Goal: Task Accomplishment & Management: Use online tool/utility

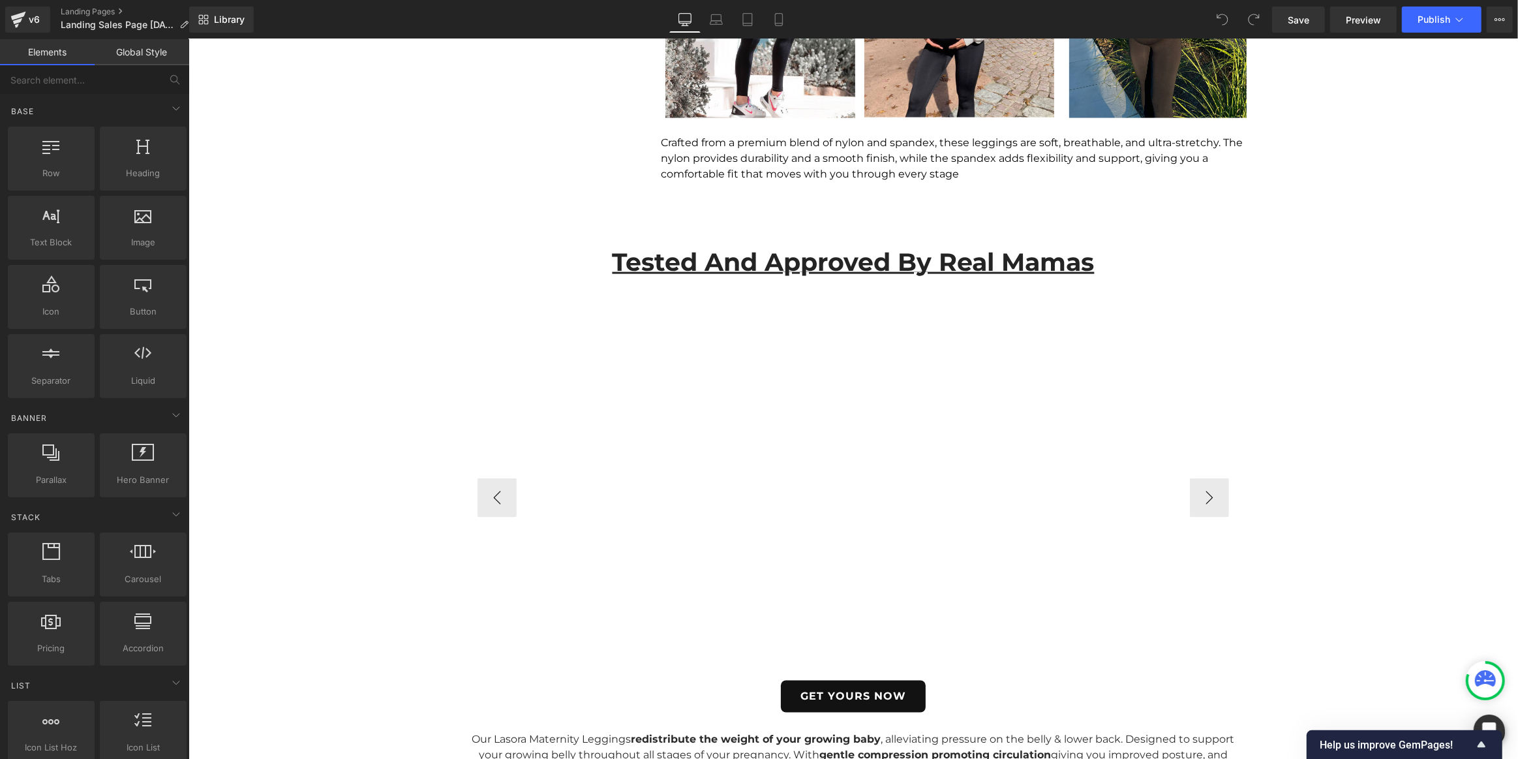
scroll to position [2194, 0]
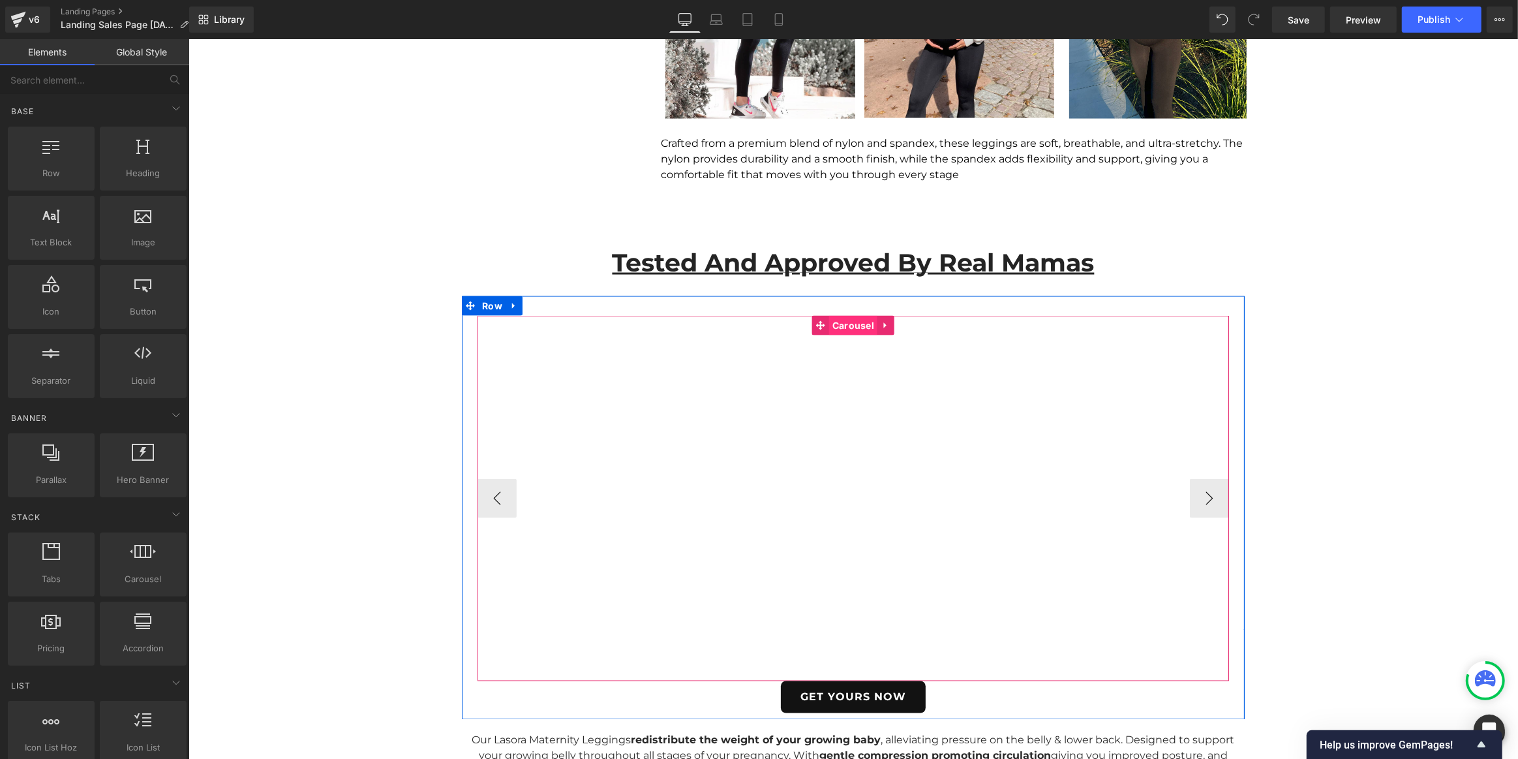
click at [842, 326] on span "Carousel" at bounding box center [853, 326] width 48 height 20
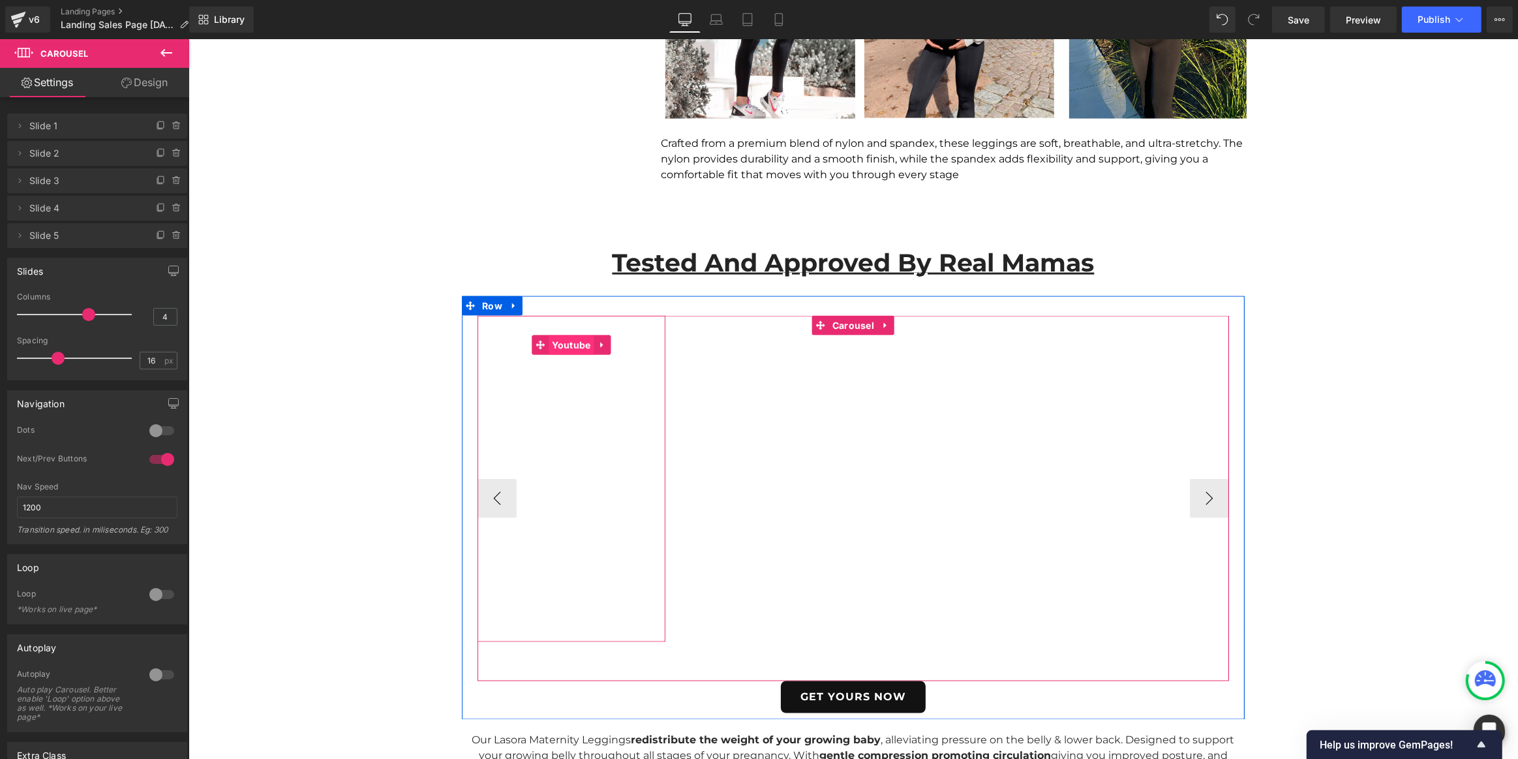
click at [558, 345] on span "Youtube" at bounding box center [570, 345] width 45 height 20
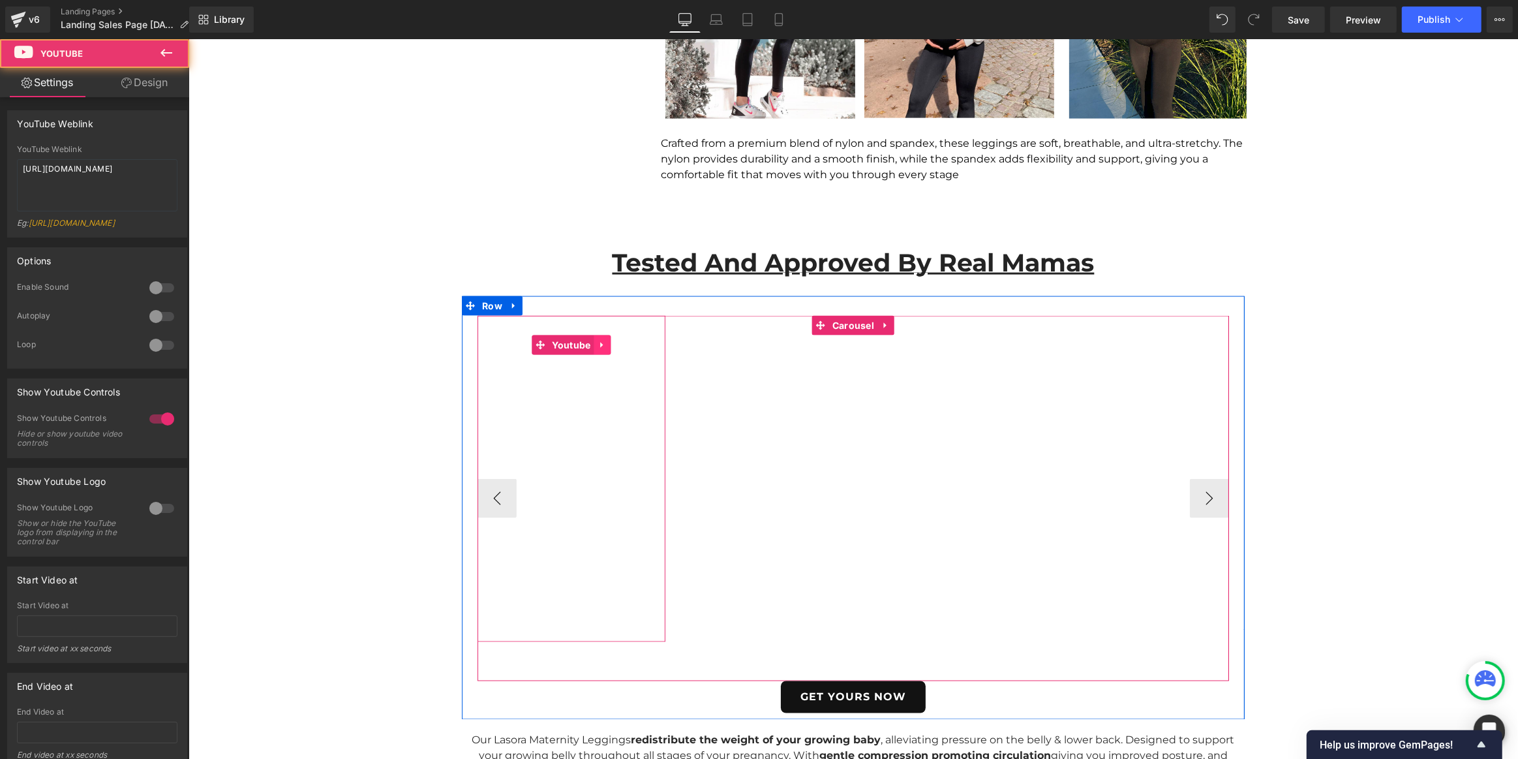
click at [600, 341] on icon at bounding box center [602, 346] width 9 height 10
click at [609, 348] on icon at bounding box center [610, 345] width 9 height 9
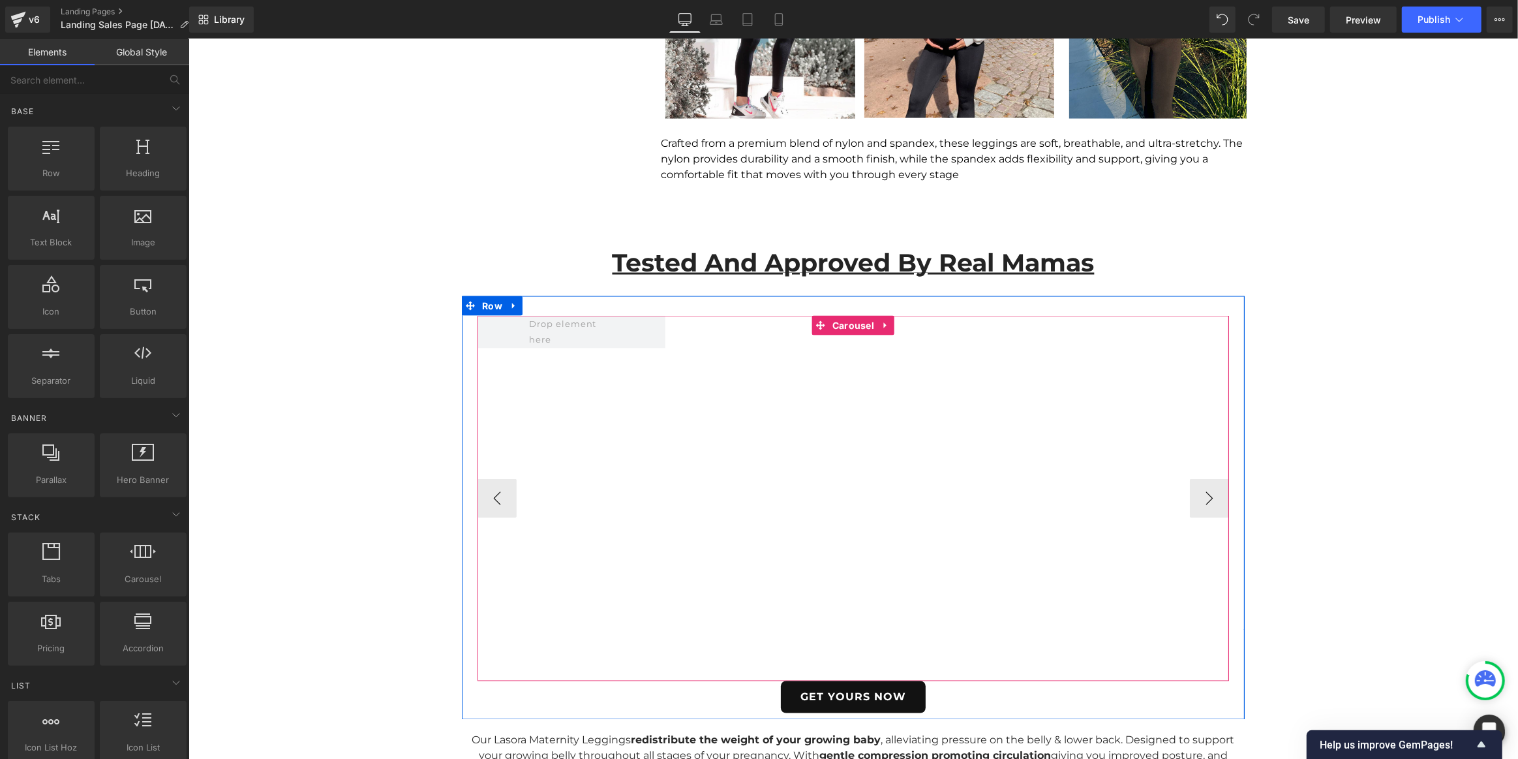
scroll to position [2199, 0]
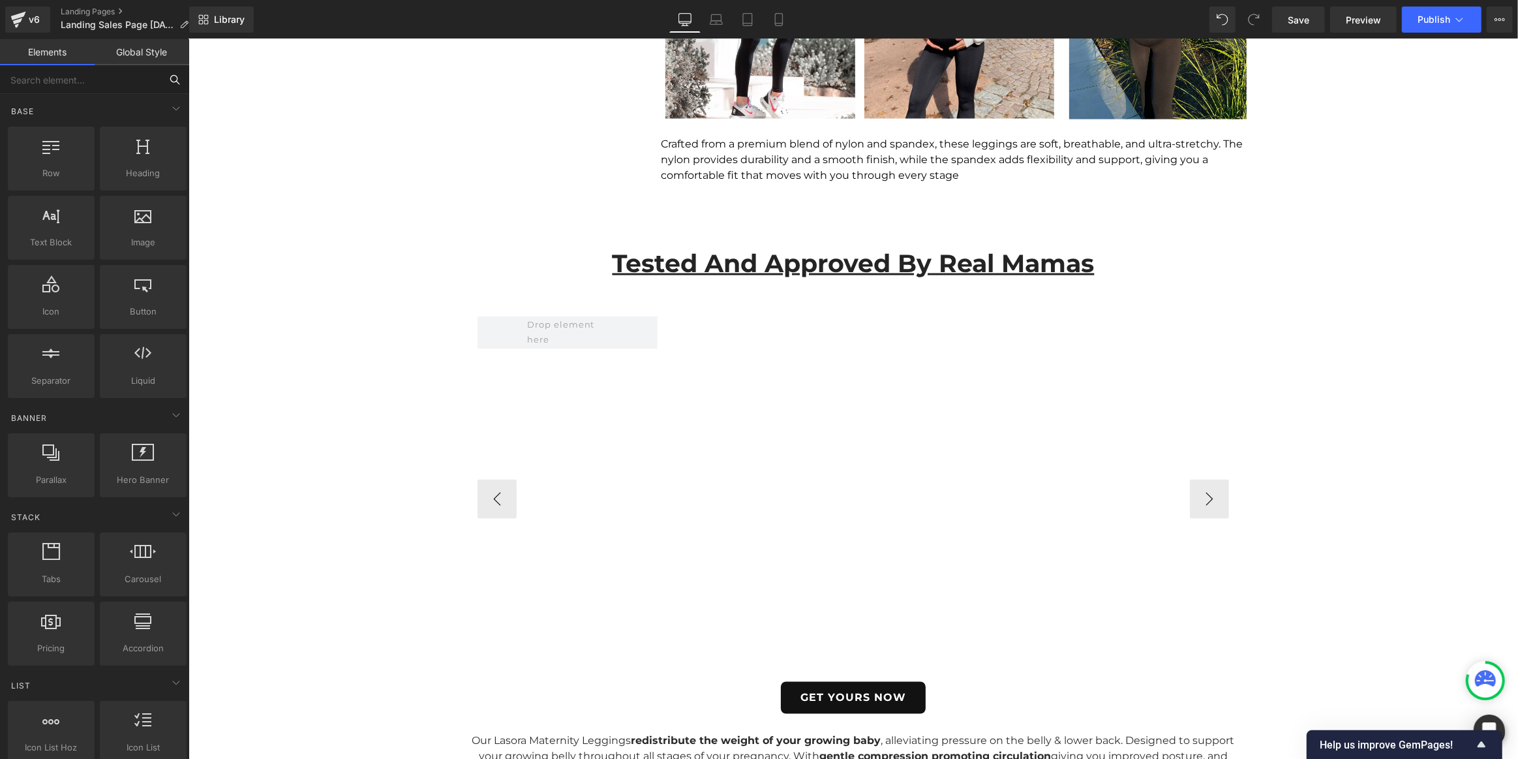
click at [107, 84] on input "text" at bounding box center [80, 79] width 161 height 29
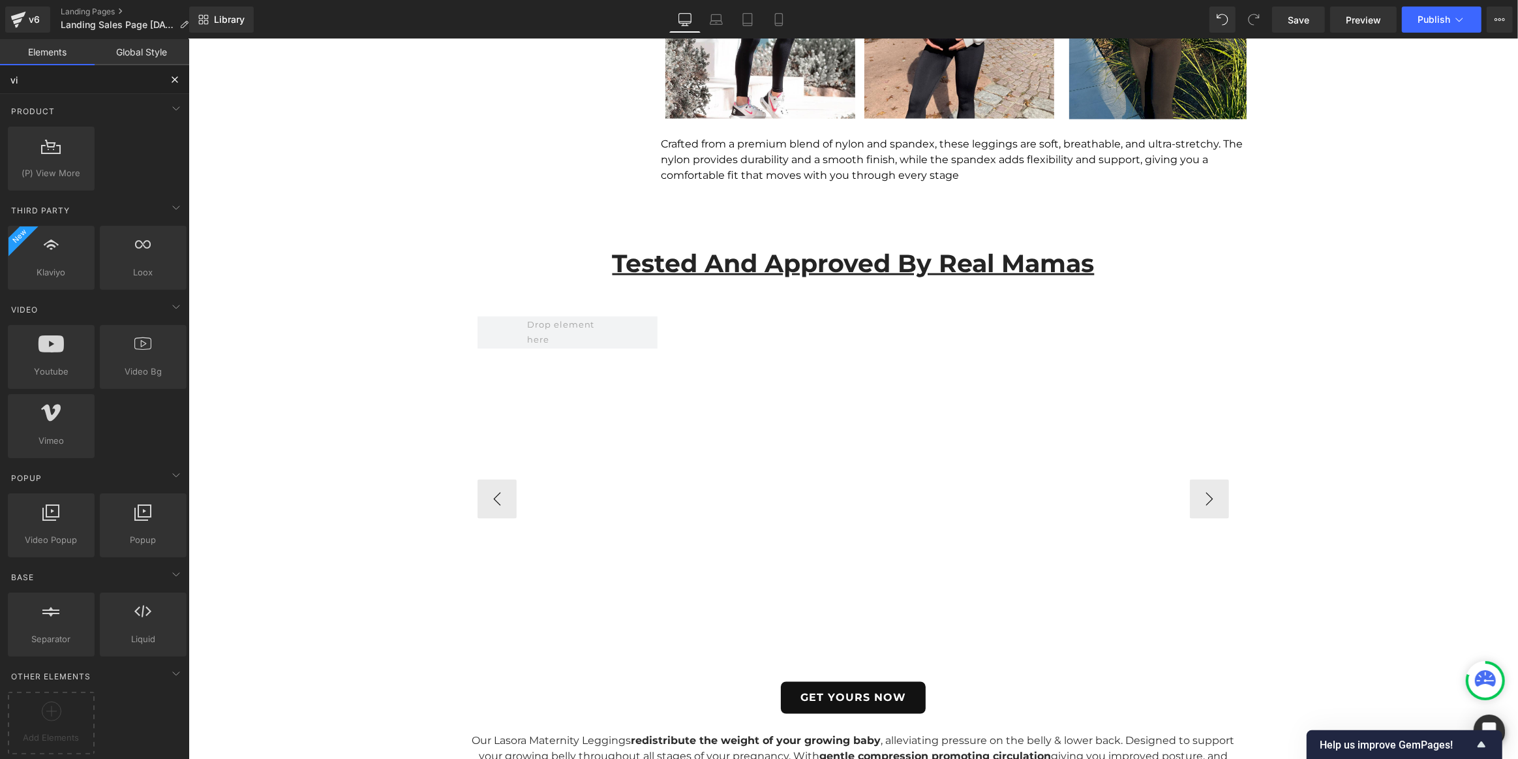
type input "vim"
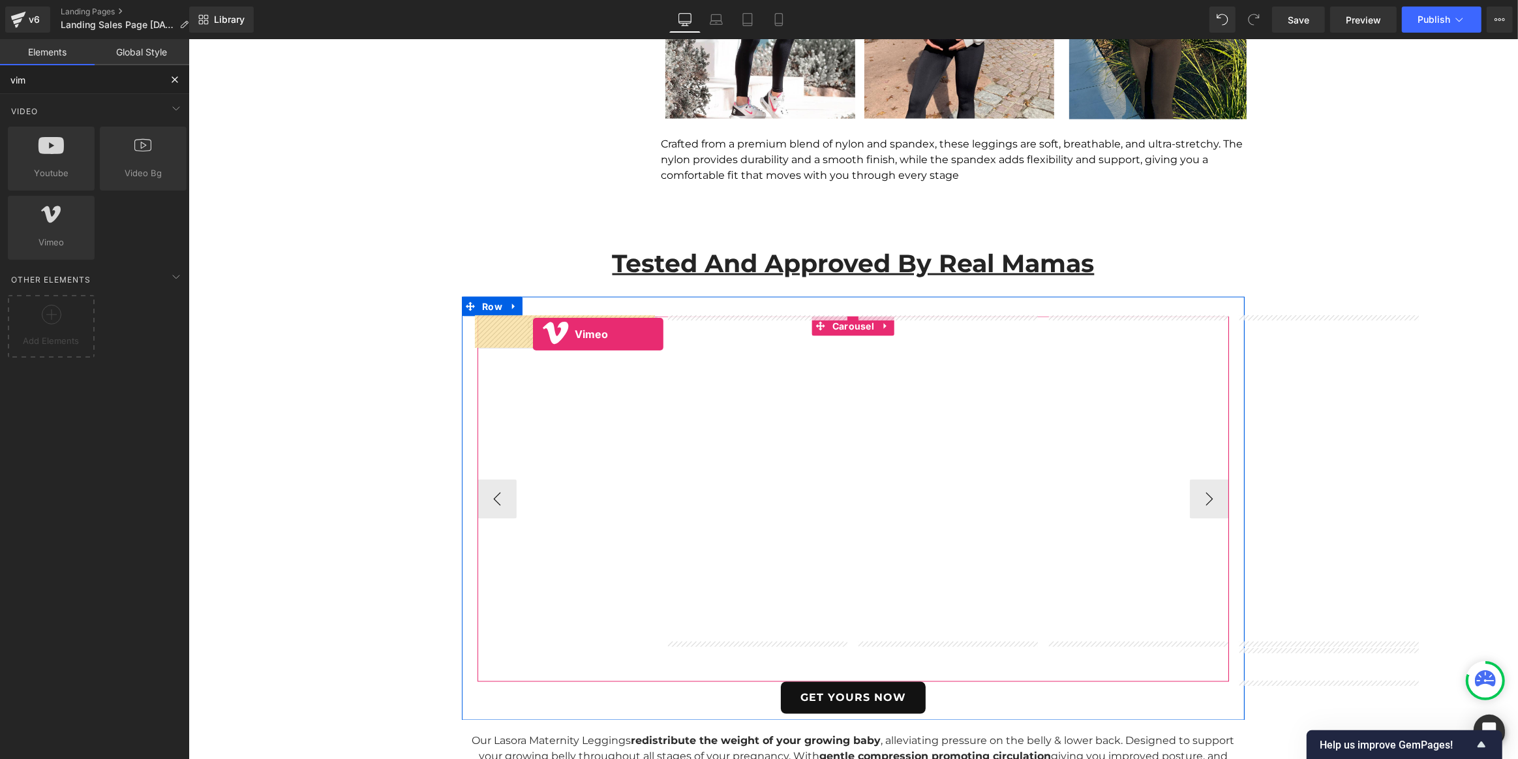
drag, startPoint x: 339, startPoint y: 373, endPoint x: 532, endPoint y: 334, distance: 197.6
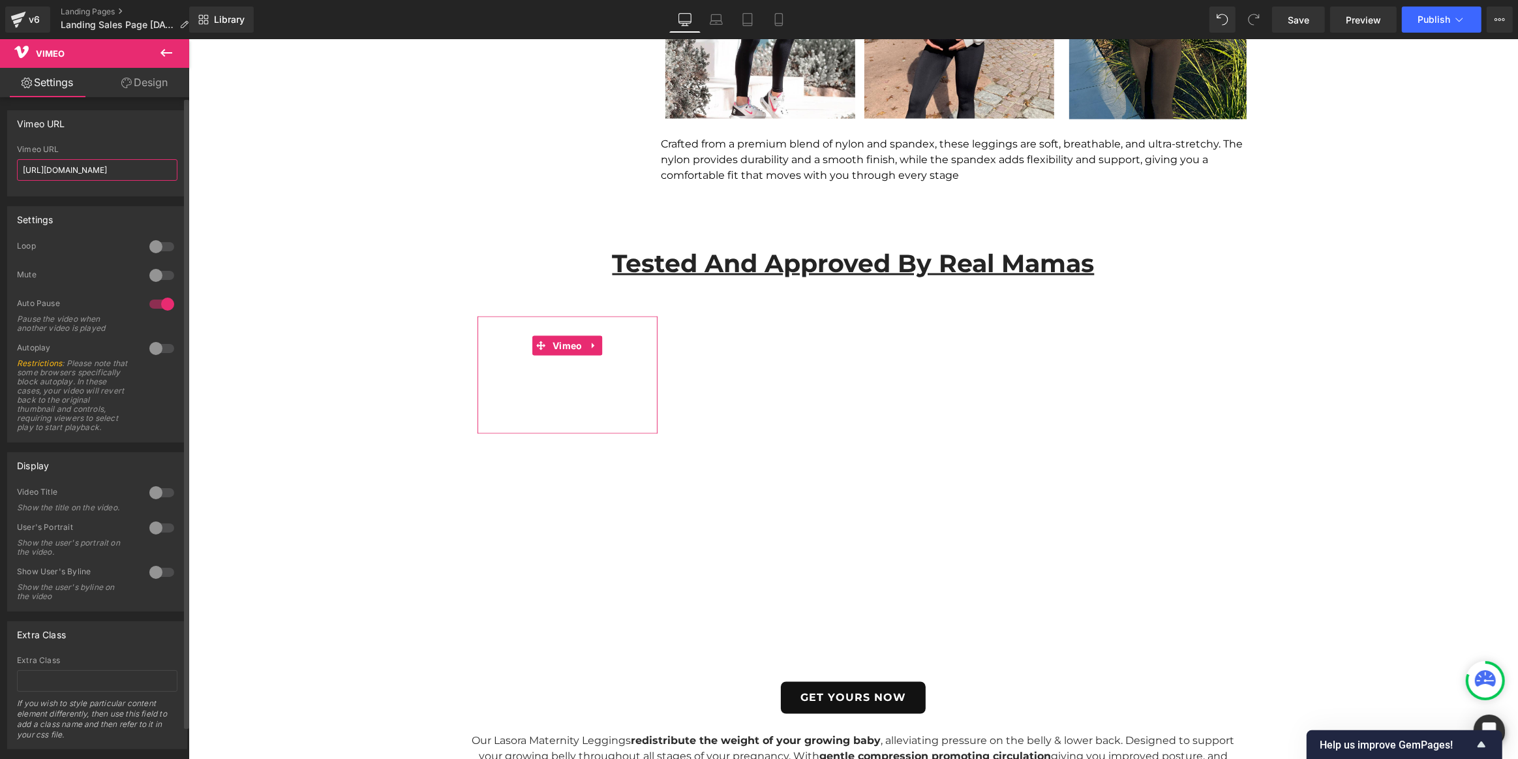
click at [143, 162] on input "[URL][DOMAIN_NAME]" at bounding box center [97, 170] width 161 height 22
paste input "1100325396"
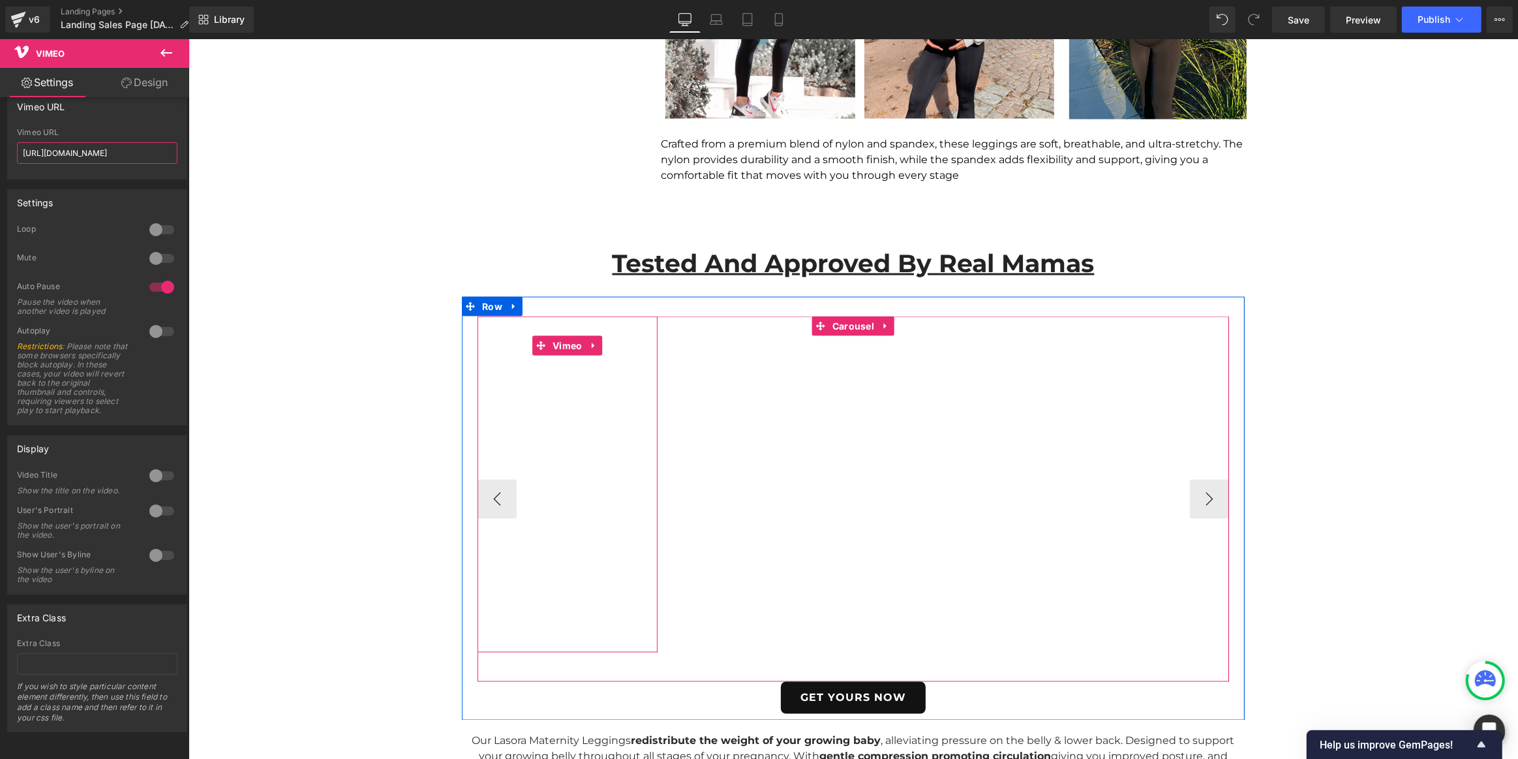
type input "[URL][DOMAIN_NAME]"
click at [786, 347] on icon at bounding box center [788, 346] width 9 height 10
click at [797, 345] on icon at bounding box center [797, 345] width 9 height 9
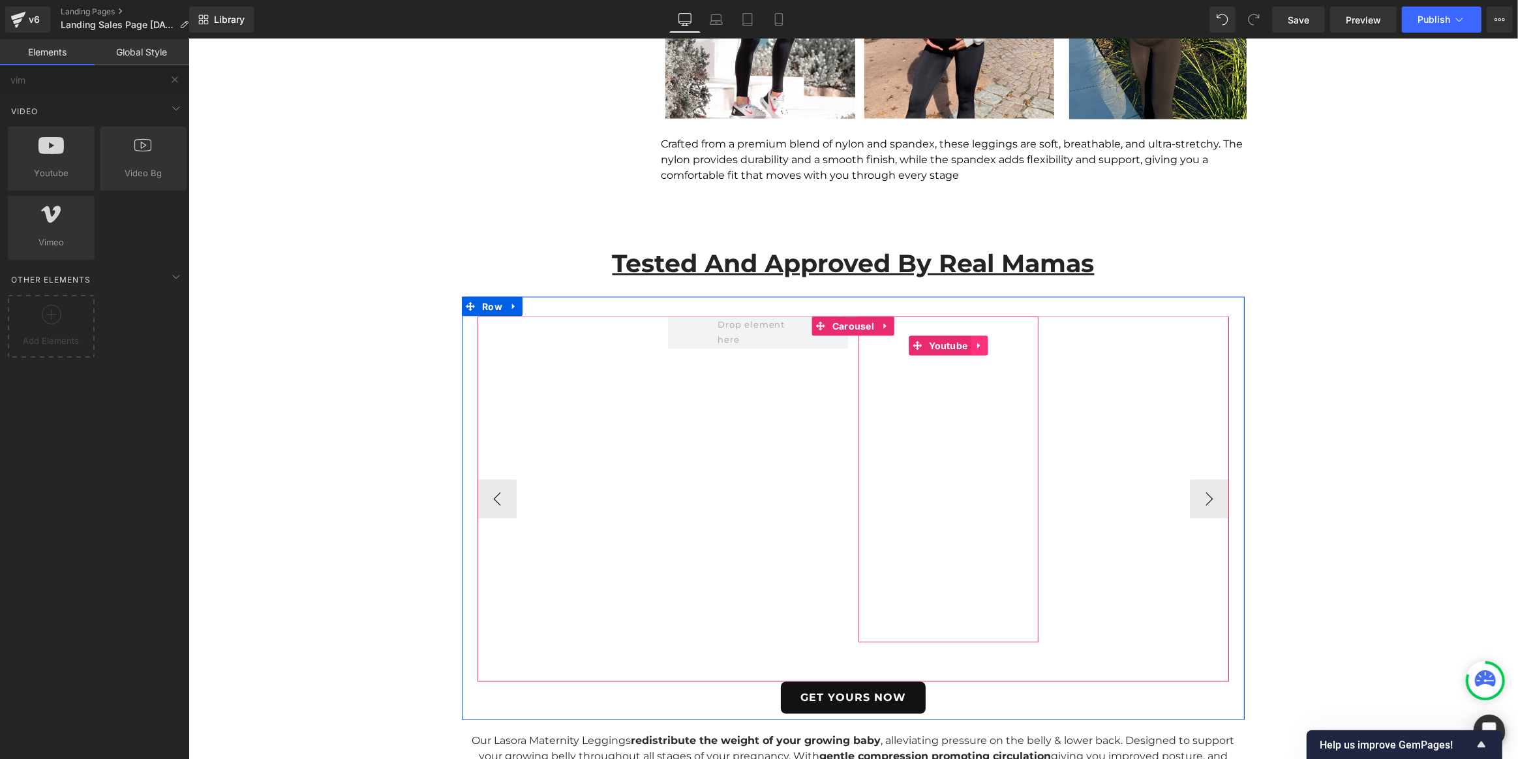
click at [977, 346] on icon at bounding box center [978, 346] width 3 height 6
click at [988, 345] on icon at bounding box center [987, 345] width 9 height 9
click at [1165, 347] on icon at bounding box center [1169, 346] width 9 height 10
click at [1176, 345] on icon at bounding box center [1178, 346] width 9 height 10
click at [851, 326] on span "Carousel" at bounding box center [853, 326] width 48 height 20
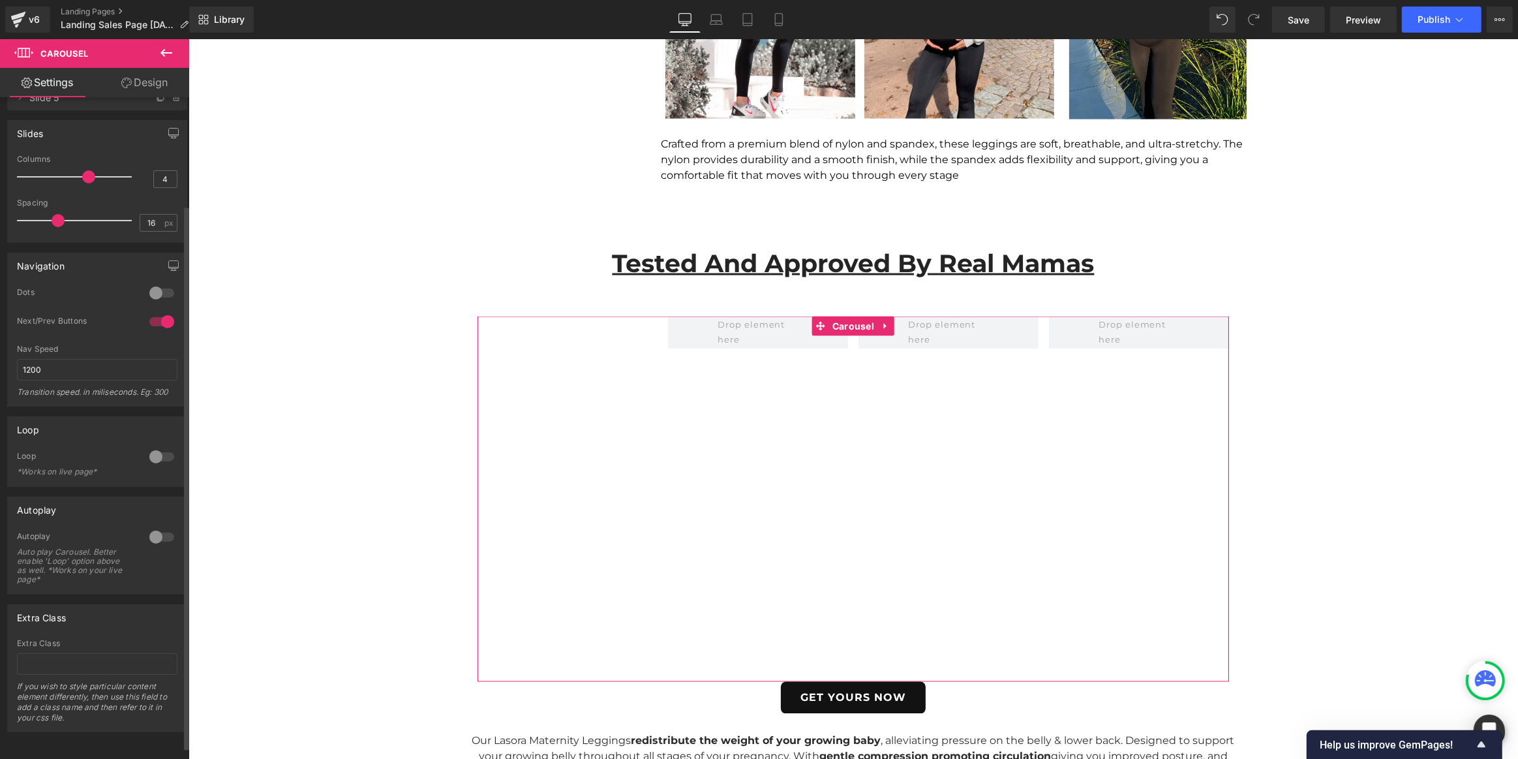
scroll to position [26, 0]
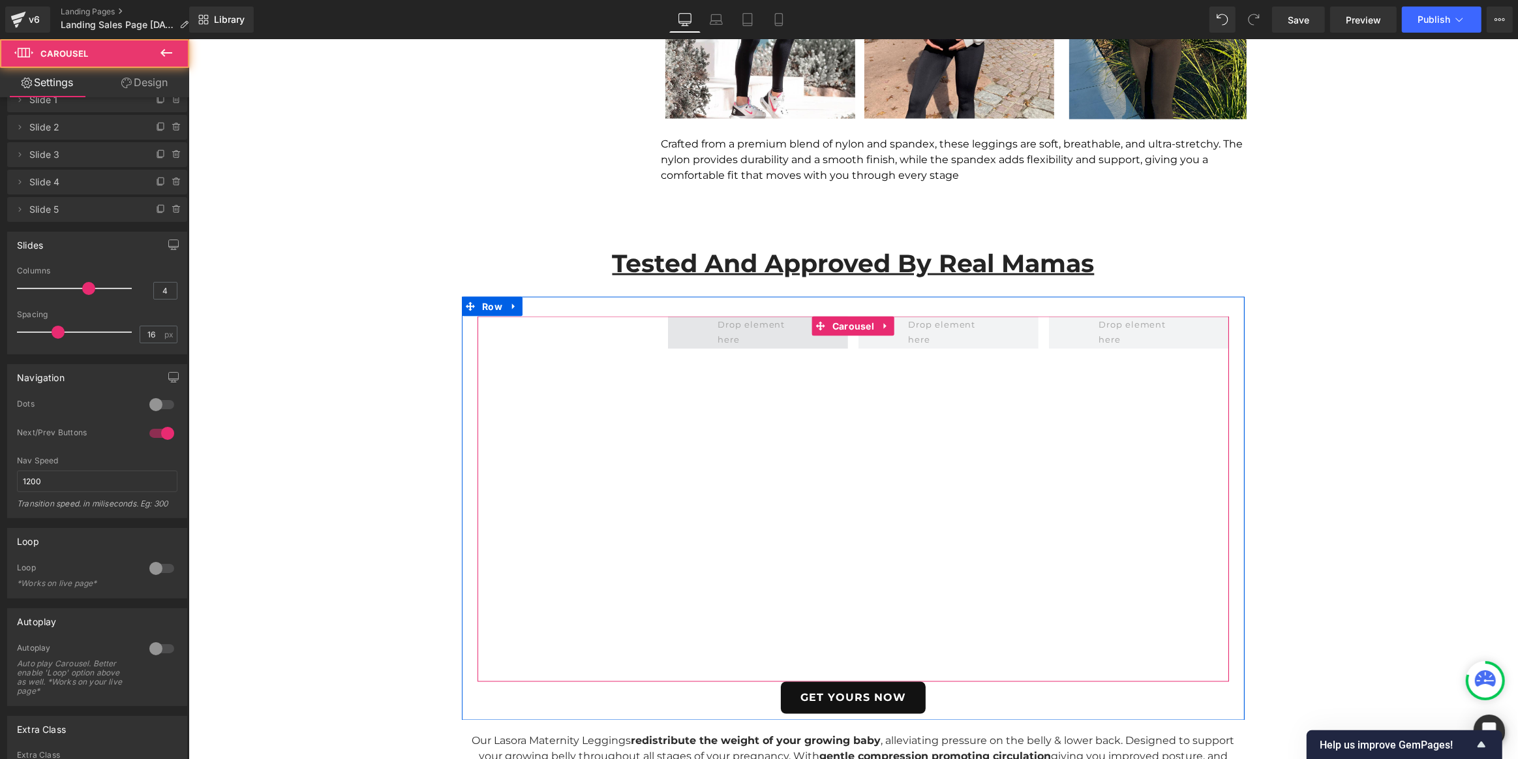
click at [702, 345] on span at bounding box center [757, 332] width 180 height 33
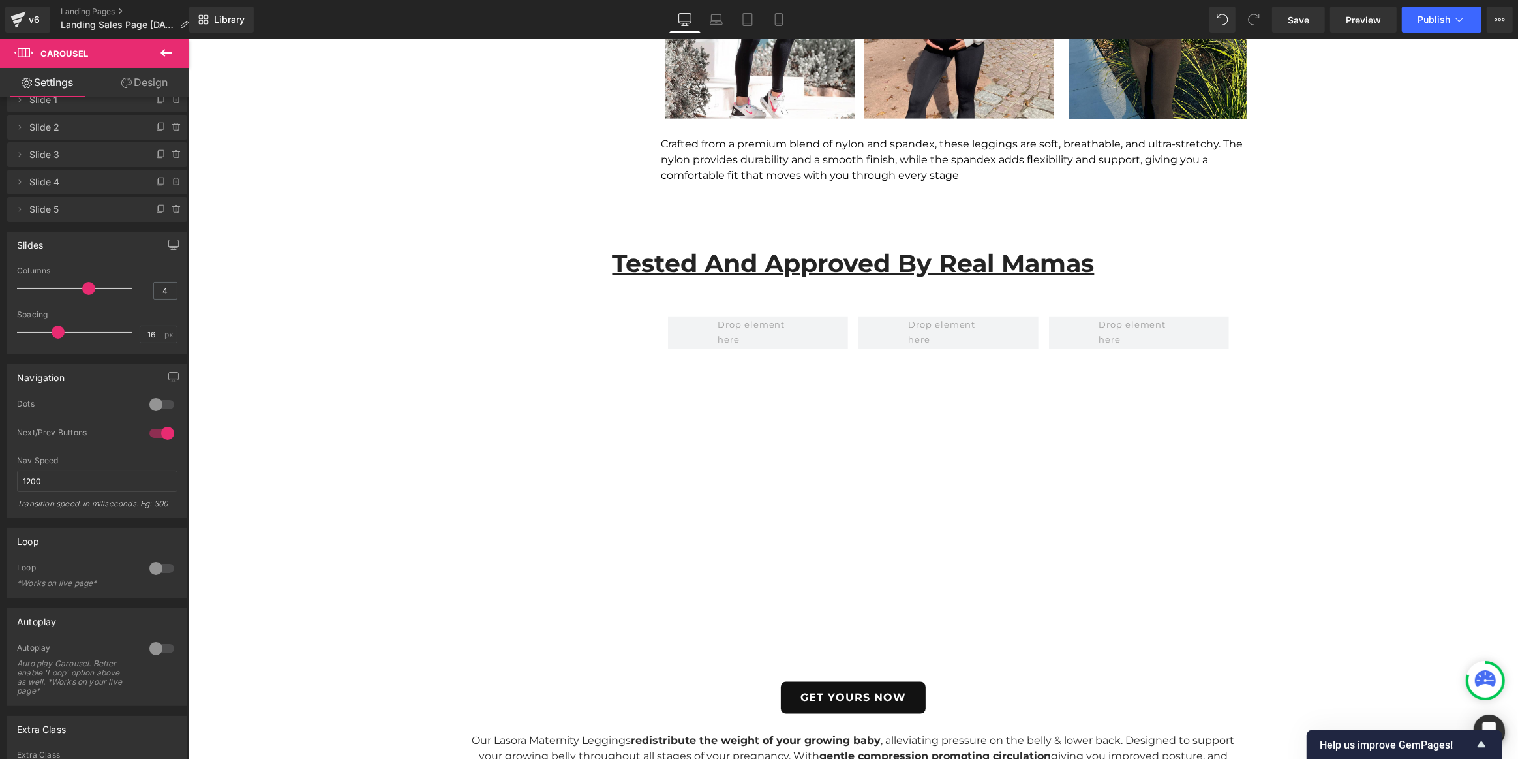
click at [170, 47] on icon at bounding box center [167, 53] width 16 height 16
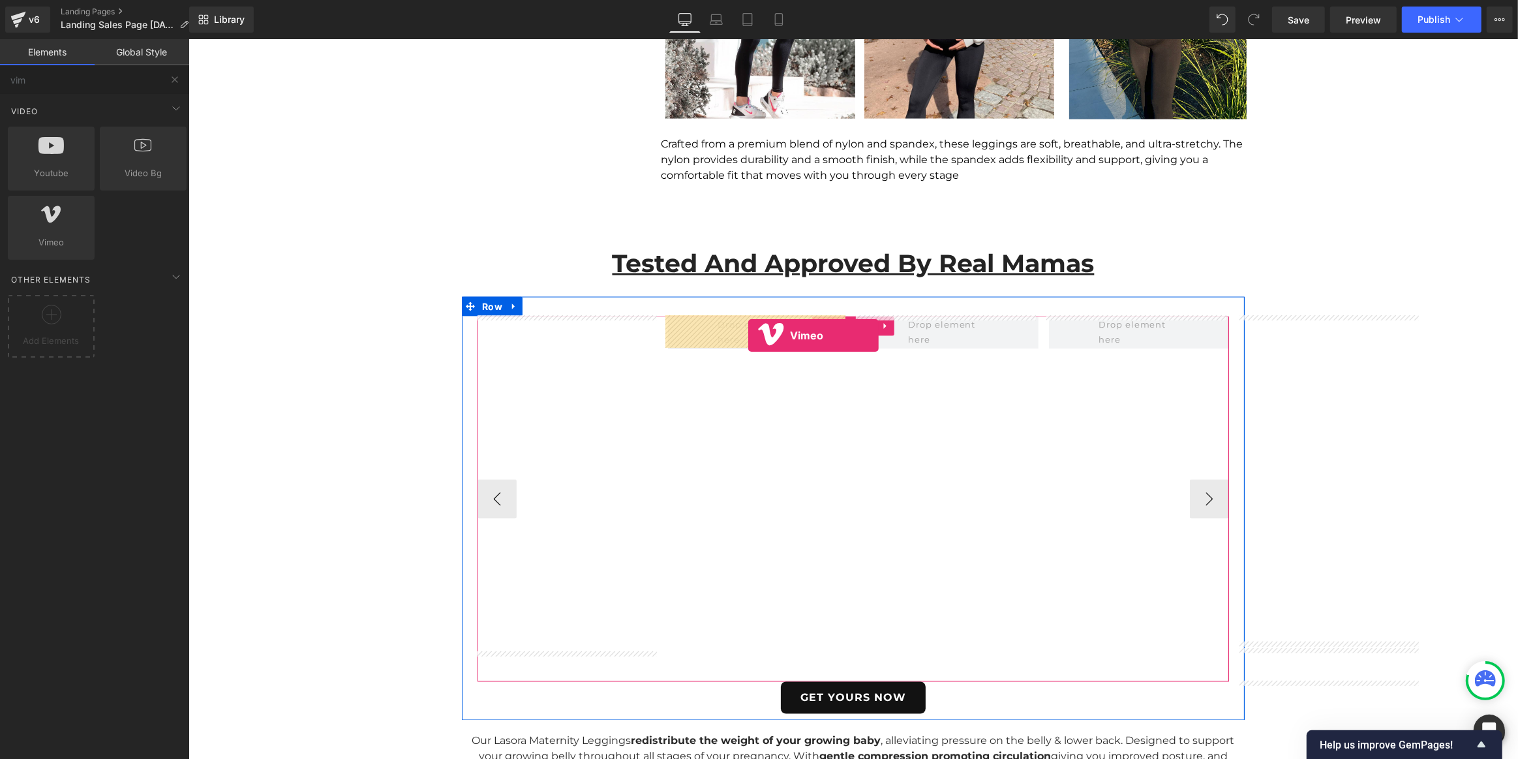
drag, startPoint x: 239, startPoint y: 278, endPoint x: 748, endPoint y: 335, distance: 512.2
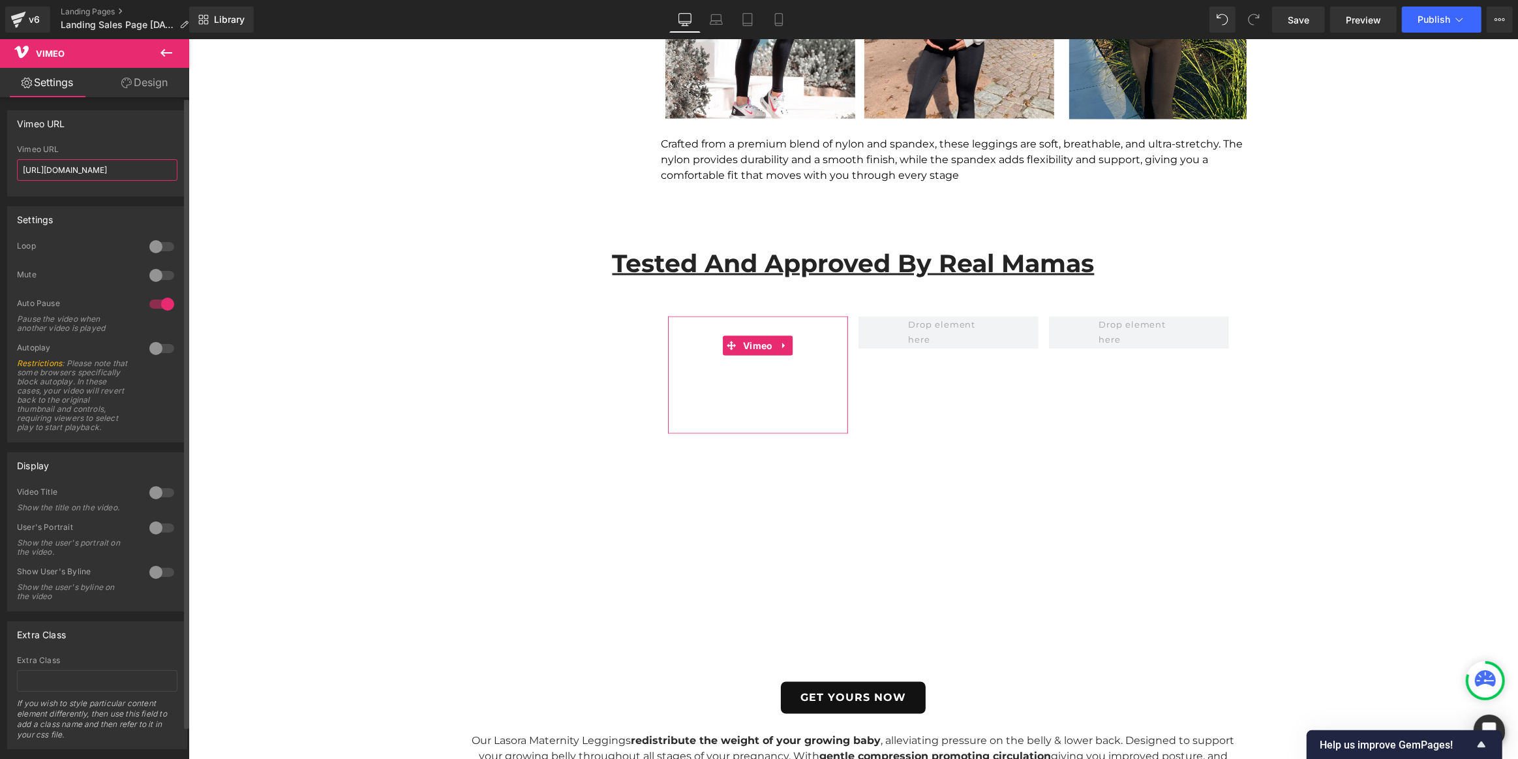
click at [125, 172] on input "[URL][DOMAIN_NAME]" at bounding box center [97, 170] width 161 height 22
paste input "1100326464"
type input "[URL][DOMAIN_NAME]"
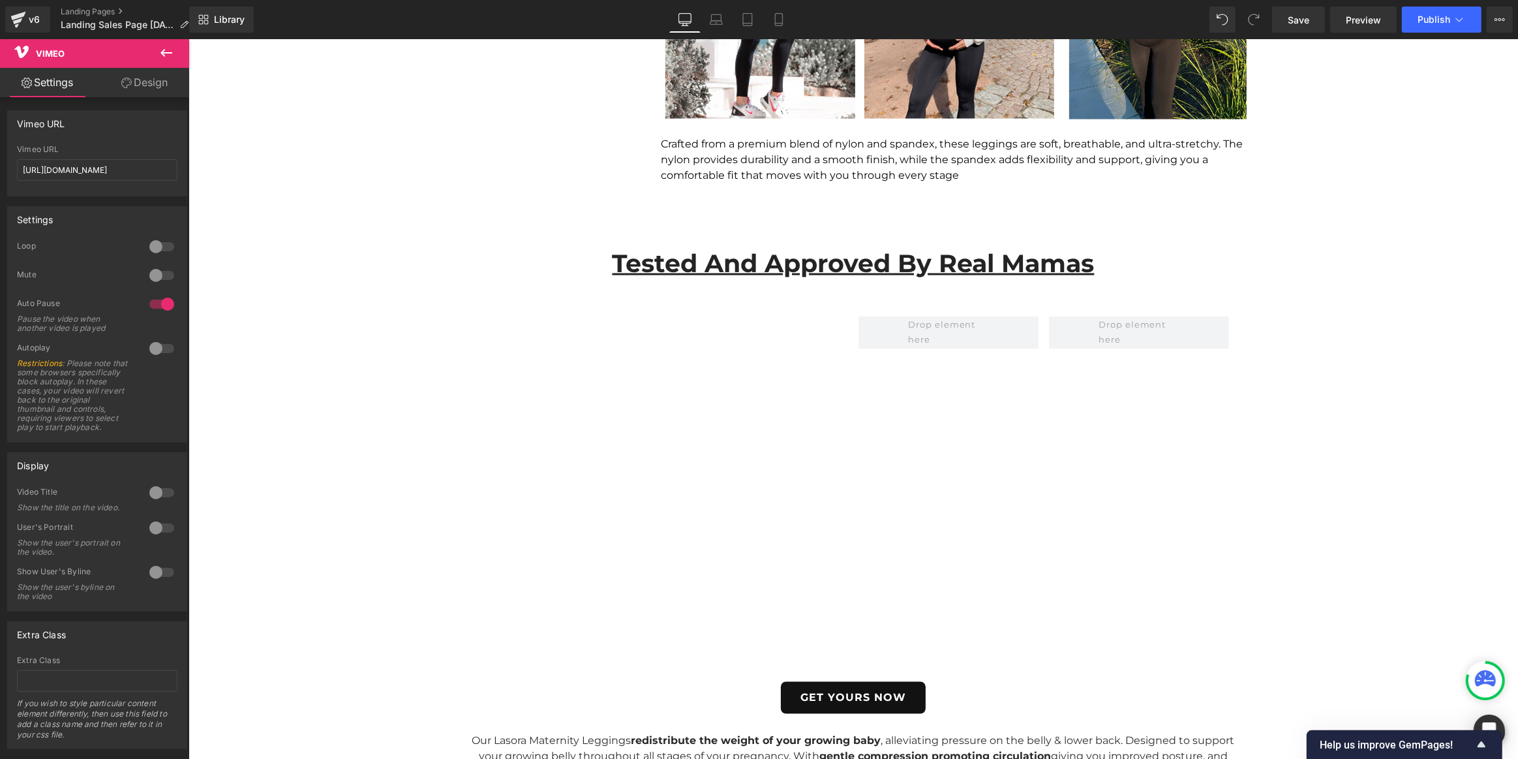
click at [167, 55] on icon at bounding box center [167, 53] width 16 height 16
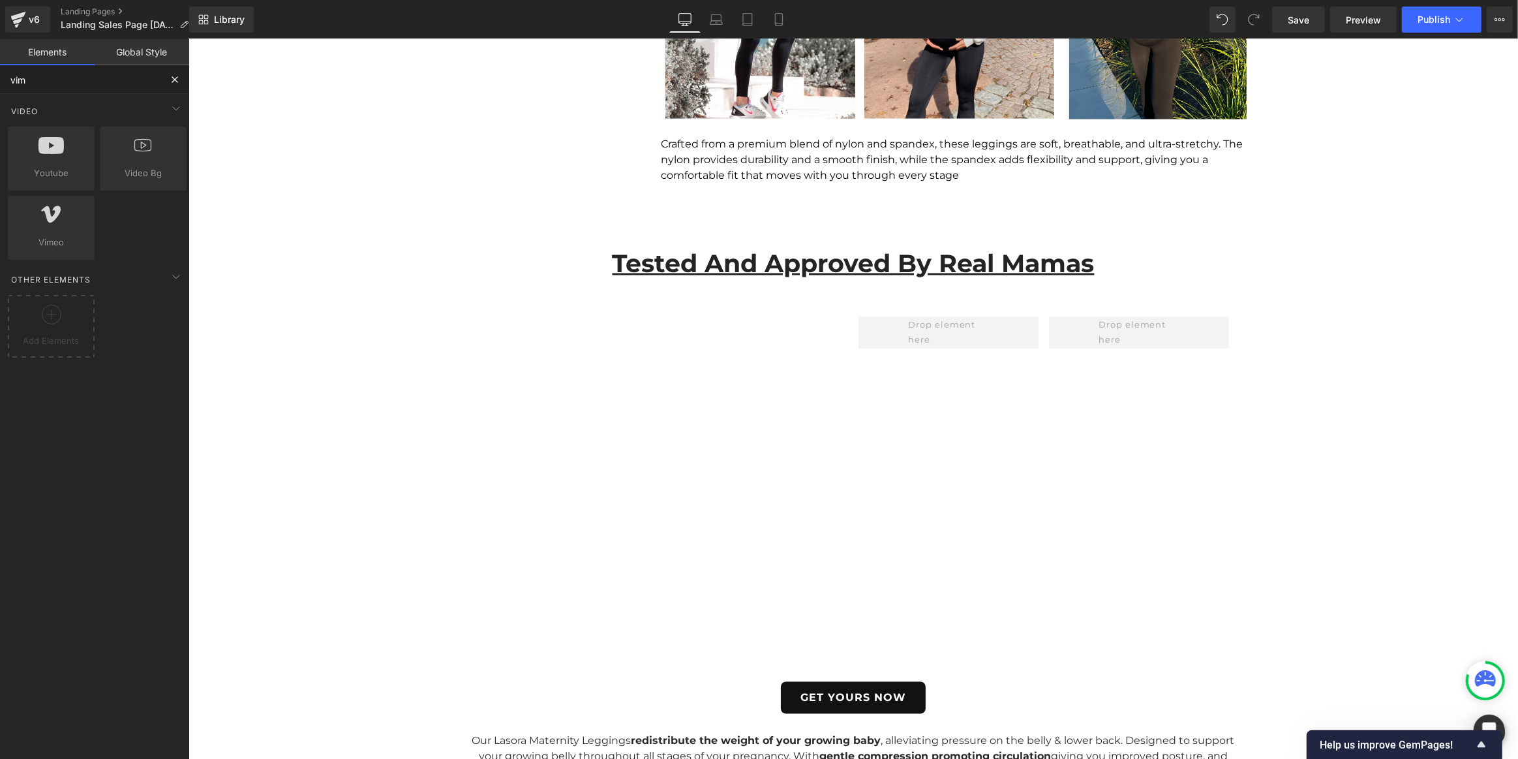
click at [102, 83] on input "vim" at bounding box center [80, 79] width 161 height 29
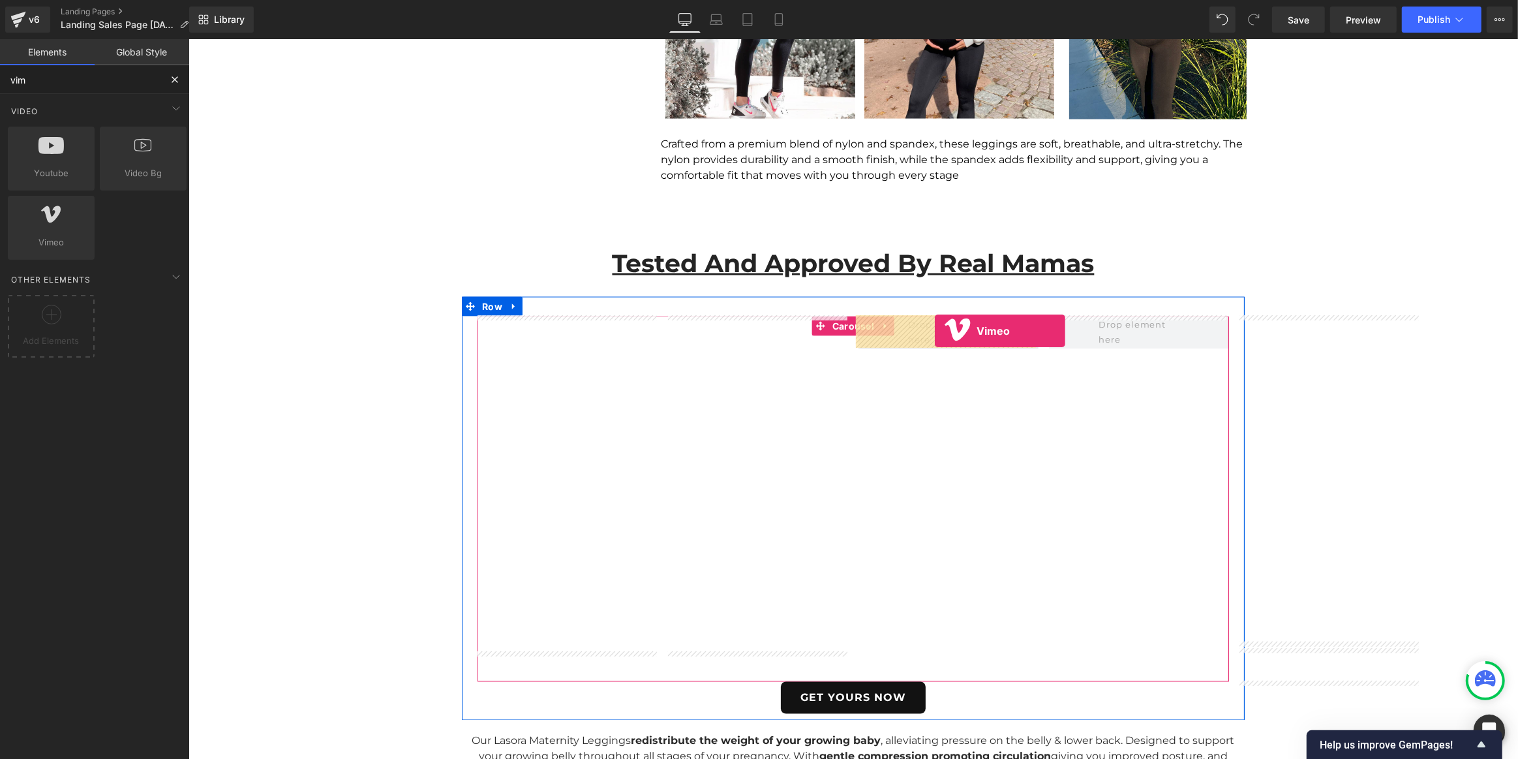
drag, startPoint x: 246, startPoint y: 268, endPoint x: 934, endPoint y: 331, distance: 691.2
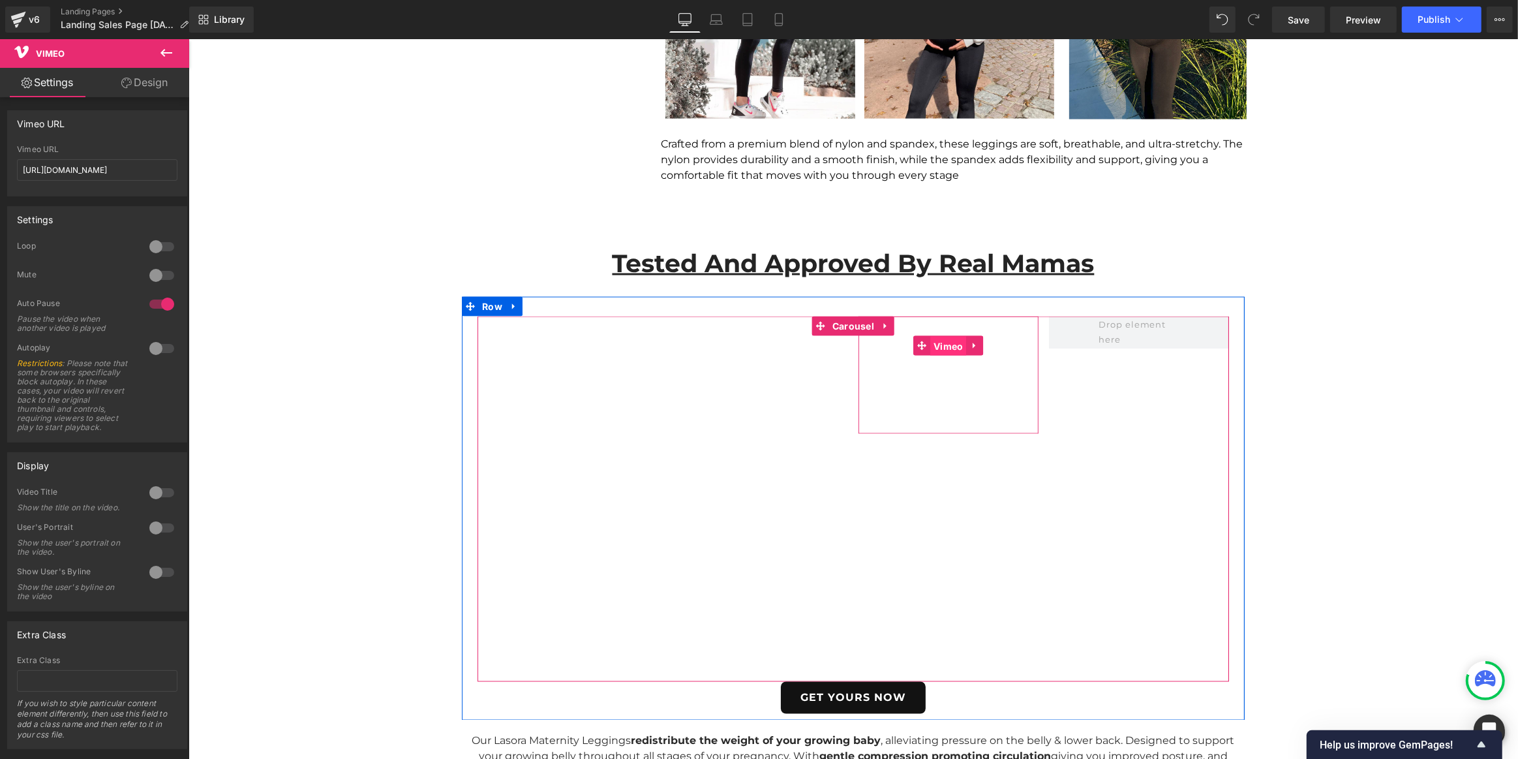
click at [941, 345] on span "Vimeo" at bounding box center [948, 347] width 37 height 20
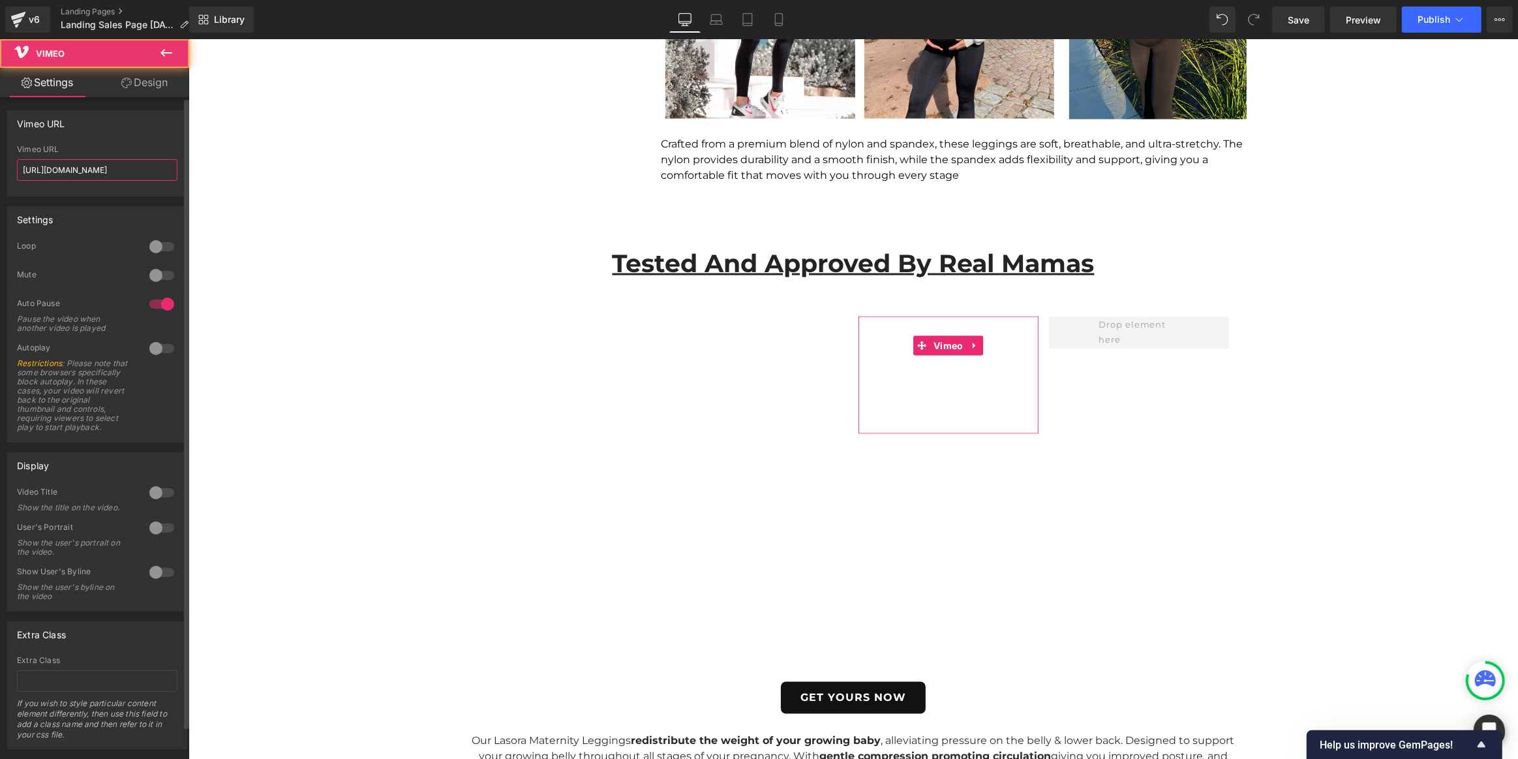
click at [131, 171] on input "[URL][DOMAIN_NAME]" at bounding box center [97, 170] width 161 height 22
paste input "1100325447"
type input "[URL][DOMAIN_NAME]"
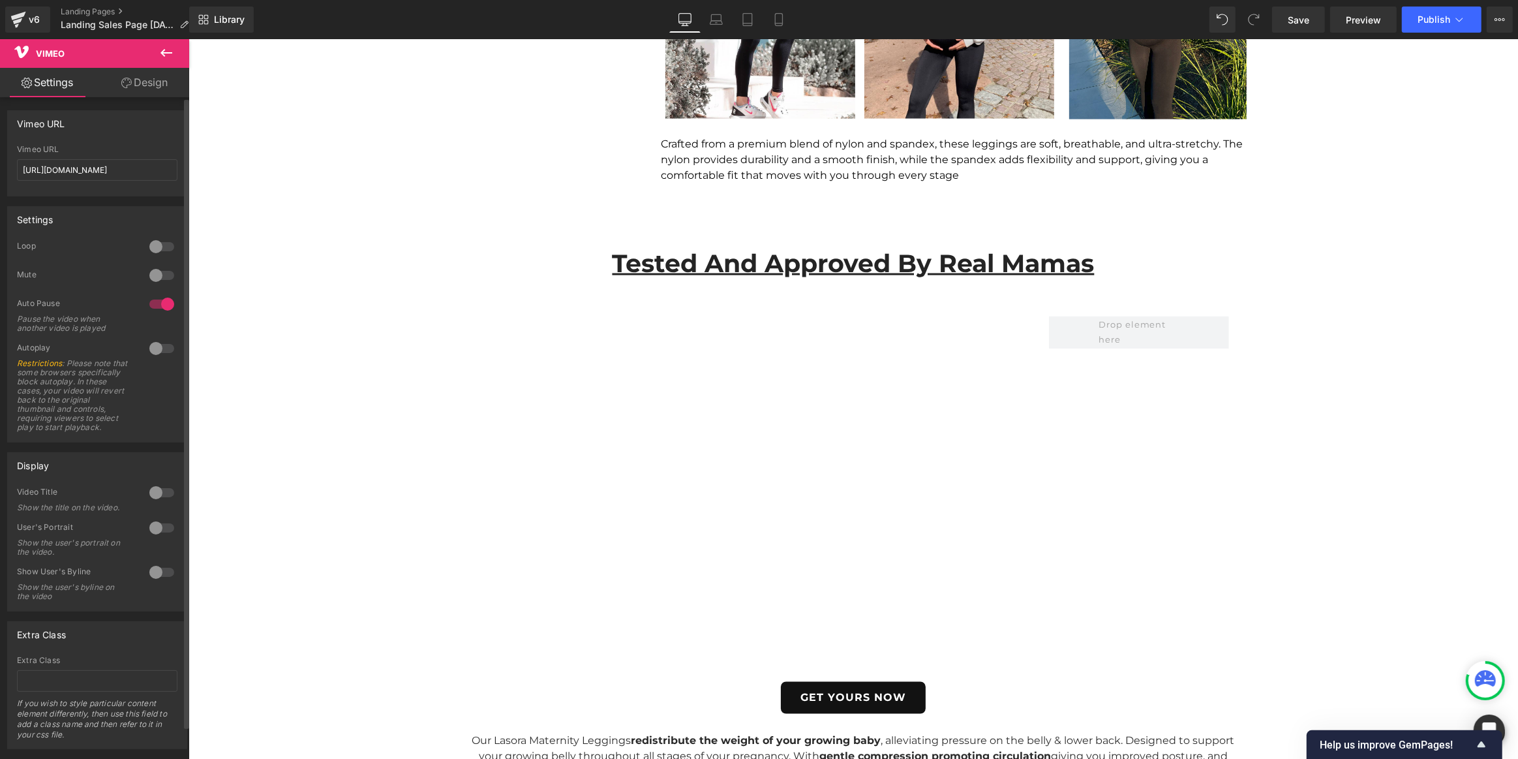
drag, startPoint x: 124, startPoint y: 201, endPoint x: 89, endPoint y: 175, distance: 43.3
click at [124, 201] on div "Settings 0 Loop 0 Mute 1 Auto Pause Pause the video when another video is playe…" at bounding box center [97, 319] width 195 height 246
click at [162, 52] on icon at bounding box center [167, 53] width 12 height 8
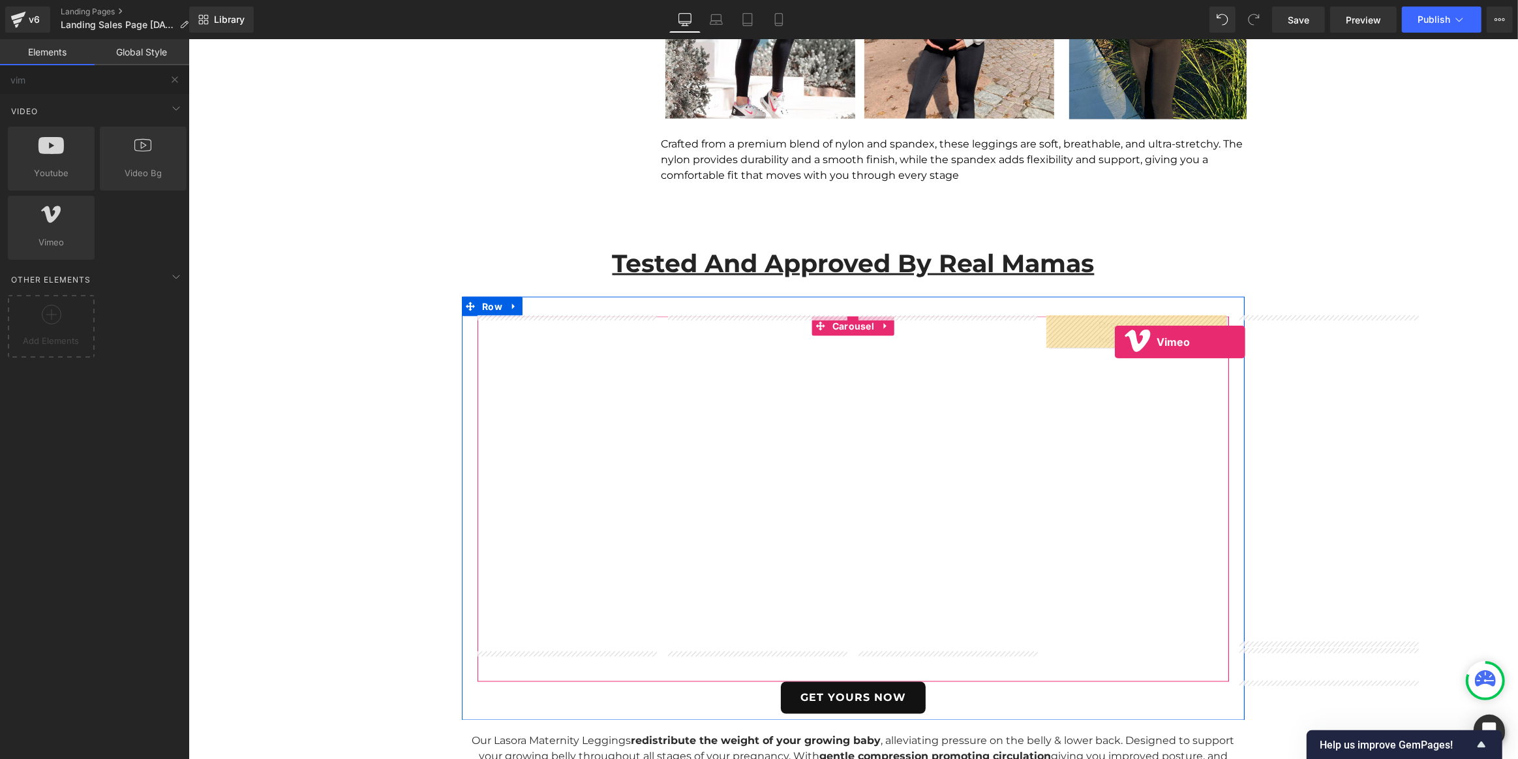
drag, startPoint x: 239, startPoint y: 277, endPoint x: 1114, endPoint y: 342, distance: 877.4
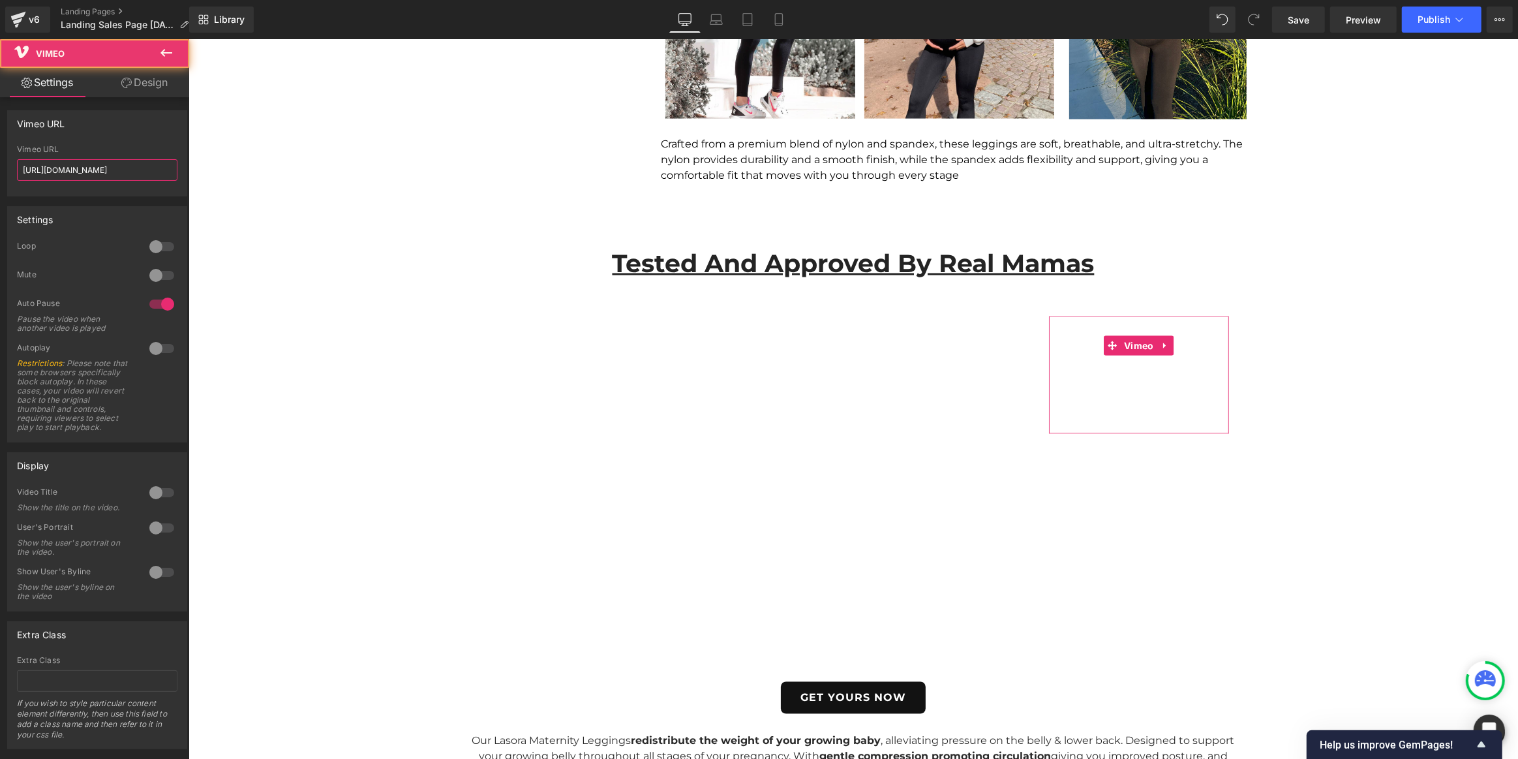
click at [82, 169] on input "[URL][DOMAIN_NAME]" at bounding box center [97, 170] width 161 height 22
paste input "1097880683"
type input "[URL][DOMAIN_NAME]"
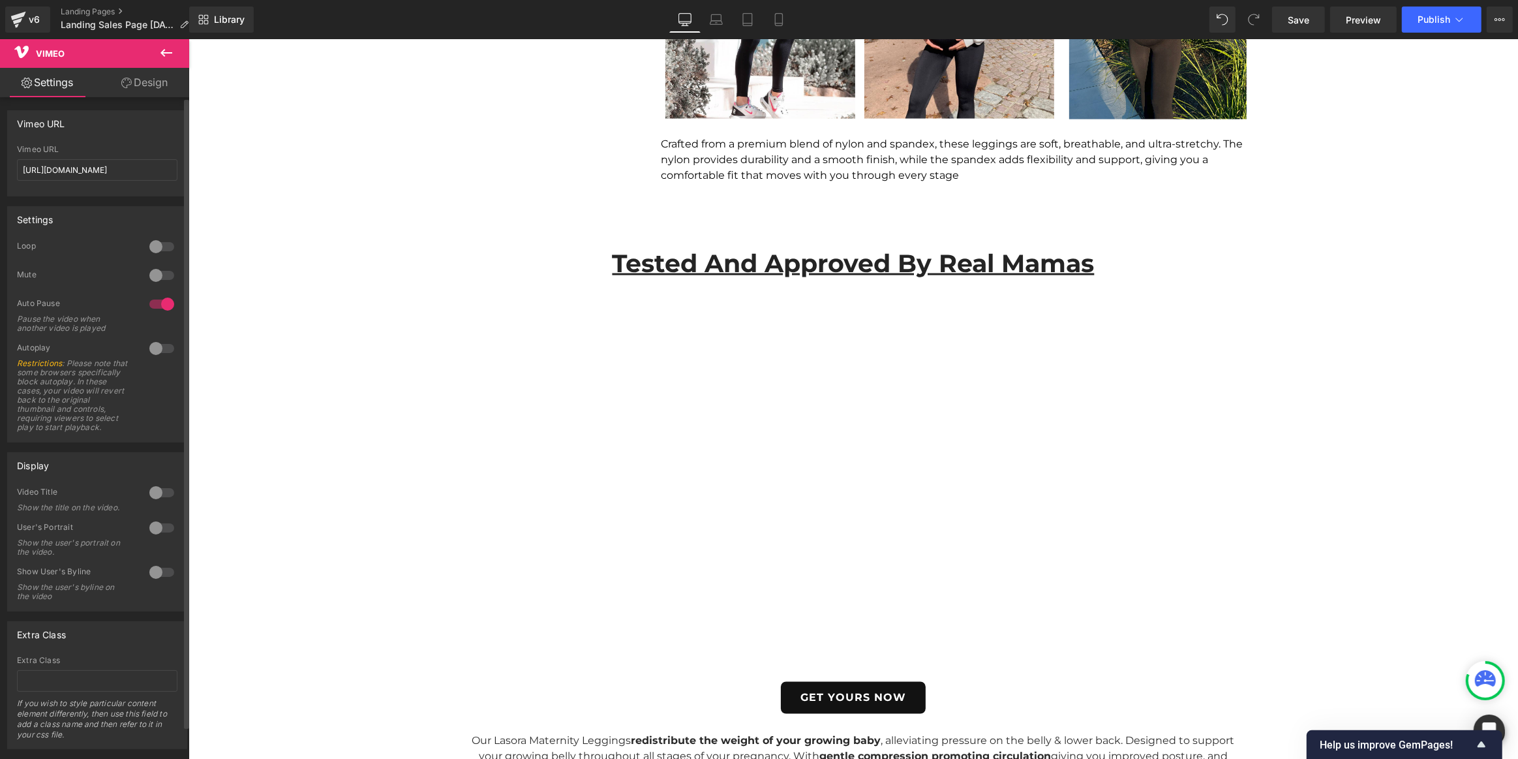
click at [101, 202] on div "Settings 0 Loop 0 Mute 1 Auto Pause Pause the video when another video is playe…" at bounding box center [97, 319] width 195 height 246
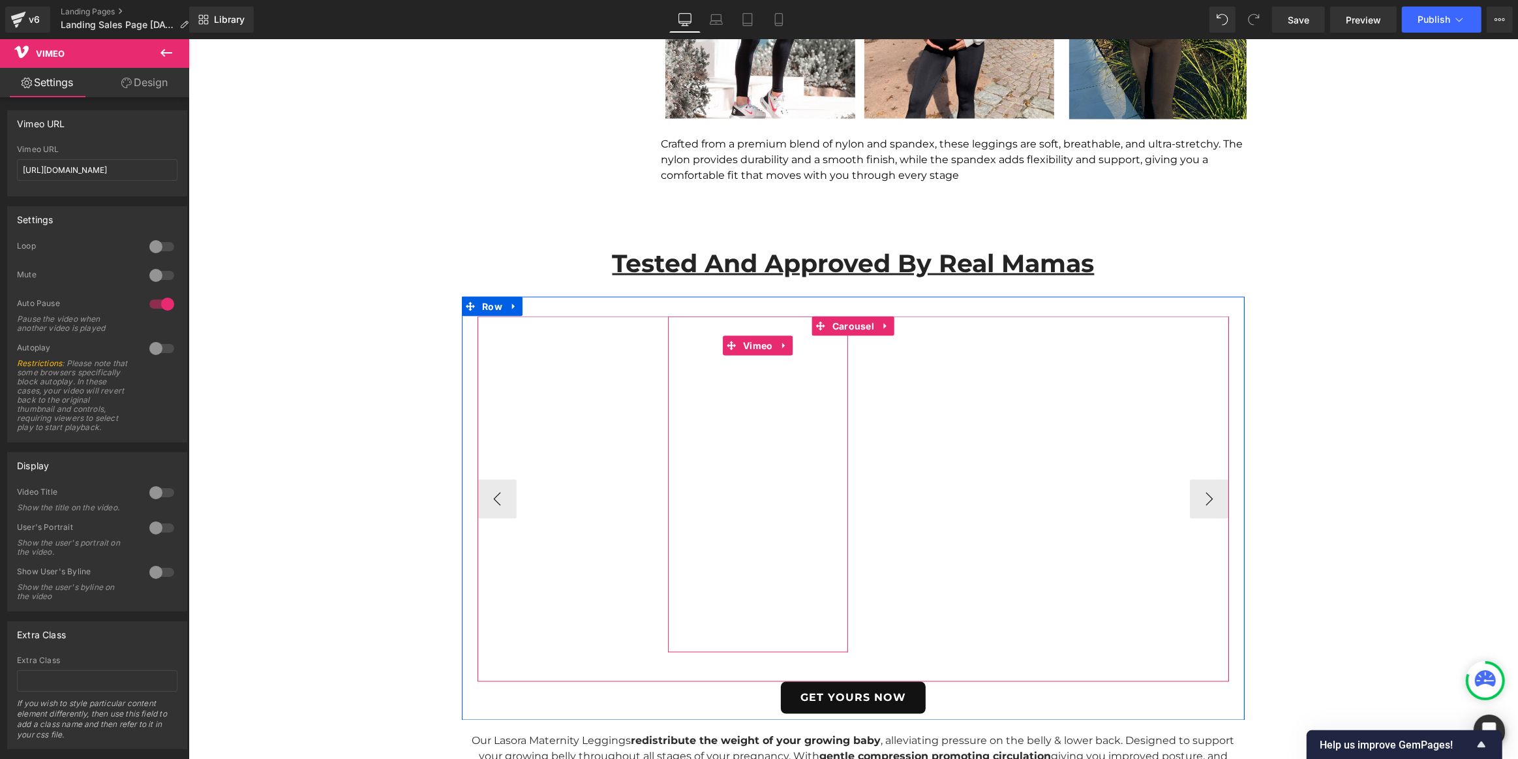
click at [755, 483] on div at bounding box center [757, 484] width 180 height 336
click at [758, 482] on div at bounding box center [757, 484] width 180 height 336
click at [838, 324] on span "Carousel" at bounding box center [853, 326] width 48 height 20
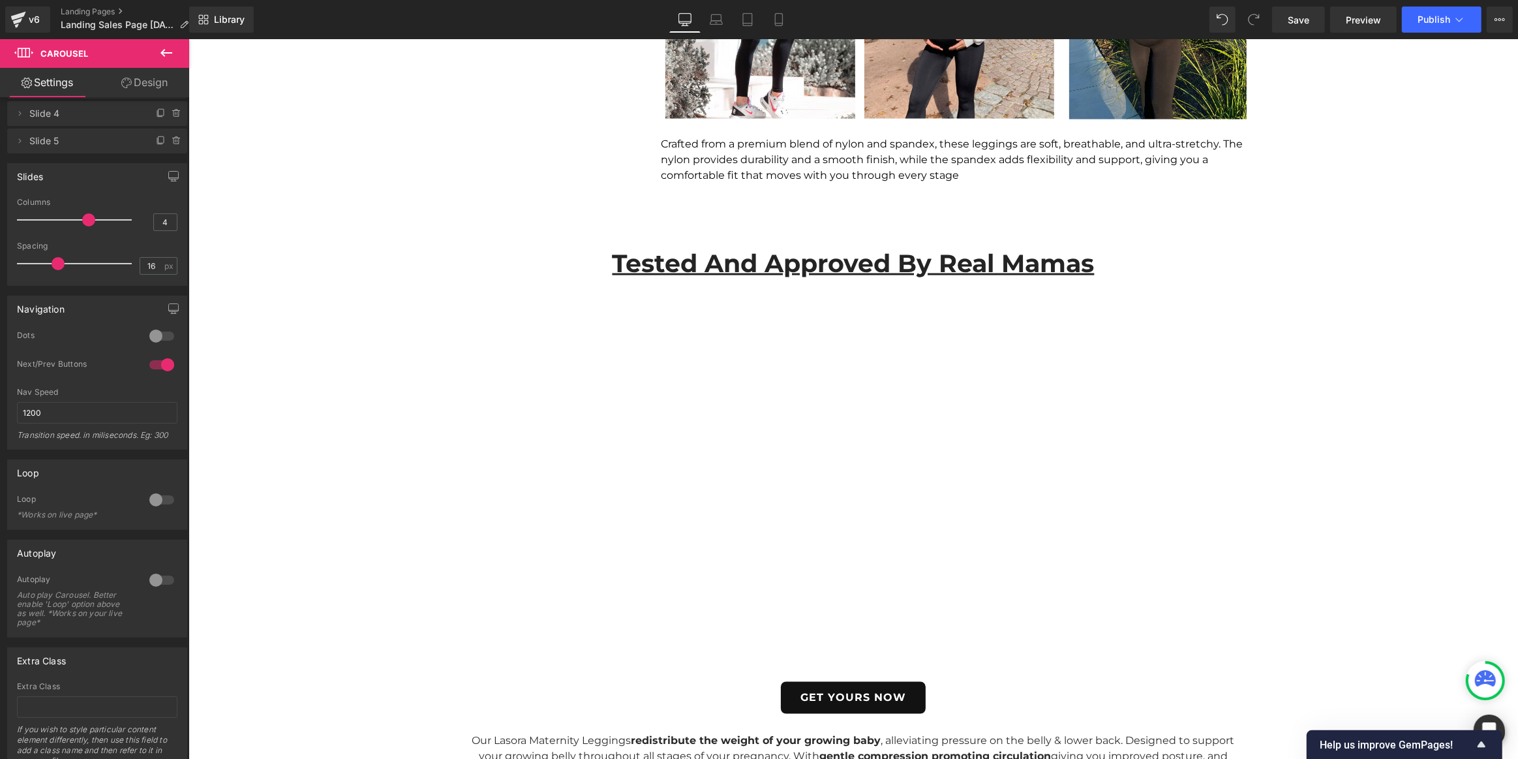
scroll to position [0, 0]
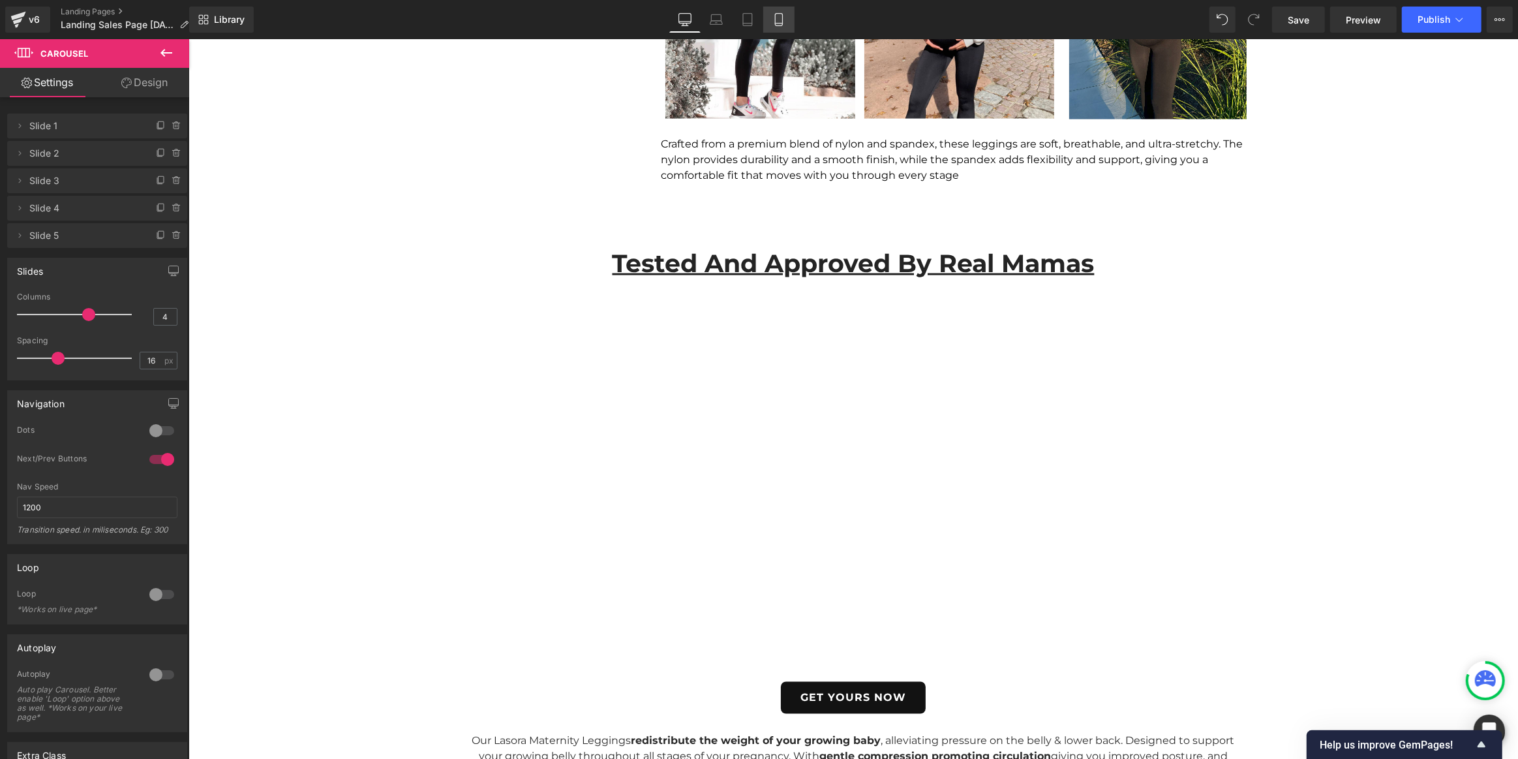
click at [786, 13] on link "Mobile" at bounding box center [778, 20] width 31 height 26
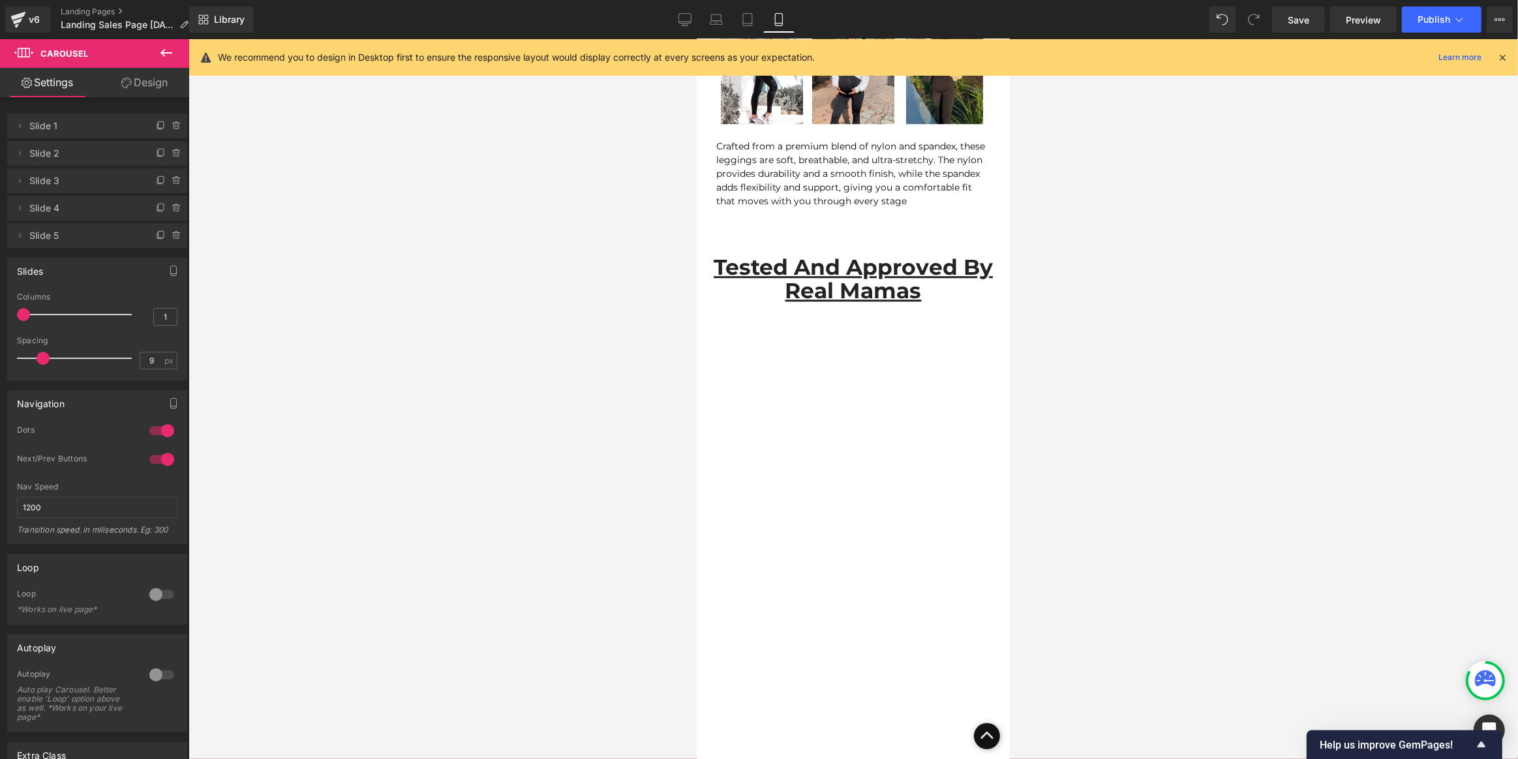
click at [1504, 57] on icon at bounding box center [1503, 58] width 12 height 12
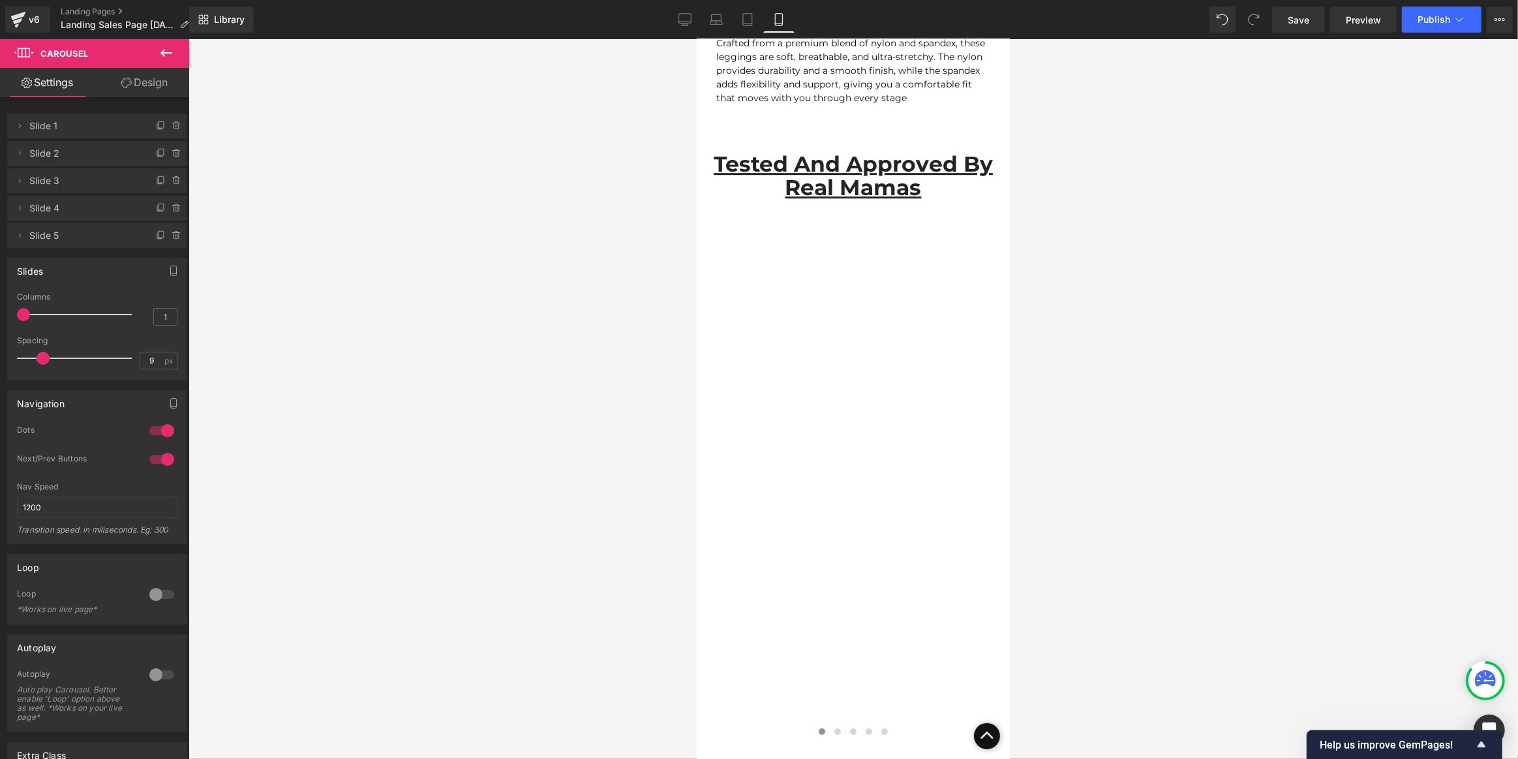
scroll to position [4519, 0]
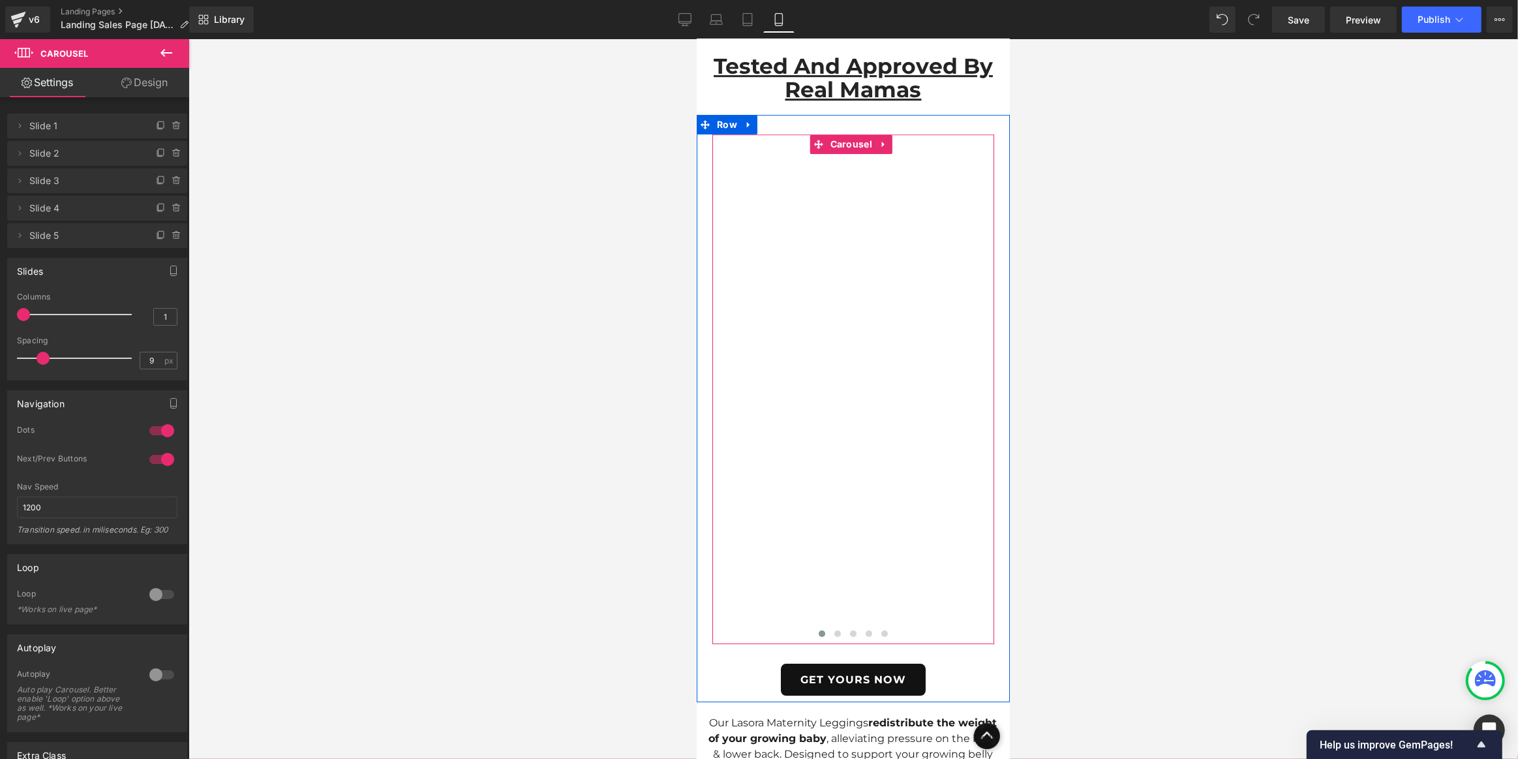
click at [994, 369] on button "›" at bounding box center [1013, 388] width 39 height 39
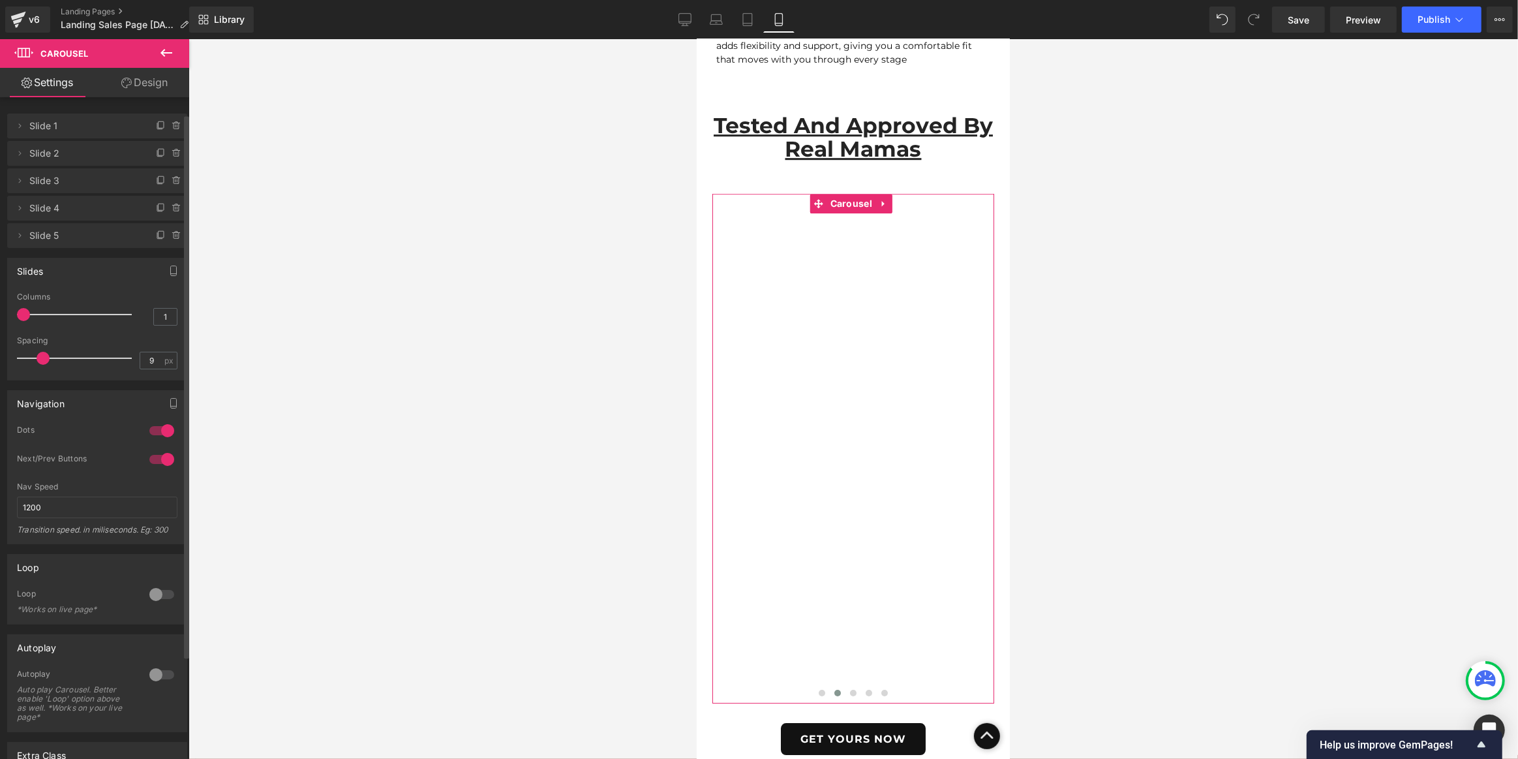
scroll to position [145, 0]
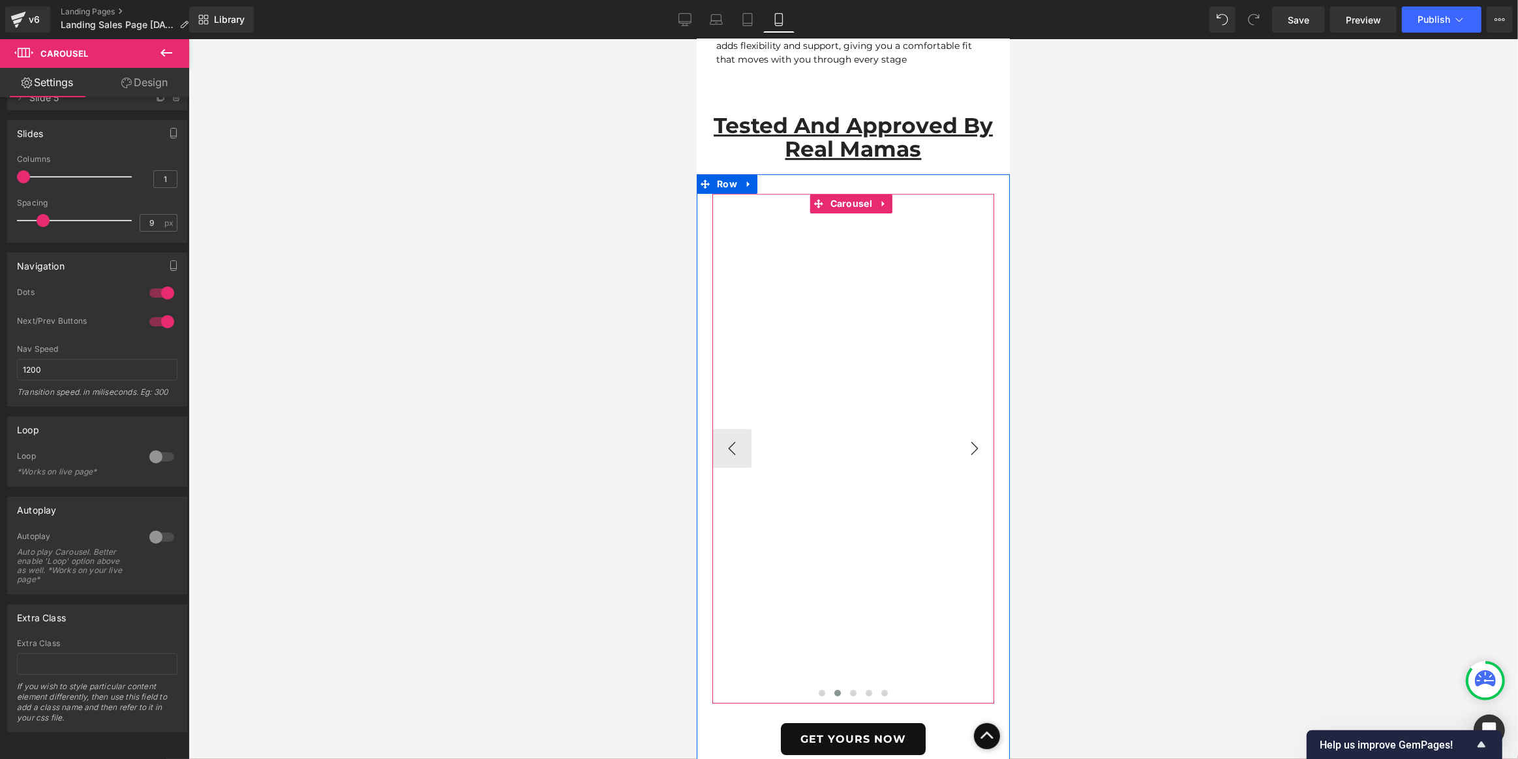
click at [964, 436] on button "›" at bounding box center [974, 448] width 39 height 39
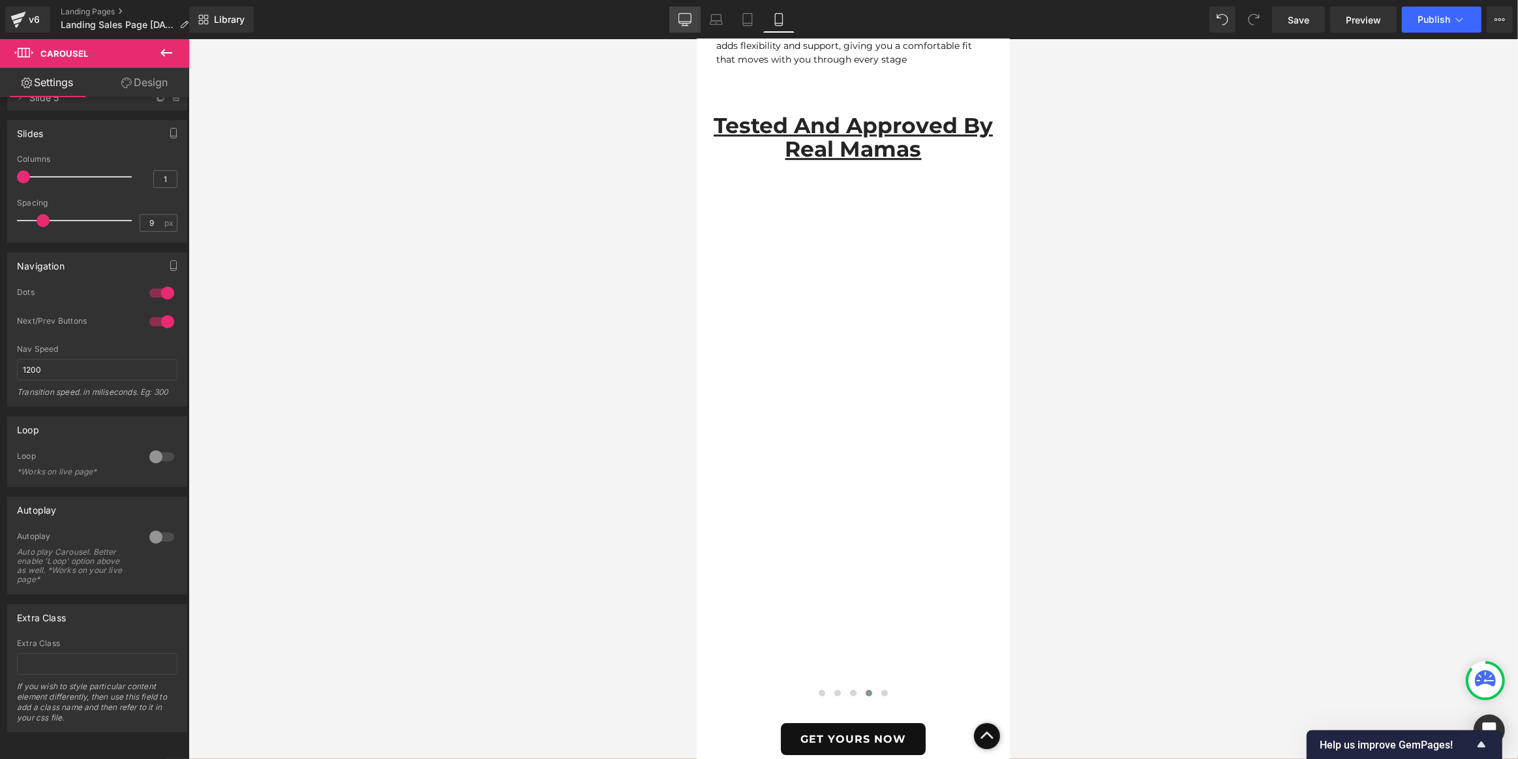
click at [675, 23] on link "Desktop" at bounding box center [684, 20] width 31 height 26
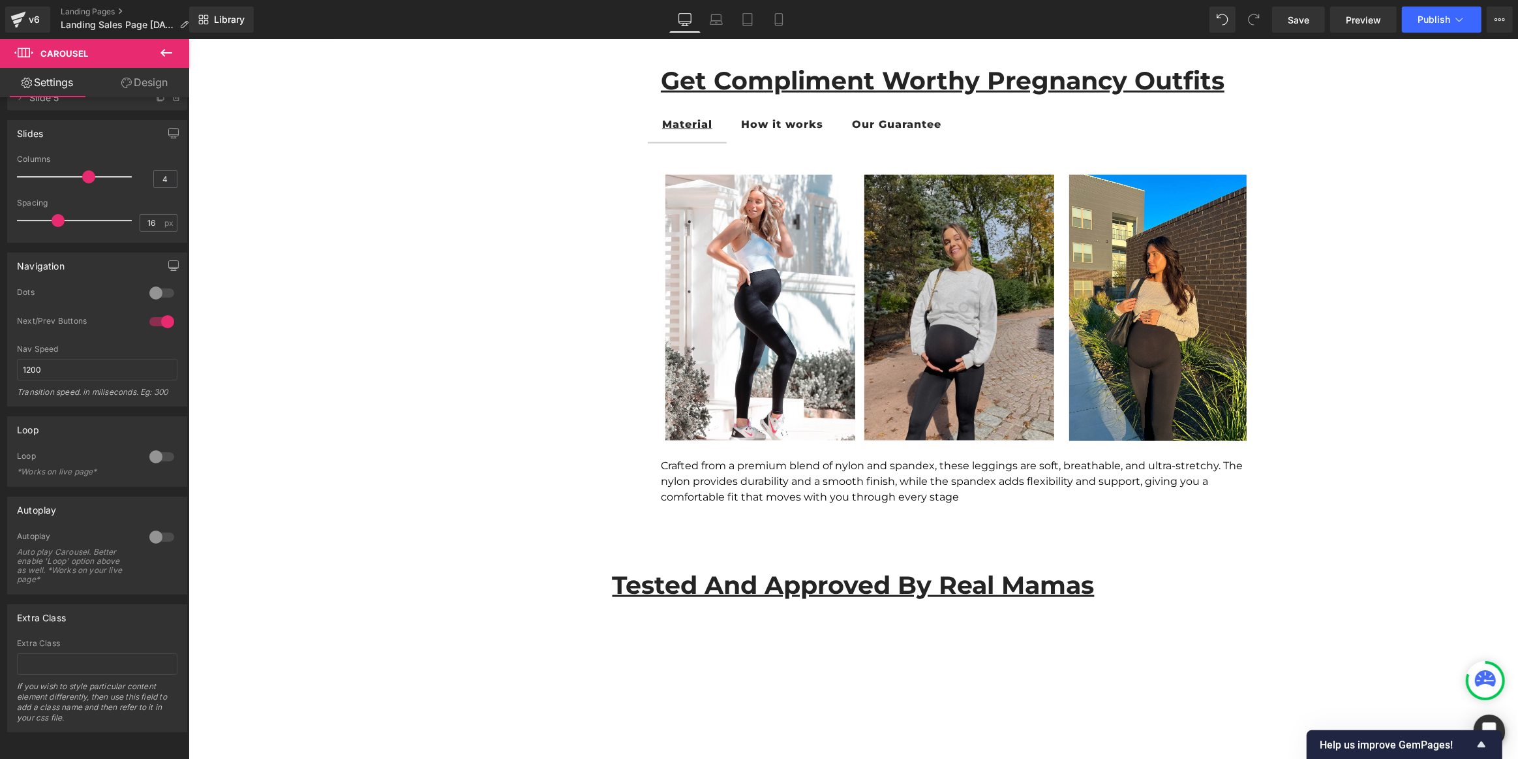
scroll to position [2176, 0]
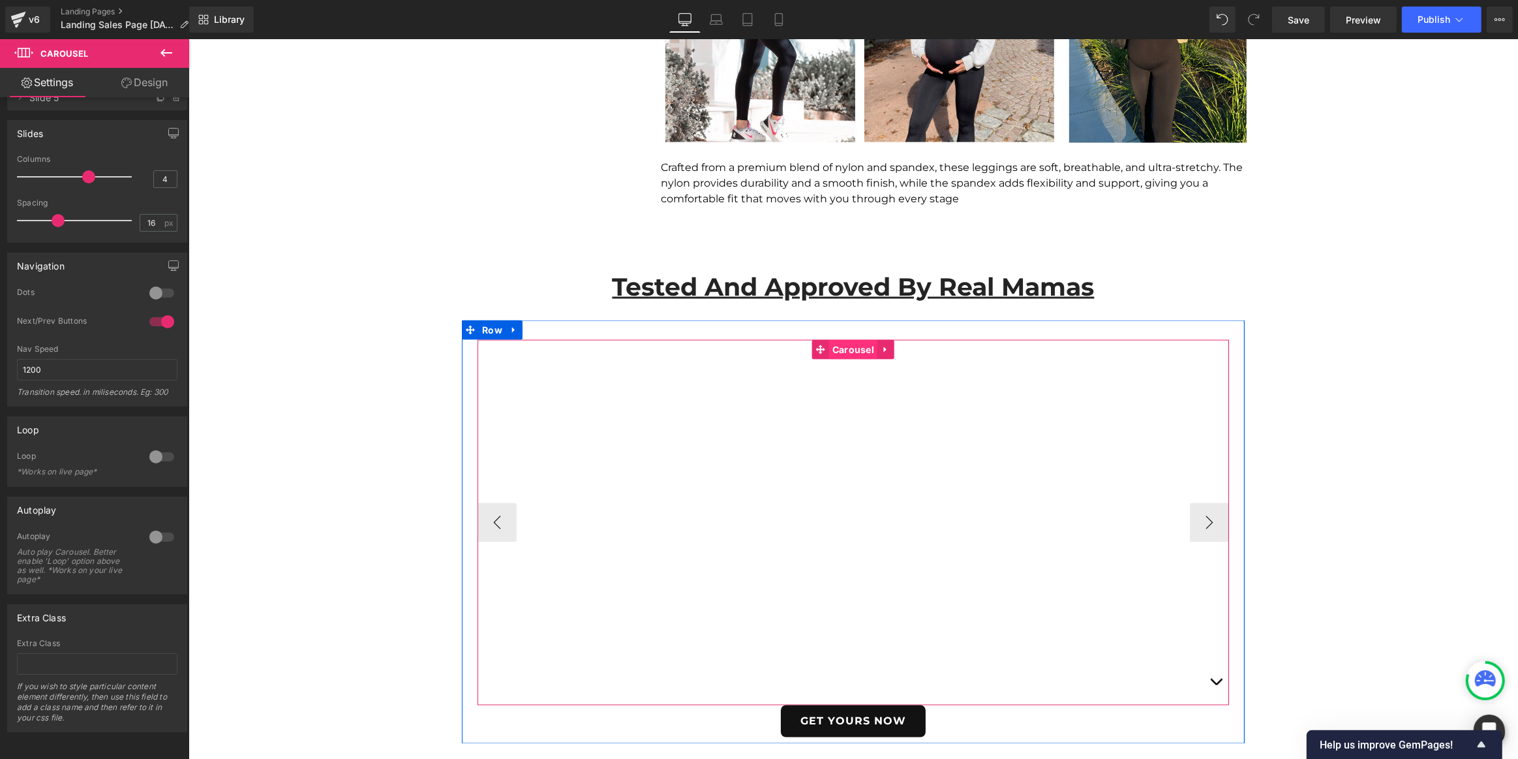
click at [857, 346] on span "Carousel" at bounding box center [853, 350] width 48 height 20
click at [850, 350] on span "Carousel" at bounding box center [853, 350] width 48 height 20
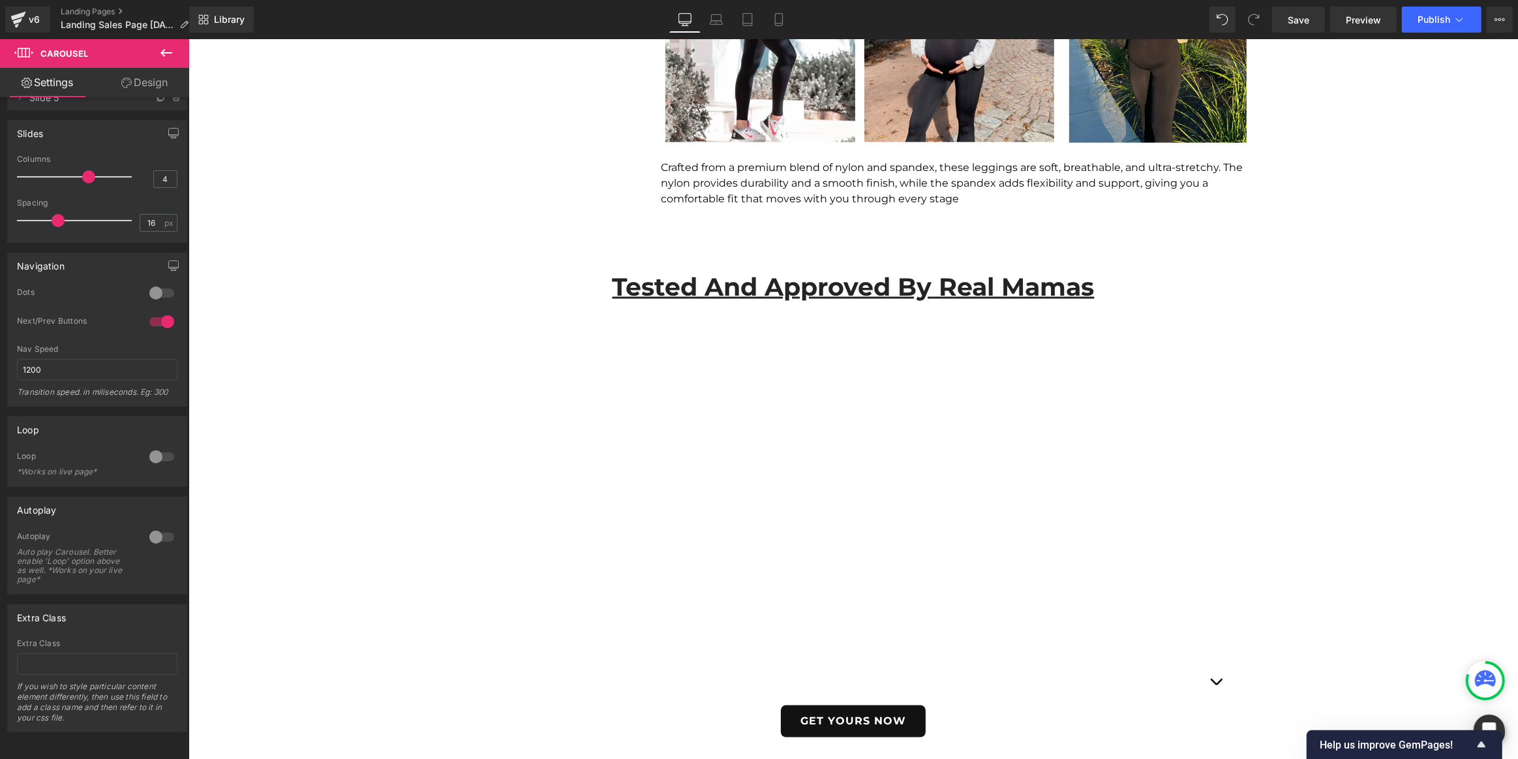
click at [166, 47] on icon at bounding box center [167, 53] width 16 height 16
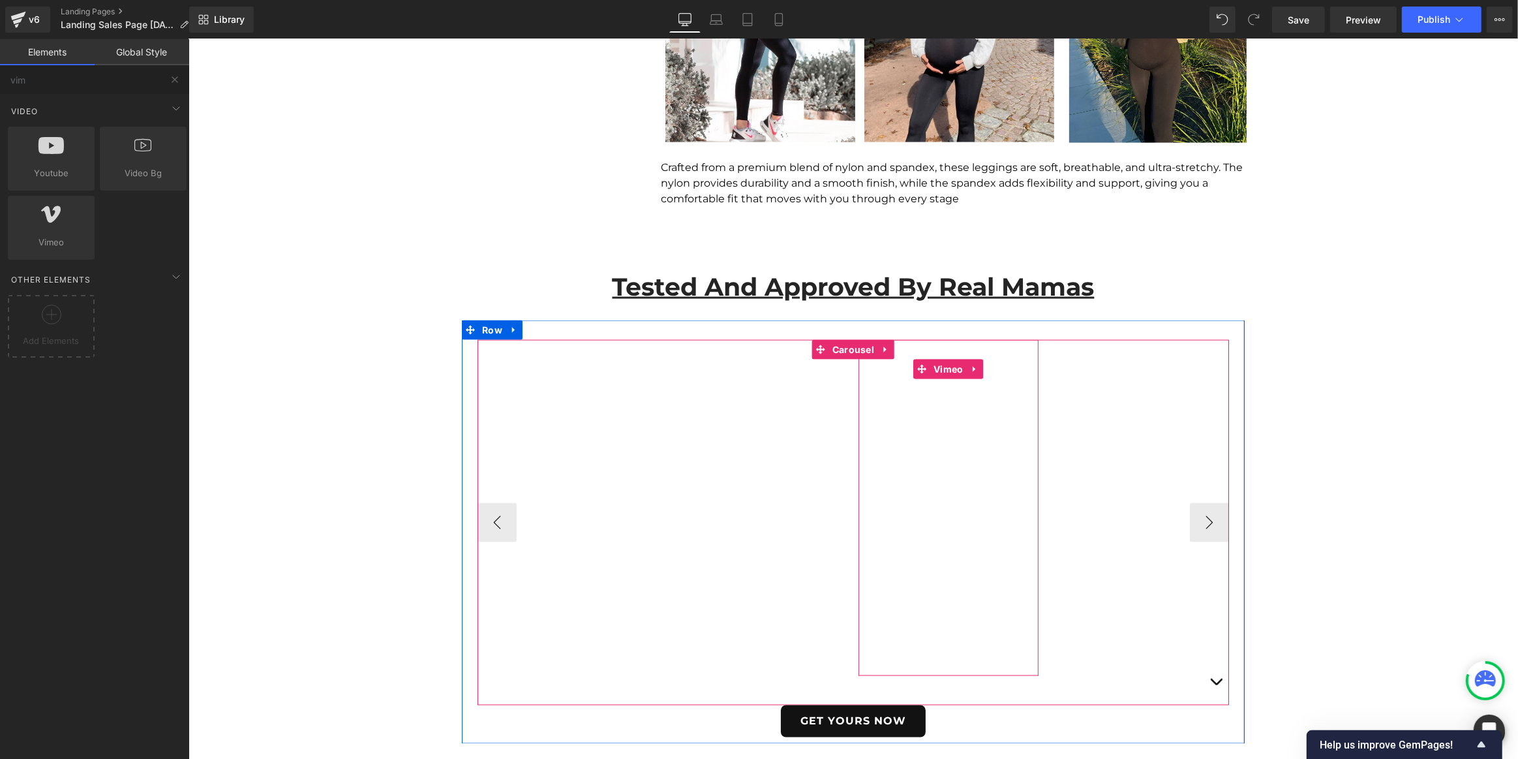
click at [966, 380] on div at bounding box center [948, 508] width 180 height 336
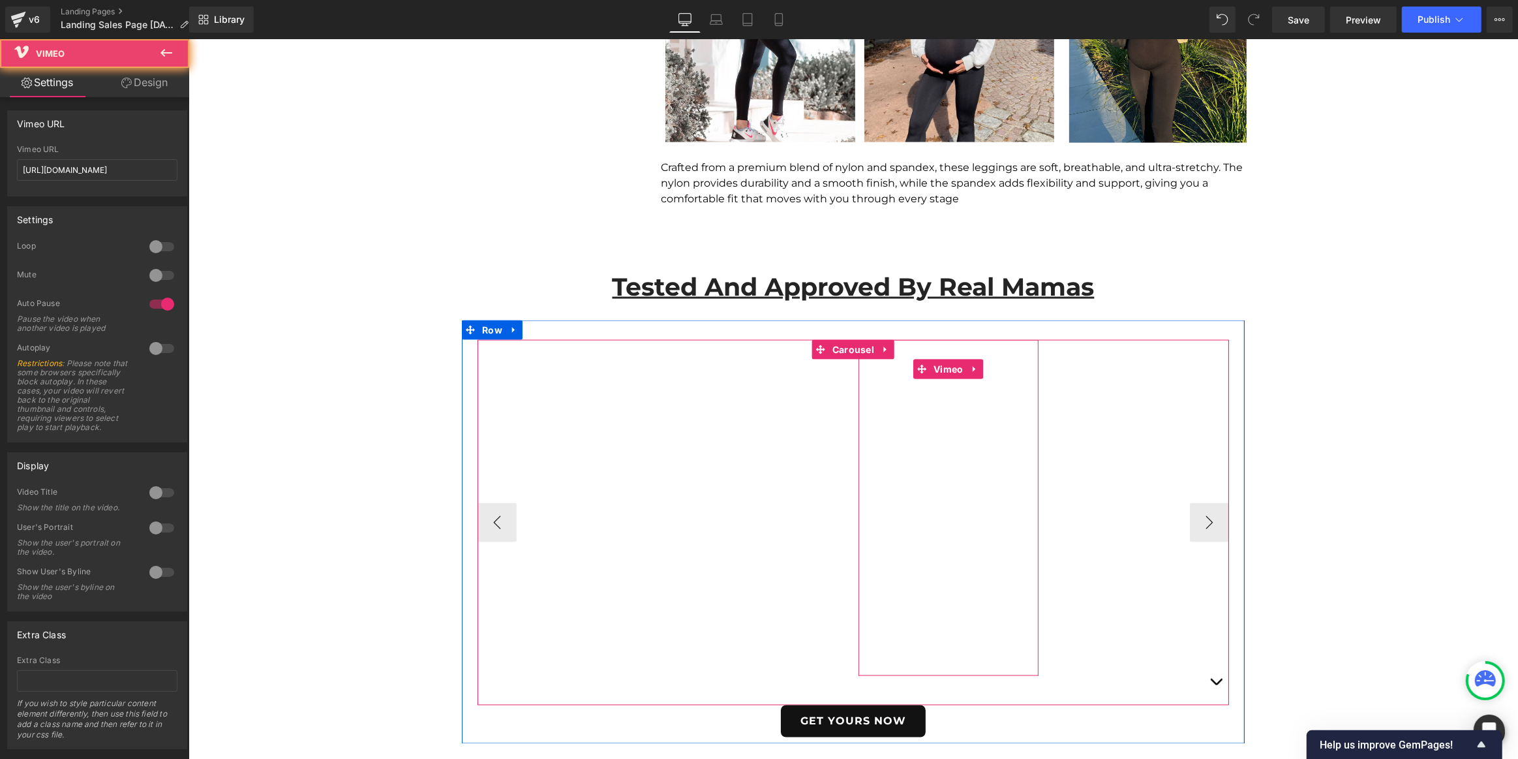
click at [951, 367] on div at bounding box center [948, 508] width 180 height 336
click at [853, 352] on span "Carousel" at bounding box center [853, 351] width 48 height 20
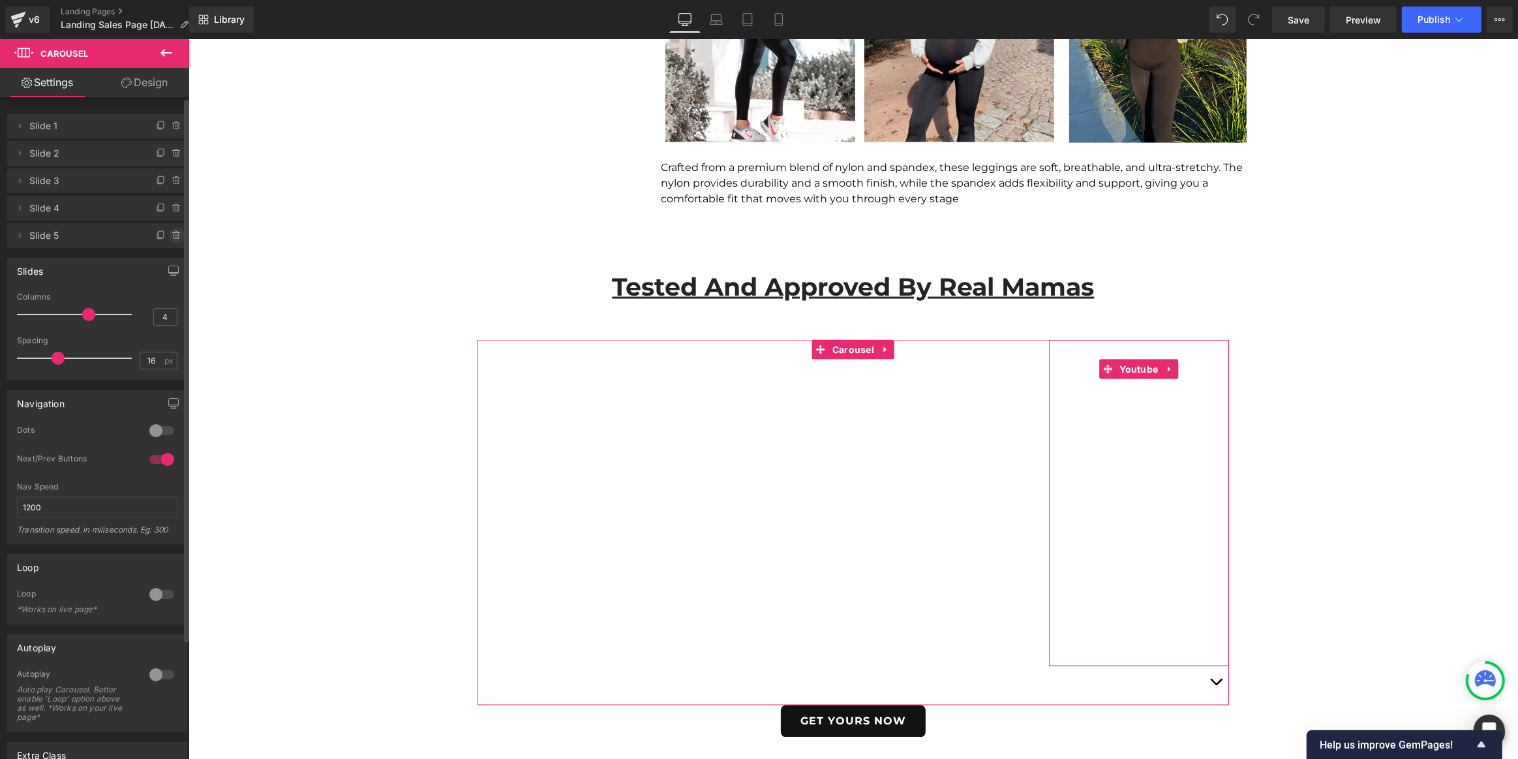
click at [172, 239] on icon at bounding box center [177, 235] width 10 height 10
click at [166, 236] on button "Delete" at bounding box center [162, 236] width 41 height 17
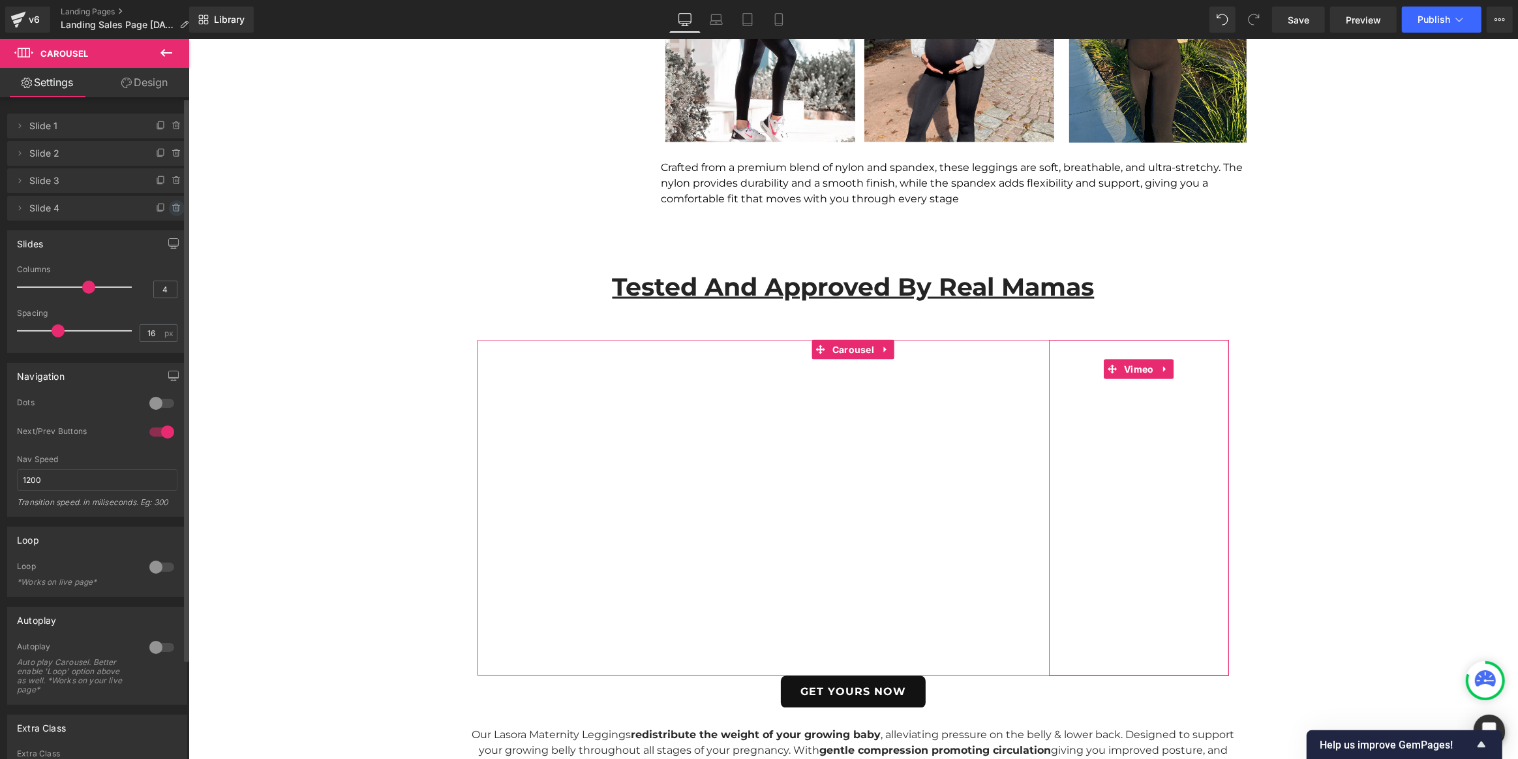
click at [177, 207] on icon at bounding box center [177, 208] width 0 height 3
click at [172, 211] on button "Delete" at bounding box center [162, 208] width 41 height 17
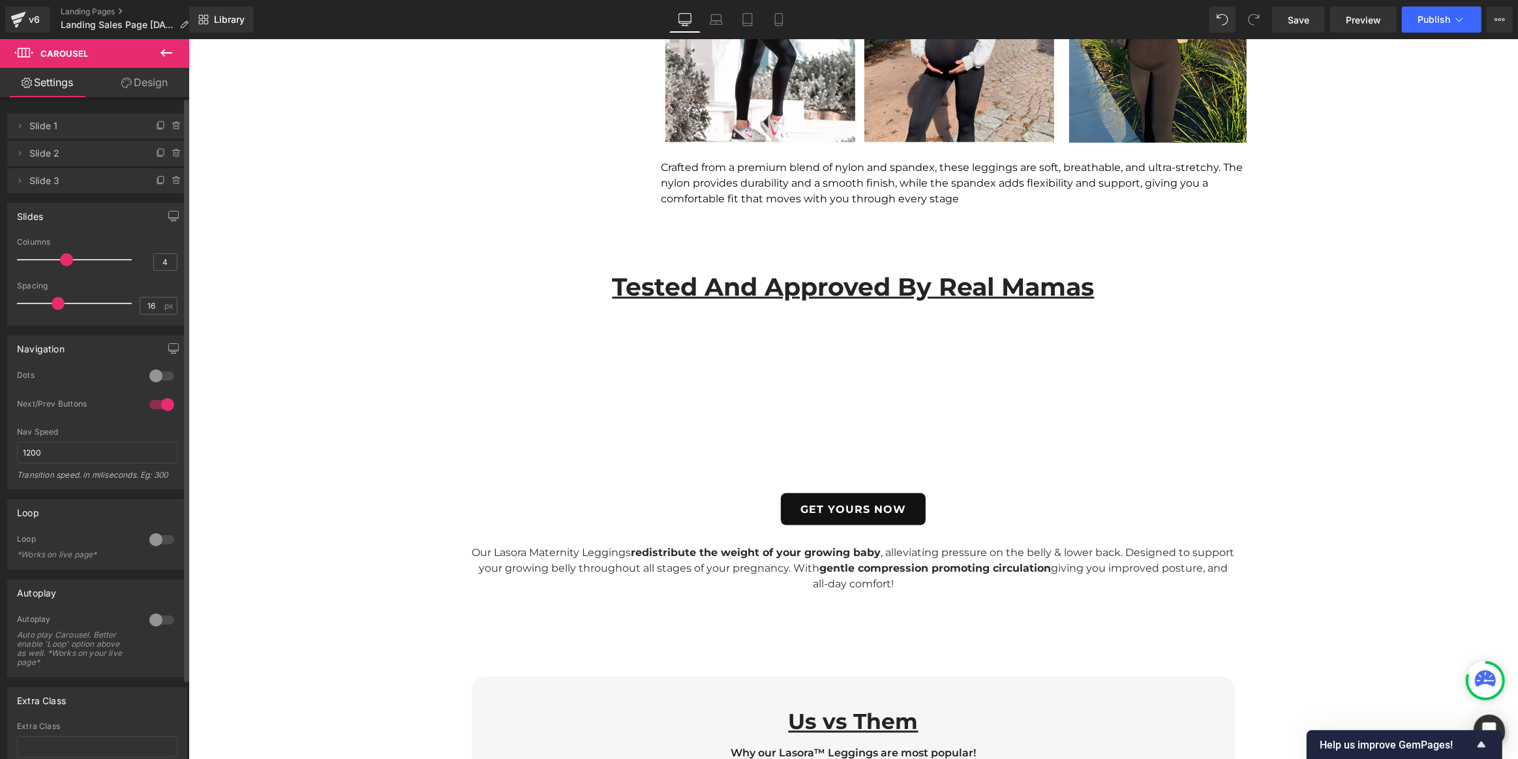
drag, startPoint x: 84, startPoint y: 262, endPoint x: 72, endPoint y: 258, distance: 12.2
click at [72, 258] on div at bounding box center [77, 260] width 108 height 26
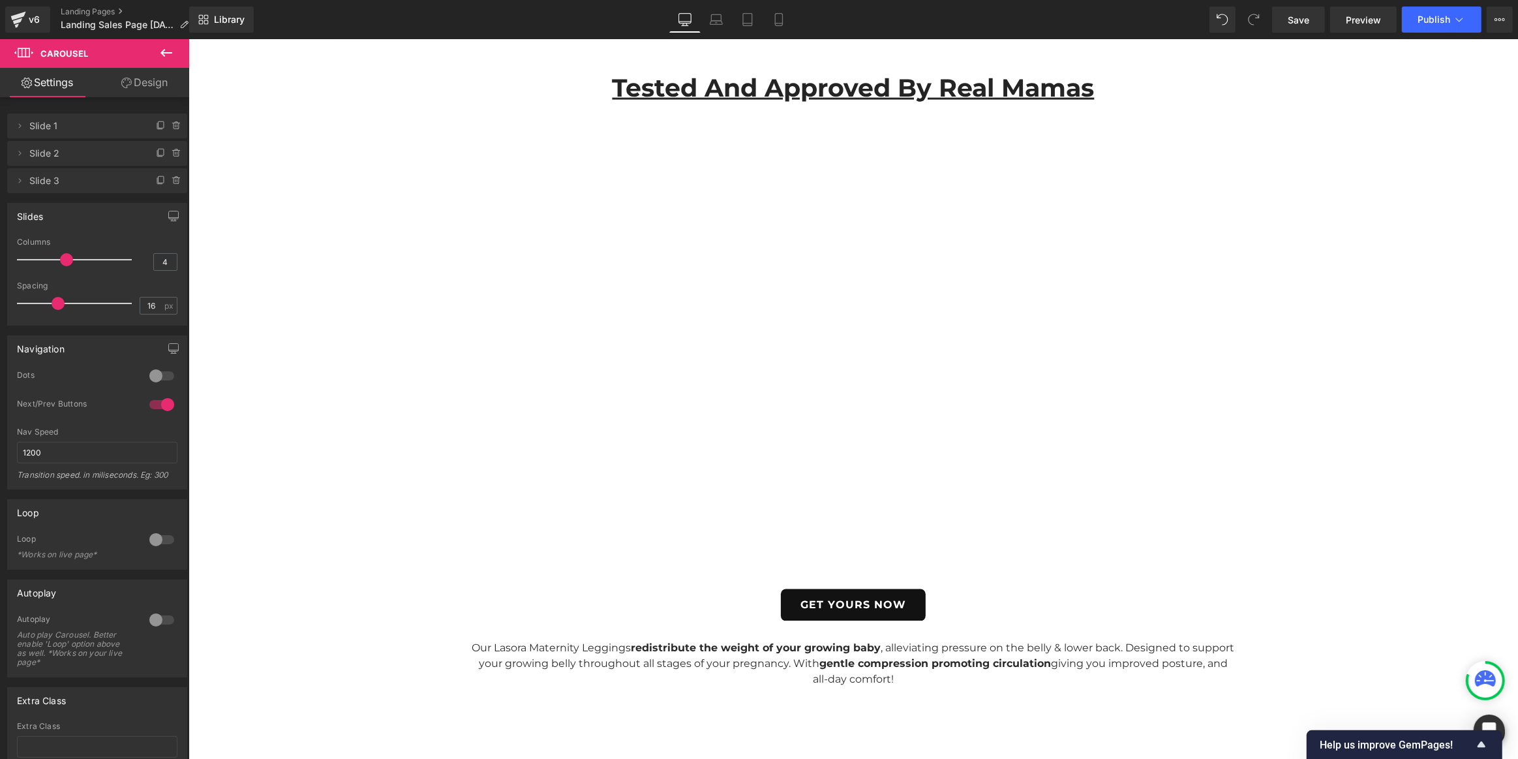
scroll to position [2354, 0]
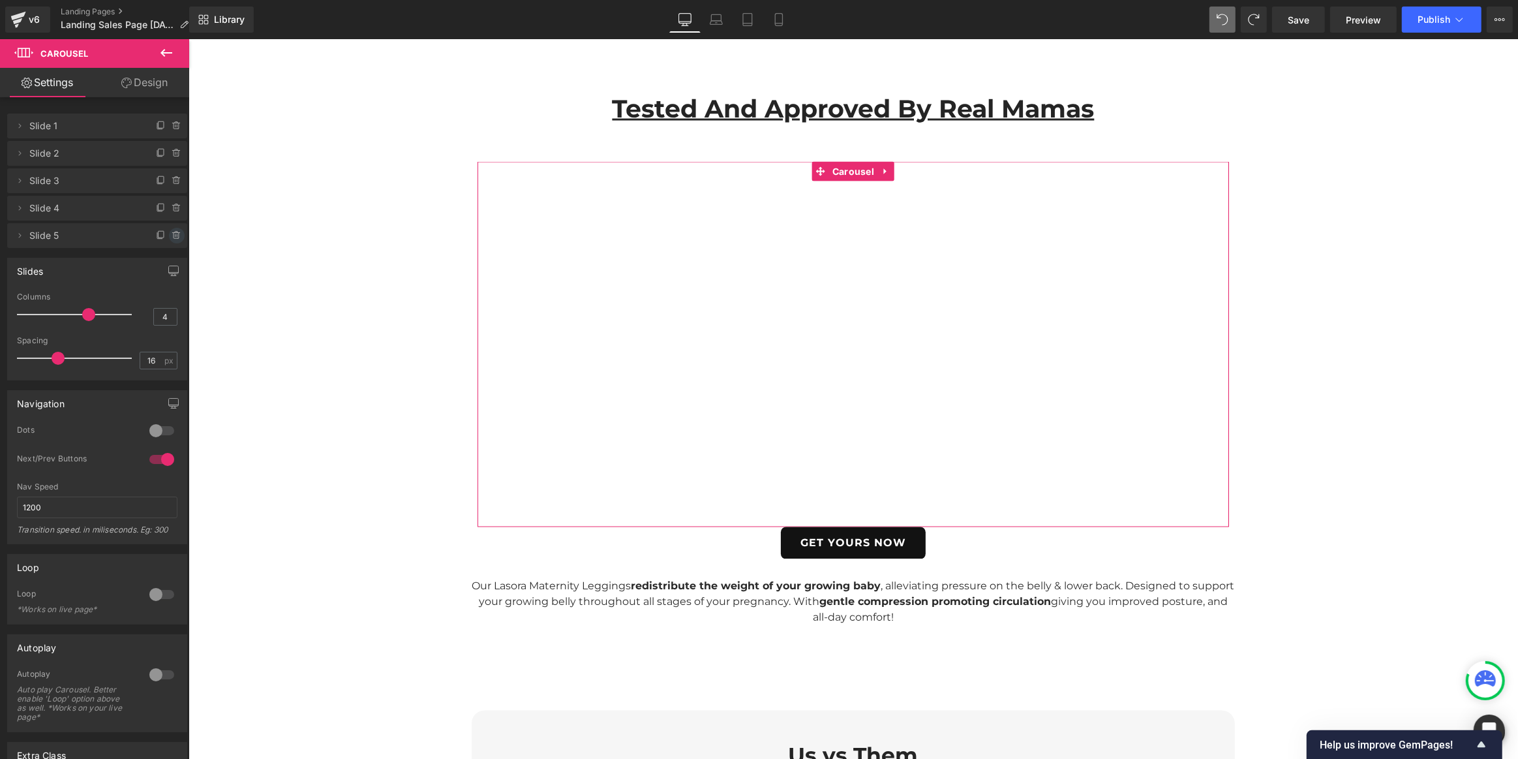
click at [172, 233] on icon at bounding box center [177, 235] width 10 height 10
click at [160, 235] on button "Delete" at bounding box center [162, 236] width 41 height 17
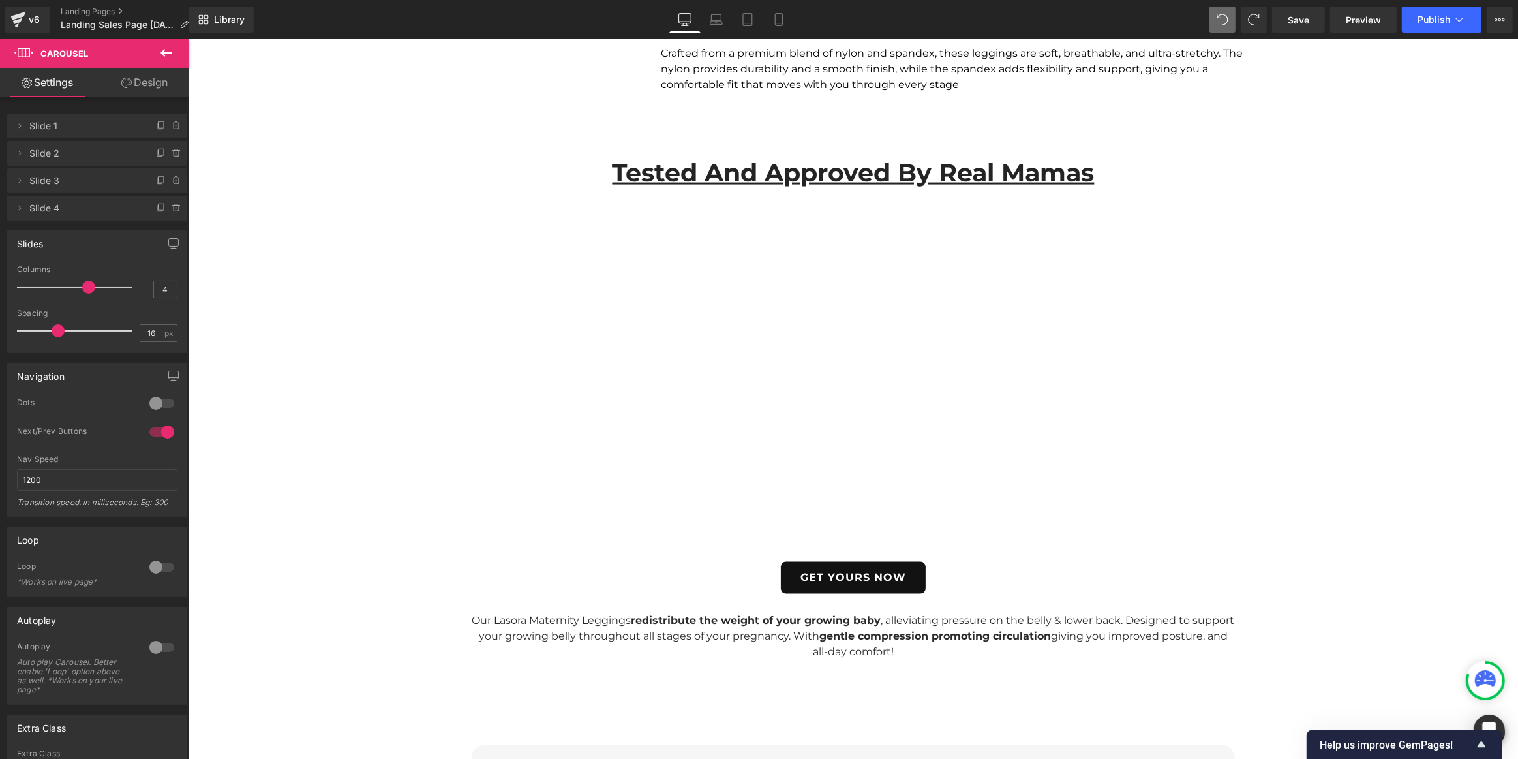
scroll to position [2295, 0]
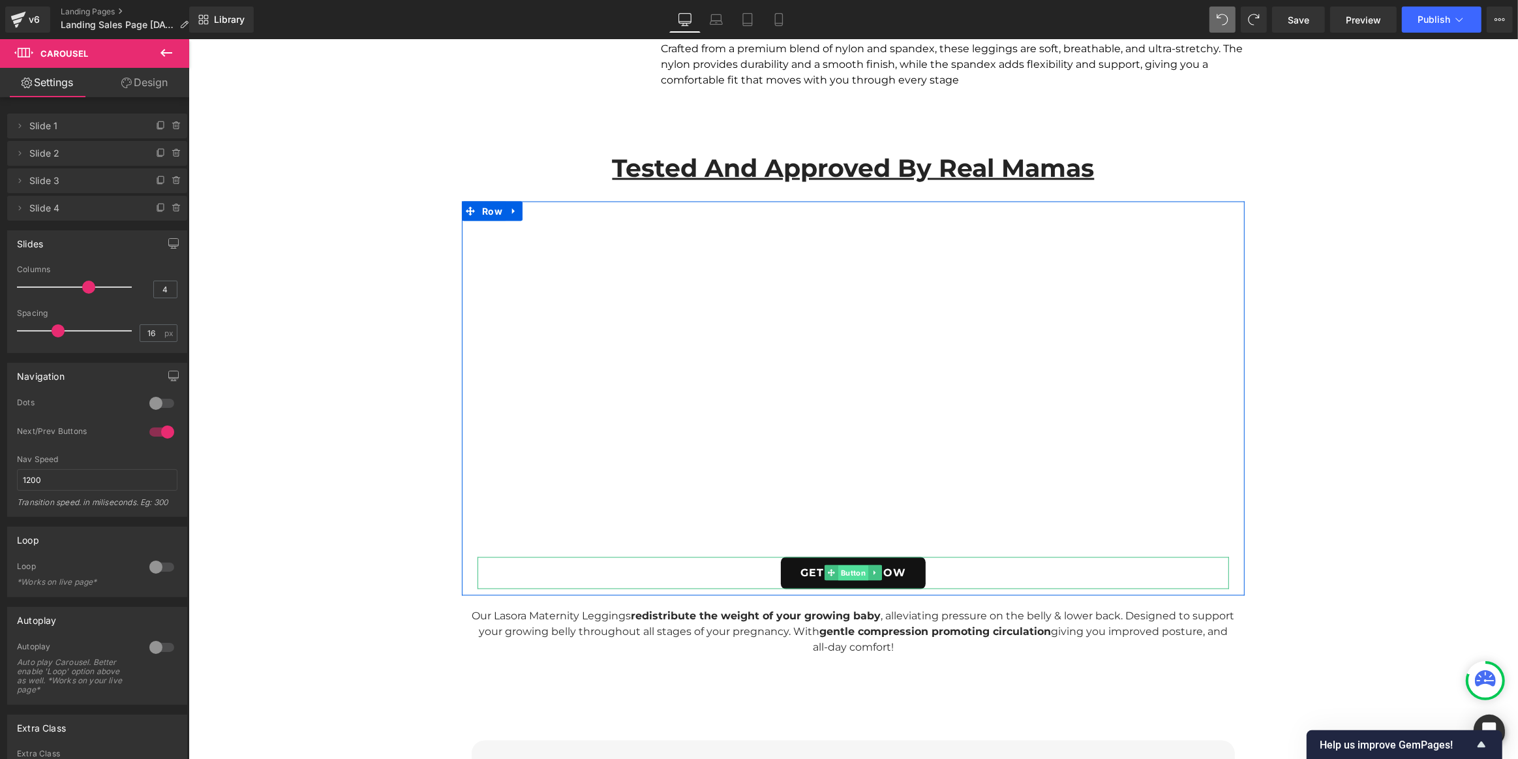
click at [851, 566] on span "Button" at bounding box center [853, 574] width 30 height 16
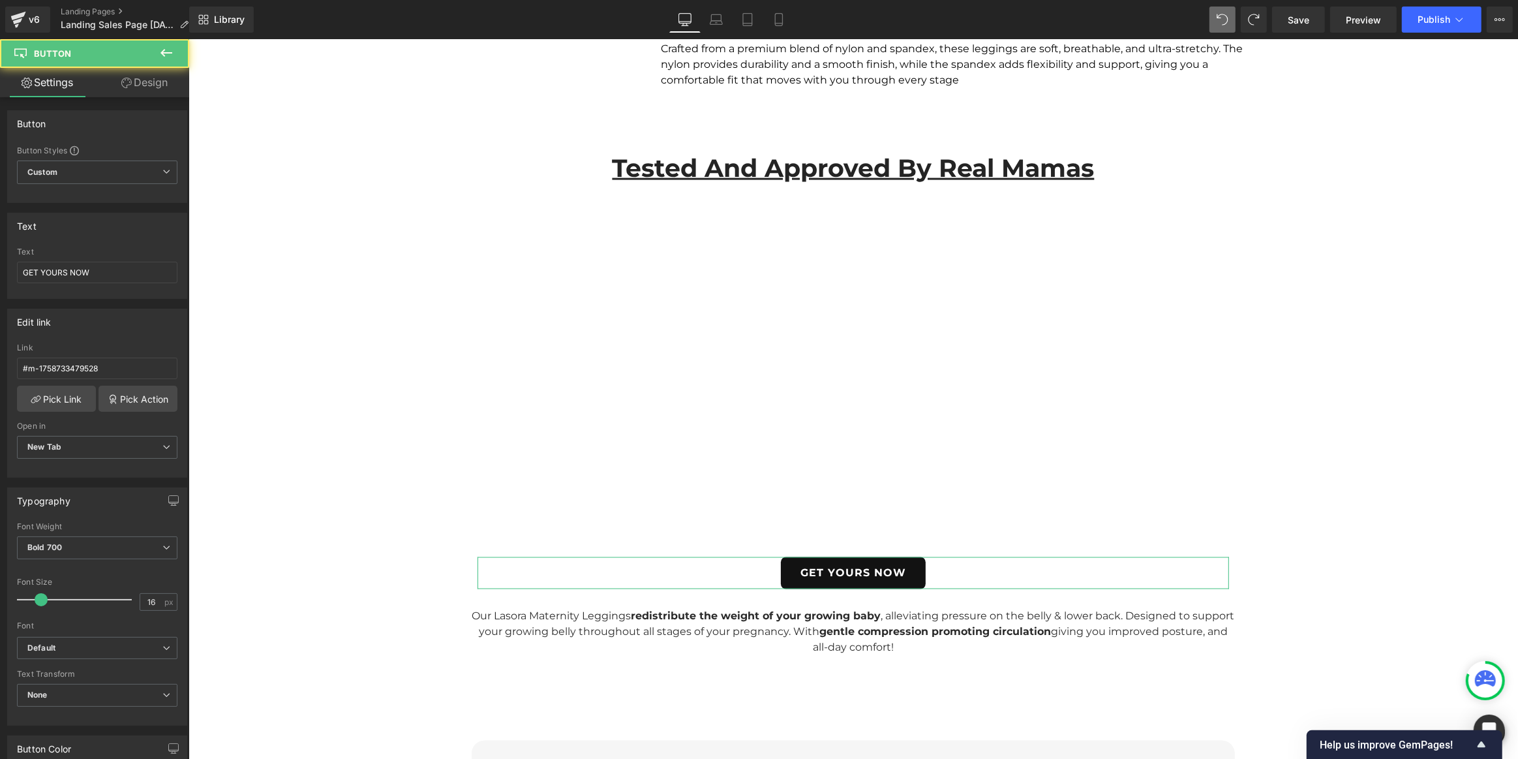
click at [145, 84] on link "Design" at bounding box center [144, 82] width 95 height 29
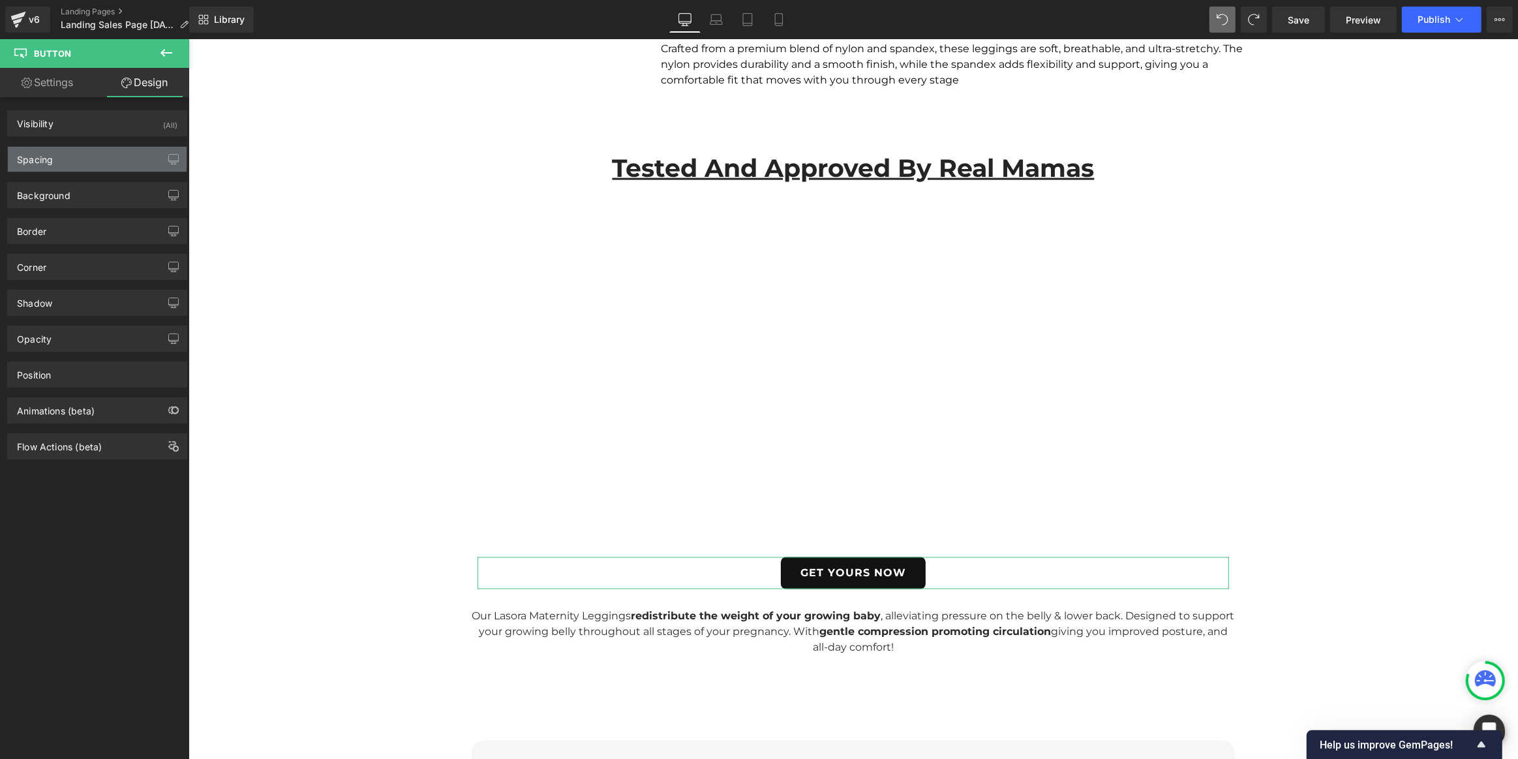
click at [69, 151] on div "Spacing" at bounding box center [97, 159] width 179 height 25
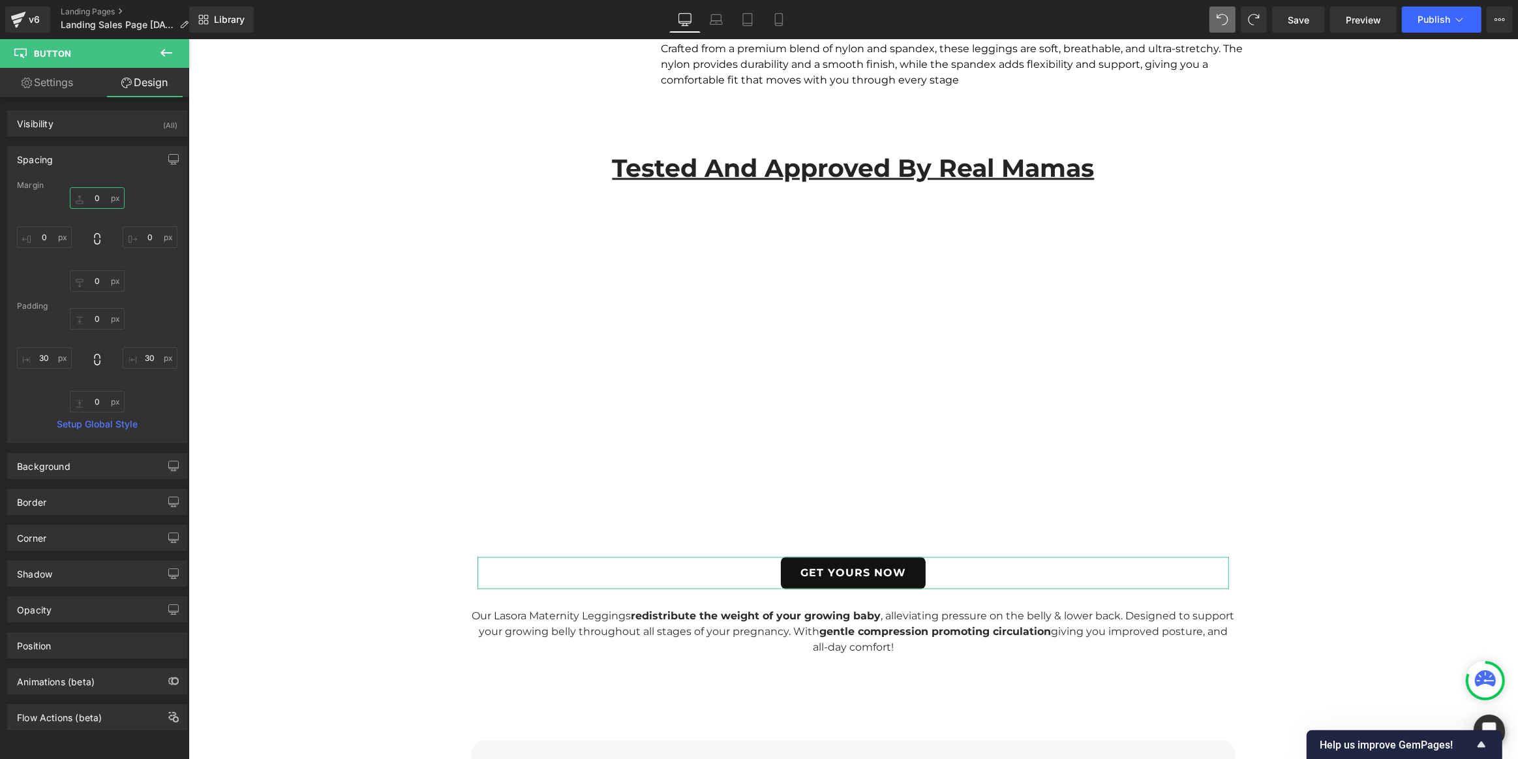
click at [102, 198] on input "text" at bounding box center [97, 198] width 55 height 22
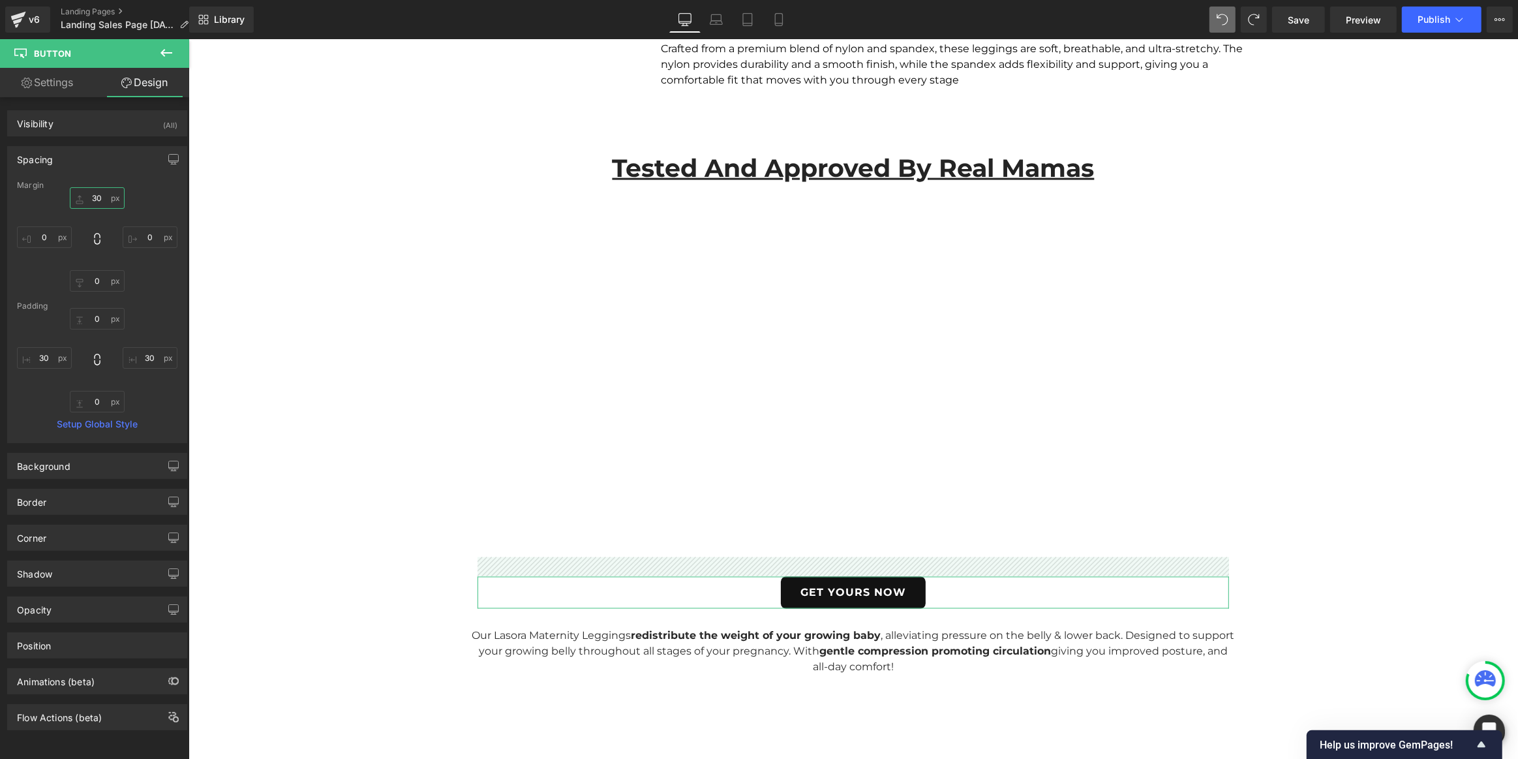
click at [100, 200] on input "30" at bounding box center [97, 198] width 55 height 22
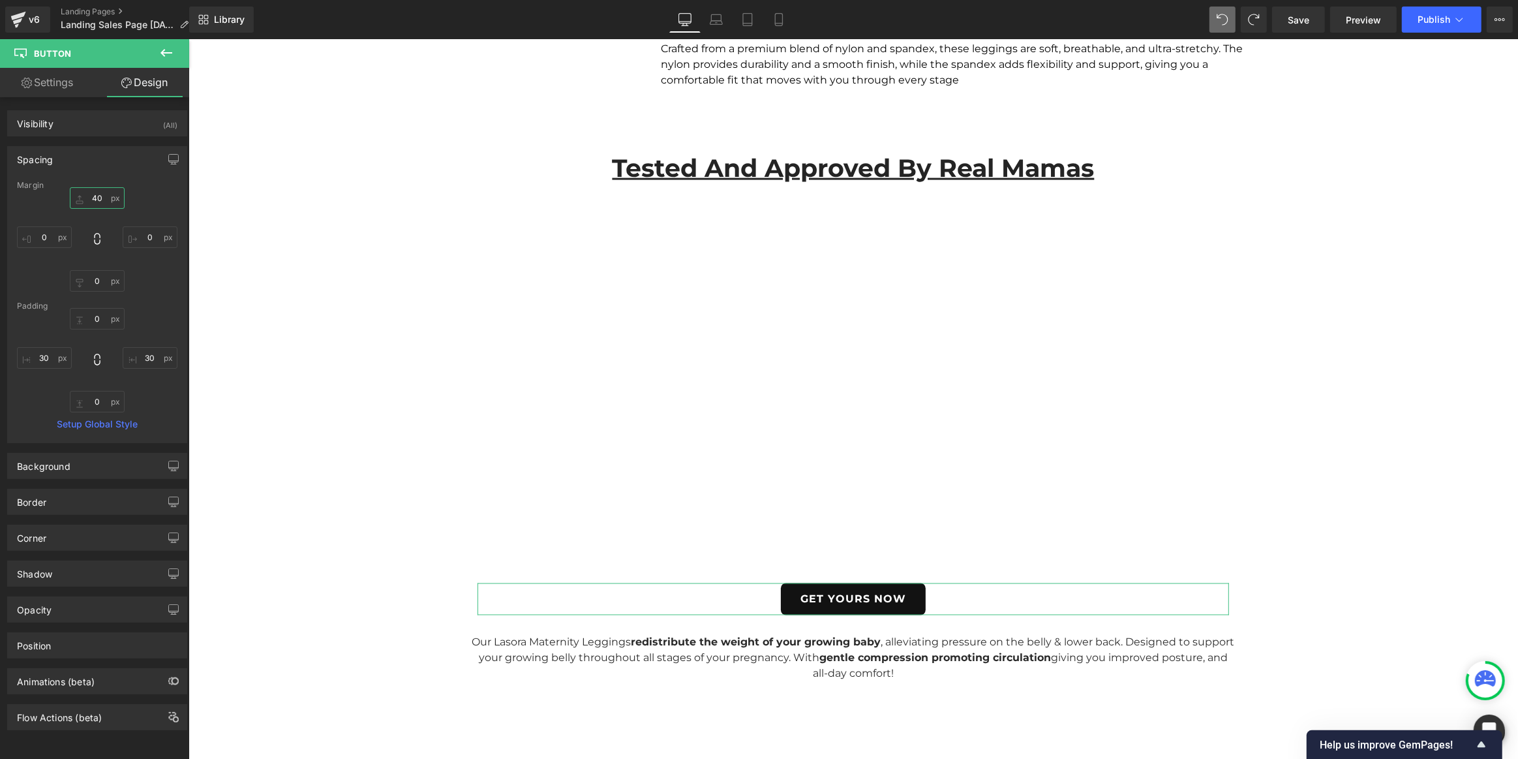
click at [102, 196] on input "40" at bounding box center [97, 198] width 55 height 22
click at [786, 19] on link "Mobile" at bounding box center [778, 20] width 31 height 26
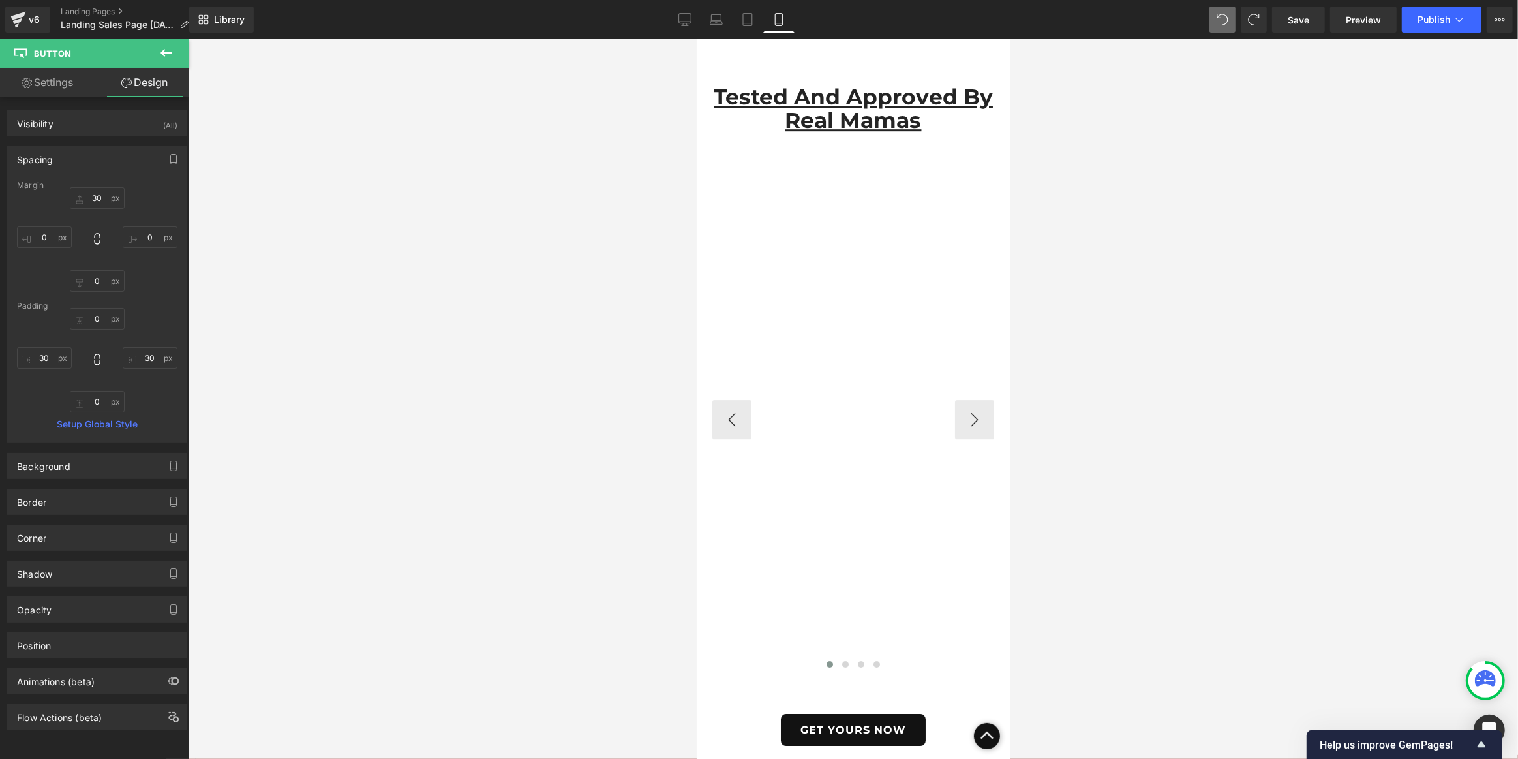
scroll to position [4639, 0]
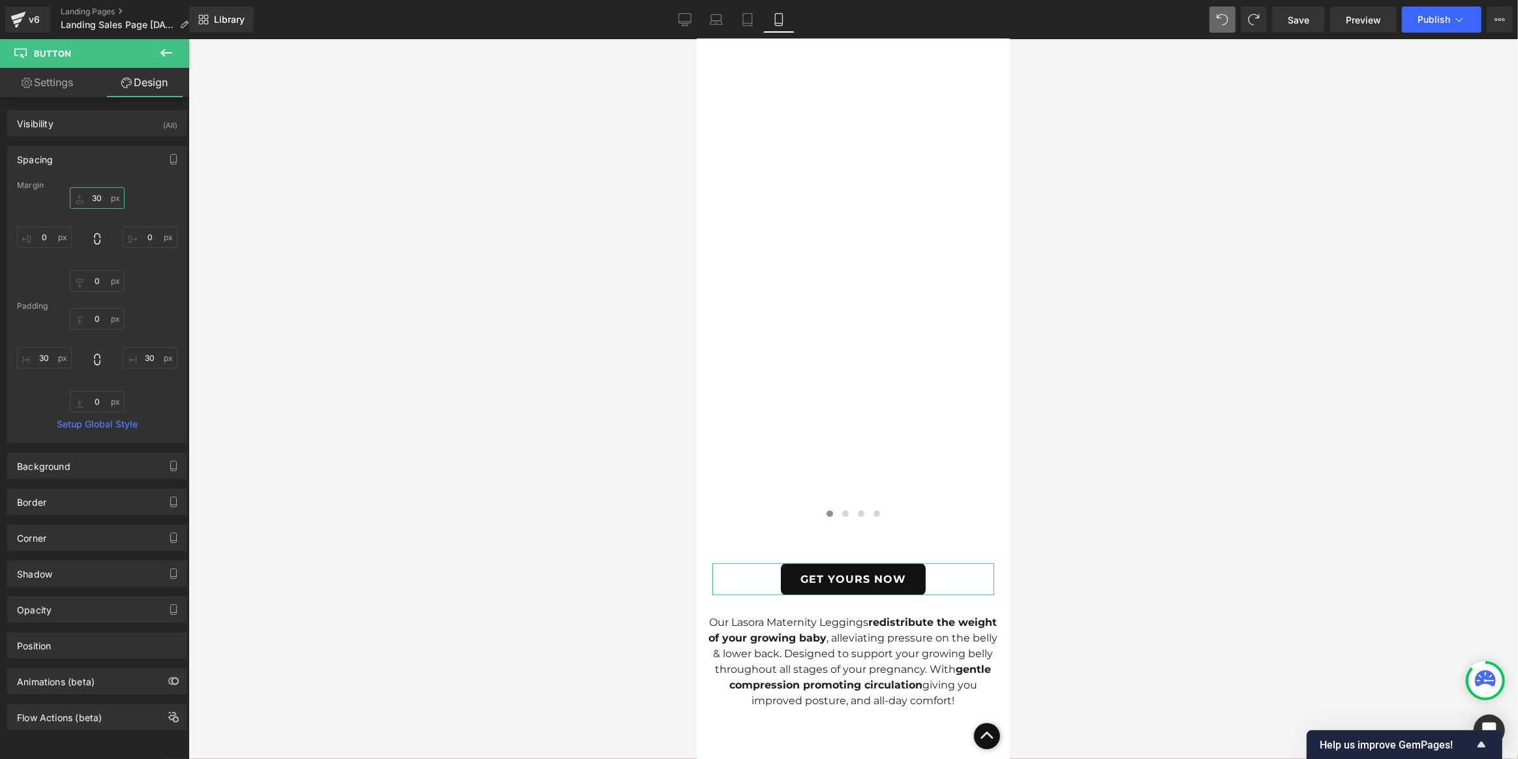
click at [107, 199] on input "30" at bounding box center [97, 198] width 55 height 22
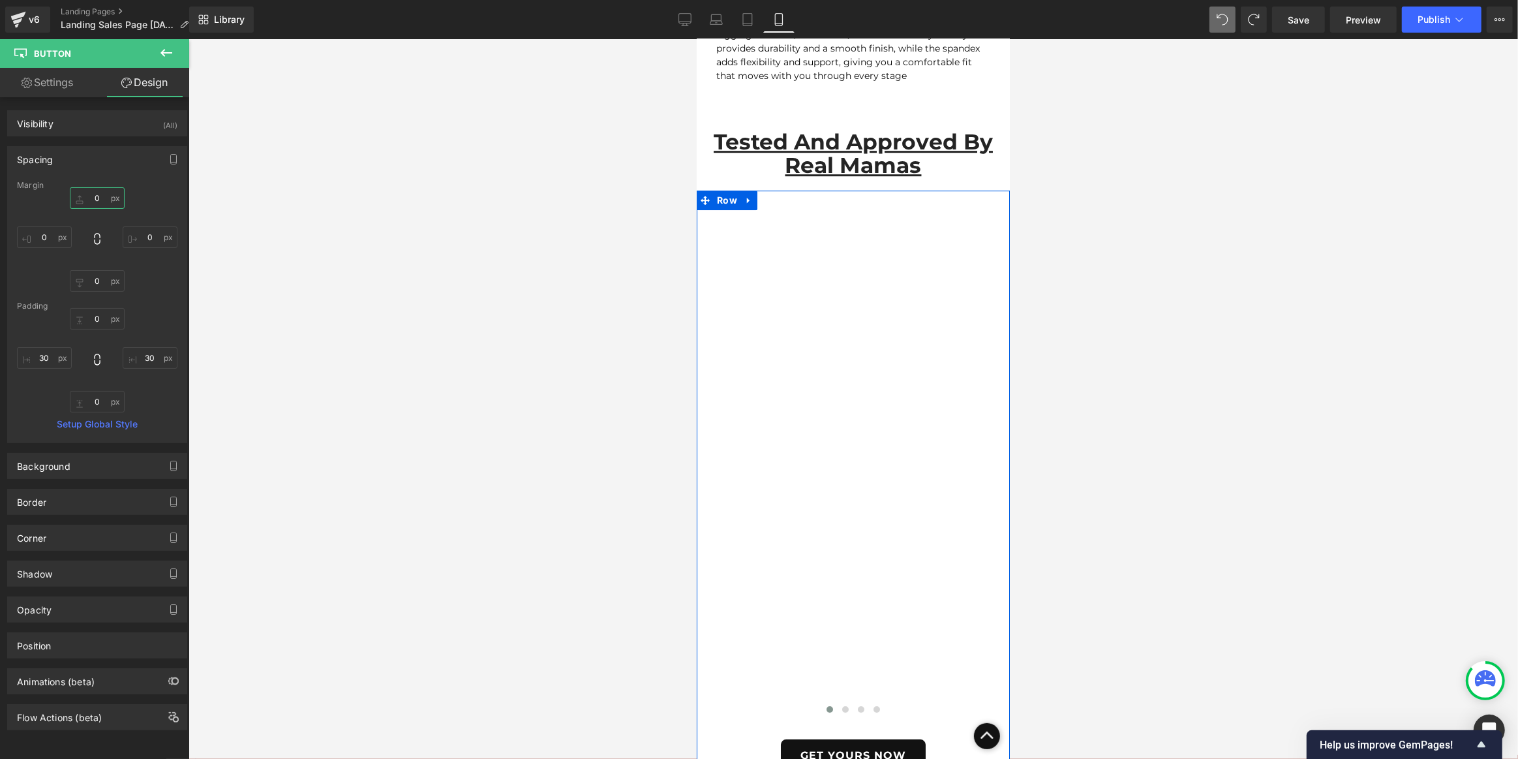
scroll to position [4402, 0]
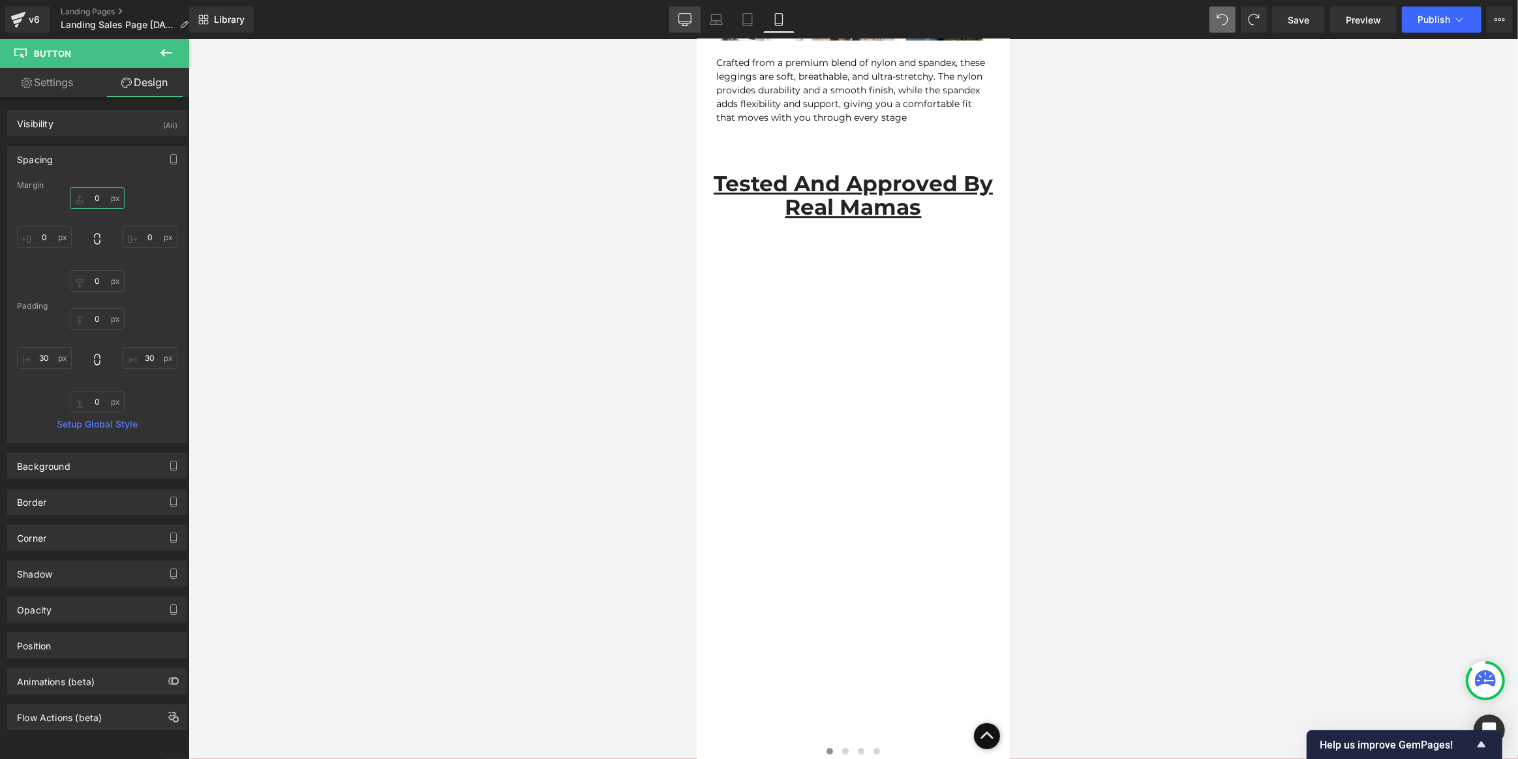
type input "0"
click at [686, 26] on link "Desktop" at bounding box center [684, 20] width 31 height 26
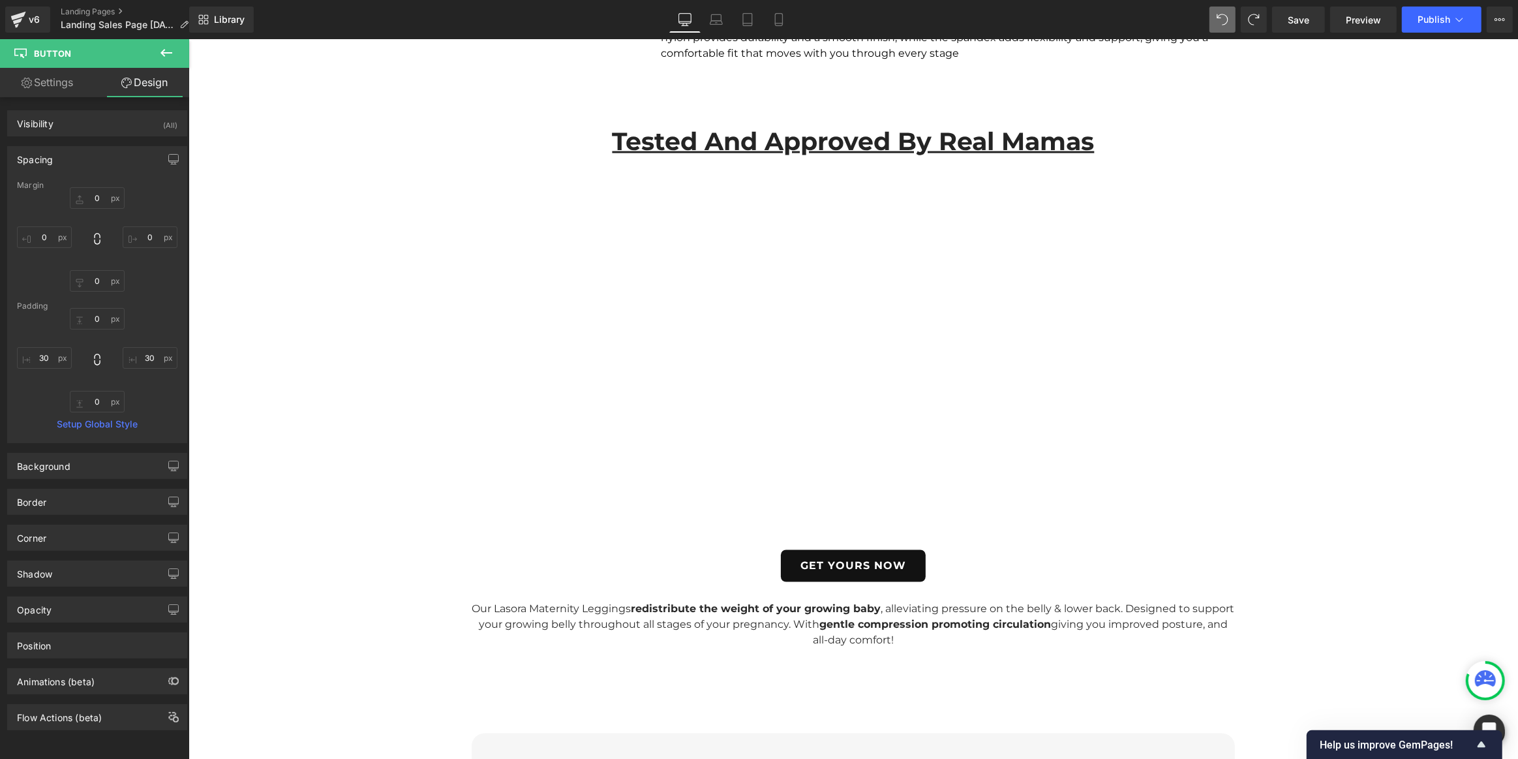
scroll to position [2316, 0]
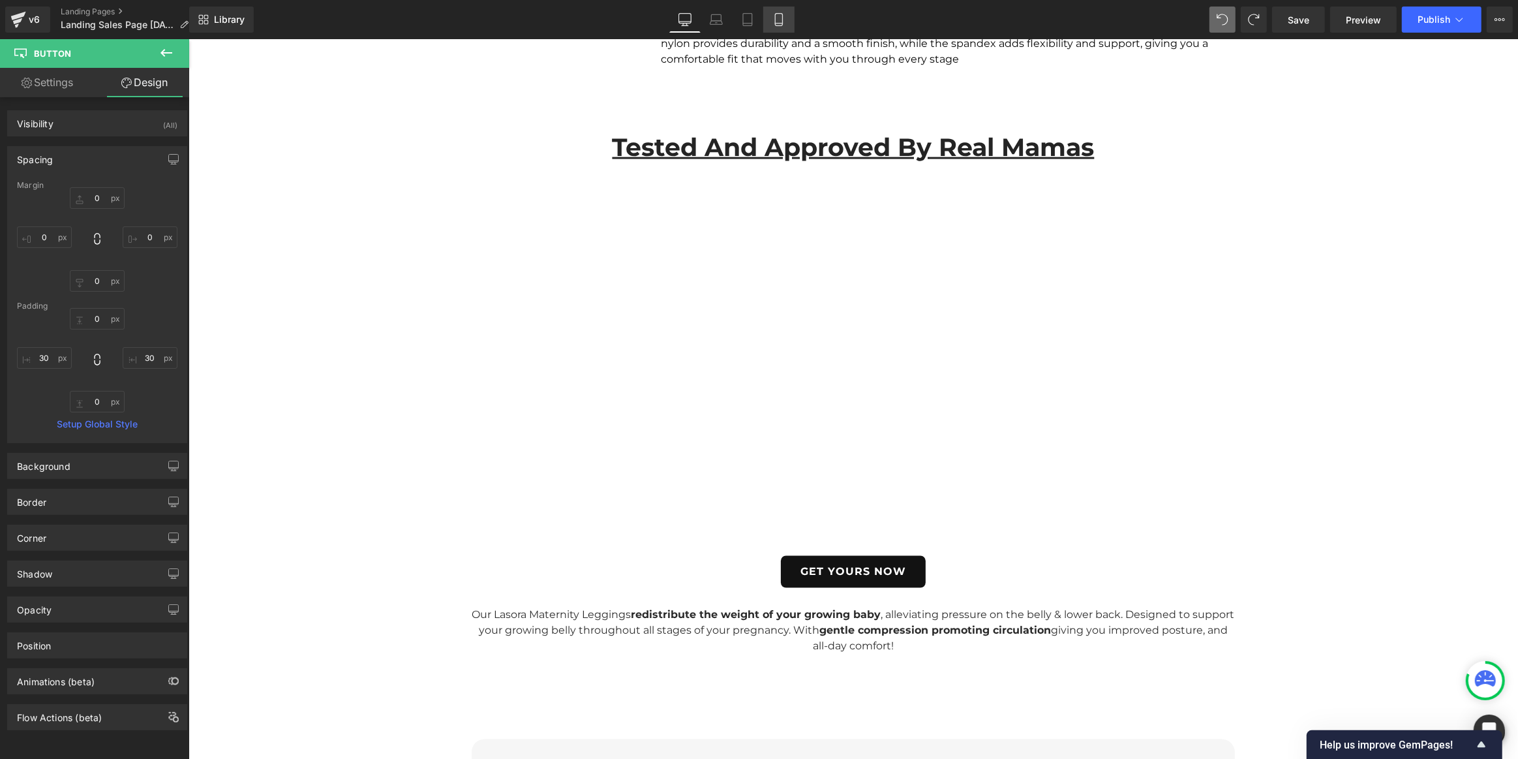
click at [771, 21] on link "Mobile" at bounding box center [778, 20] width 31 height 26
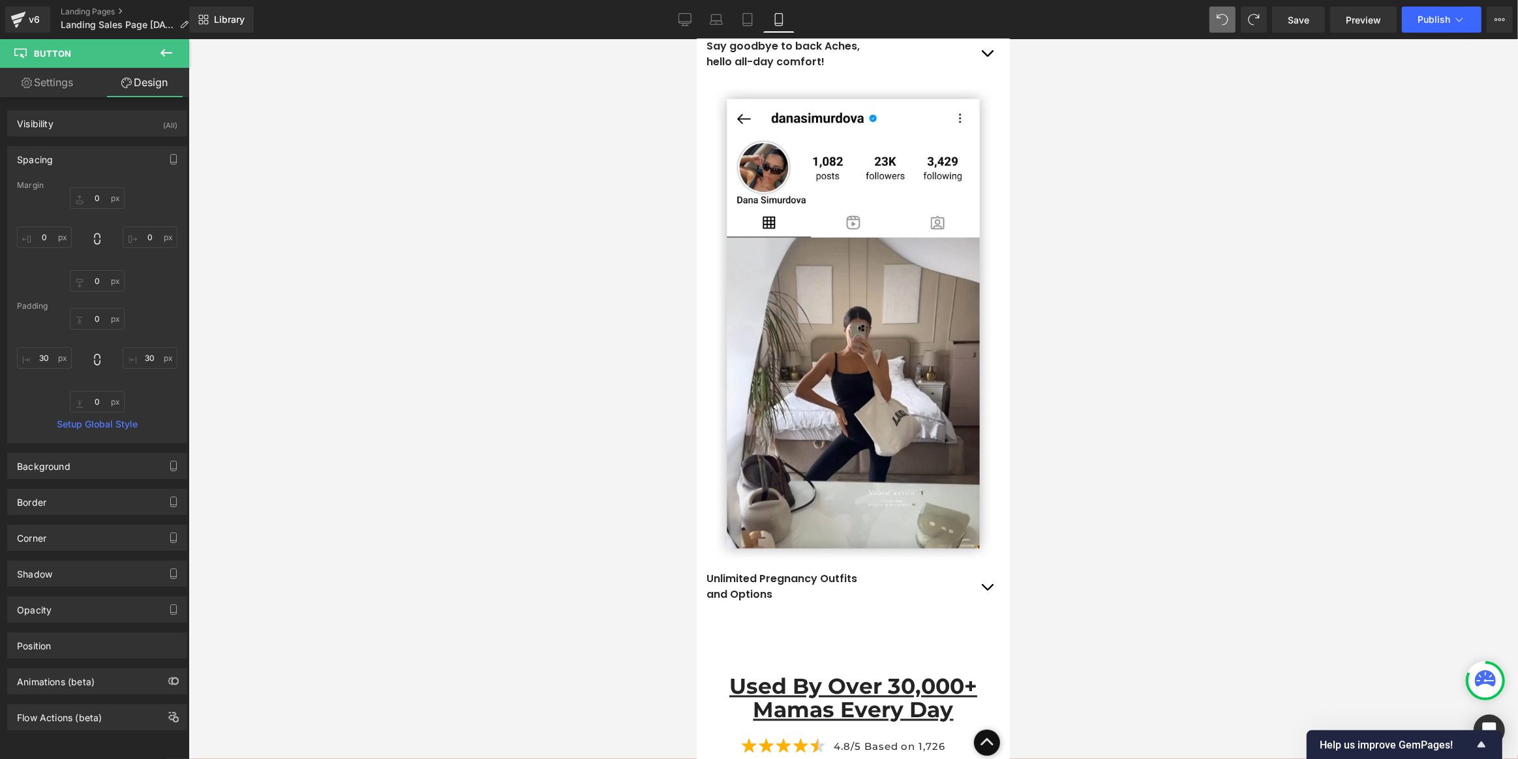
click at [765, 17] on link "Mobile" at bounding box center [778, 20] width 31 height 26
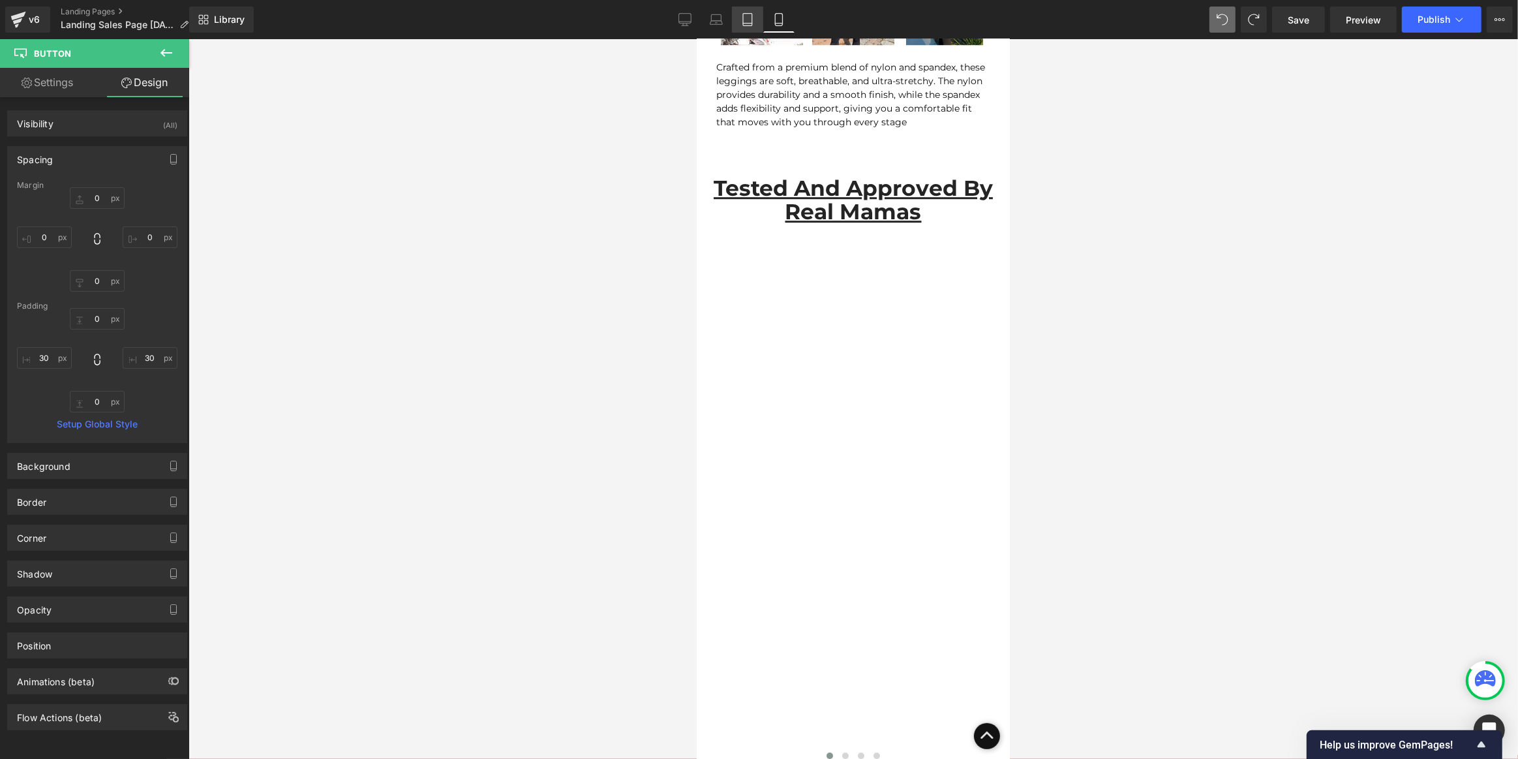
scroll to position [4403, 0]
click at [746, 17] on icon at bounding box center [747, 19] width 13 height 13
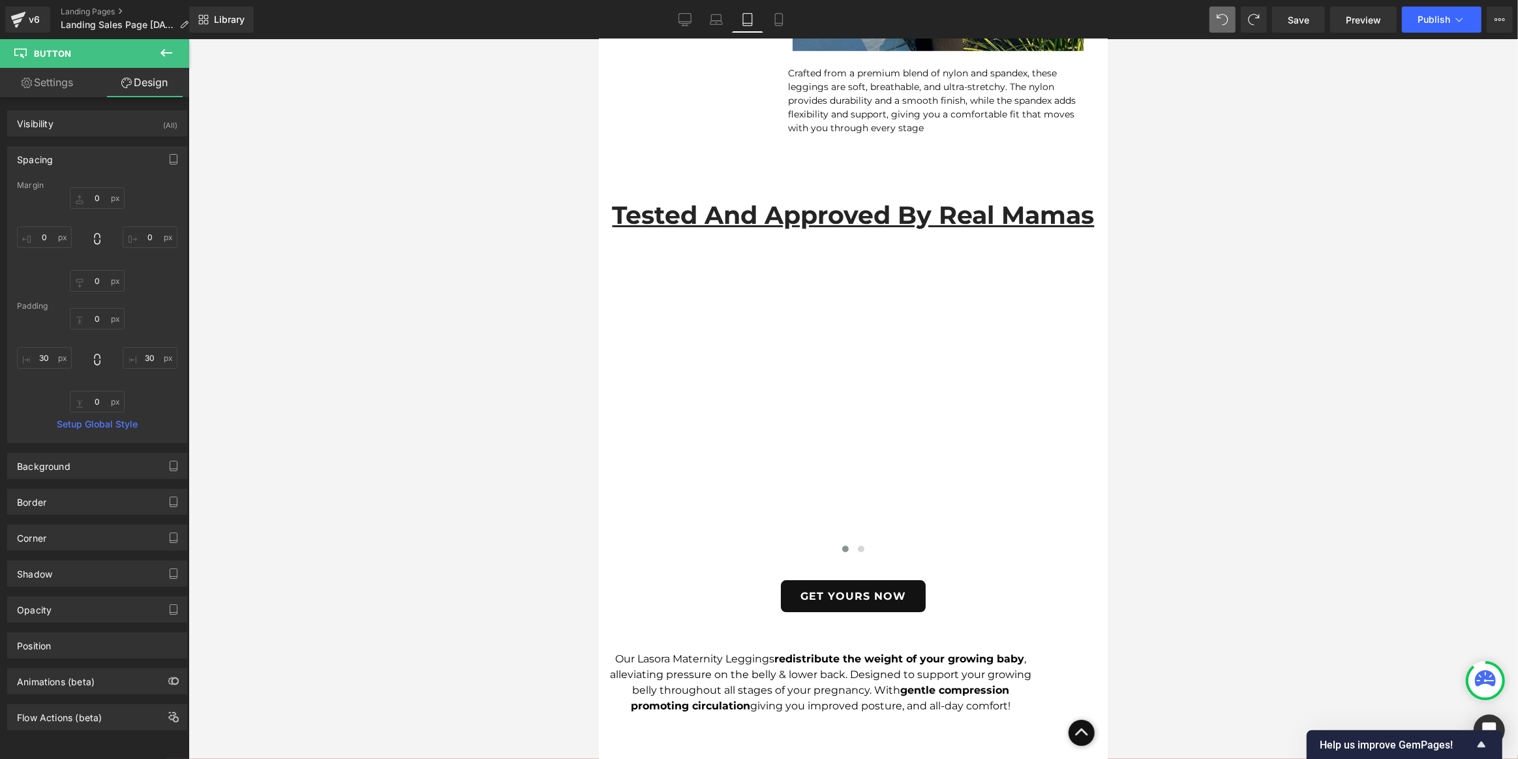
scroll to position [4886, 0]
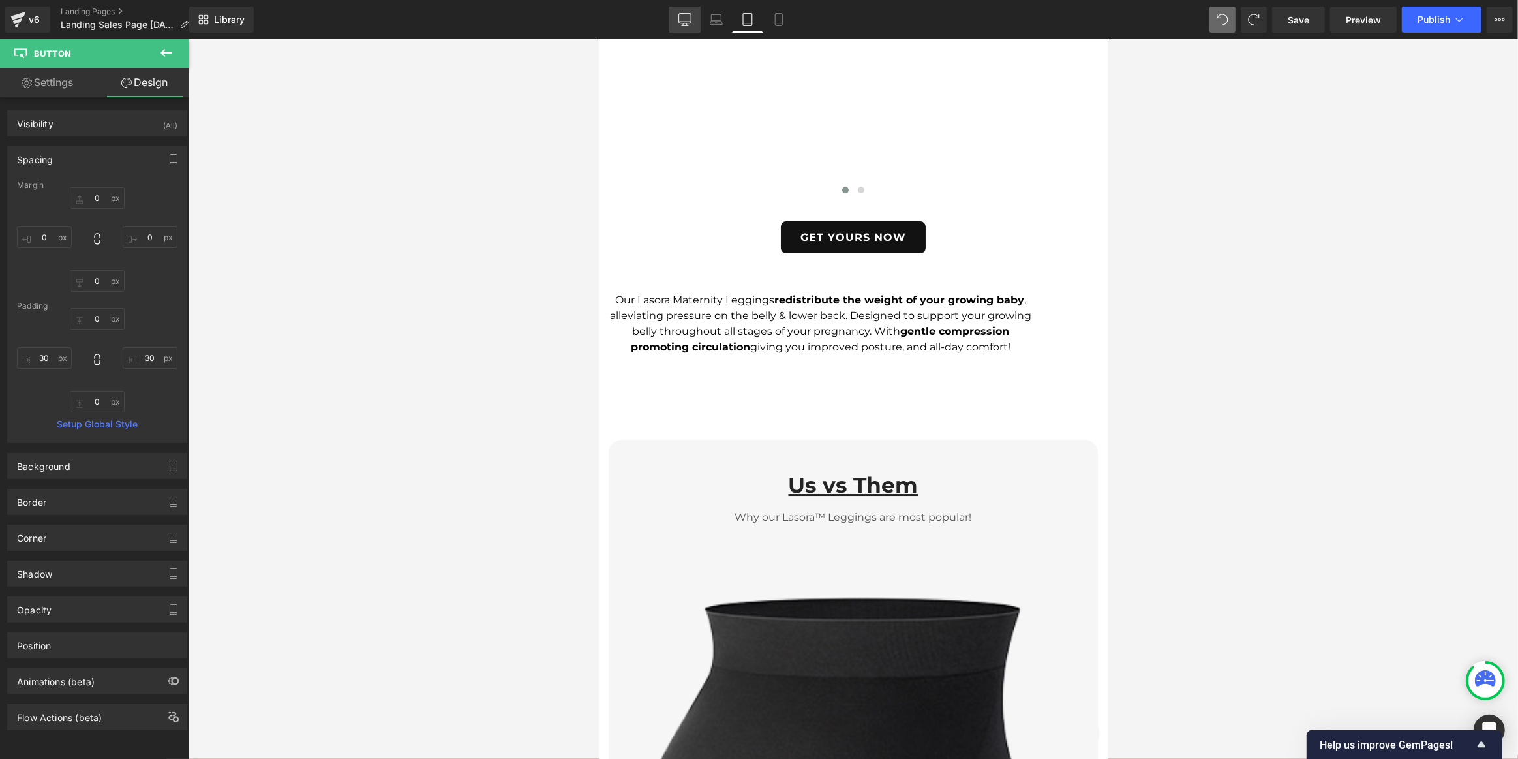
click at [678, 23] on link "Desktop" at bounding box center [684, 20] width 31 height 26
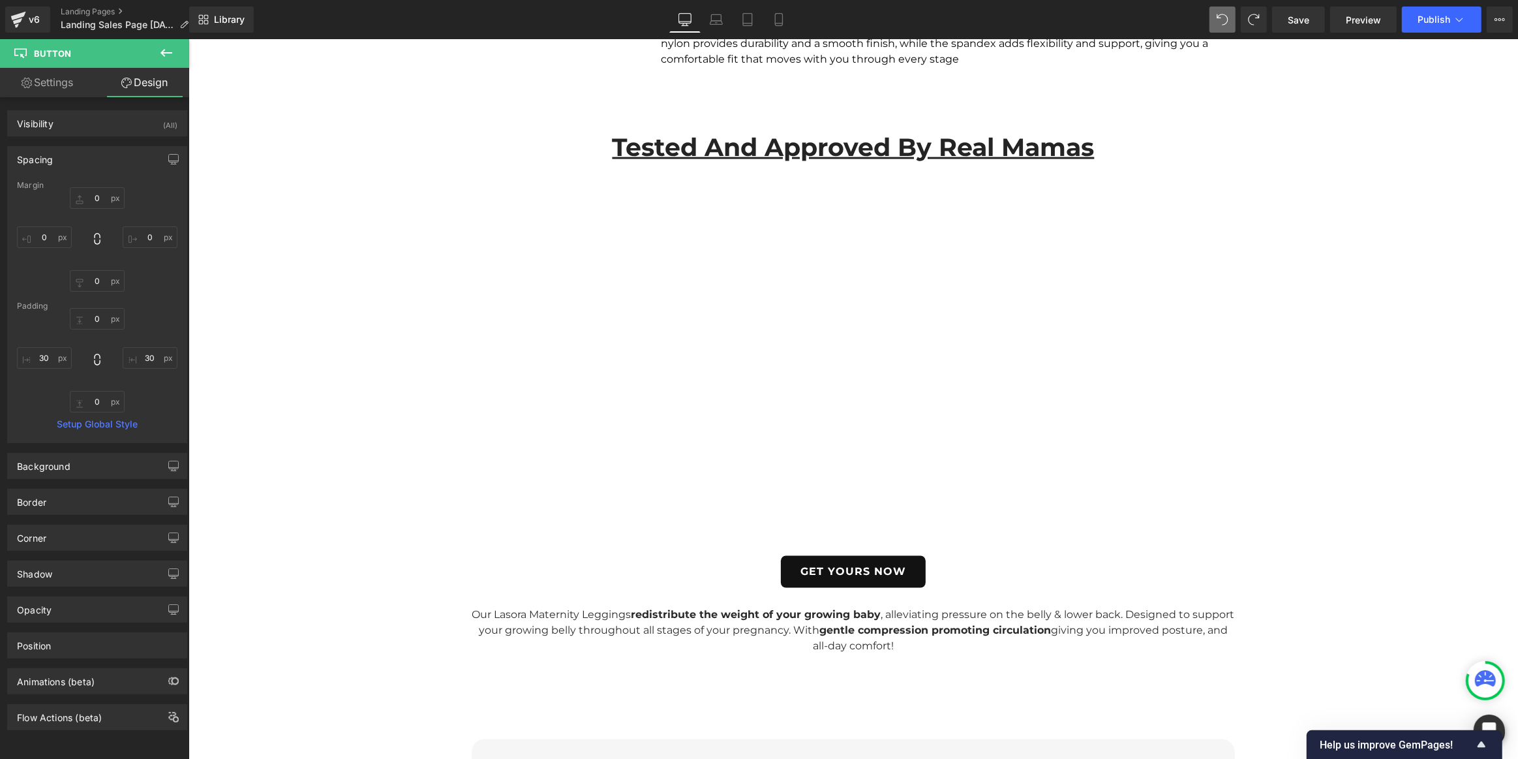
scroll to position [2290, 0]
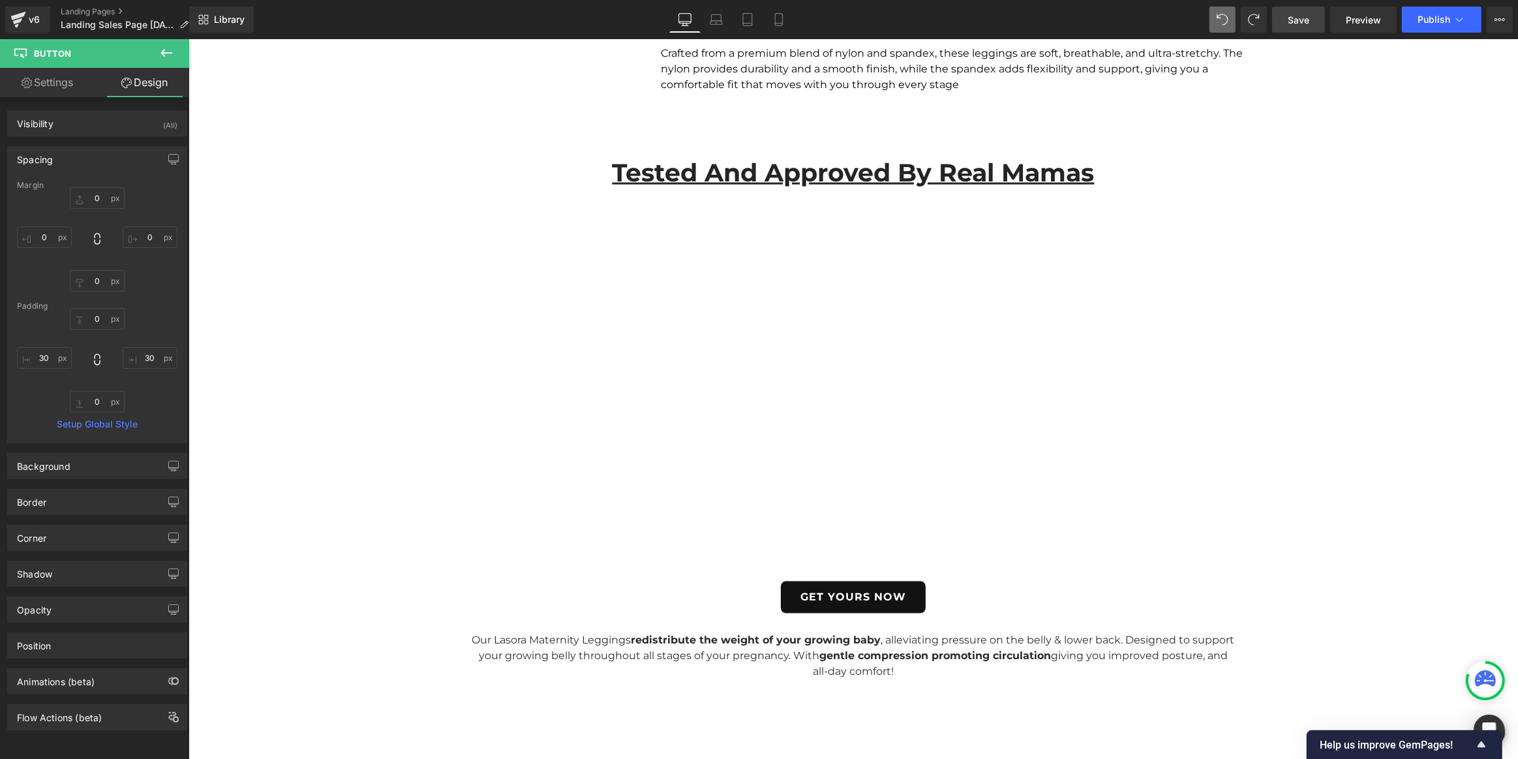
drag, startPoint x: 1311, startPoint y: 11, endPoint x: 819, endPoint y: 248, distance: 546.0
click at [1311, 11] on link "Save" at bounding box center [1298, 20] width 53 height 26
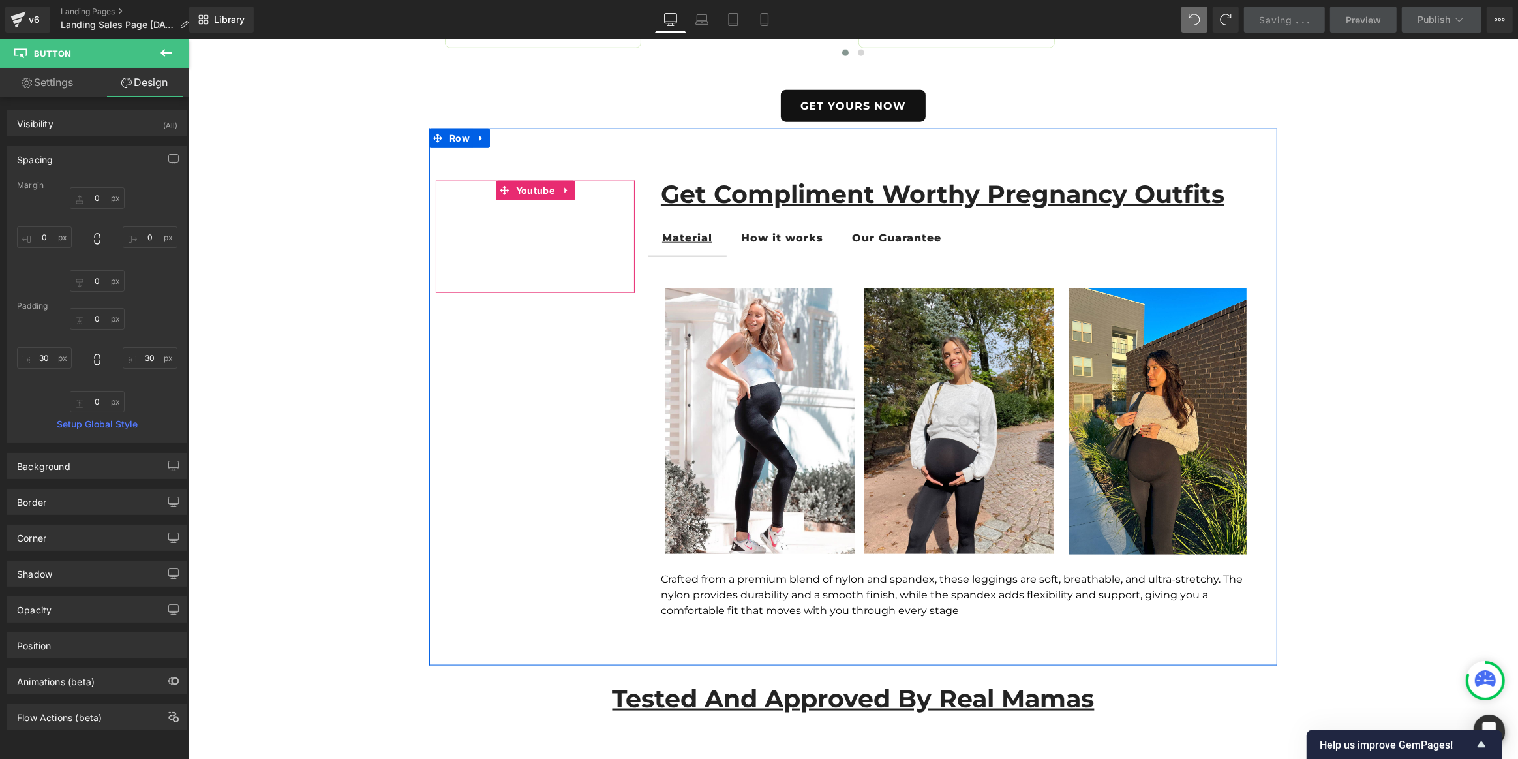
scroll to position [1756, 0]
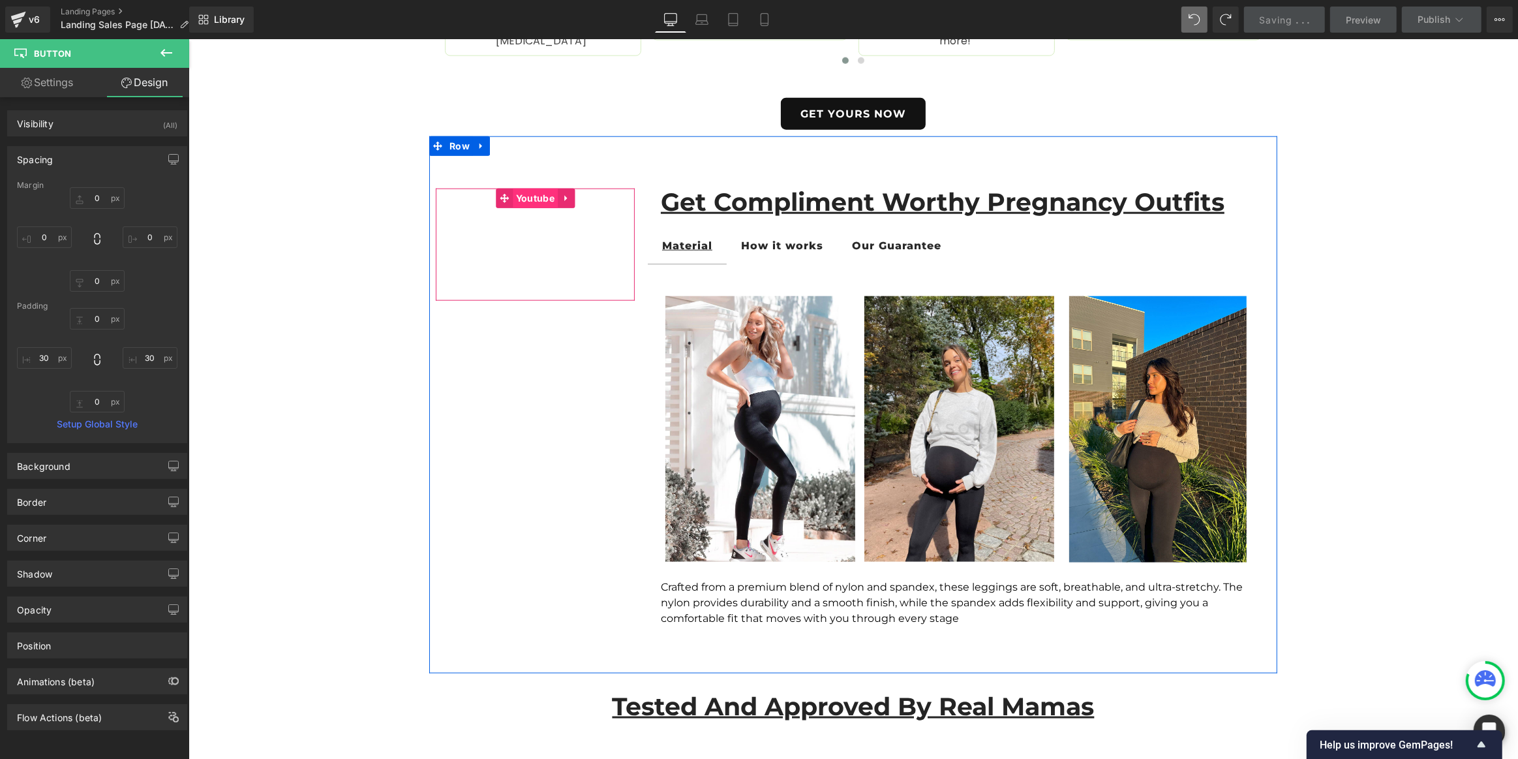
click at [532, 199] on span "Youtube" at bounding box center [534, 199] width 45 height 20
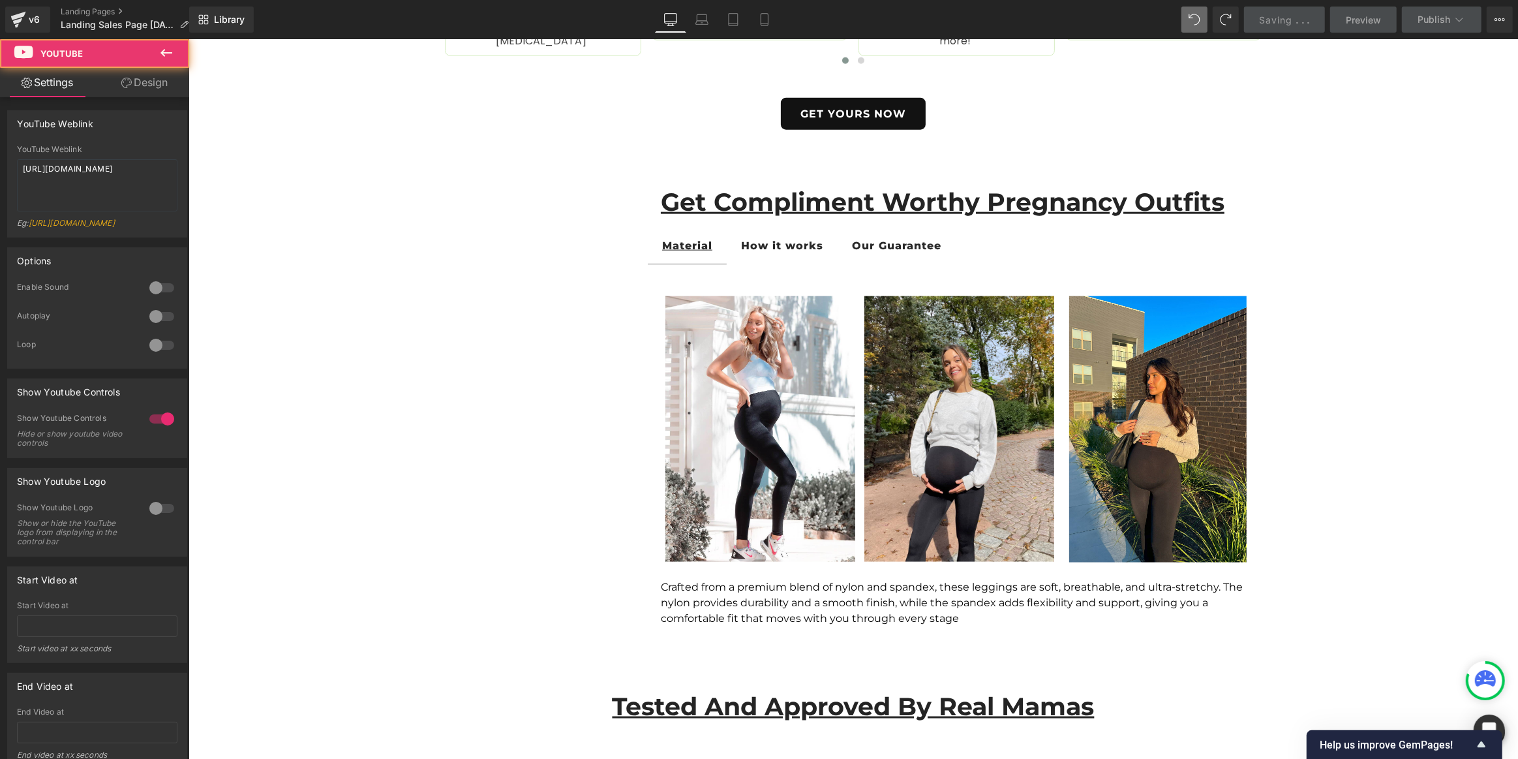
click at [162, 50] on icon at bounding box center [167, 53] width 16 height 16
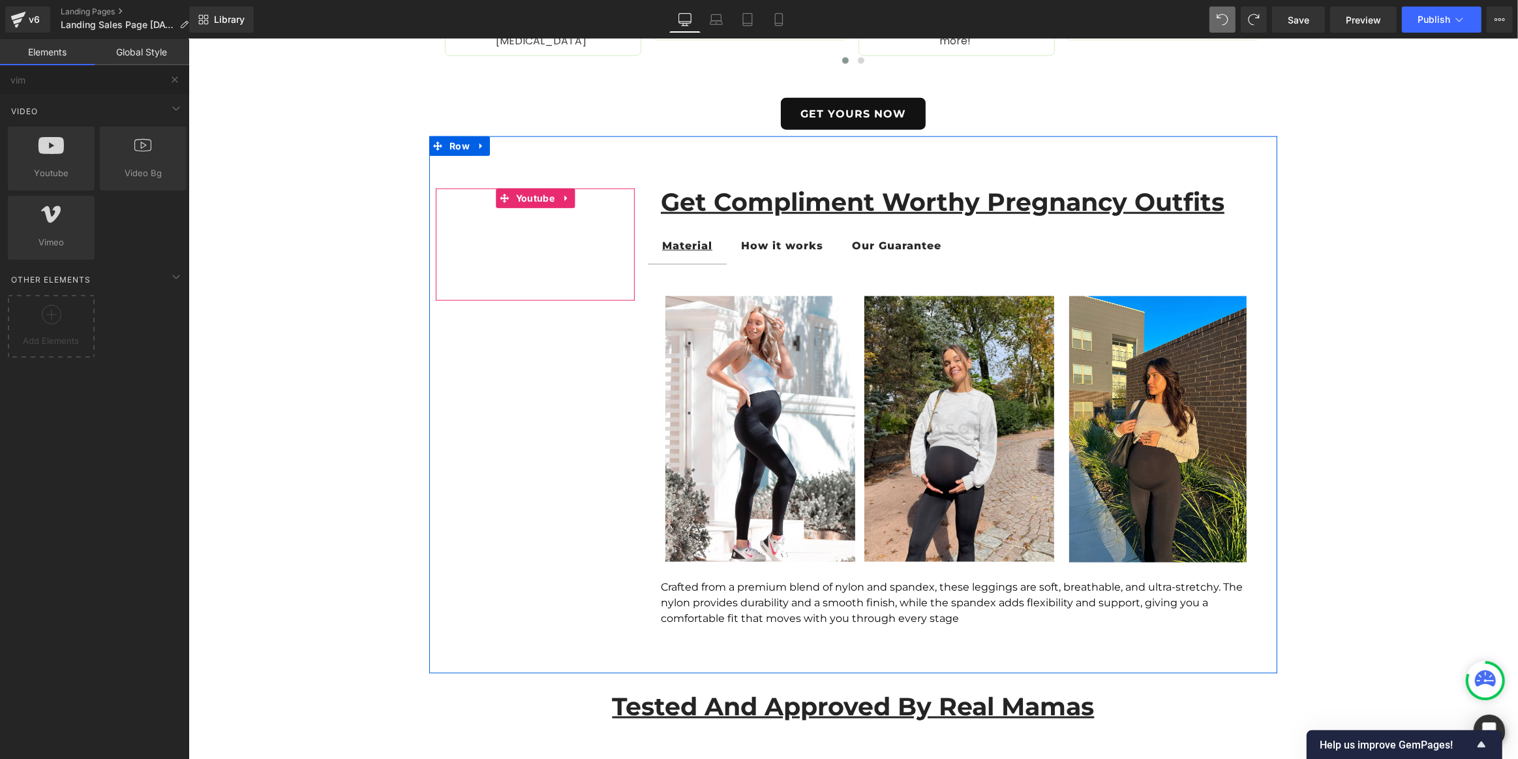
click at [533, 200] on div at bounding box center [534, 245] width 199 height 112
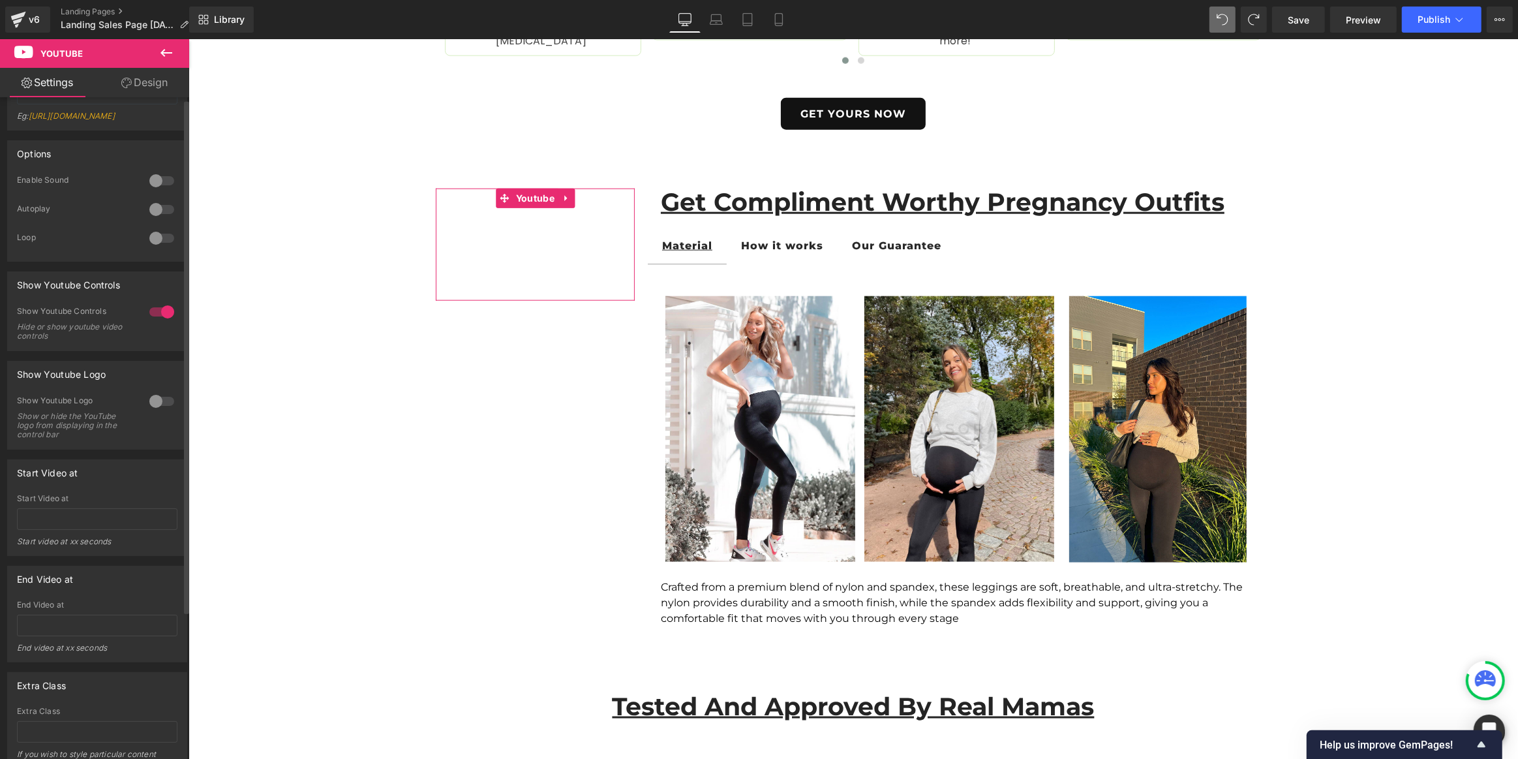
scroll to position [0, 0]
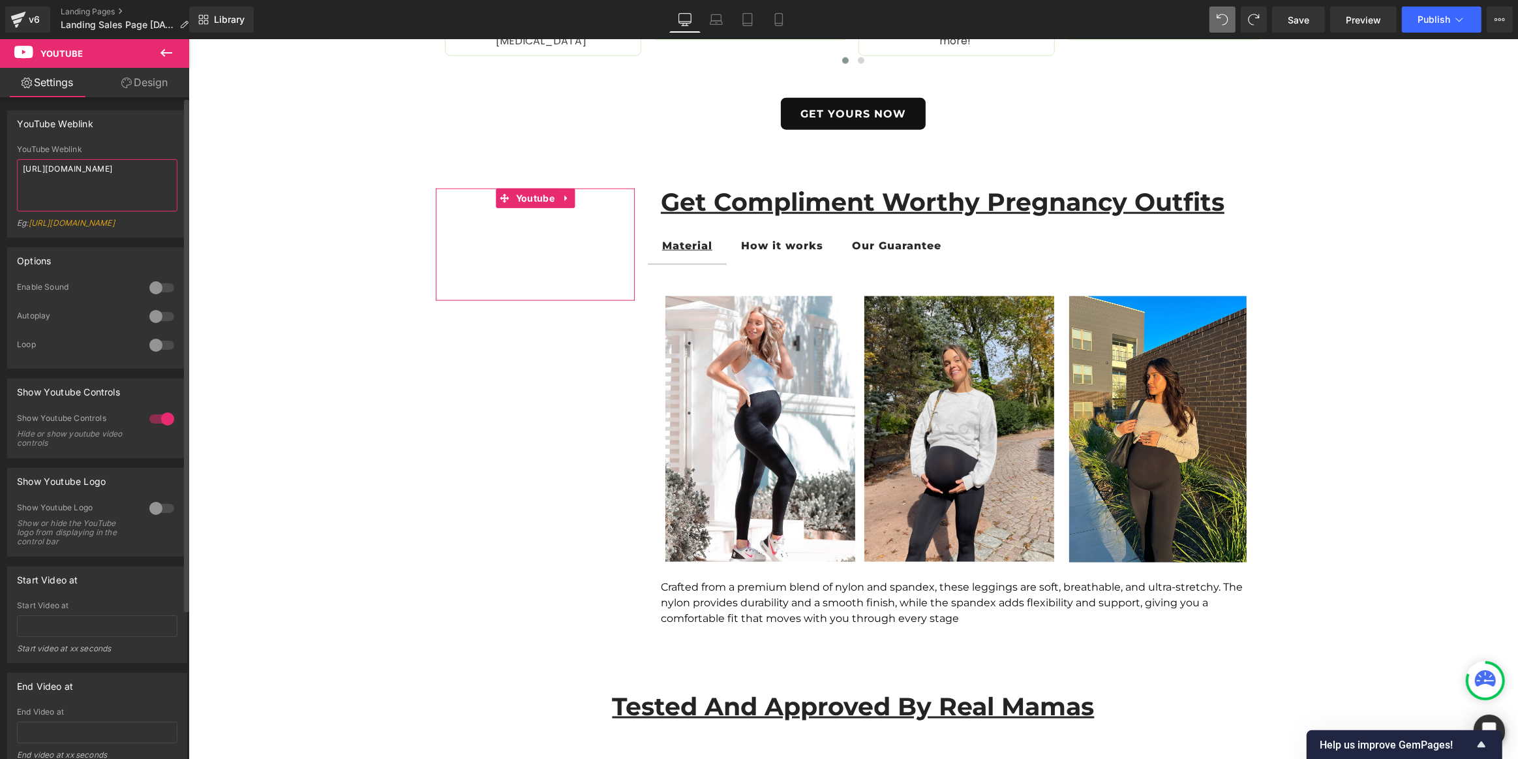
click at [99, 183] on textarea "[URL][DOMAIN_NAME]" at bounding box center [97, 185] width 161 height 52
type textarea "[URL][DOMAIN_NAME]"
click at [129, 251] on div "Options 0 Enable Sound 0 Autoplay 0 Loop" at bounding box center [97, 302] width 195 height 131
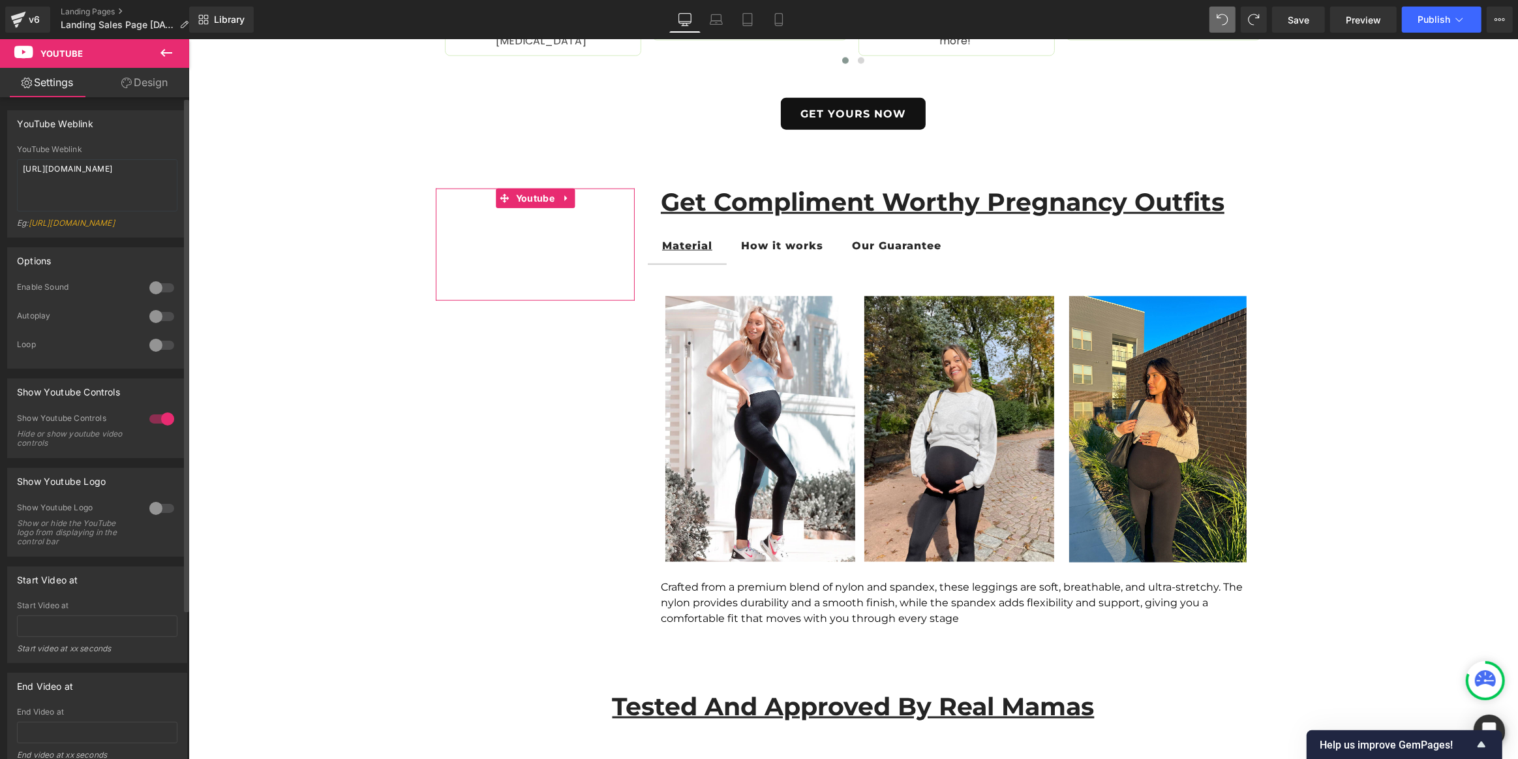
click at [156, 324] on div at bounding box center [161, 316] width 31 height 21
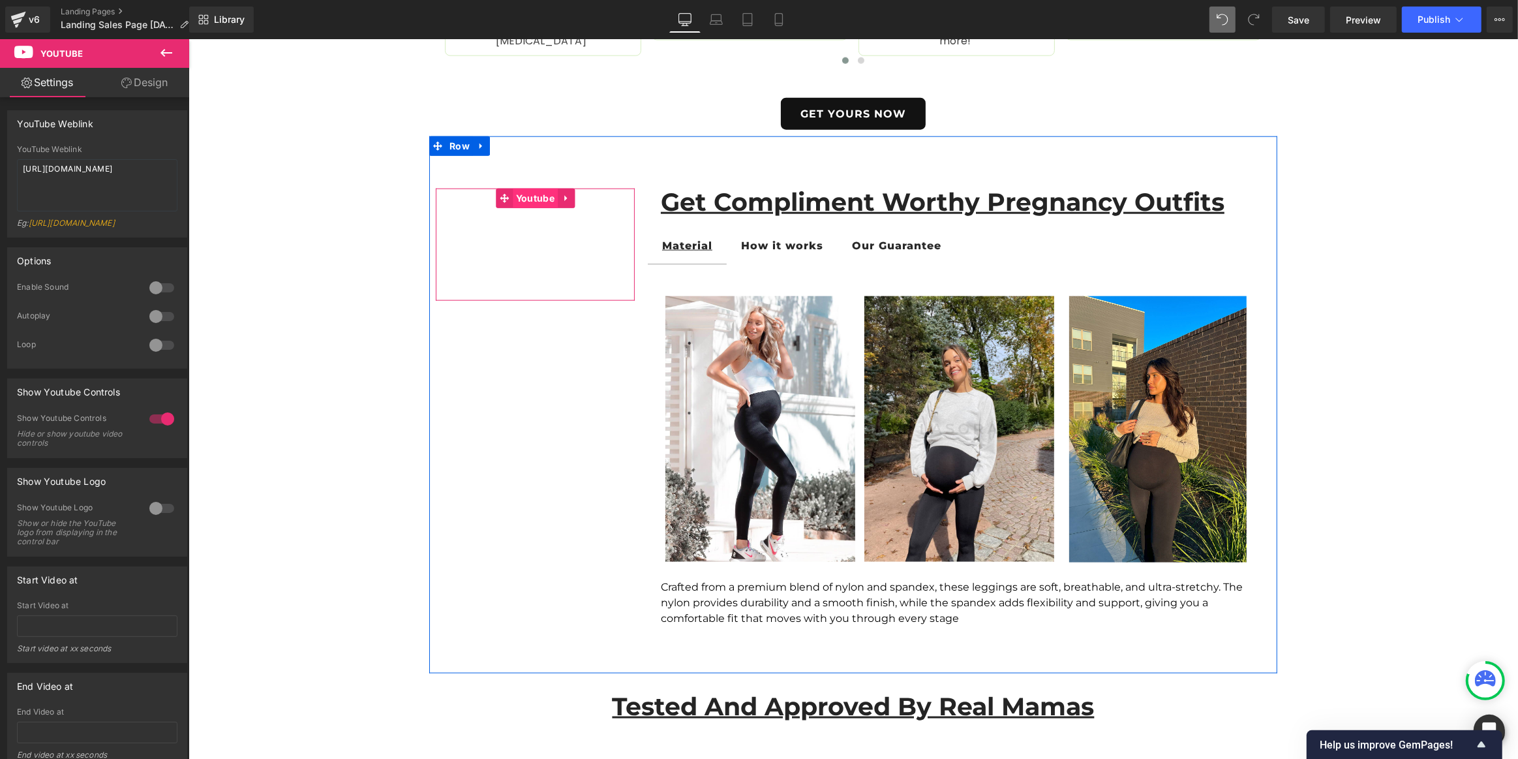
click at [539, 198] on span "Youtube" at bounding box center [534, 199] width 45 height 20
click at [561, 198] on icon at bounding box center [565, 199] width 9 height 10
click at [570, 196] on icon at bounding box center [574, 198] width 9 height 9
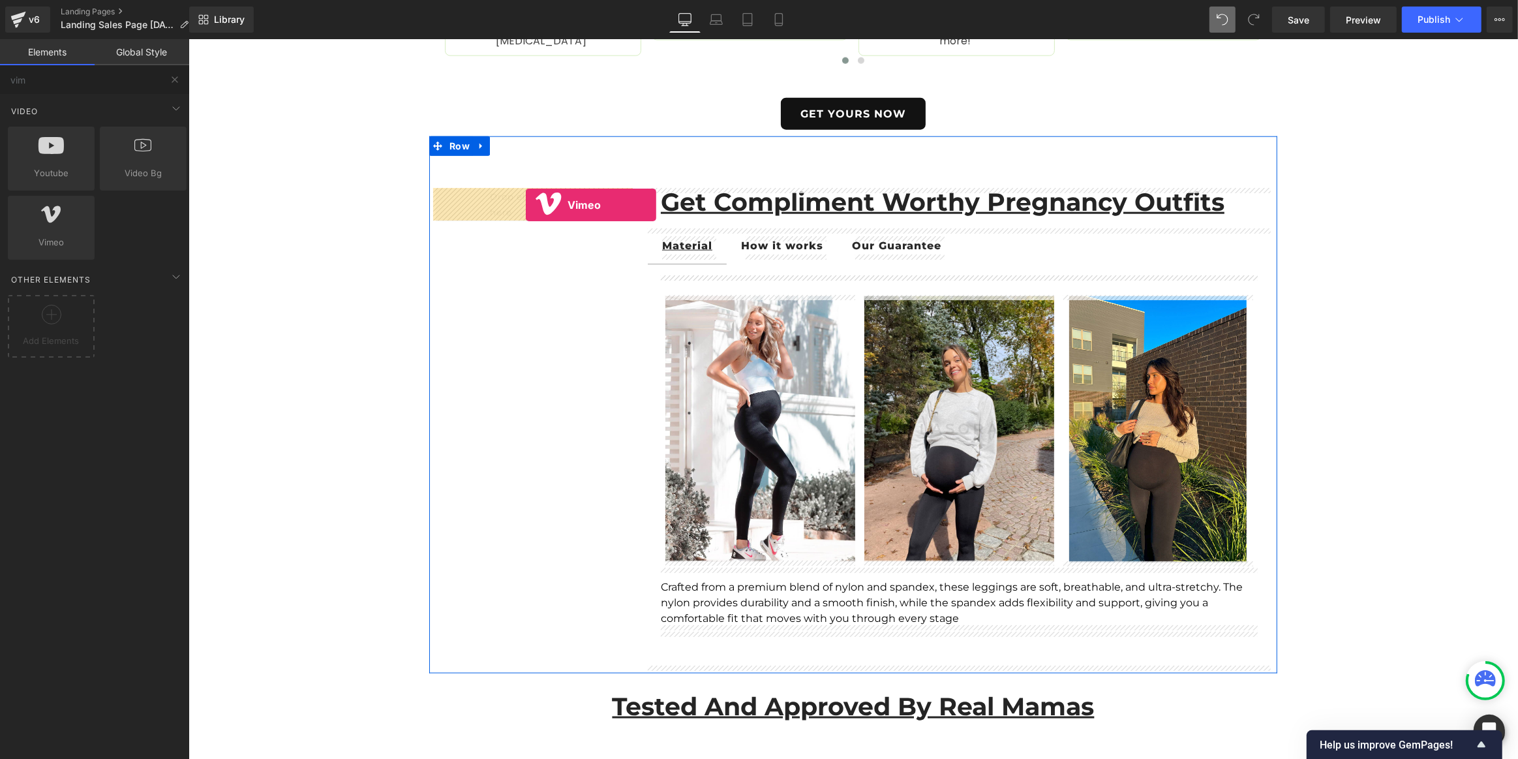
drag, startPoint x: 239, startPoint y: 275, endPoint x: 525, endPoint y: 205, distance: 294.3
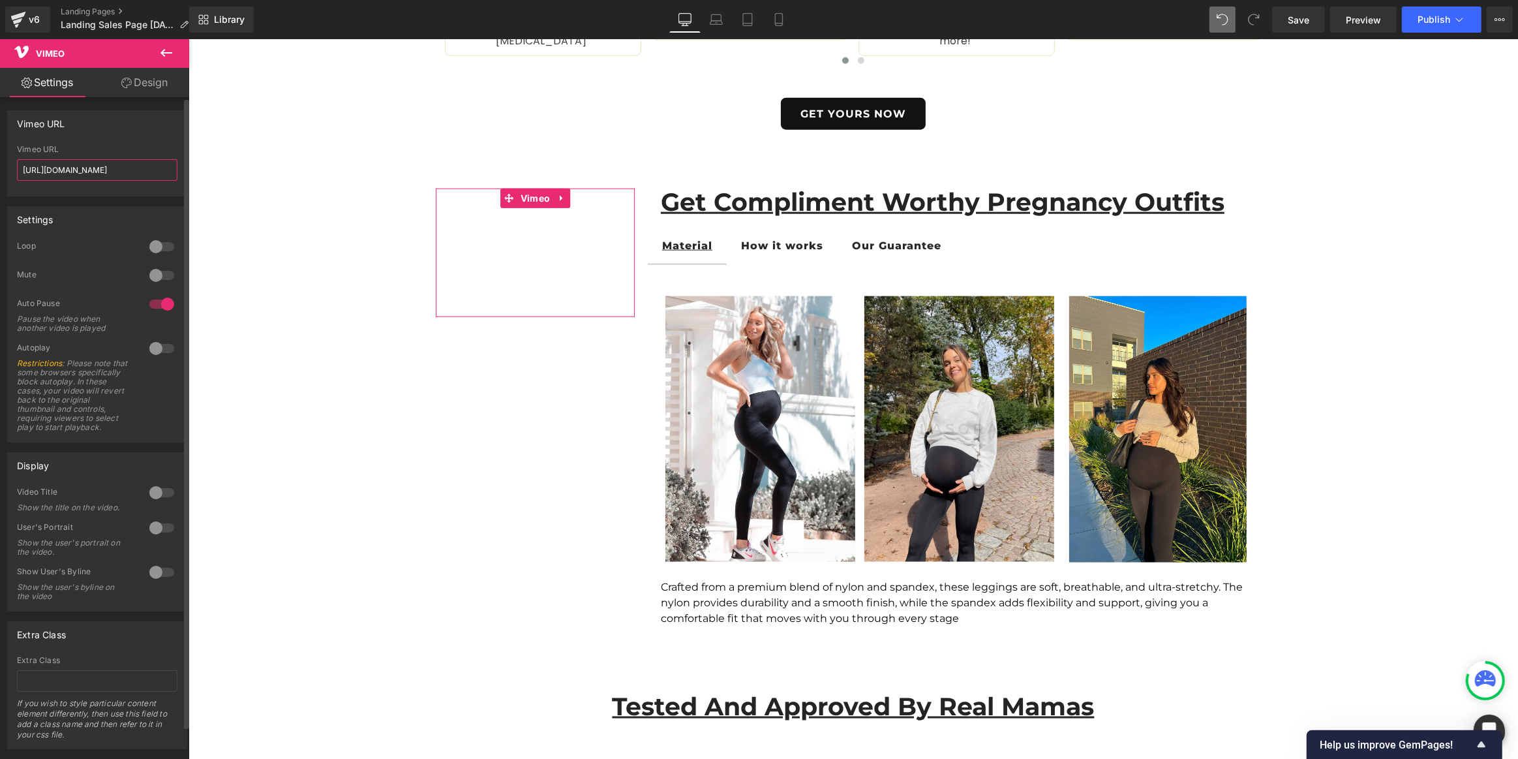
click at [65, 166] on input "[URL][DOMAIN_NAME]" at bounding box center [97, 170] width 161 height 22
paste input "1123268442?share=copy"
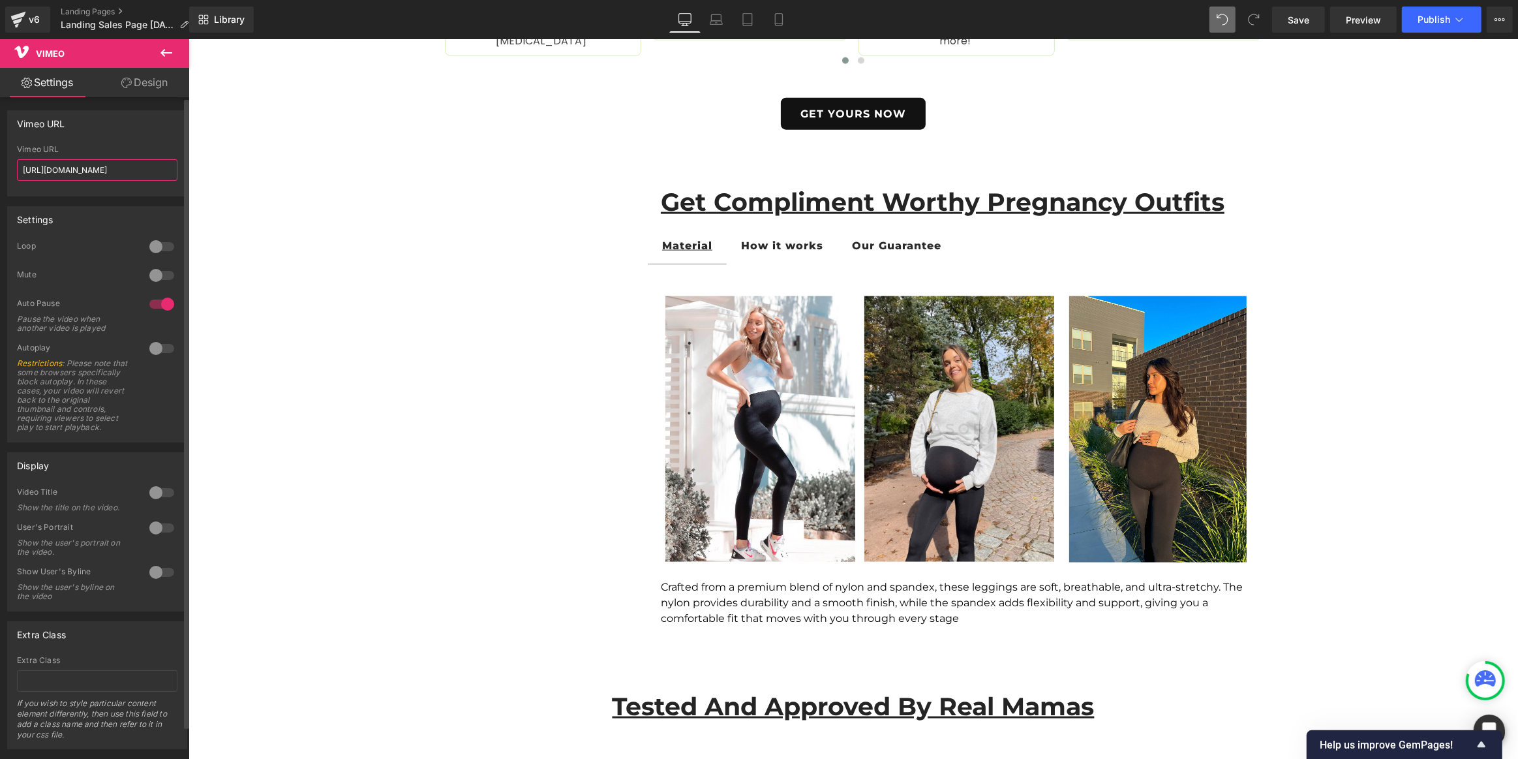
drag, startPoint x: 119, startPoint y: 168, endPoint x: 168, endPoint y: 166, distance: 49.0
click at [168, 166] on input "[URL][DOMAIN_NAME]" at bounding box center [97, 170] width 161 height 22
type input "[URL][DOMAIN_NAME]"
click at [90, 204] on div "Settings 0 Loop 0 Mute 1 Auto Pause Pause the video when another video is playe…" at bounding box center [97, 319] width 195 height 246
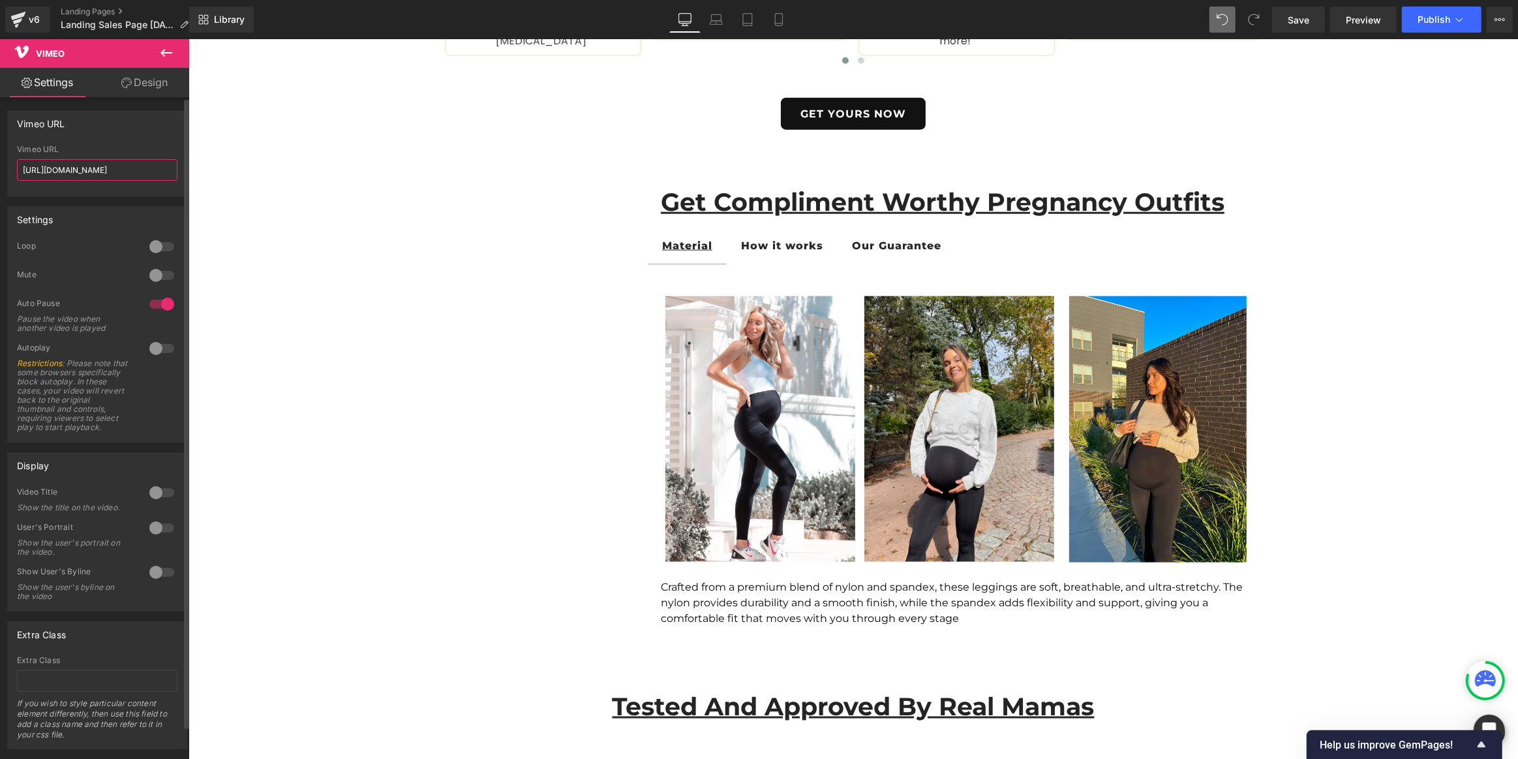
click at [88, 168] on input "[URL][DOMAIN_NAME]" at bounding box center [97, 170] width 161 height 22
click at [89, 168] on input "[URL][DOMAIN_NAME]" at bounding box center [97, 170] width 161 height 22
click at [106, 200] on div "Settings 0 Loop 0 Mute 1 Auto Pause Pause the video when another video is playe…" at bounding box center [97, 319] width 195 height 246
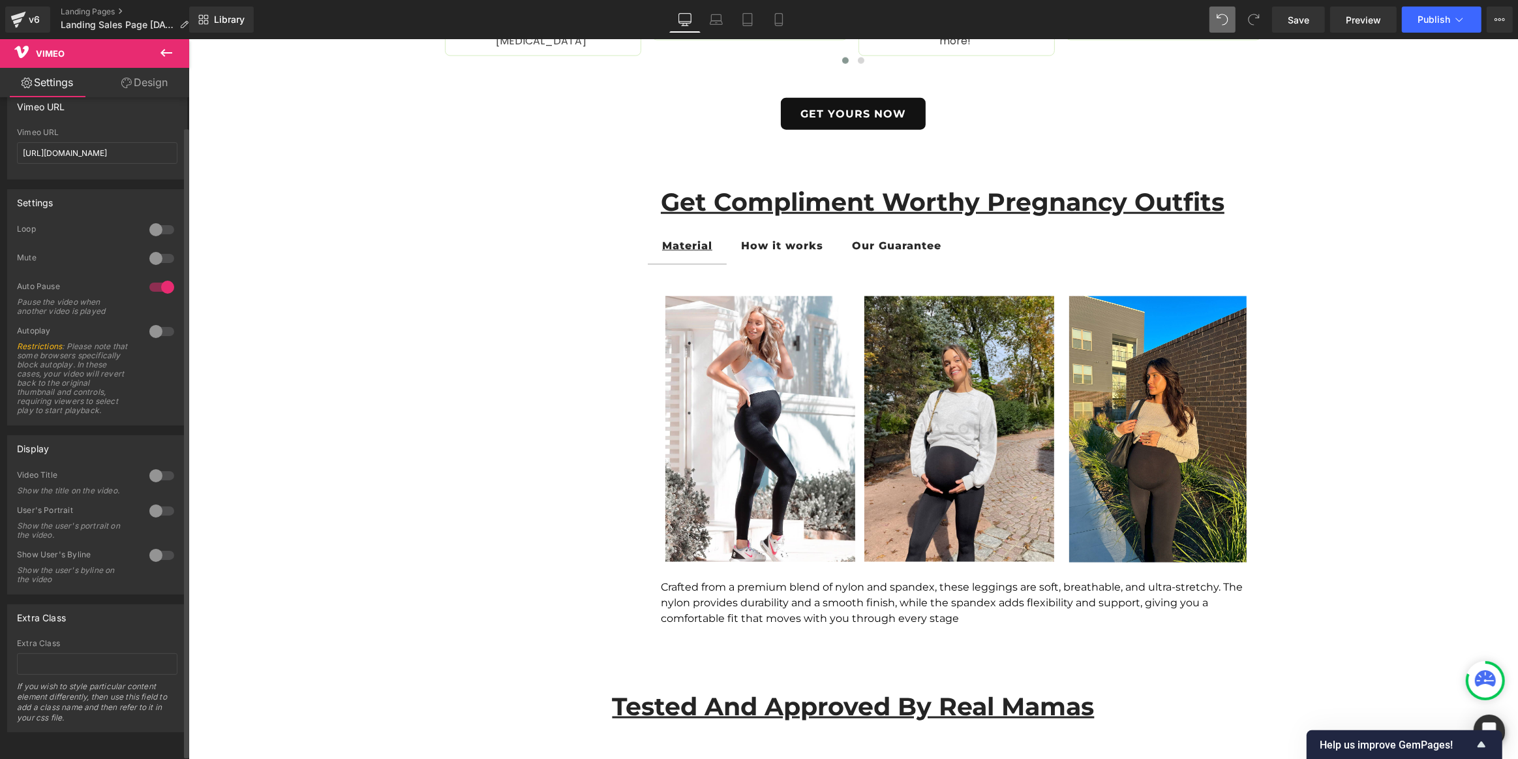
scroll to position [33, 0]
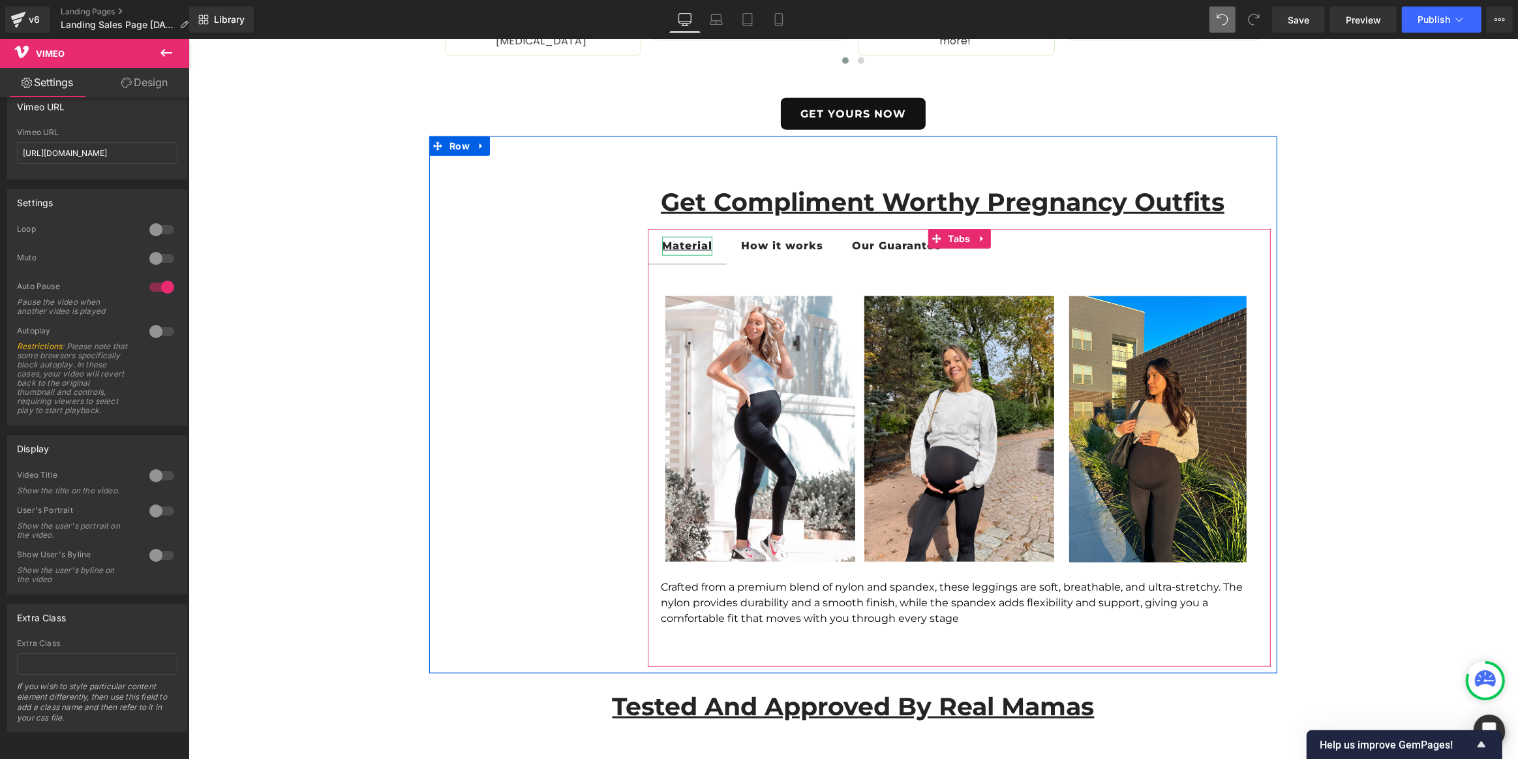
click at [686, 247] on u "Material" at bounding box center [687, 245] width 50 height 12
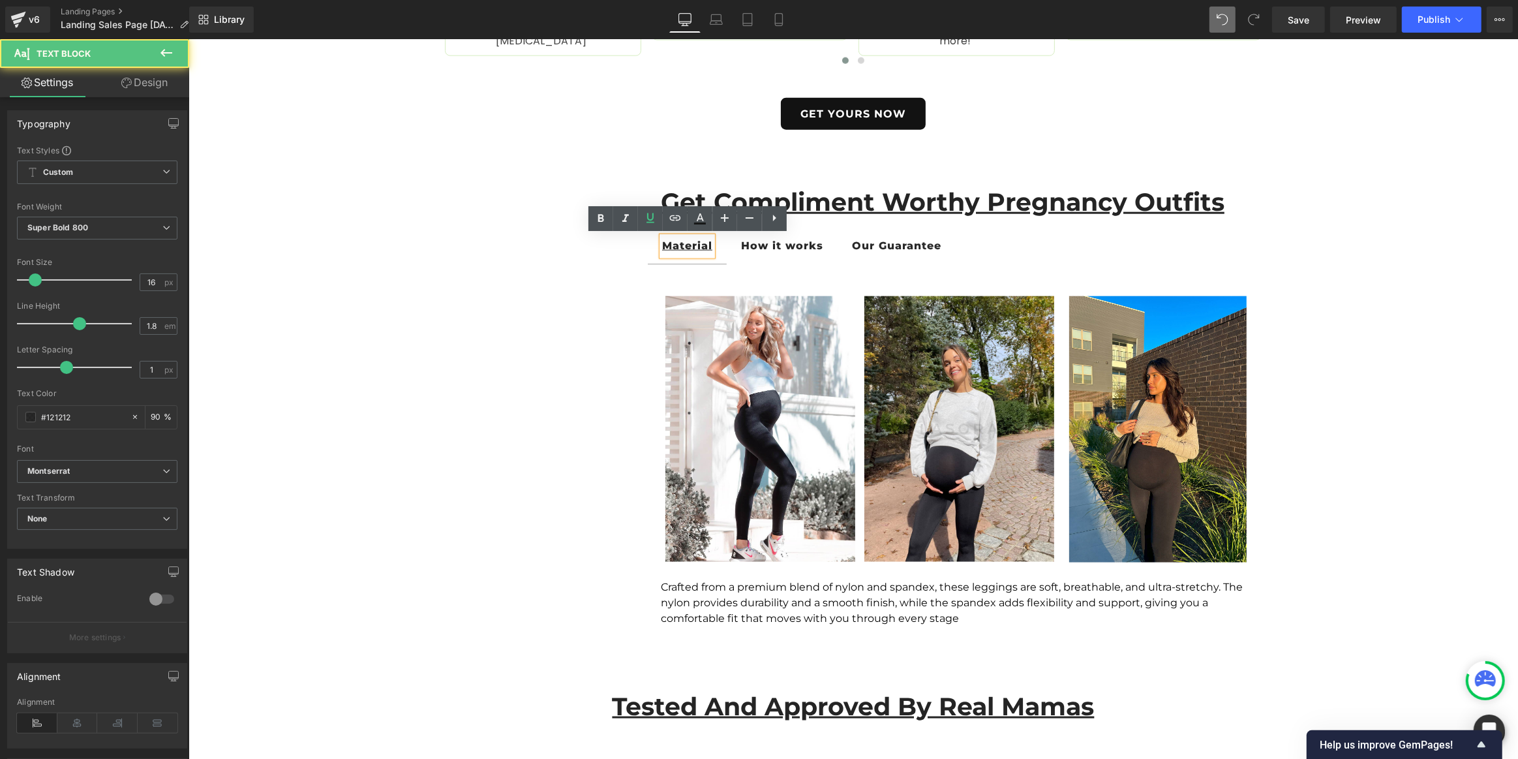
click at [686, 247] on u "Material" at bounding box center [687, 245] width 50 height 12
click at [653, 213] on icon at bounding box center [651, 218] width 16 height 16
click at [686, 249] on div "Material" at bounding box center [687, 246] width 50 height 19
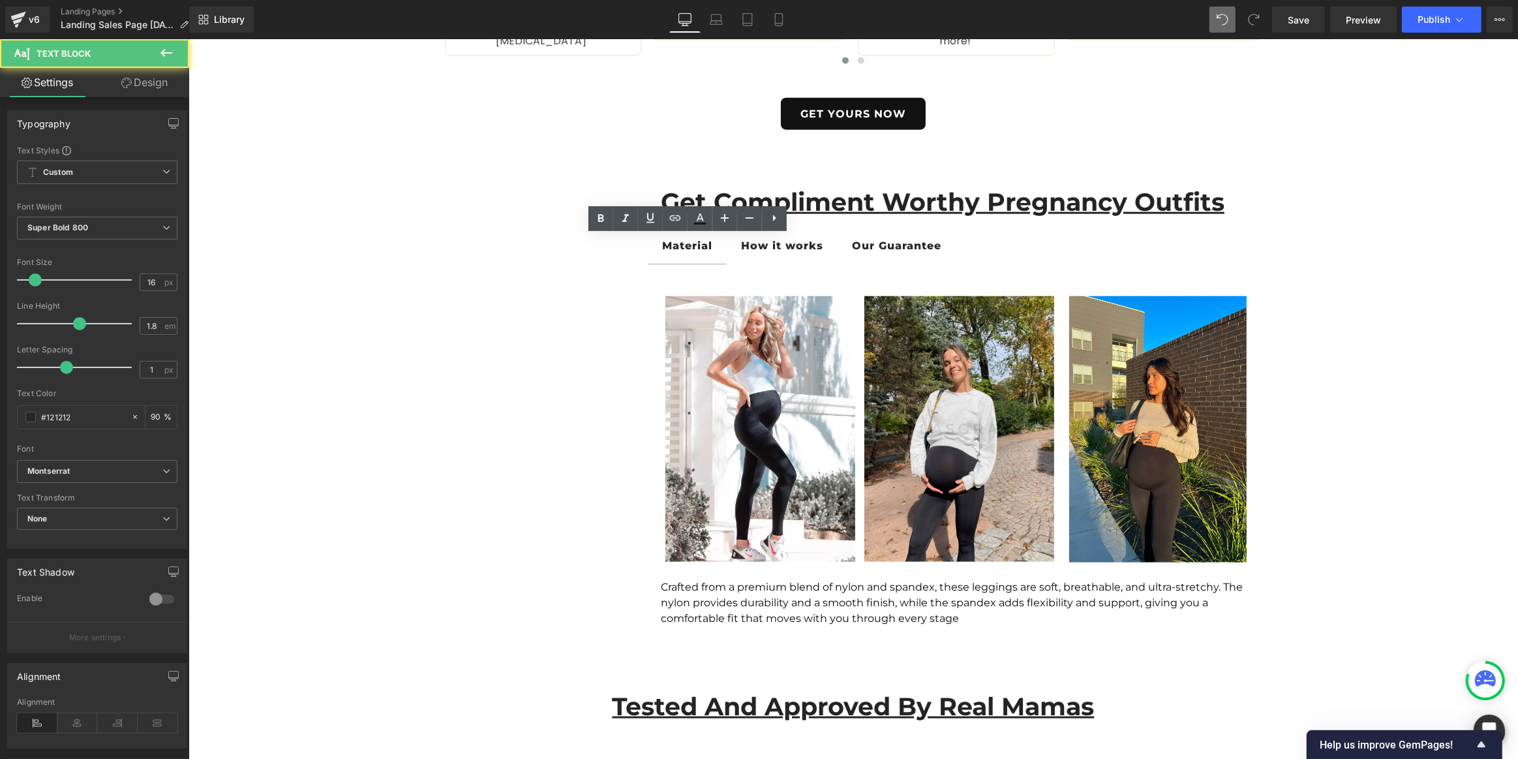
click at [986, 20] on div "Library Desktop Desktop Laptop Tablet Mobile Save Preview Publish Scheduled Vie…" at bounding box center [853, 20] width 1329 height 26
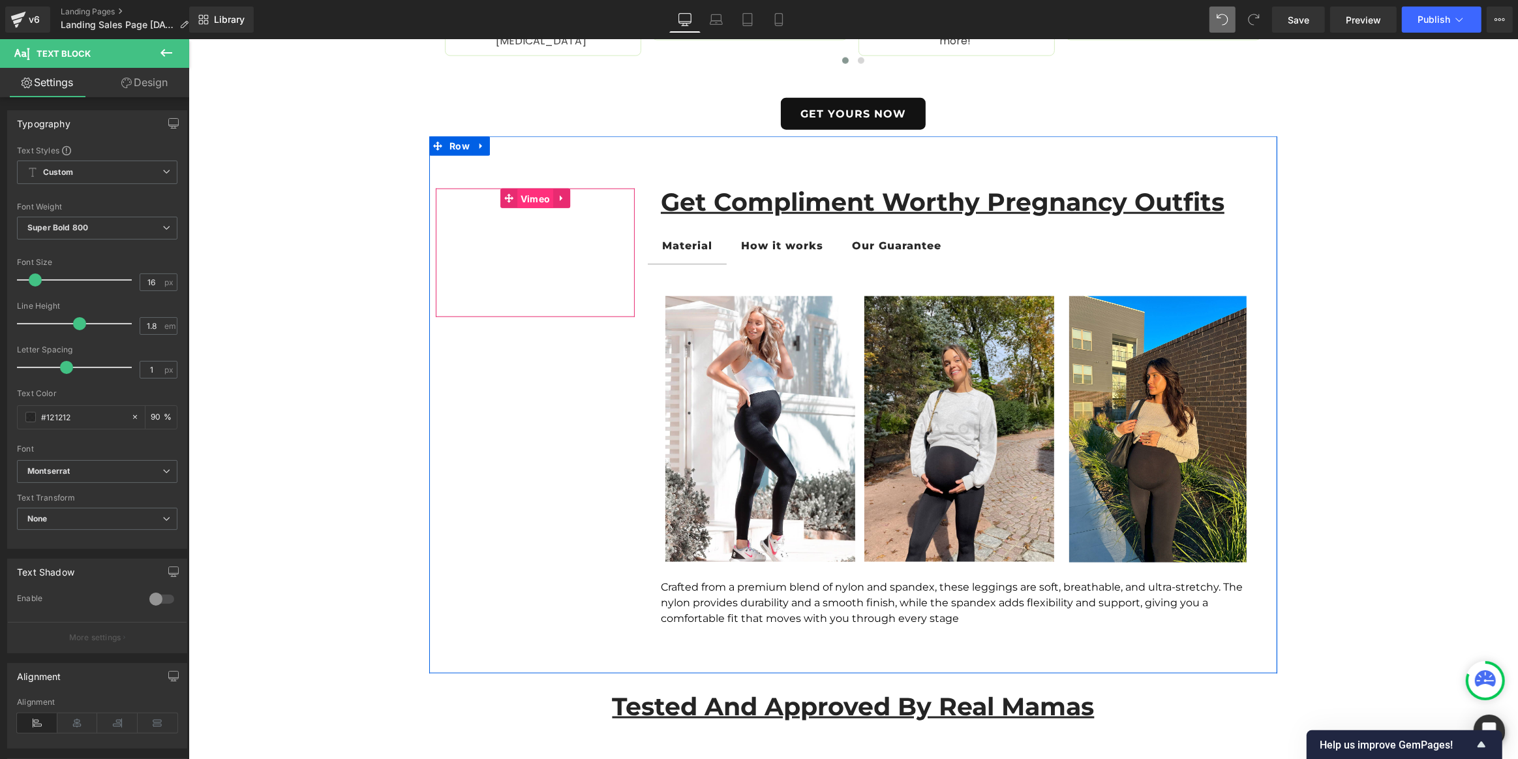
click at [524, 200] on span "Vimeo" at bounding box center [535, 199] width 37 height 20
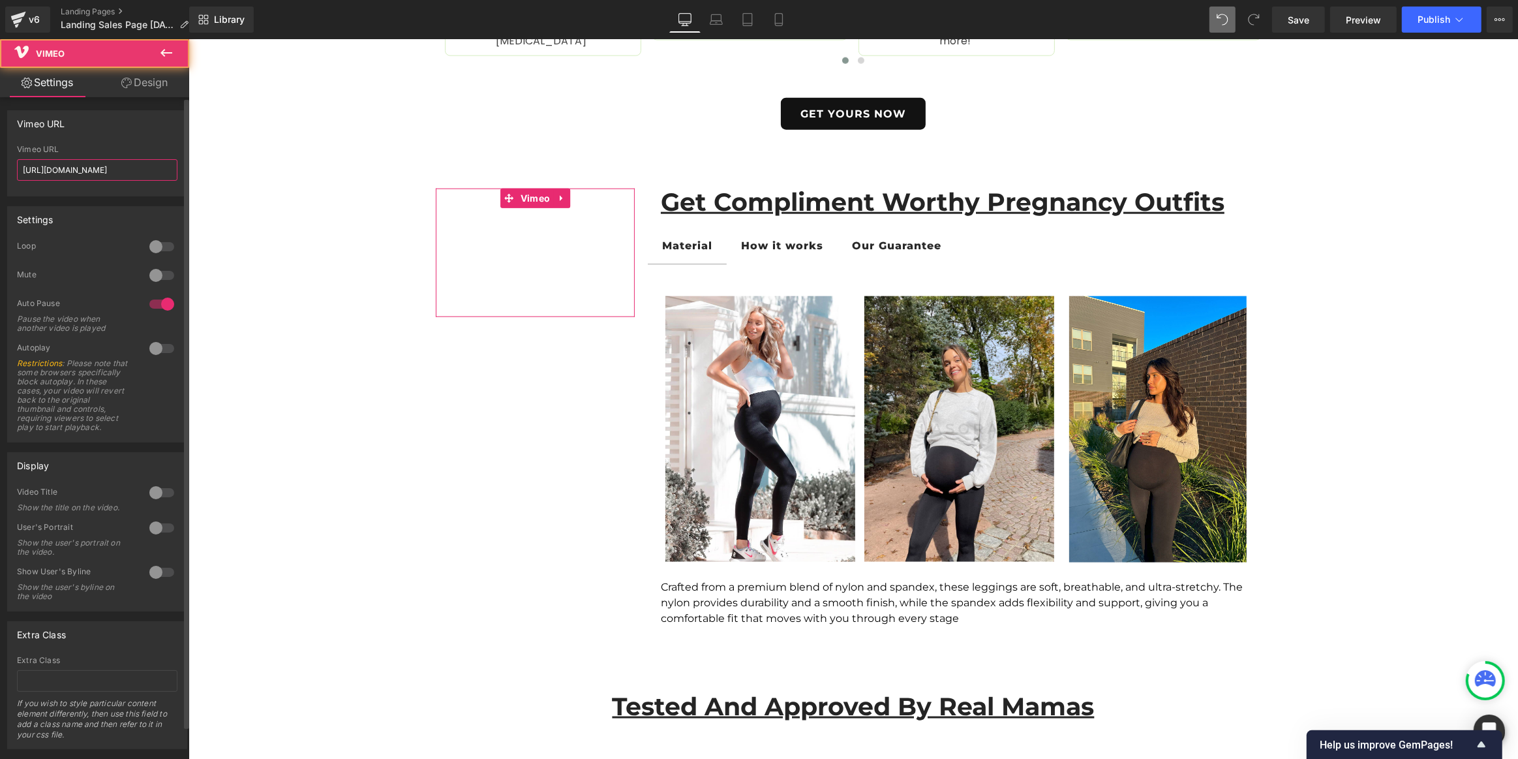
click at [120, 172] on input "[URL][DOMAIN_NAME]" at bounding box center [97, 170] width 161 height 22
paste input "[URL][DOMAIN_NAME]"
type input "[URL][DOMAIN_NAME]"
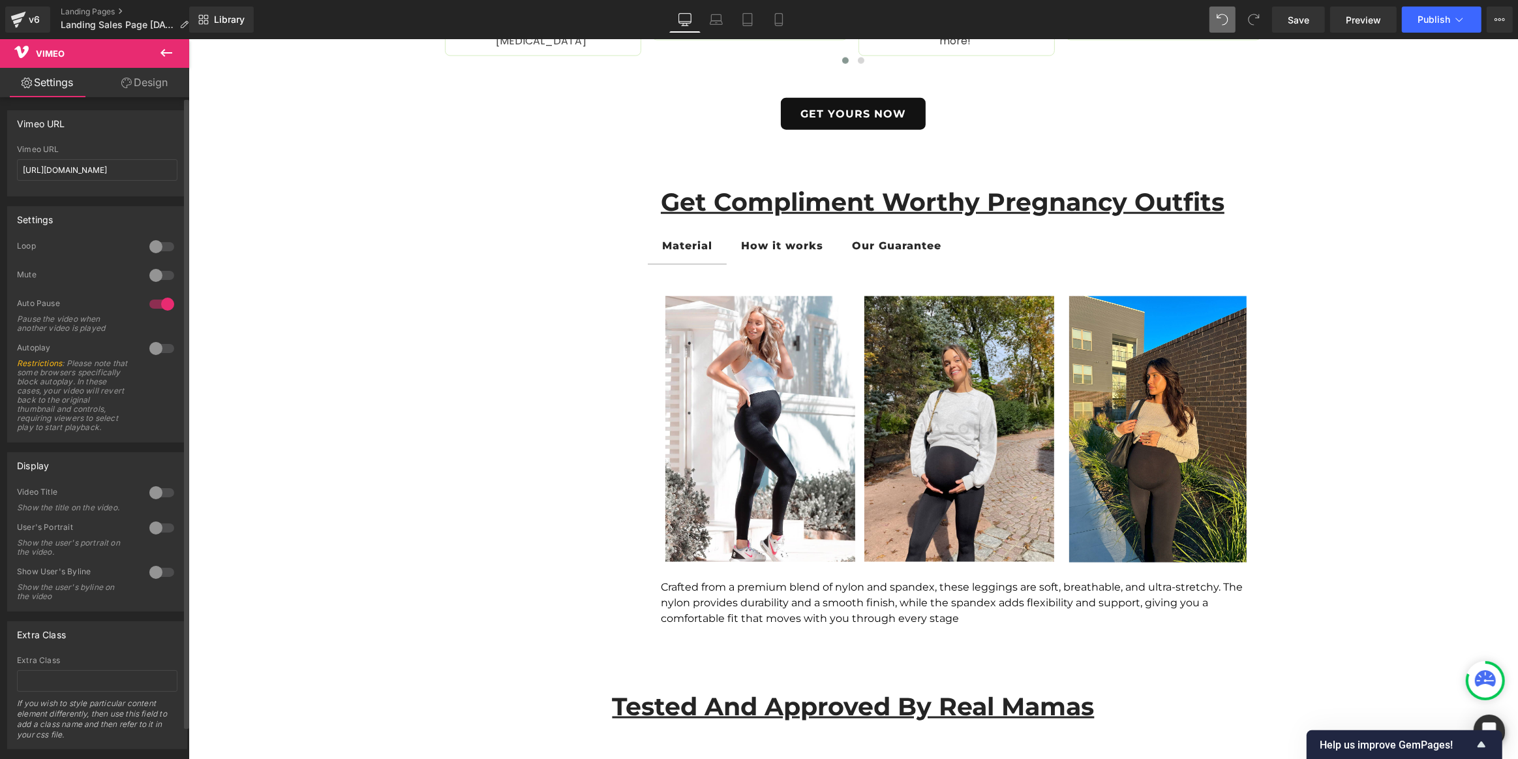
click at [98, 198] on div "Settings 0 Loop 0 Mute 1 Auto Pause Pause the video when another video is playe…" at bounding box center [97, 319] width 195 height 246
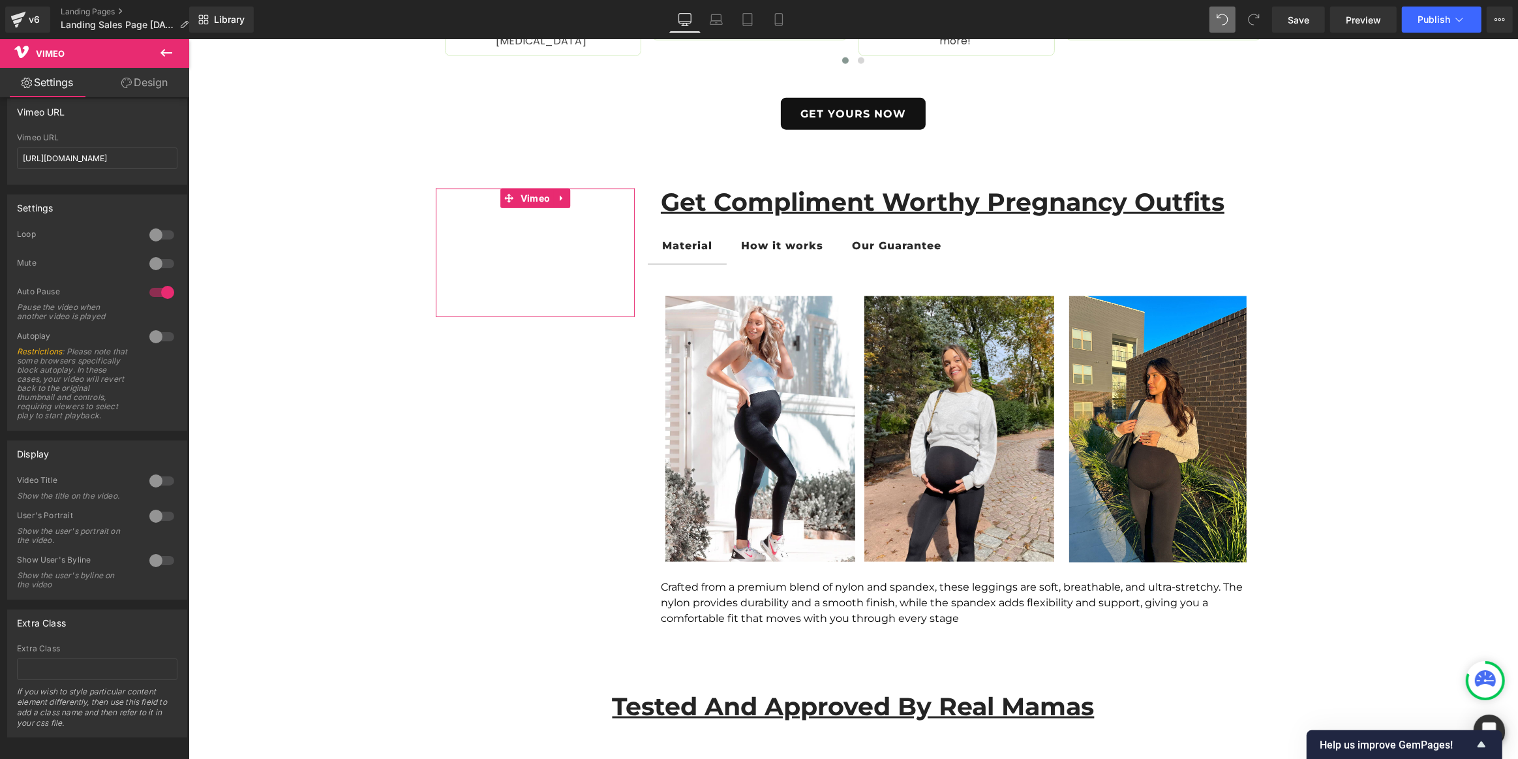
scroll to position [0, 0]
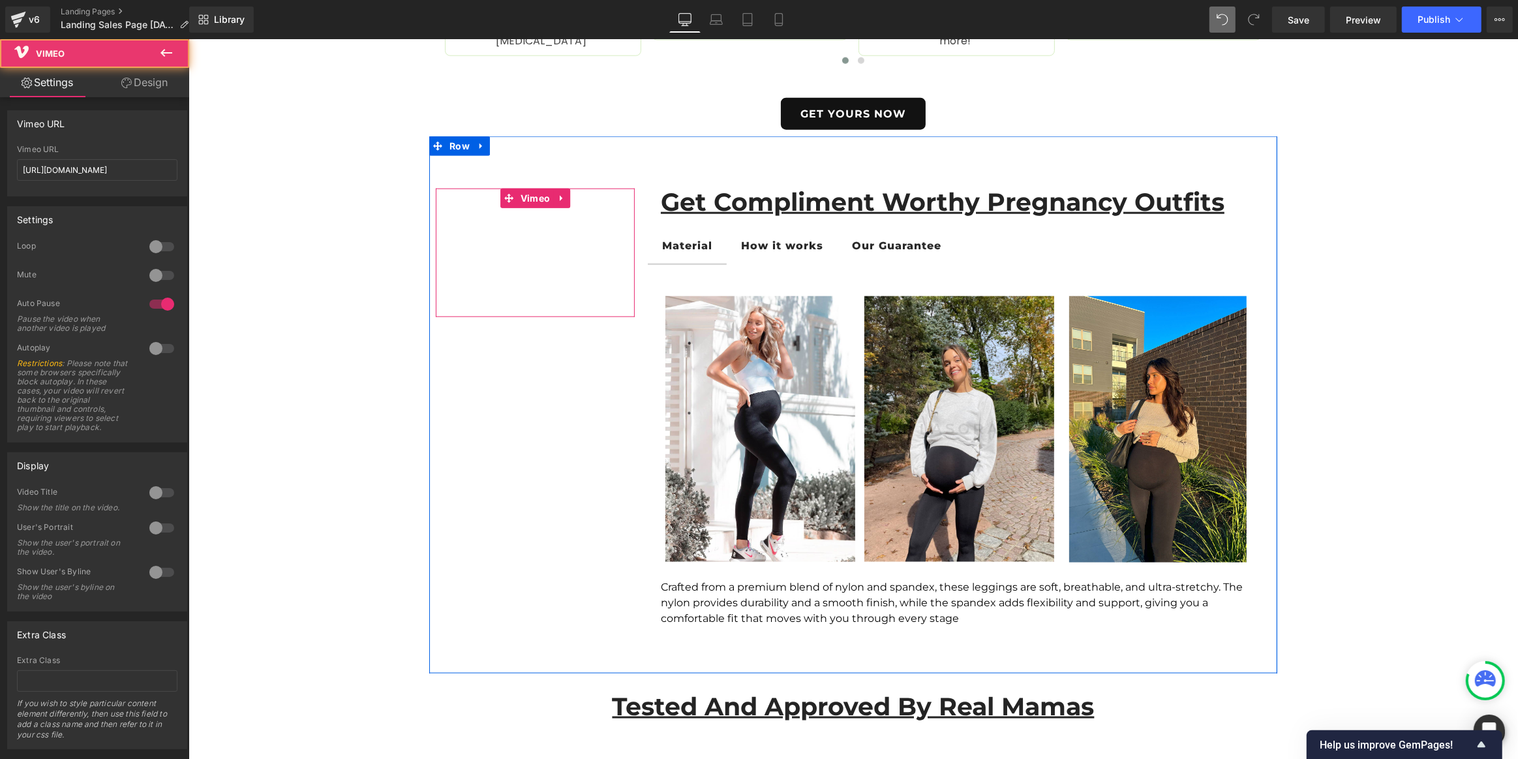
click at [499, 256] on div at bounding box center [534, 253] width 199 height 129
click at [562, 196] on icon at bounding box center [561, 199] width 9 height 10
click at [569, 194] on icon at bounding box center [569, 198] width 9 height 9
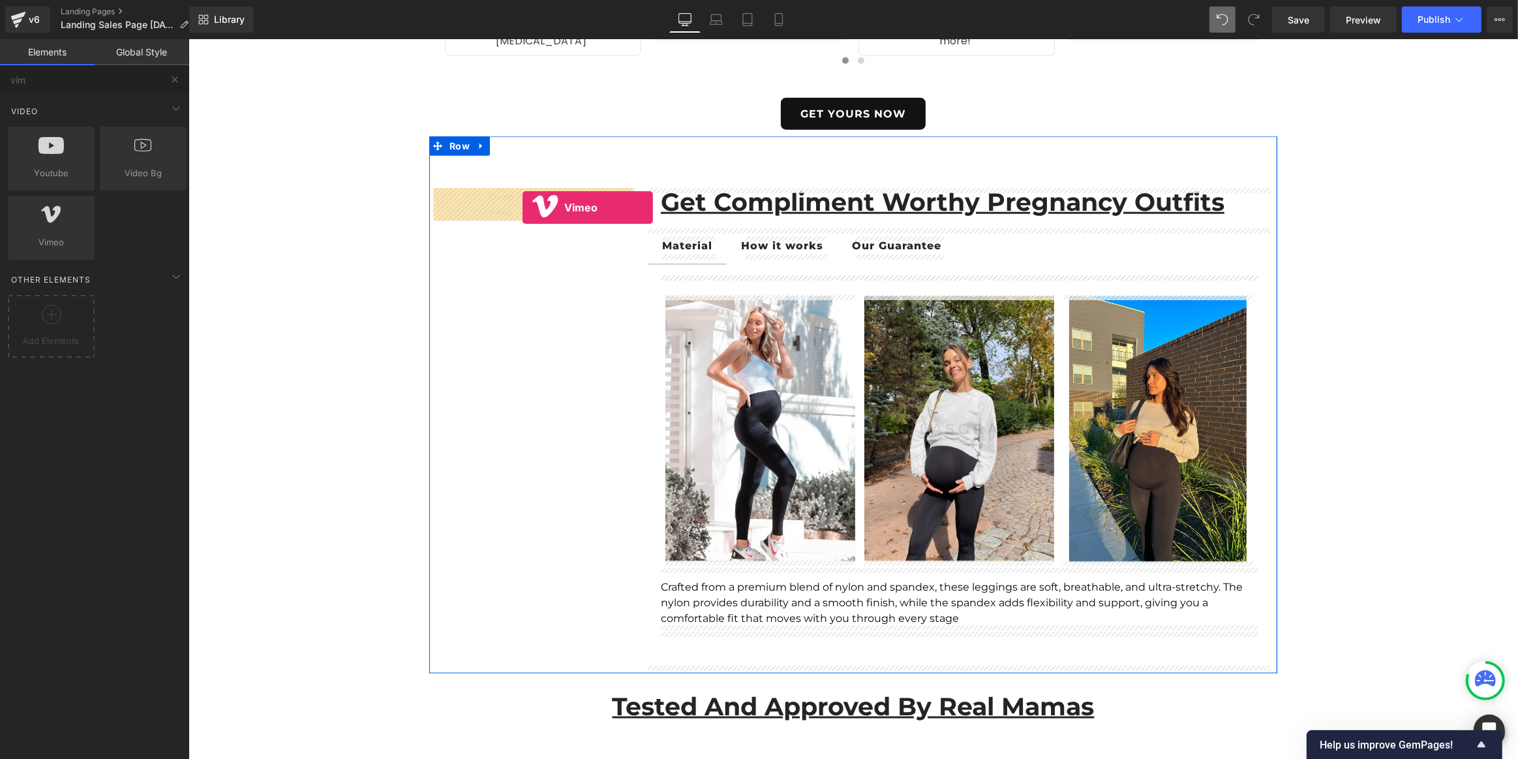
drag, startPoint x: 237, startPoint y: 273, endPoint x: 522, endPoint y: 208, distance: 292.4
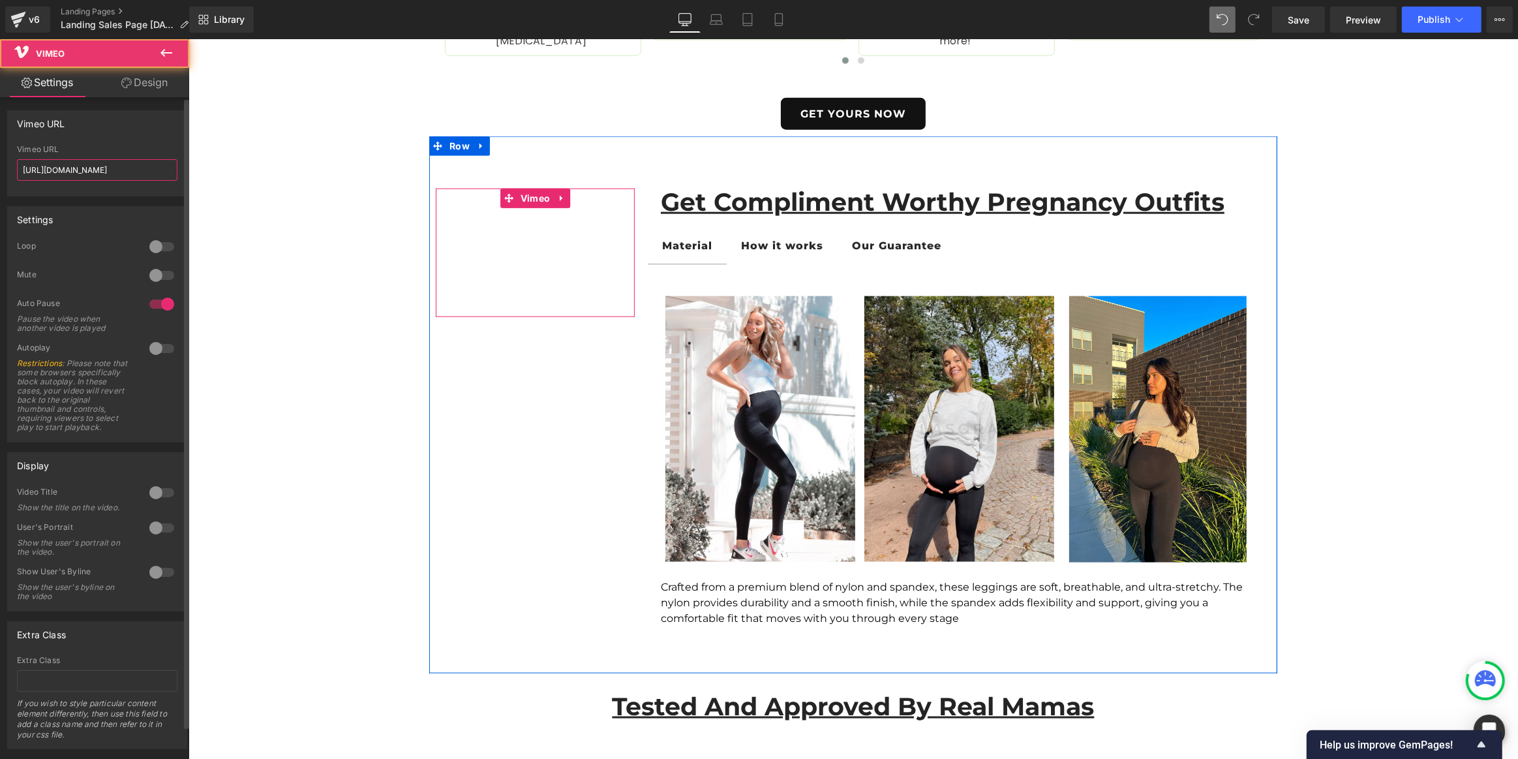
click at [95, 165] on input "[URL][DOMAIN_NAME]" at bounding box center [97, 170] width 161 height 22
paste input "1123268442?share=copy"
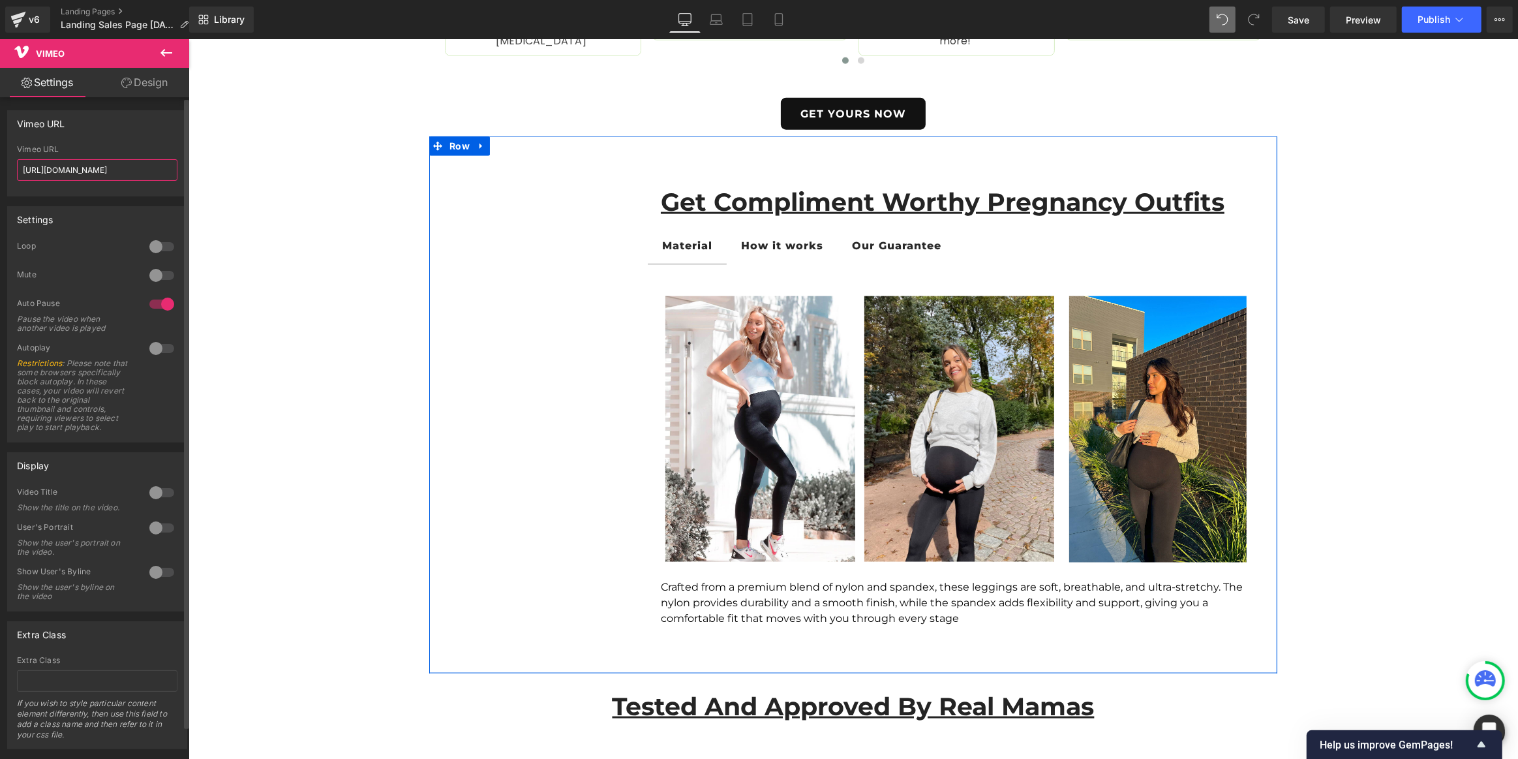
scroll to position [0, 19]
drag, startPoint x: 307, startPoint y: 206, endPoint x: 359, endPoint y: 213, distance: 52.0
type input "[URL][DOMAIN_NAME]"
click at [79, 209] on div "Settings" at bounding box center [97, 219] width 179 height 25
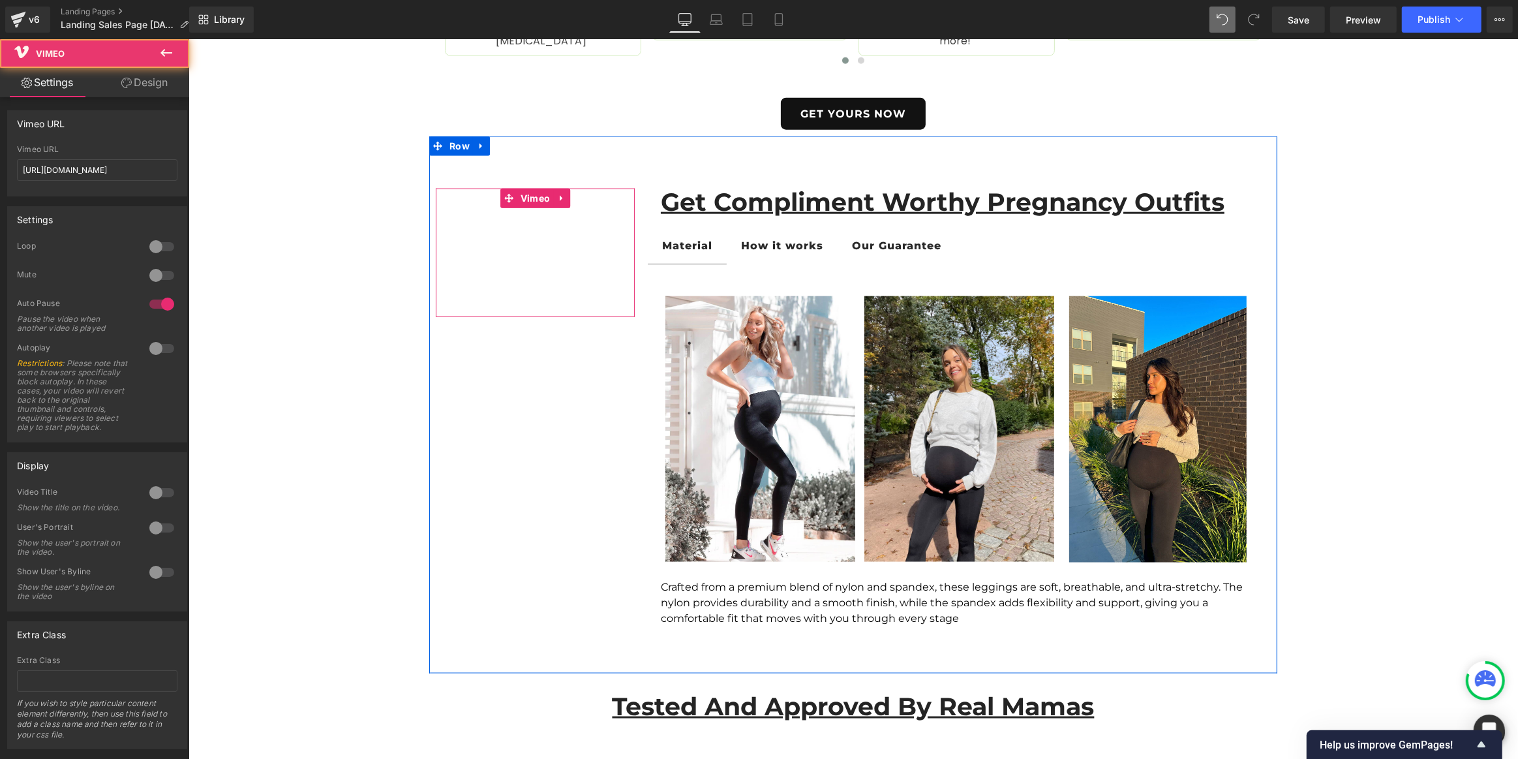
click at [562, 281] on div at bounding box center [534, 253] width 199 height 129
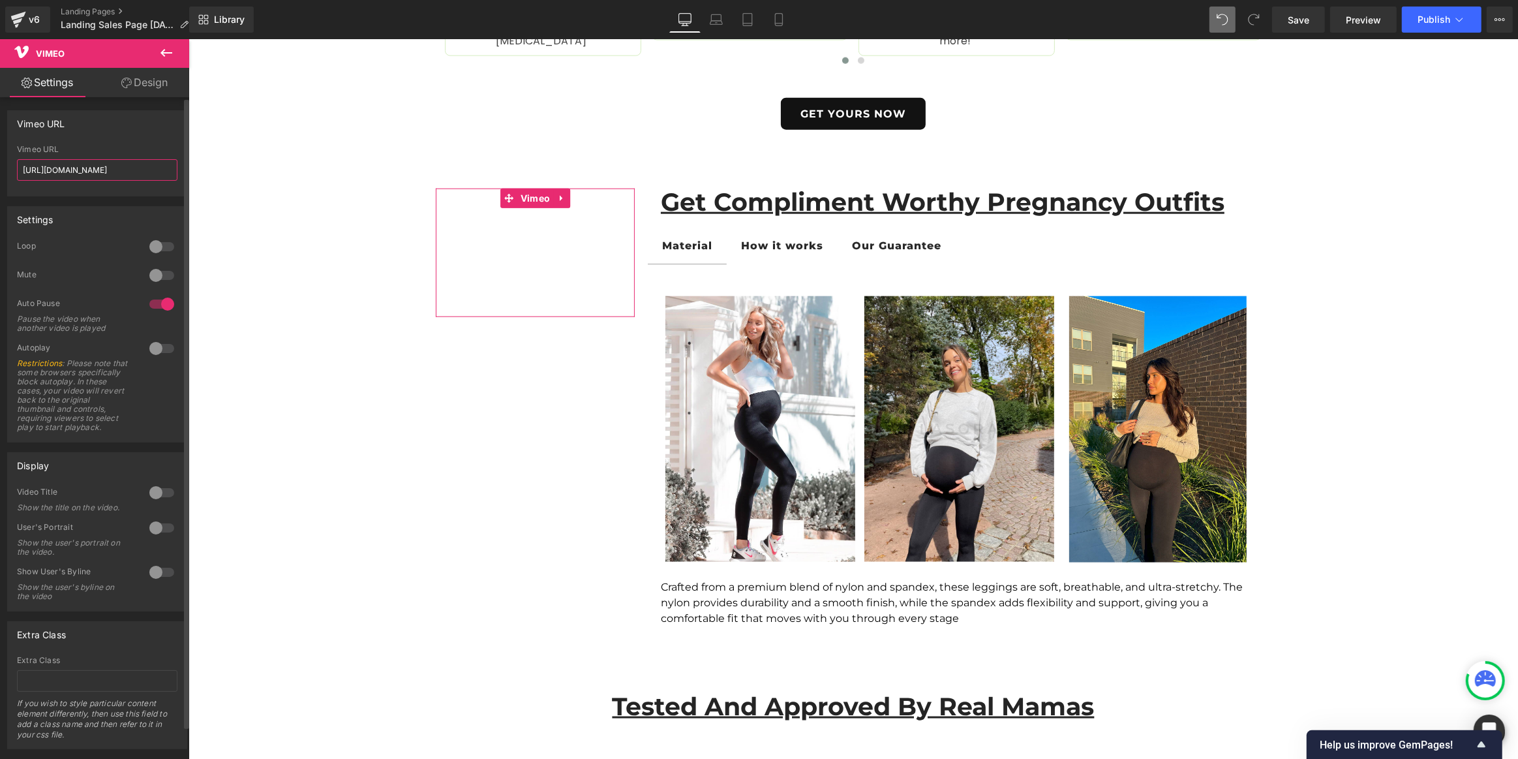
drag, startPoint x: 146, startPoint y: 166, endPoint x: 93, endPoint y: 174, distance: 52.7
click at [93, 174] on input "[URL][DOMAIN_NAME]" at bounding box center [97, 170] width 161 height 22
click at [534, 202] on span "Vimeo" at bounding box center [535, 199] width 37 height 20
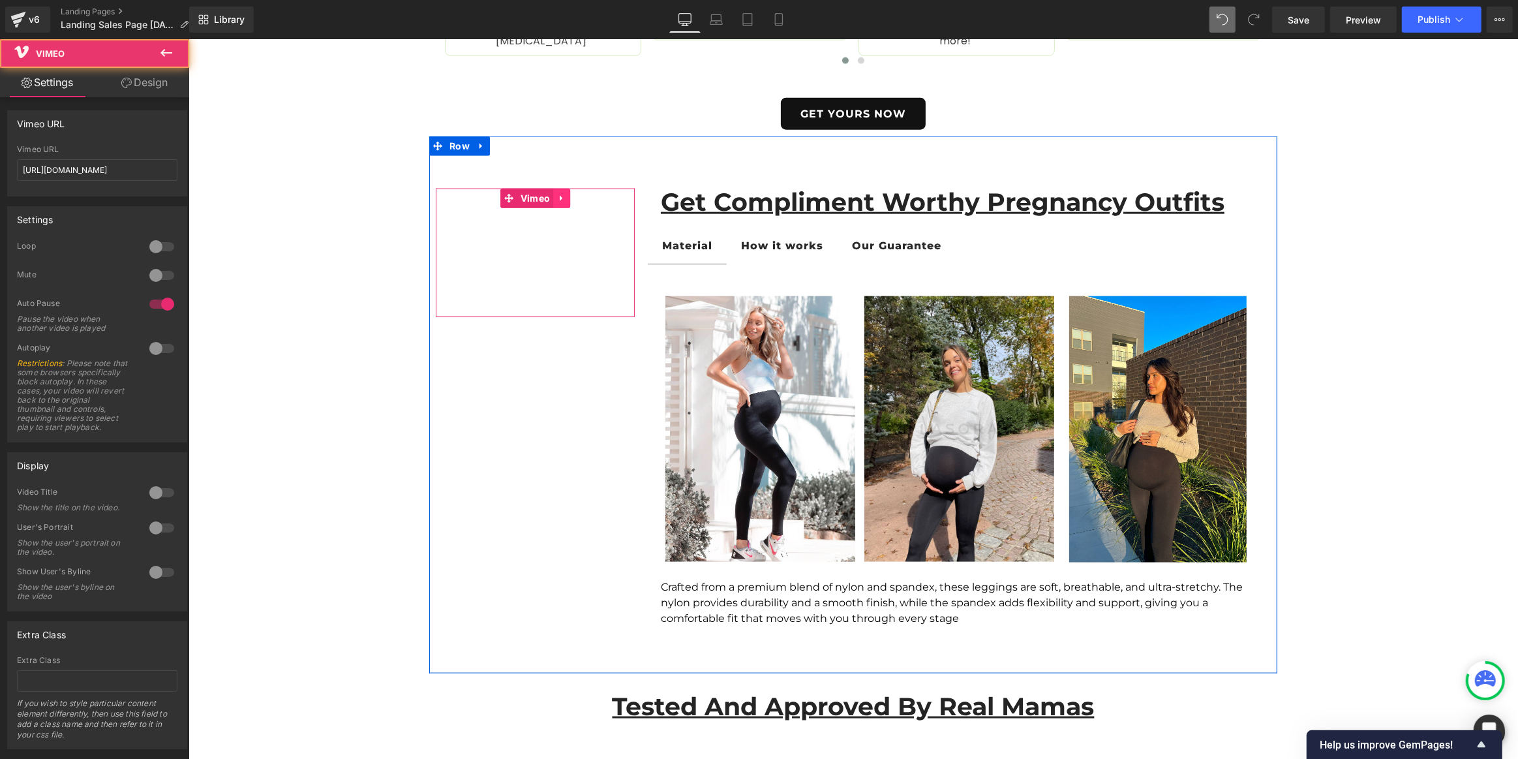
click at [557, 202] on icon at bounding box center [561, 199] width 9 height 10
click at [568, 205] on link at bounding box center [569, 199] width 17 height 20
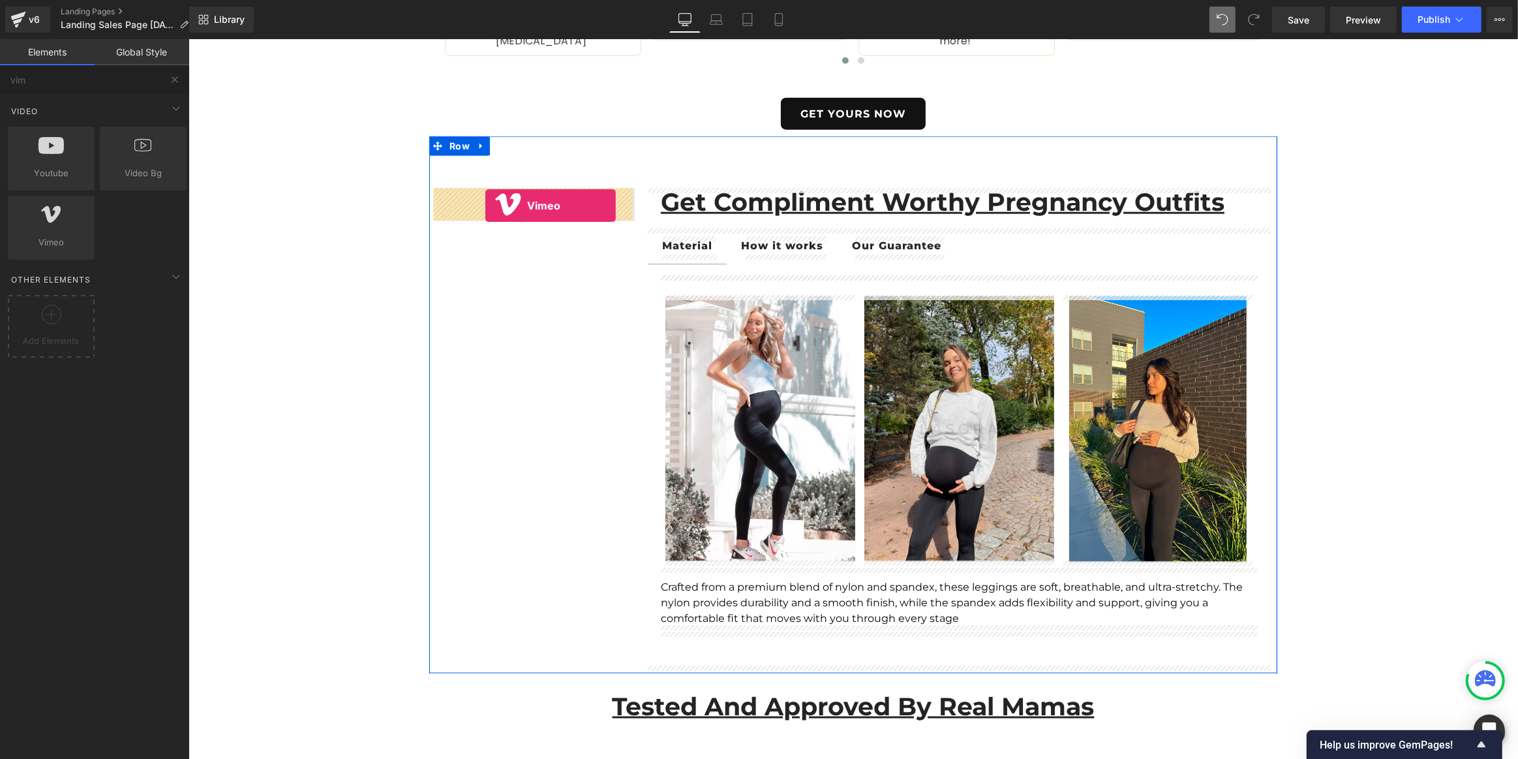
drag, startPoint x: 332, startPoint y: 266, endPoint x: 485, endPoint y: 206, distance: 164.3
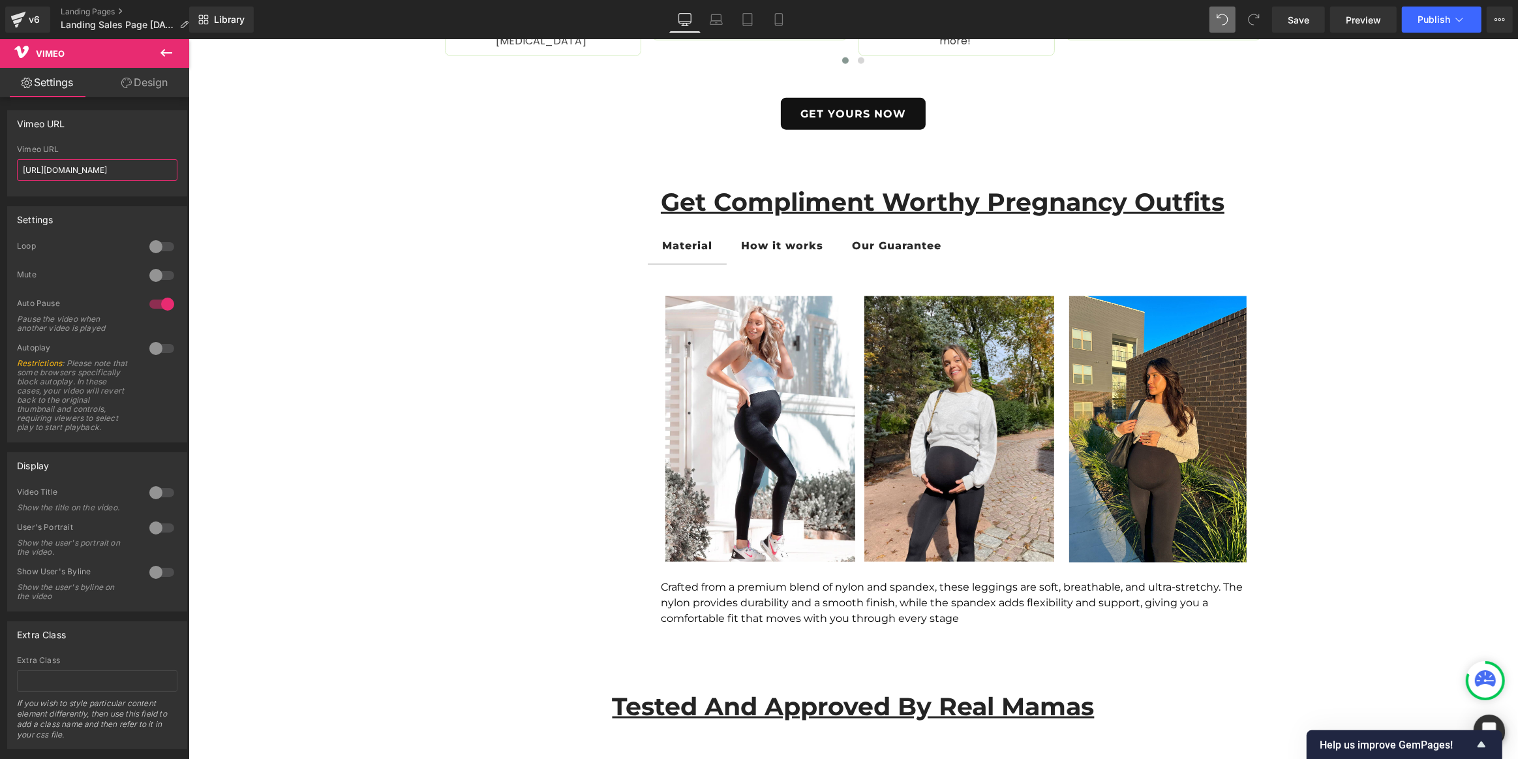
drag, startPoint x: 279, startPoint y: 207, endPoint x: 200, endPoint y: 172, distance: 86.7
paste input "1123268442"
type input "[URL][DOMAIN_NAME]"
click at [162, 199] on div "Settings 0 Loop 0 Mute 1 Auto Pause Pause the video when another video is playe…" at bounding box center [97, 319] width 195 height 246
click at [1316, 26] on link "Save" at bounding box center [1298, 20] width 53 height 26
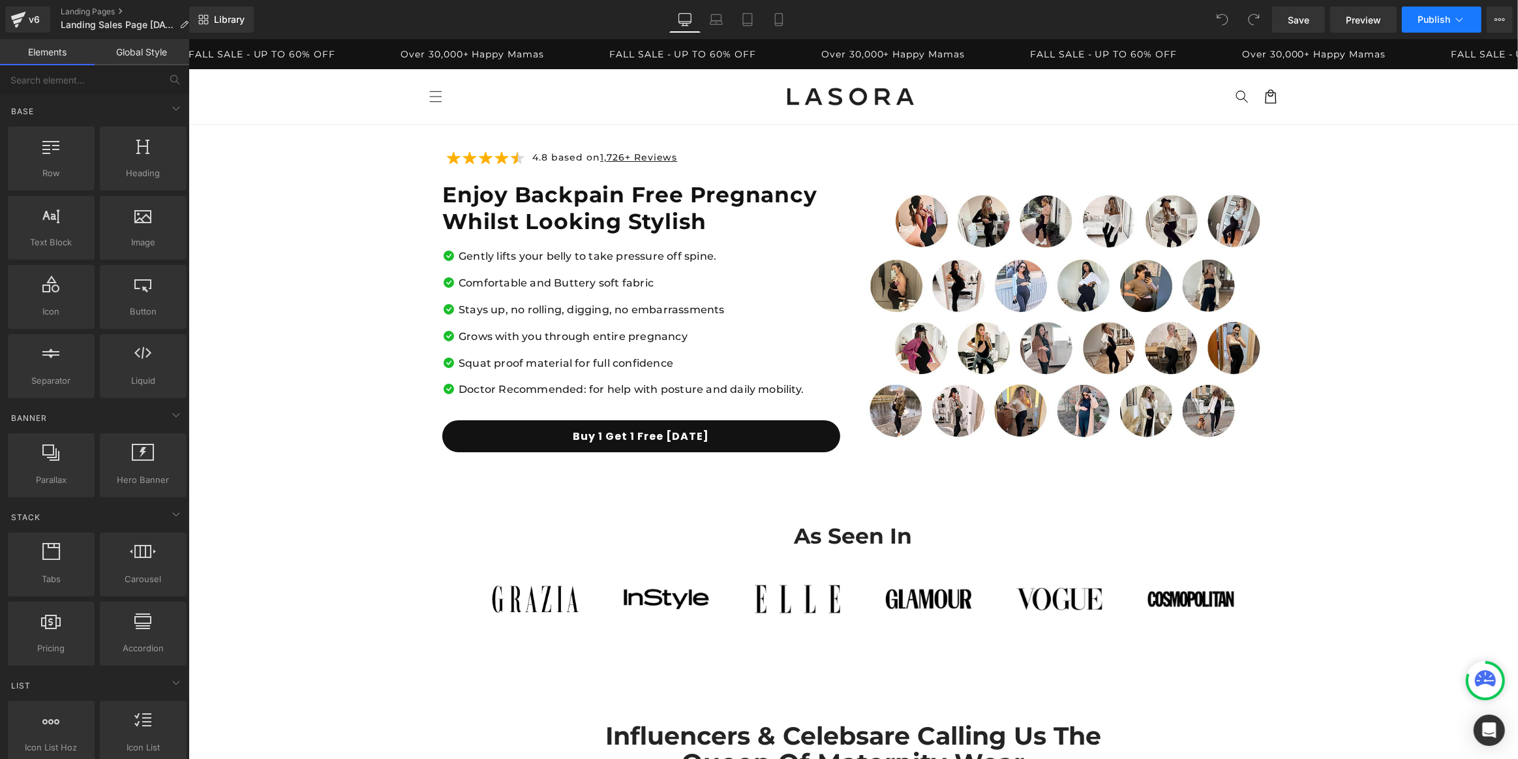
click at [1431, 17] on span "Publish" at bounding box center [1434, 19] width 33 height 10
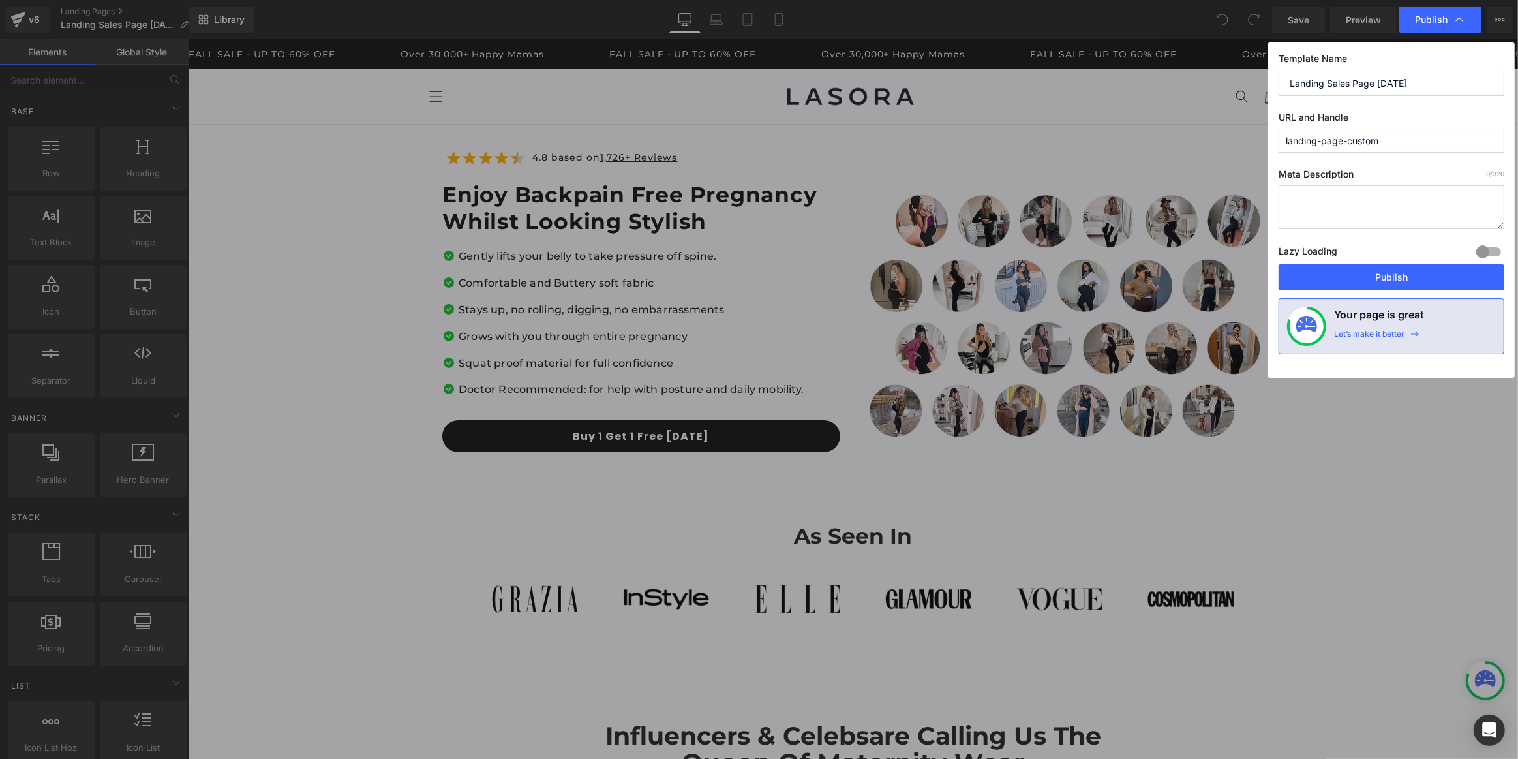
click at [1371, 140] on input "landing-page-custom" at bounding box center [1392, 141] width 226 height 24
click at [1390, 269] on button "Publish" at bounding box center [1392, 277] width 226 height 26
click at [1504, 19] on button "View Live Page View with current Template Save Template to Library Schedule Pub…" at bounding box center [1500, 20] width 26 height 26
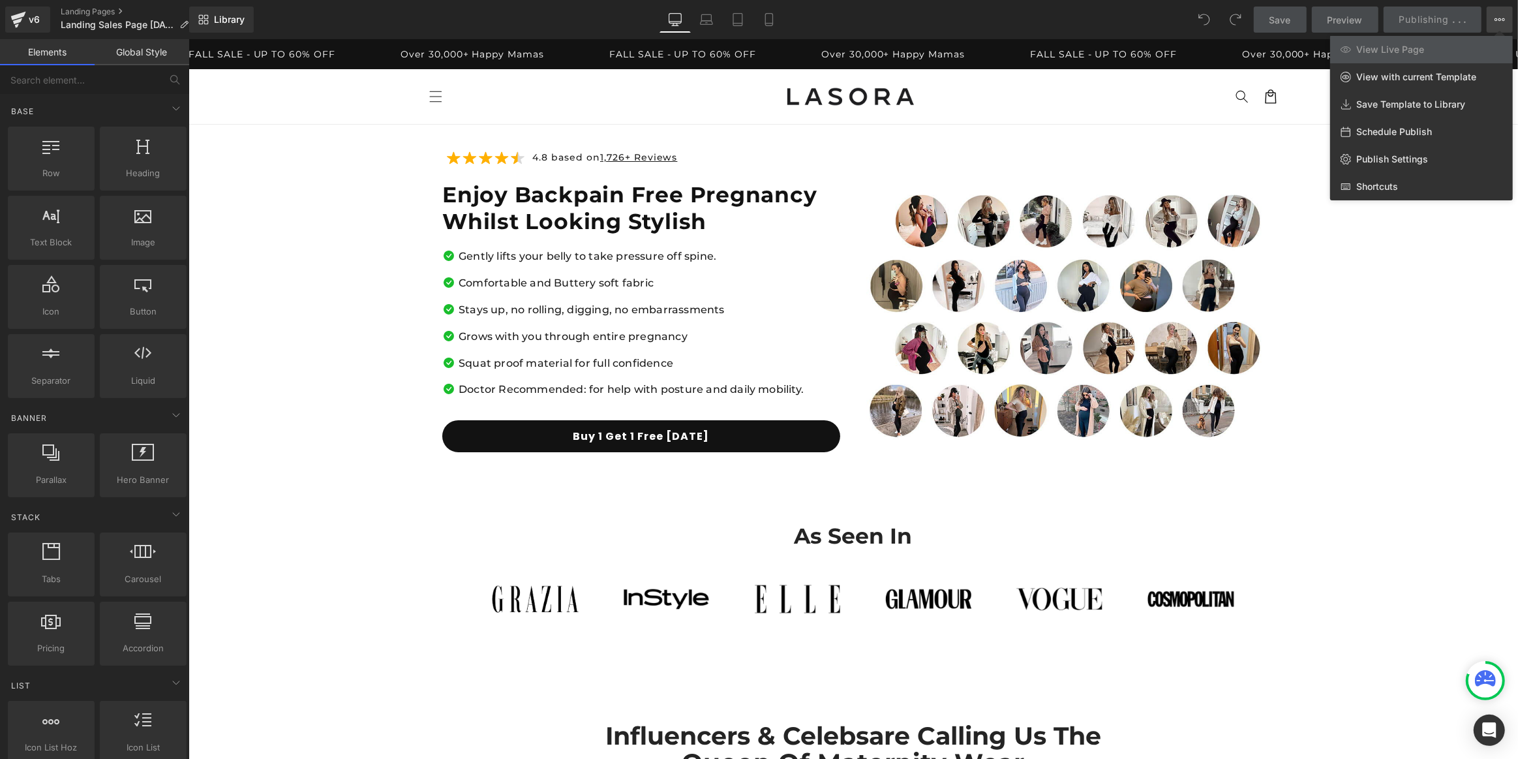
click at [1069, 10] on div "Library Desktop Desktop Laptop Tablet Mobile Save Preview Publishing . . . Sche…" at bounding box center [853, 20] width 1329 height 26
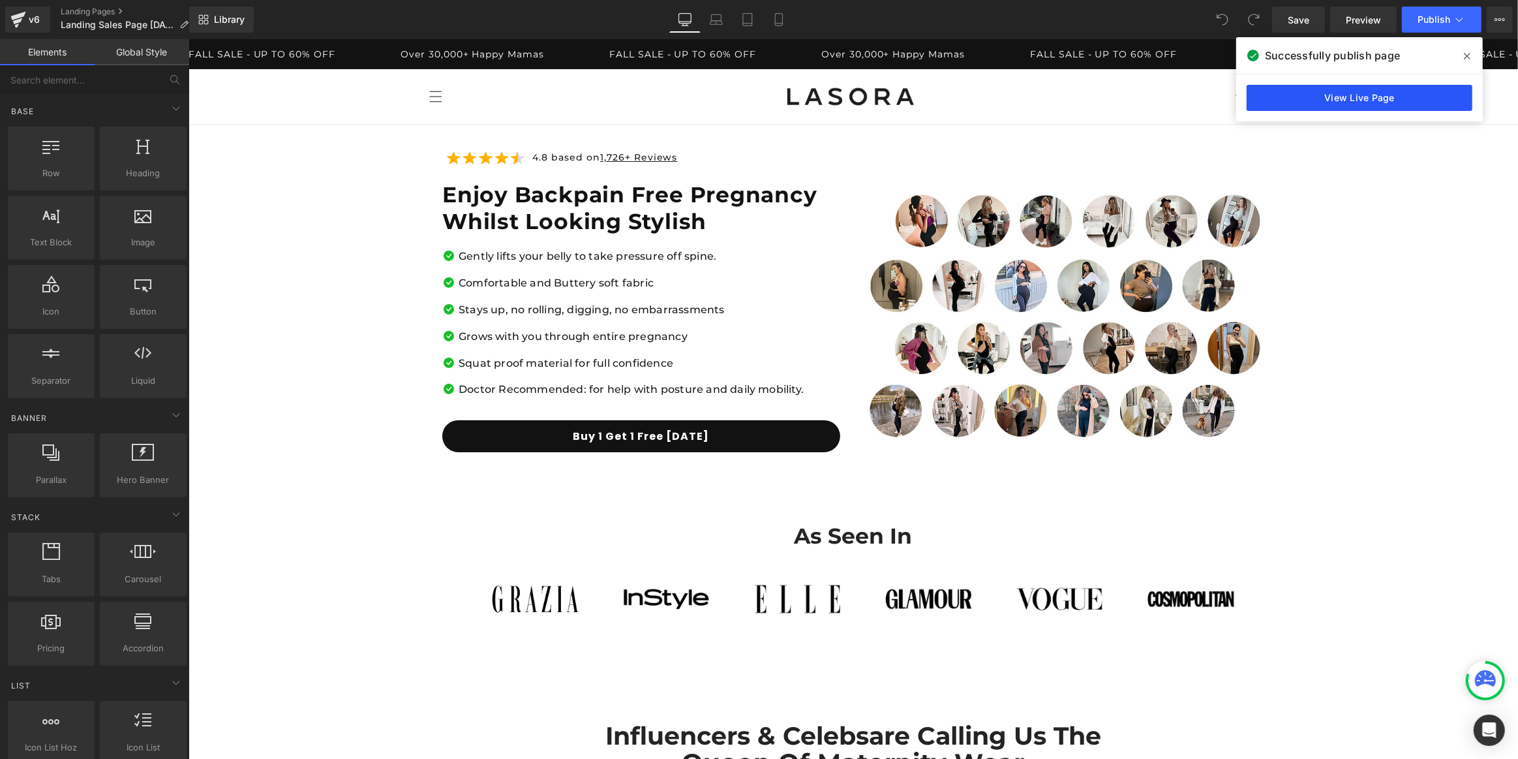
click at [1411, 100] on link "View Live Page" at bounding box center [1360, 98] width 226 height 26
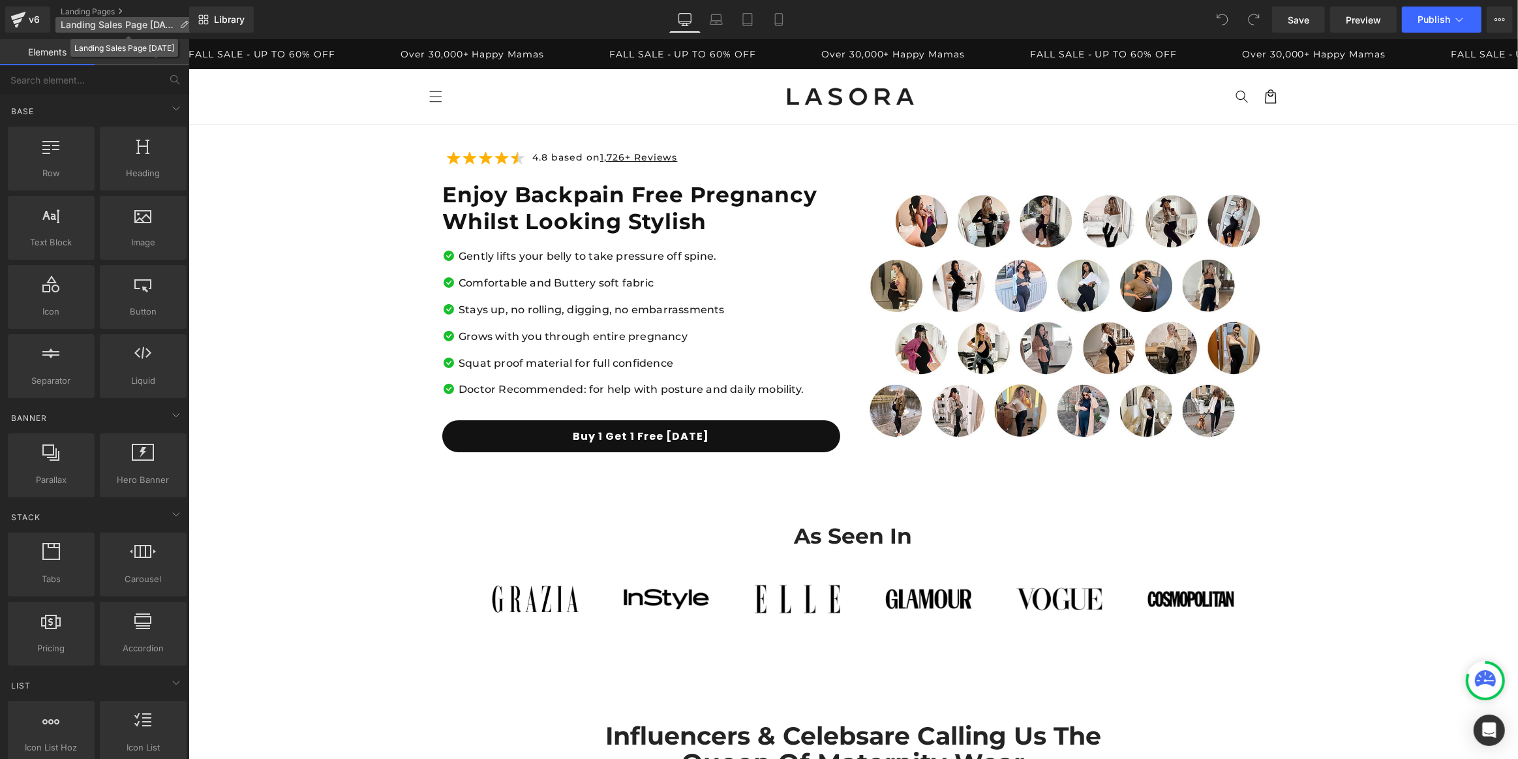
click at [119, 22] on span "Landing Sales Page [DATE]" at bounding box center [118, 25] width 114 height 10
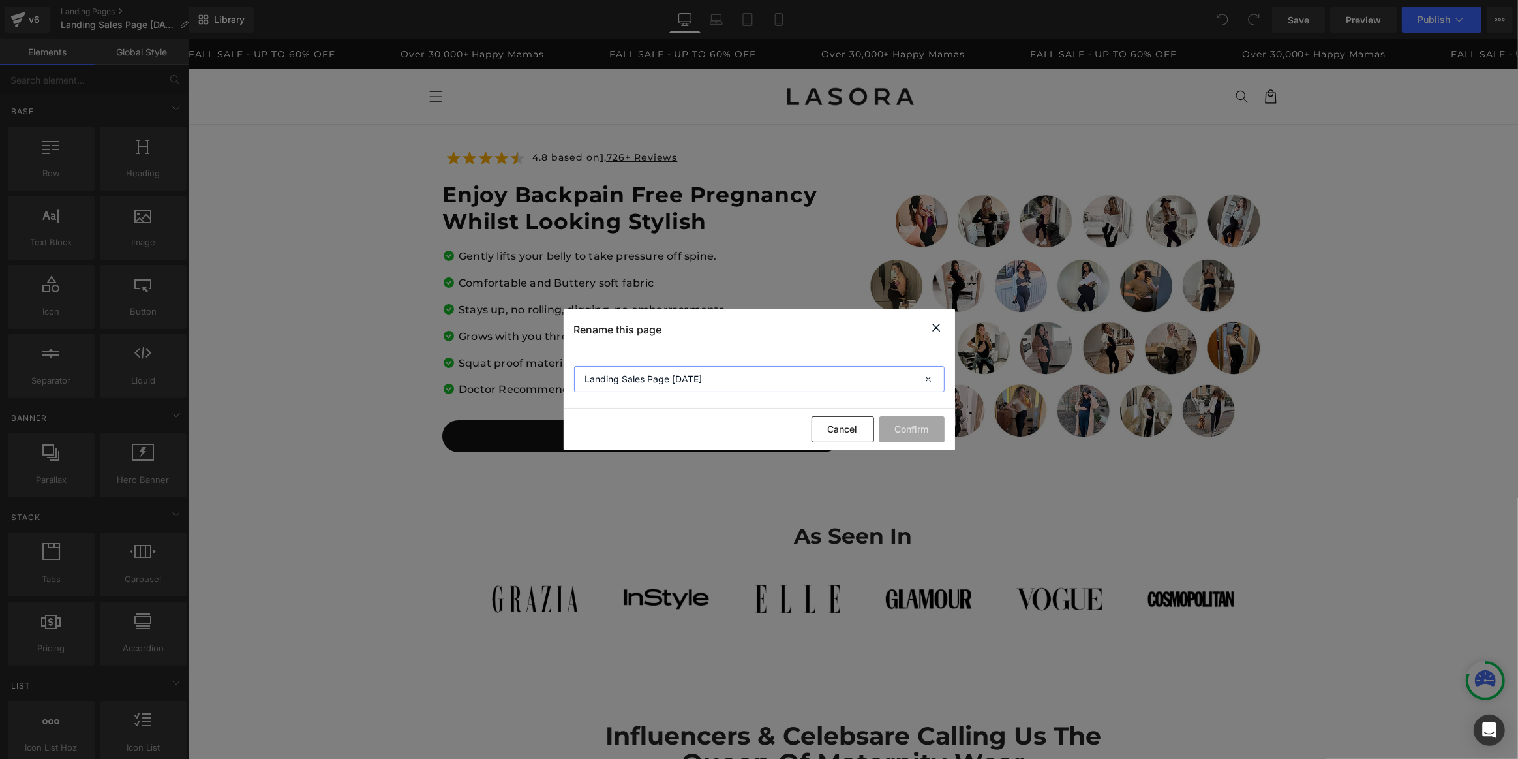
click at [696, 380] on input "Landing Sales Page [DATE]" at bounding box center [759, 379] width 371 height 26
drag, startPoint x: 716, startPoint y: 378, endPoint x: 671, endPoint y: 384, distance: 46.0
click at [670, 384] on input "Landing Sales Page [DATE]" at bounding box center [759, 379] width 371 height 26
click at [672, 383] on input "Landing Sales Page [DATE]" at bounding box center [759, 379] width 371 height 26
click at [622, 381] on input "Landing Sales Page [DATE]" at bounding box center [759, 379] width 371 height 26
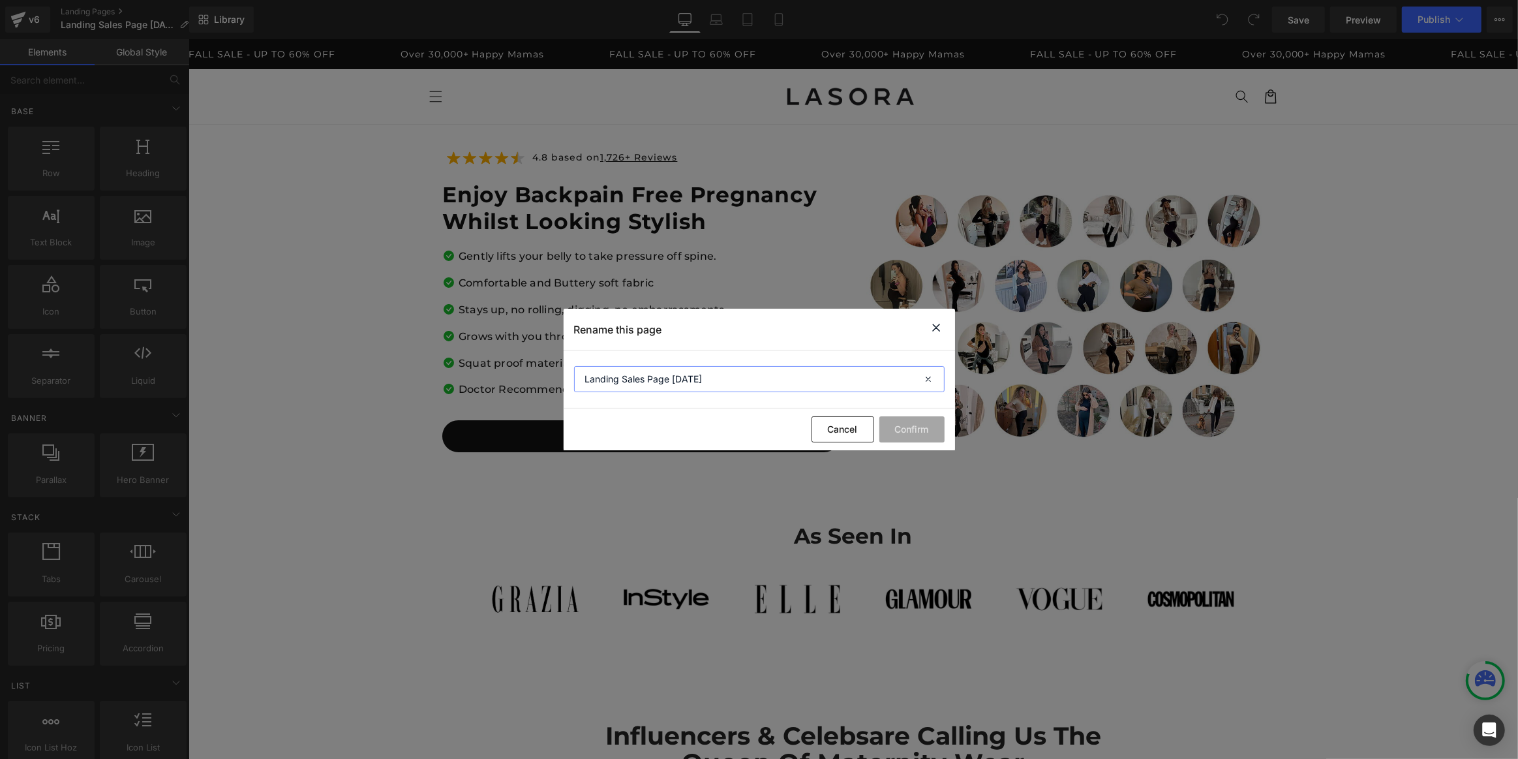
click at [672, 378] on input "Landing Sales Page [DATE]" at bounding box center [759, 379] width 371 height 26
drag, startPoint x: 667, startPoint y: 379, endPoint x: 590, endPoint y: 381, distance: 77.7
click at [590, 381] on input "Landing Sales Page [DATE]" at bounding box center [759, 379] width 371 height 26
type input "LP 19/05/25"
click at [907, 429] on button "Confirm" at bounding box center [912, 429] width 65 height 26
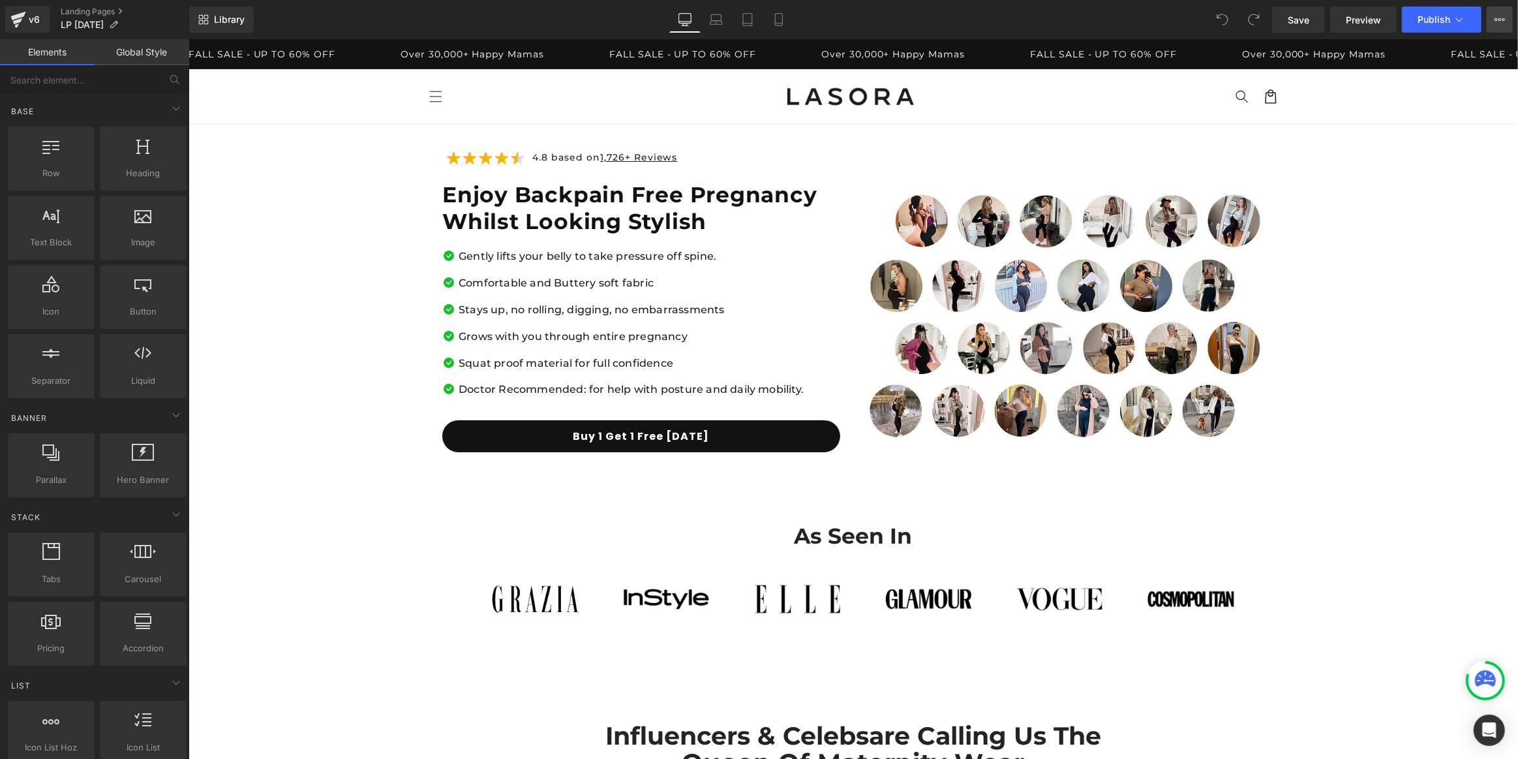
click at [1502, 17] on icon at bounding box center [1500, 19] width 10 height 10
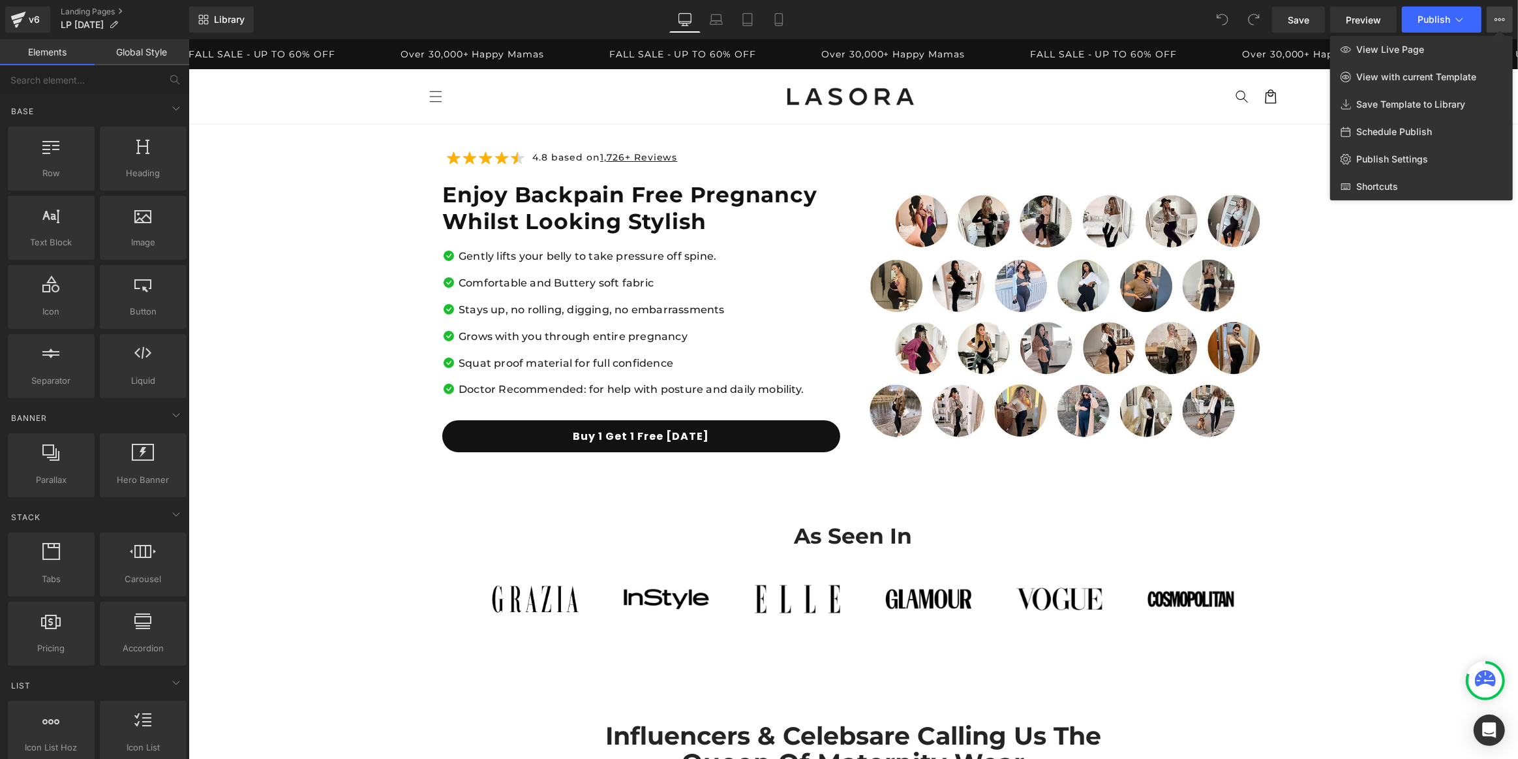
click at [1502, 17] on icon at bounding box center [1500, 19] width 10 height 10
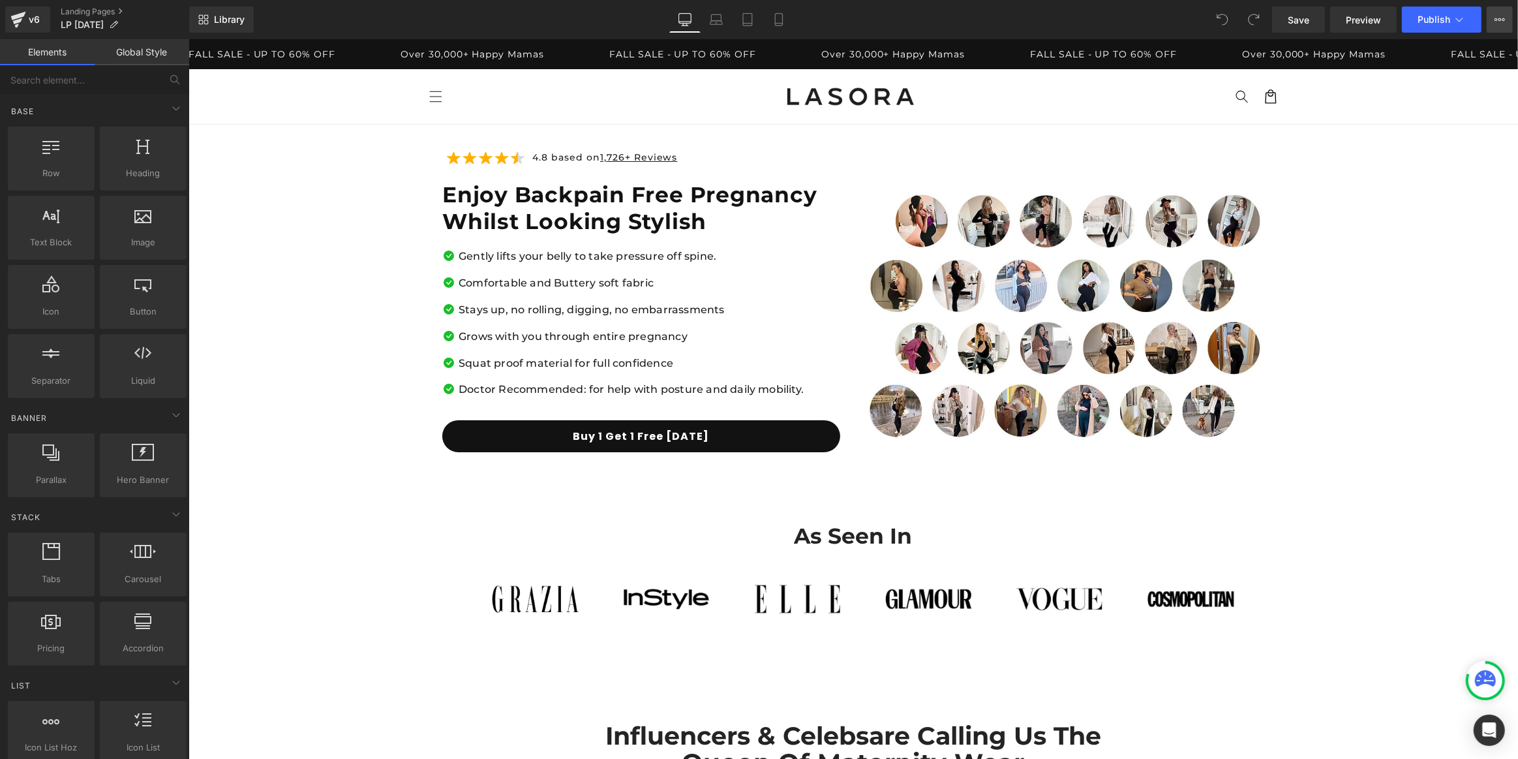
click at [1494, 19] on button "View Live Page View with current Template Save Template to Library Schedule Pub…" at bounding box center [1500, 20] width 26 height 26
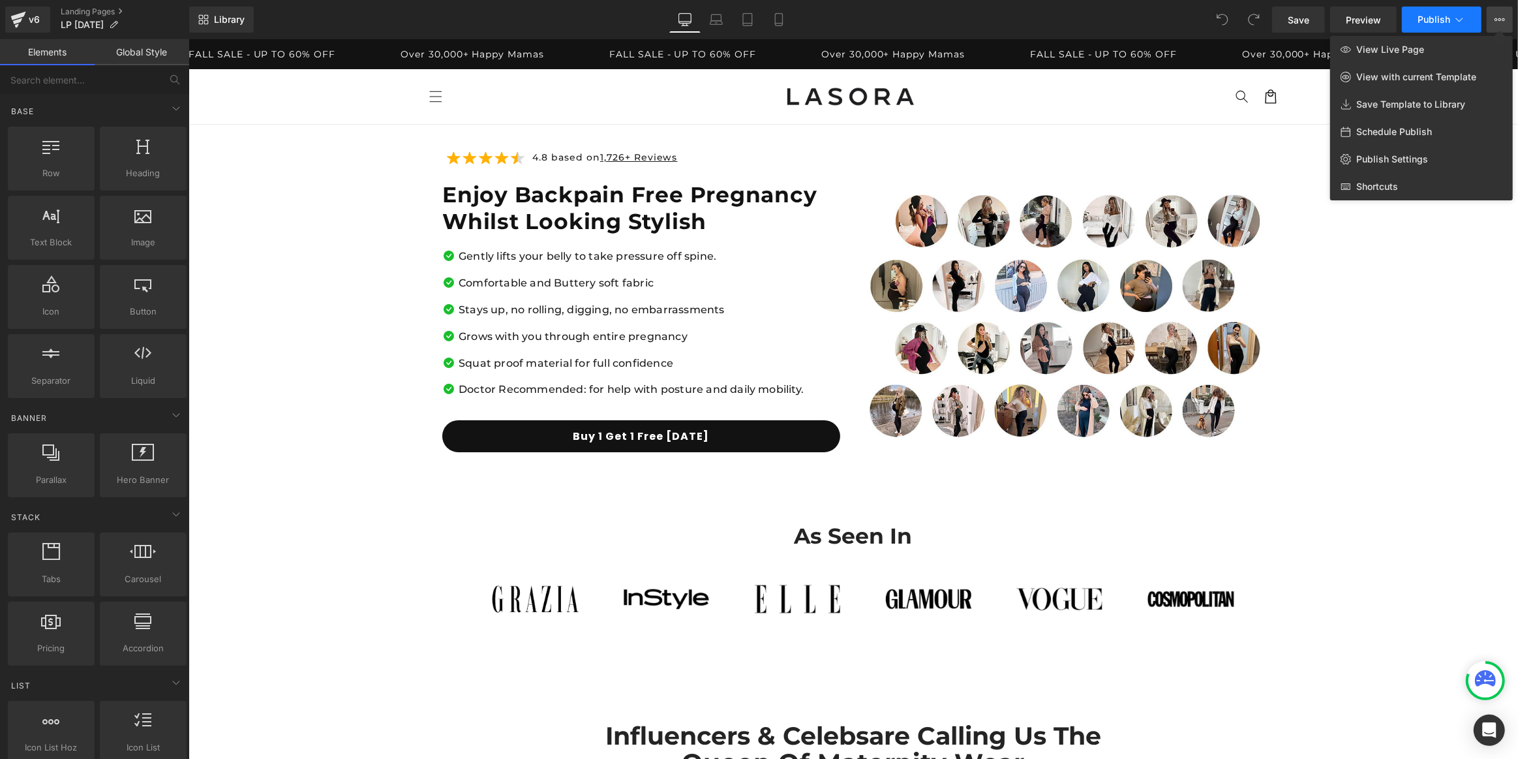
click at [1454, 18] on icon at bounding box center [1459, 19] width 13 height 13
click at [786, 23] on link "Mobile" at bounding box center [778, 20] width 31 height 26
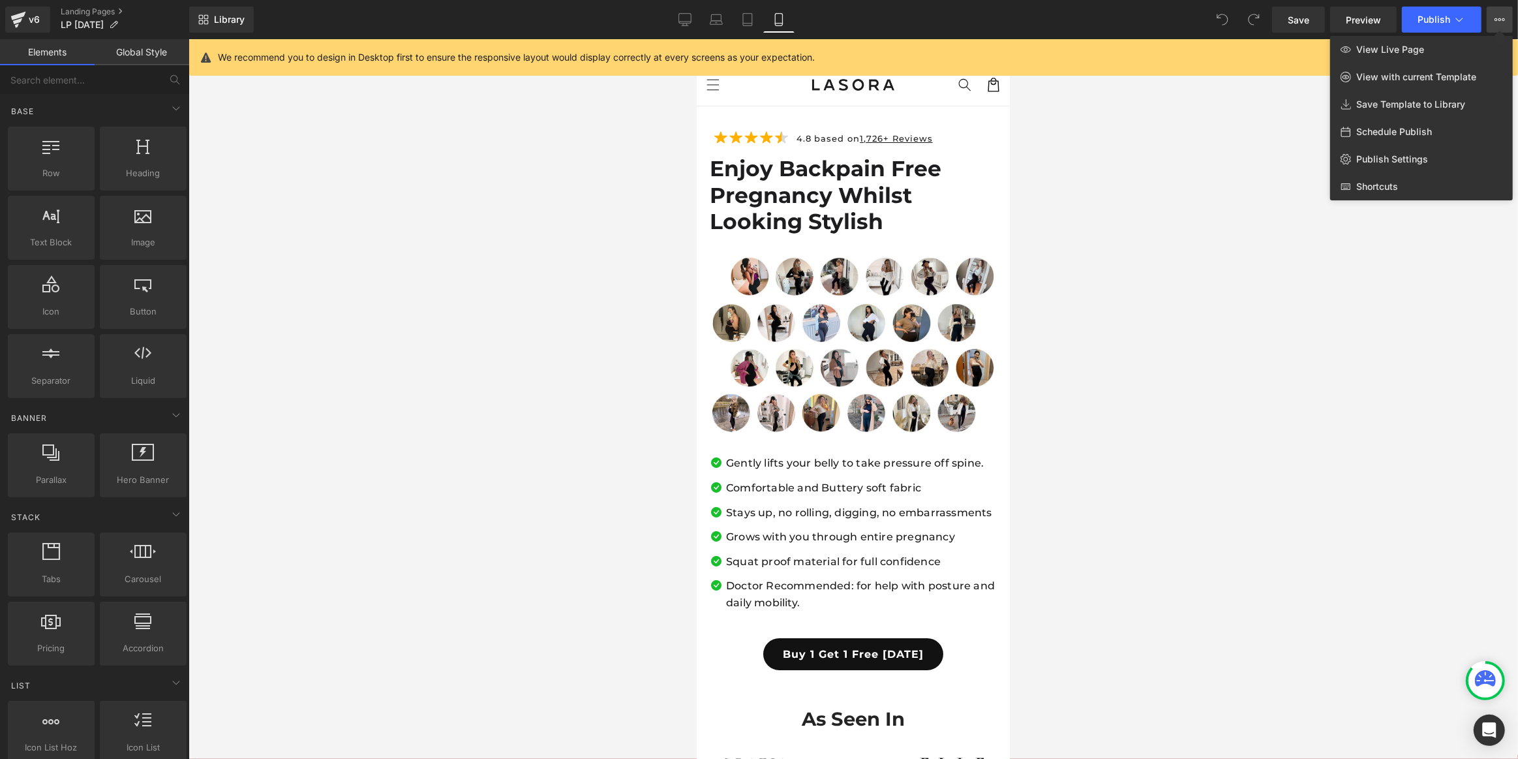
click at [1180, 17] on div "Library Mobile Desktop Laptop Tablet Mobile Save Preview Publish Scheduled View…" at bounding box center [853, 20] width 1329 height 26
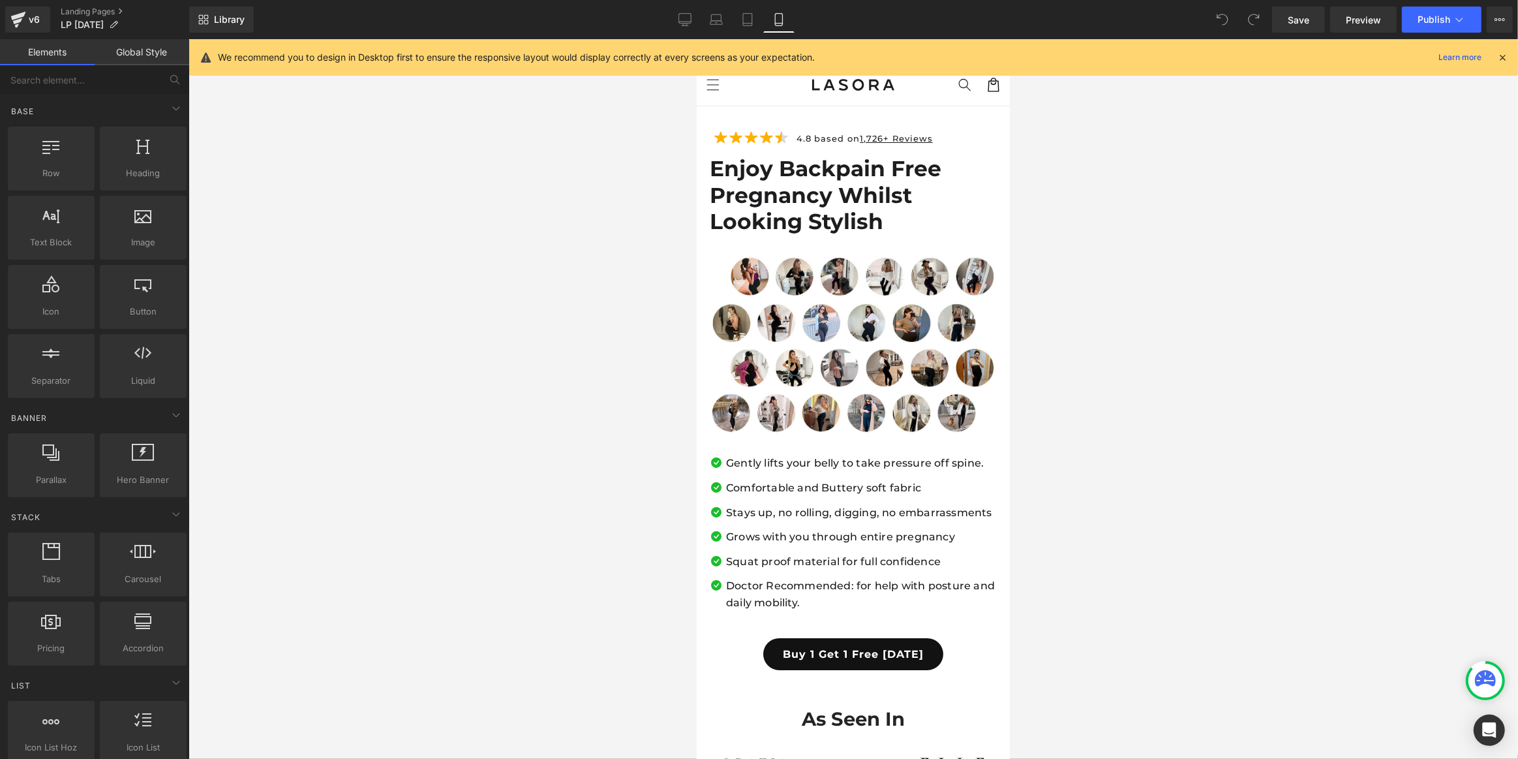
click at [1503, 55] on icon at bounding box center [1503, 58] width 12 height 12
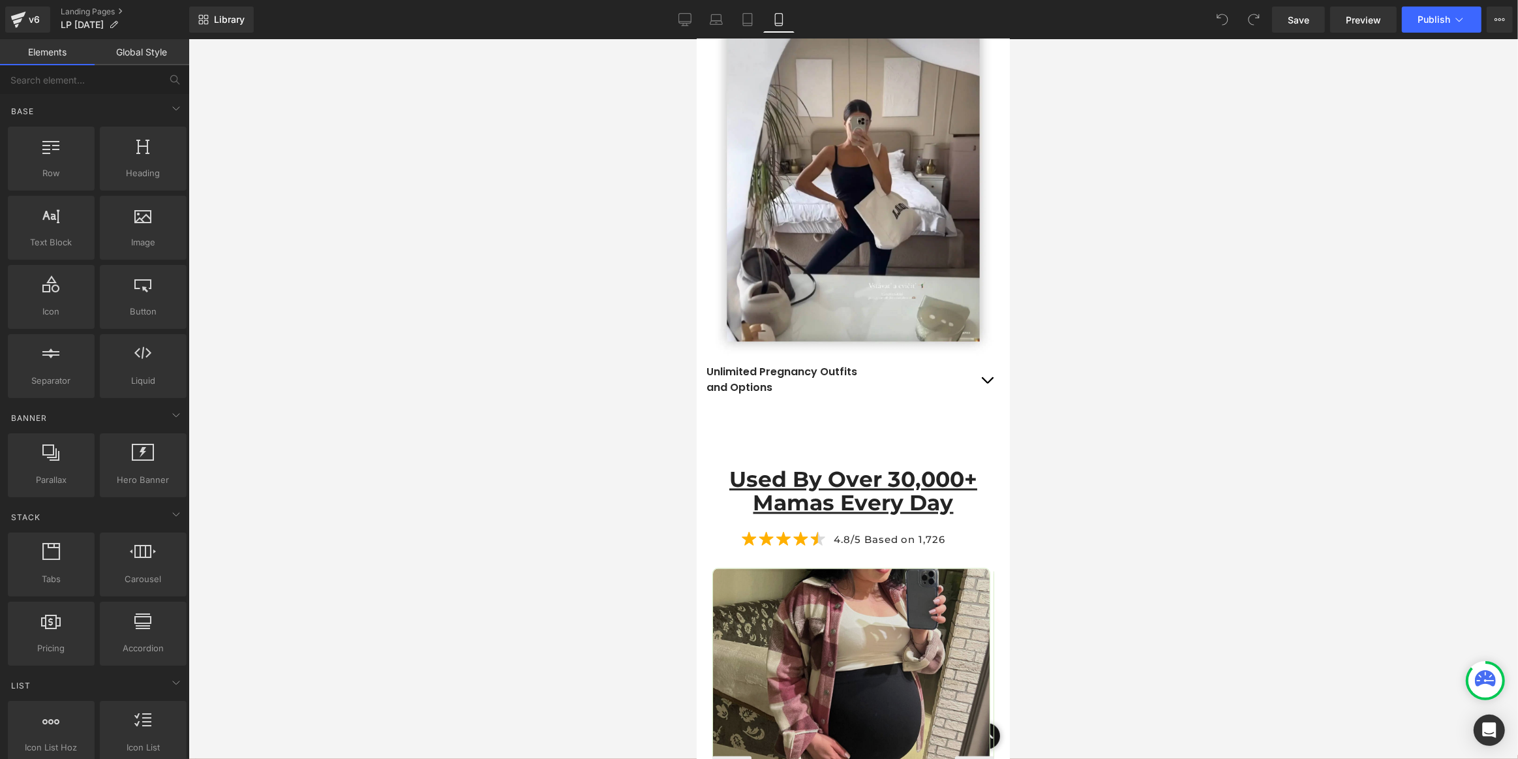
scroll to position [2965, 0]
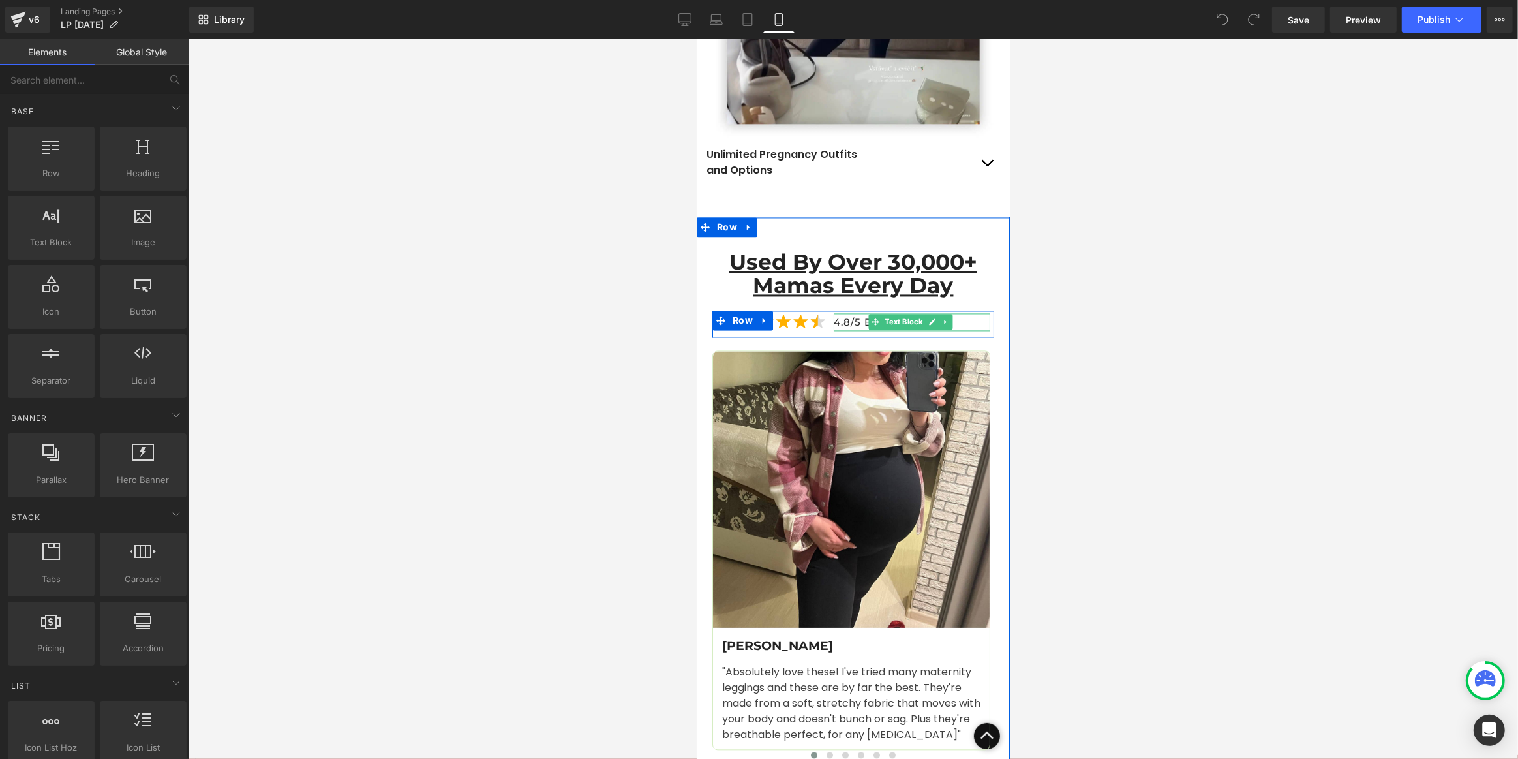
click at [951, 313] on p "4.8/5 Based on 1,726" at bounding box center [911, 322] width 157 height 18
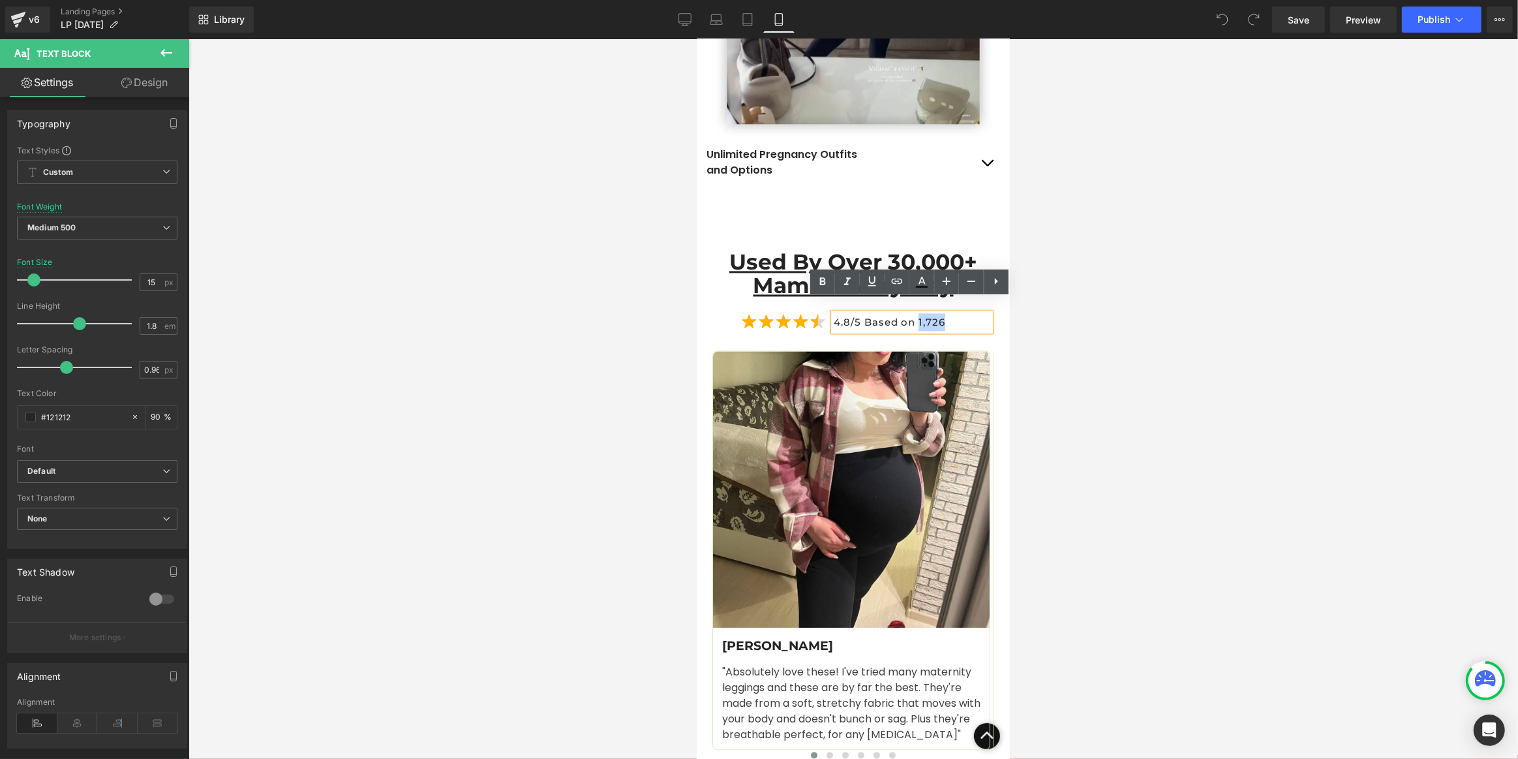
drag, startPoint x: 943, startPoint y: 307, endPoint x: 917, endPoint y: 307, distance: 26.1
click at [917, 313] on p "4.8/5 Based on 1,726" at bounding box center [911, 322] width 157 height 18
click at [868, 275] on icon at bounding box center [873, 281] width 16 height 16
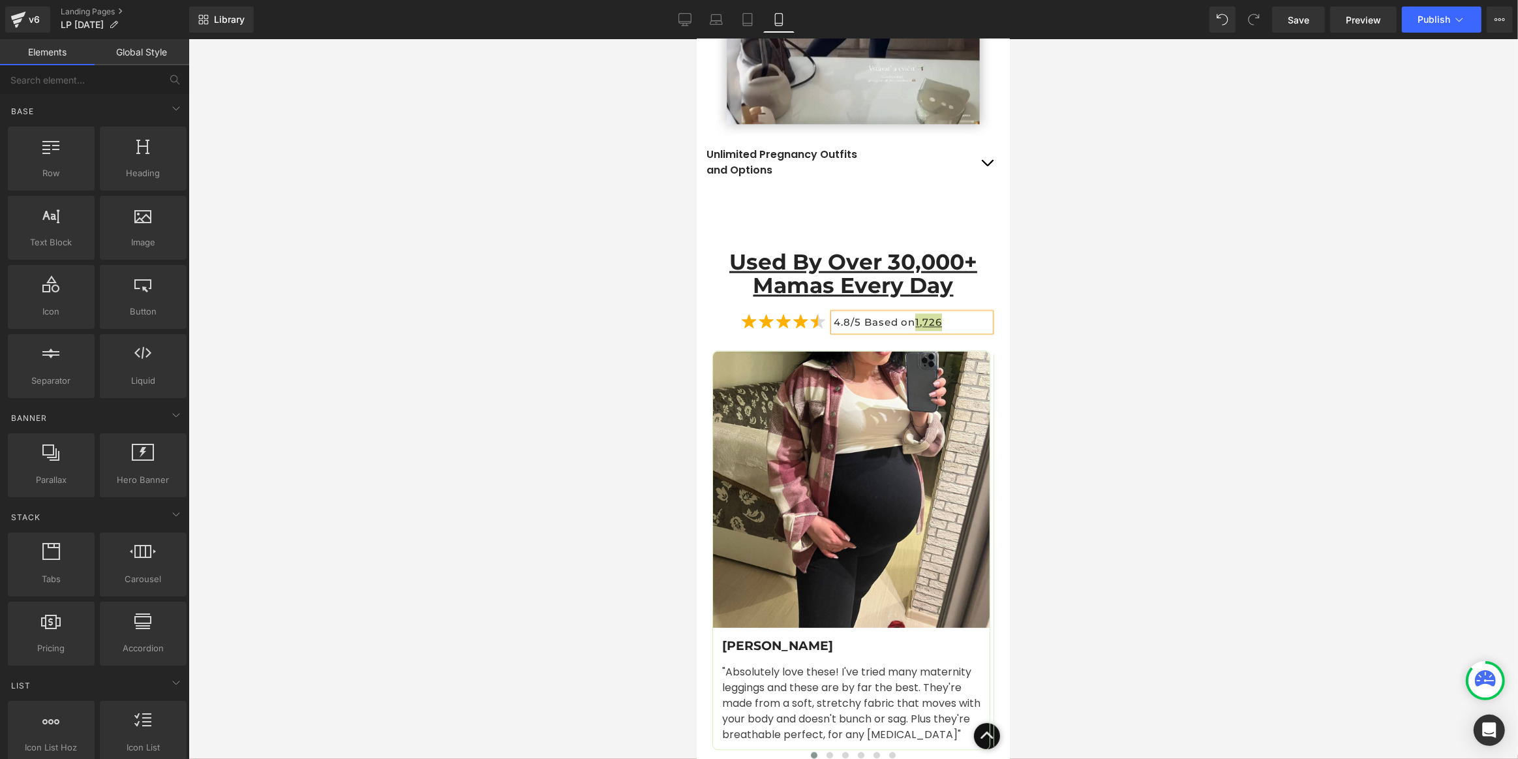
click at [1102, 309] on div at bounding box center [854, 399] width 1330 height 720
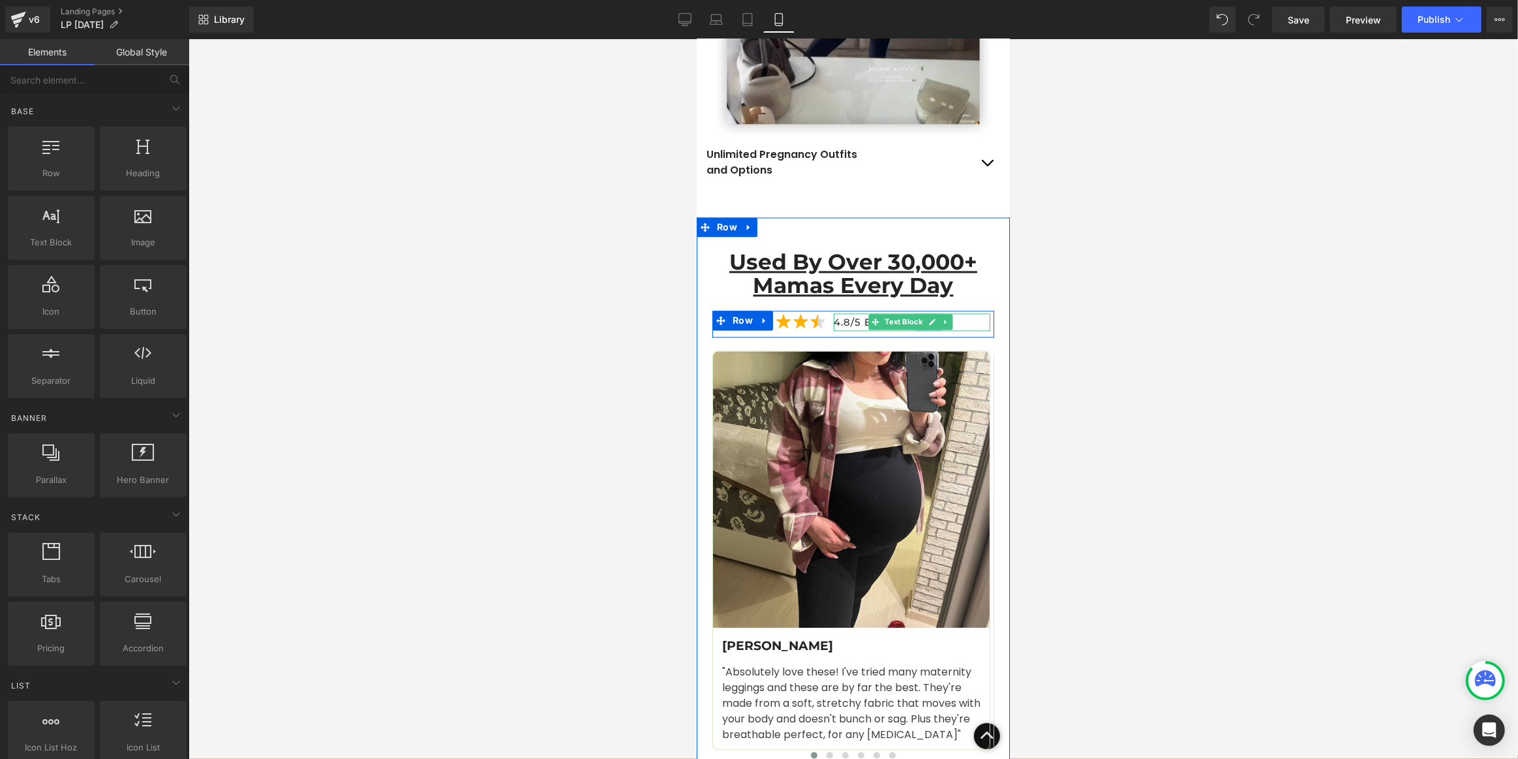
click at [960, 313] on p "4.8/5 Based on 1,726" at bounding box center [911, 322] width 157 height 18
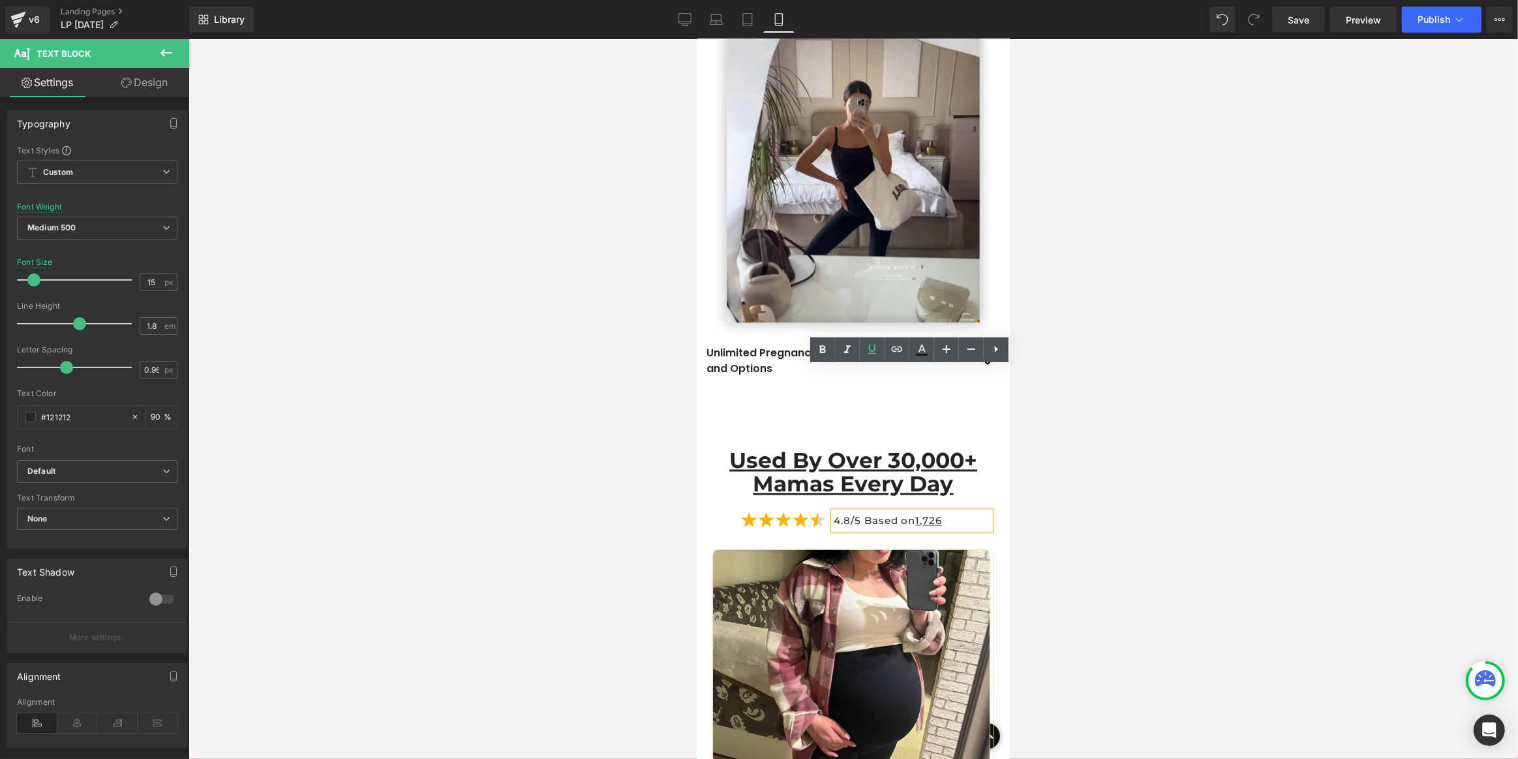
scroll to position [2731, 0]
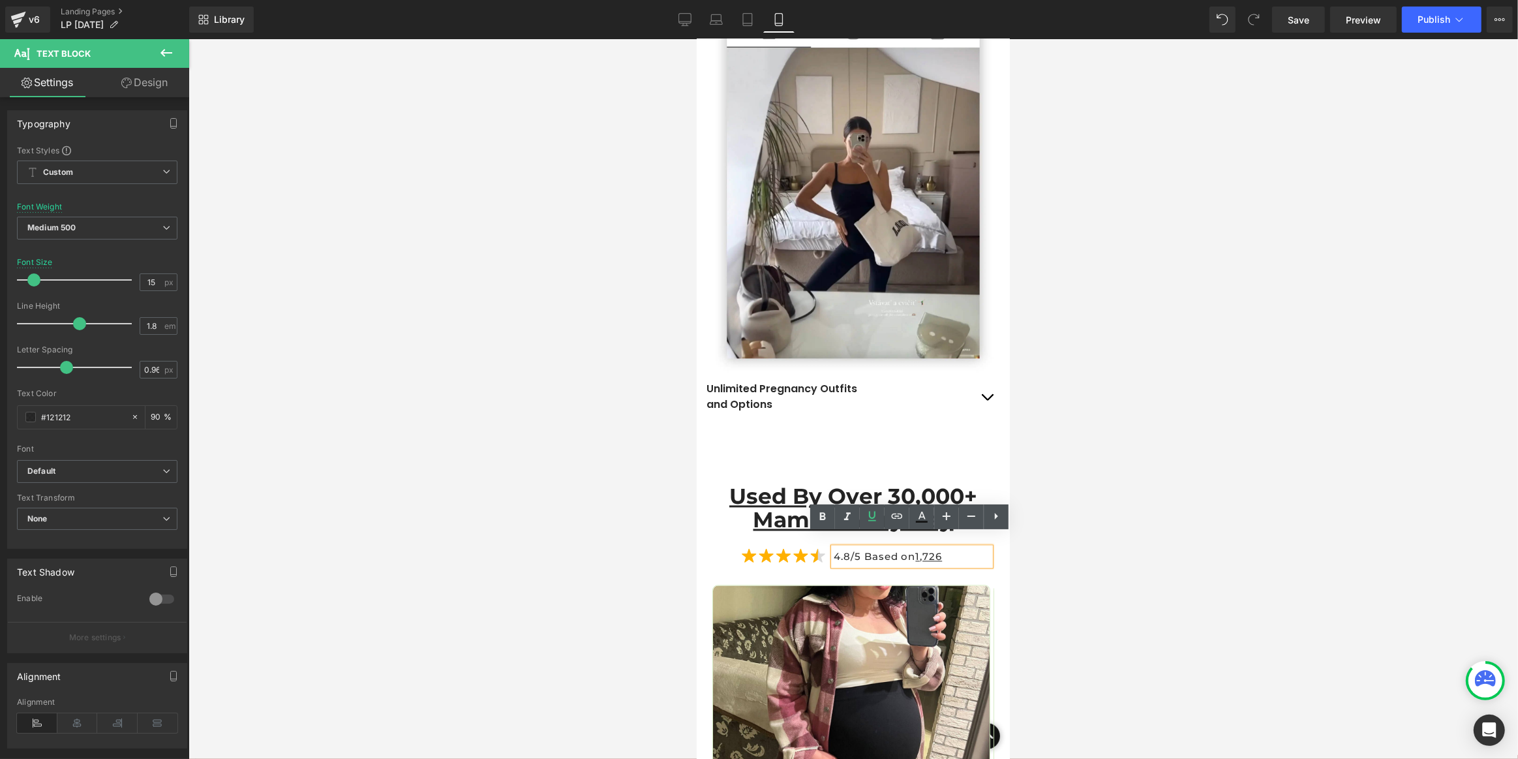
drag, startPoint x: 1007, startPoint y: 302, endPoint x: 1832, endPoint y: 266, distance: 826.2
click at [1156, 216] on div at bounding box center [854, 399] width 1330 height 720
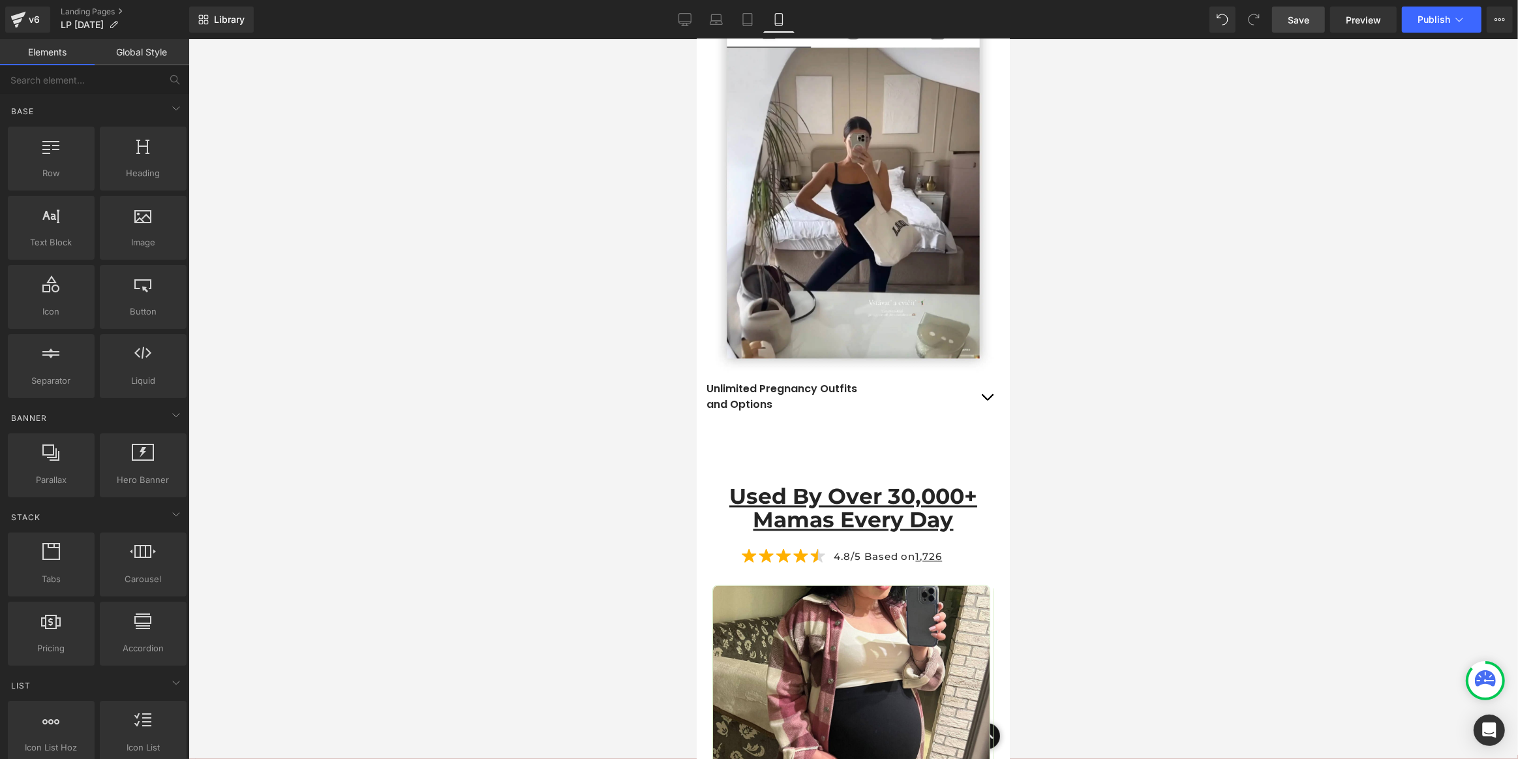
click at [1295, 16] on span "Save" at bounding box center [1299, 20] width 22 height 14
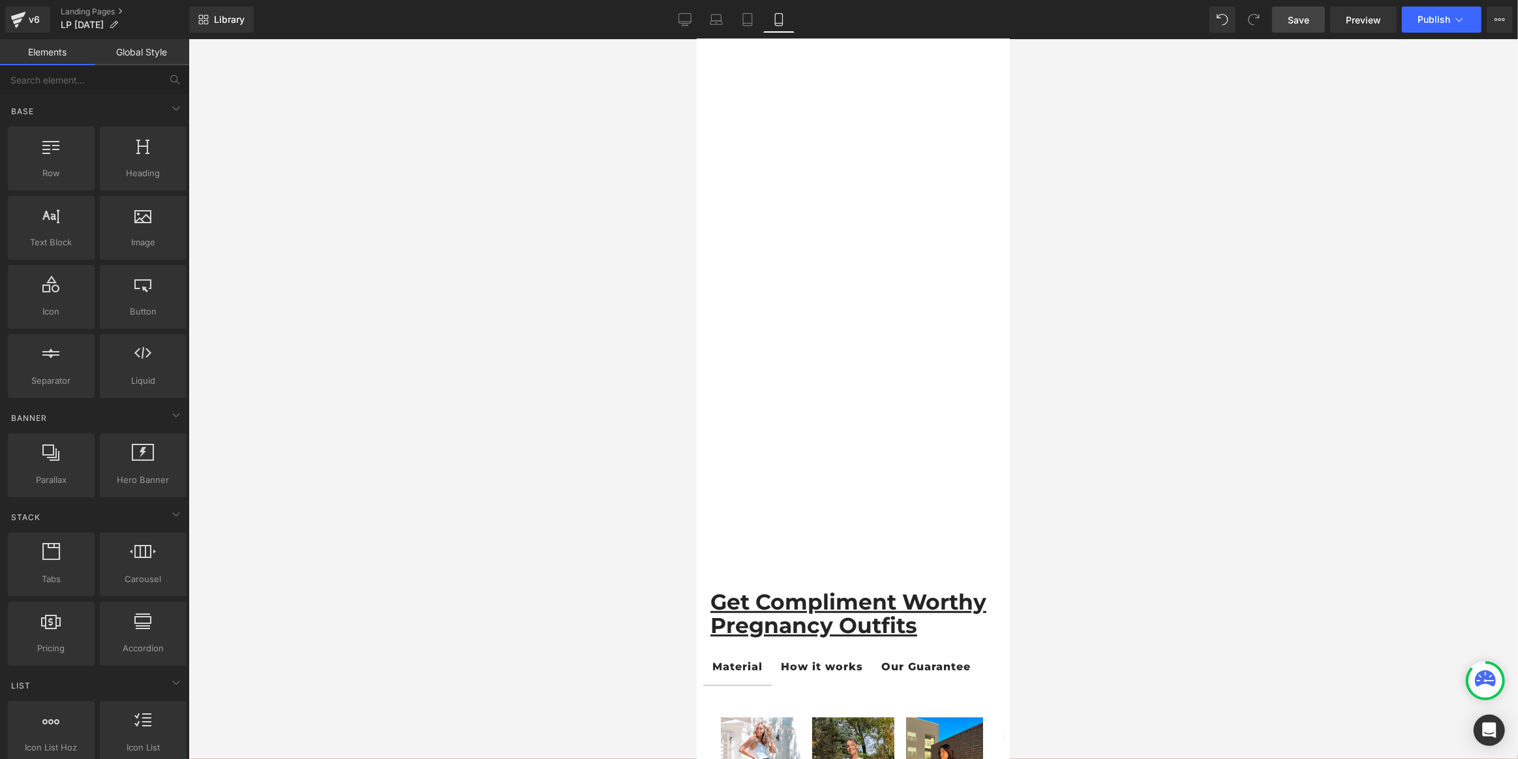
scroll to position [3917, 0]
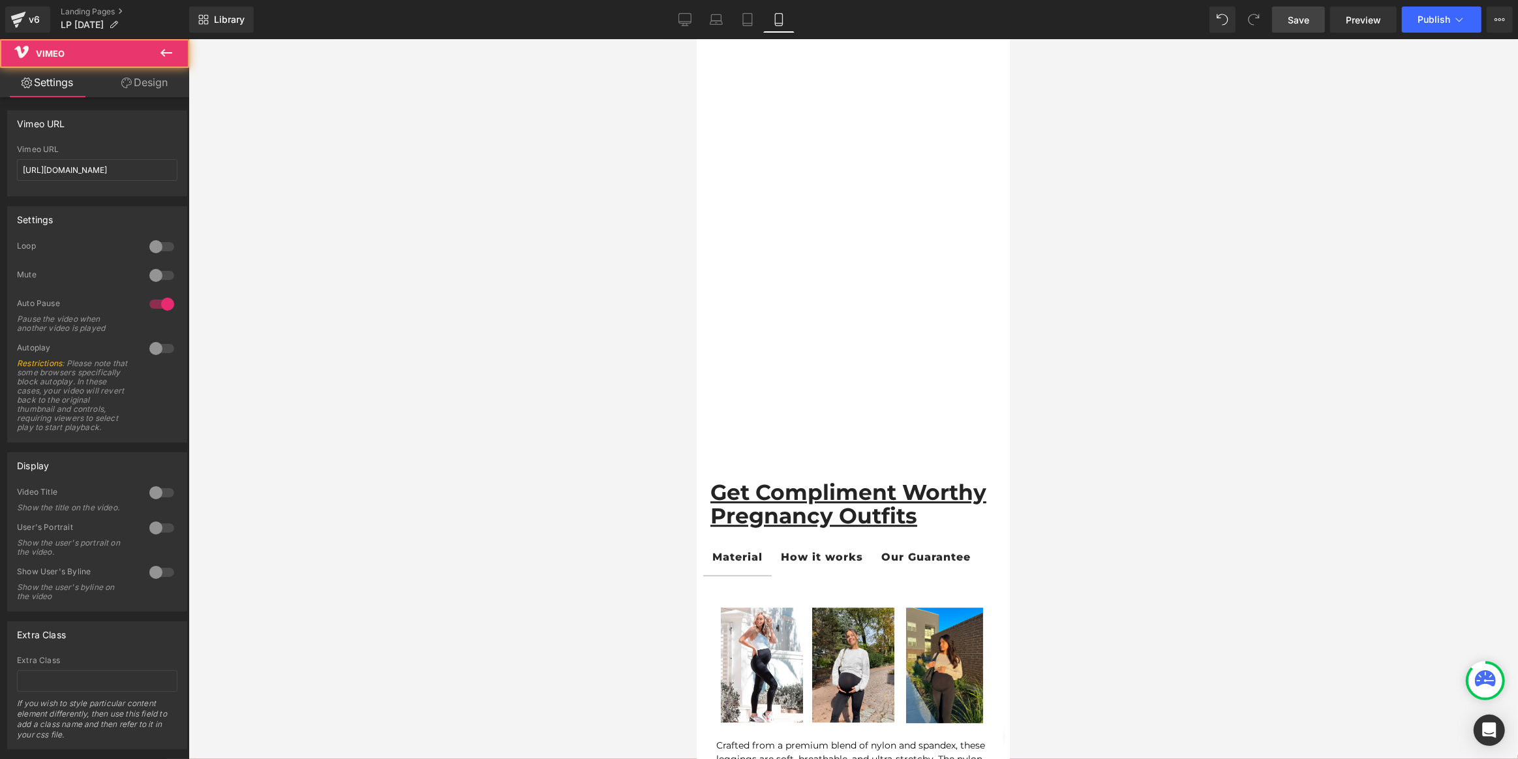
click at [825, 166] on div at bounding box center [853, 205] width 300 height 549
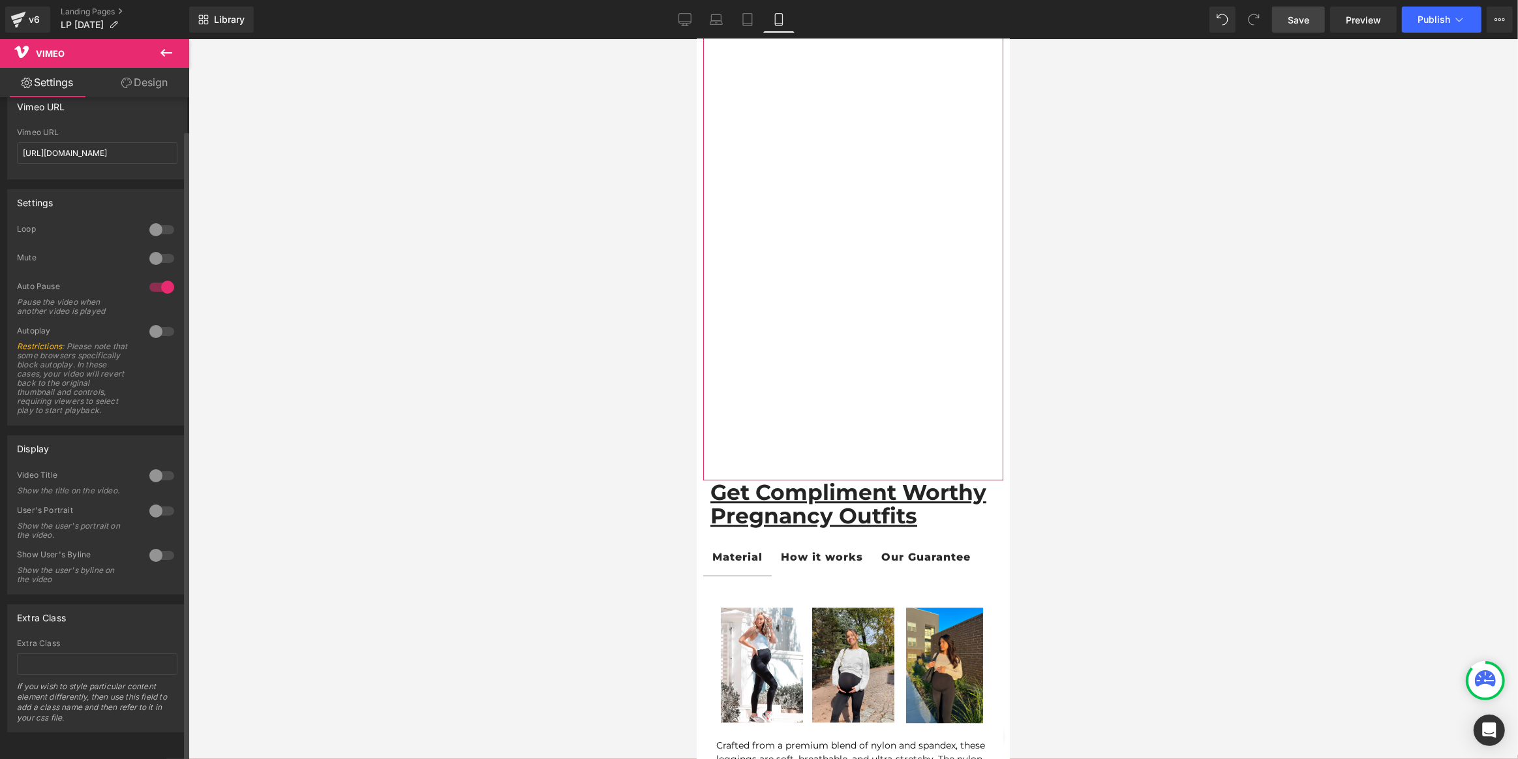
scroll to position [33, 0]
click at [142, 90] on link "Design" at bounding box center [144, 82] width 95 height 29
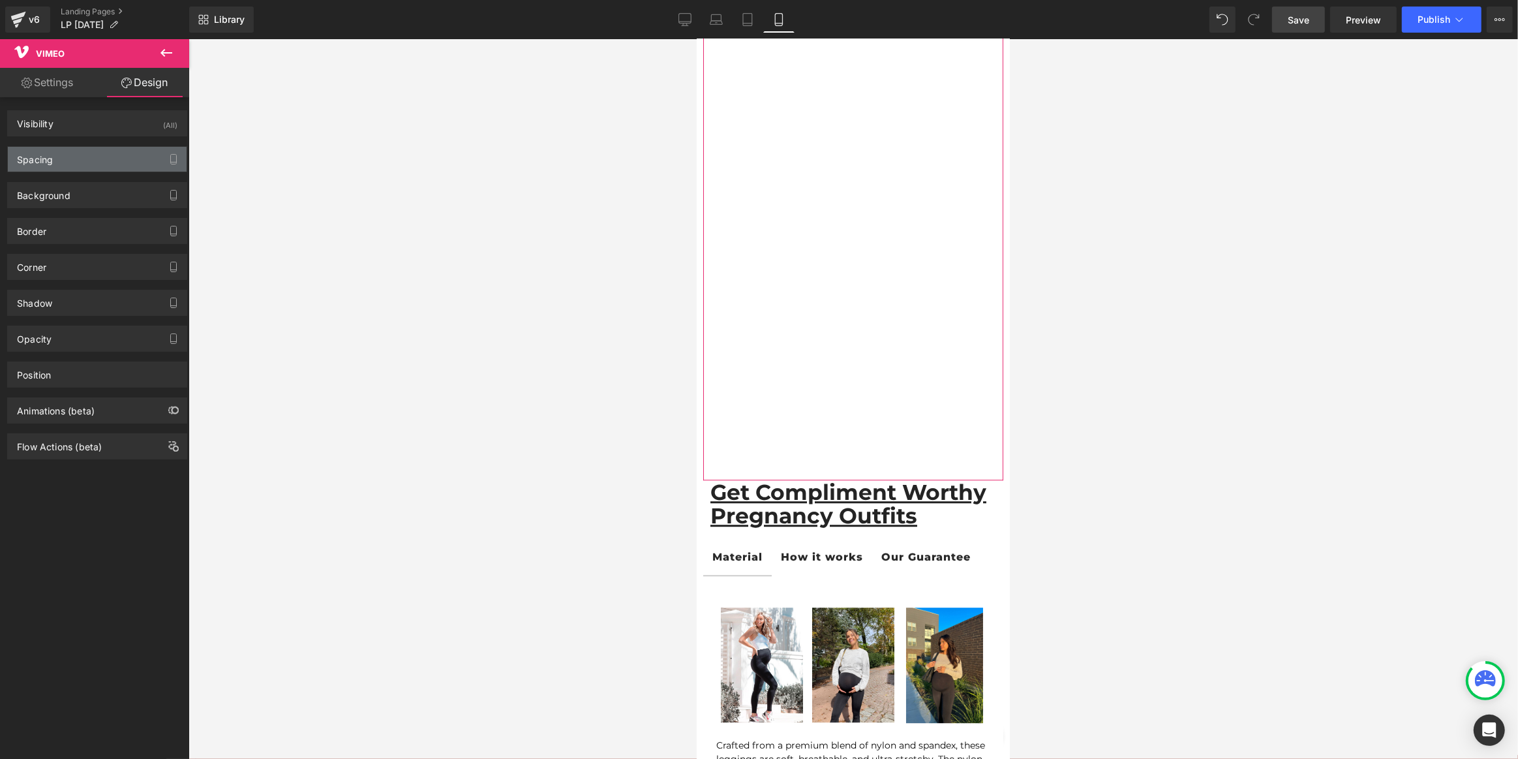
click at [80, 162] on div "Spacing" at bounding box center [97, 159] width 179 height 25
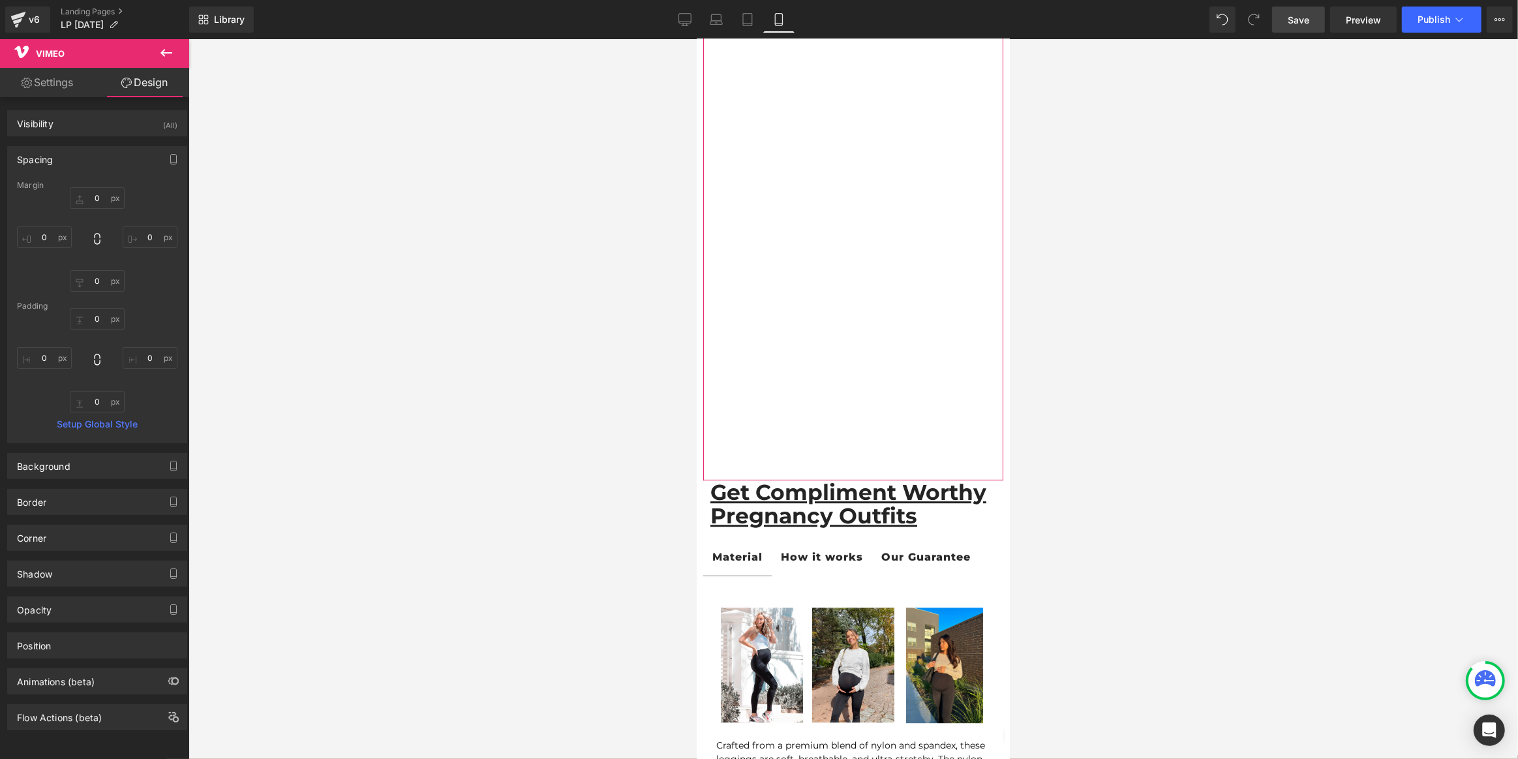
click at [81, 157] on div "Spacing" at bounding box center [97, 159] width 179 height 25
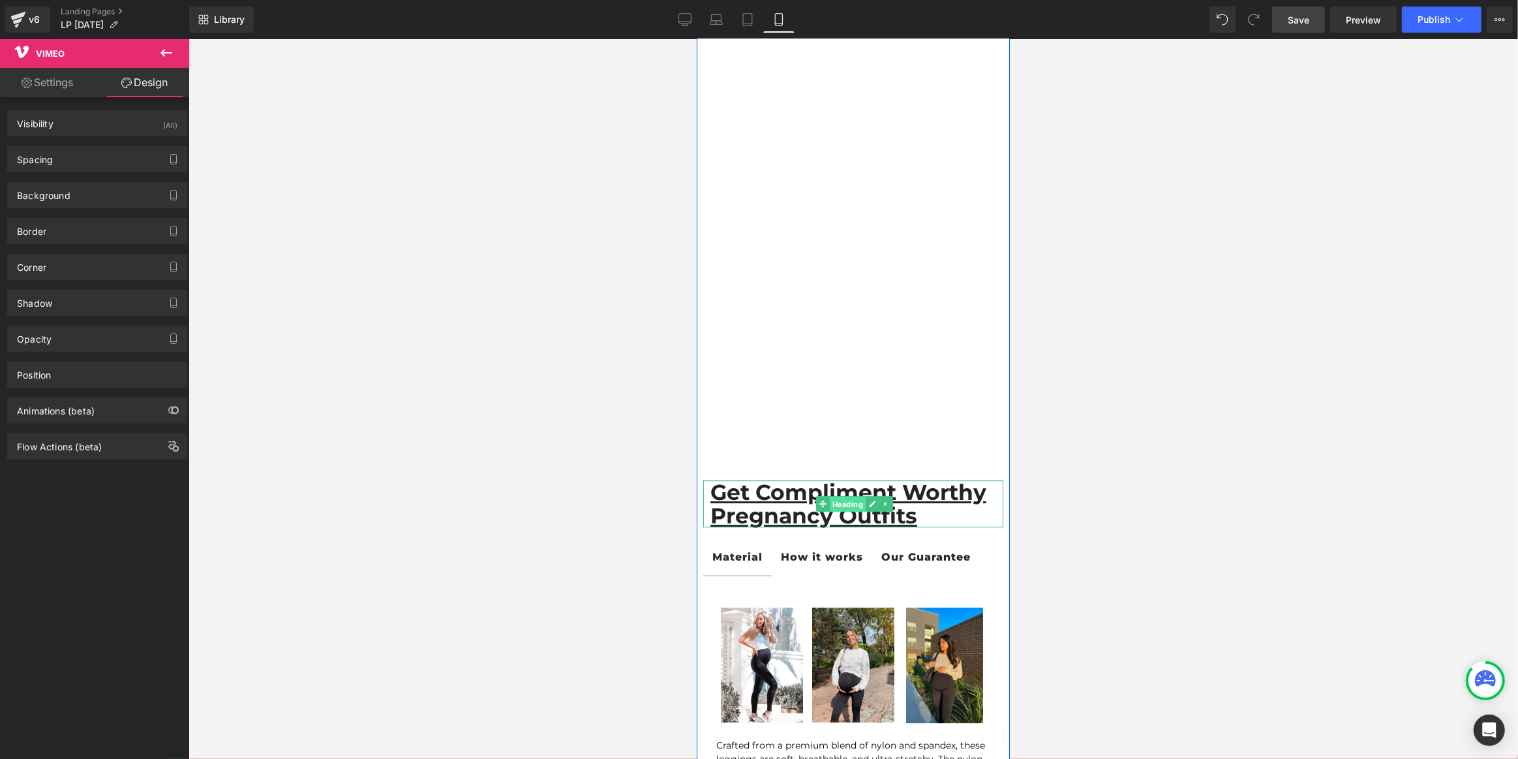
drag, startPoint x: 839, startPoint y: 480, endPoint x: 1003, endPoint y: 261, distance: 273.5
click at [839, 497] on span "Heading" at bounding box center [847, 505] width 36 height 16
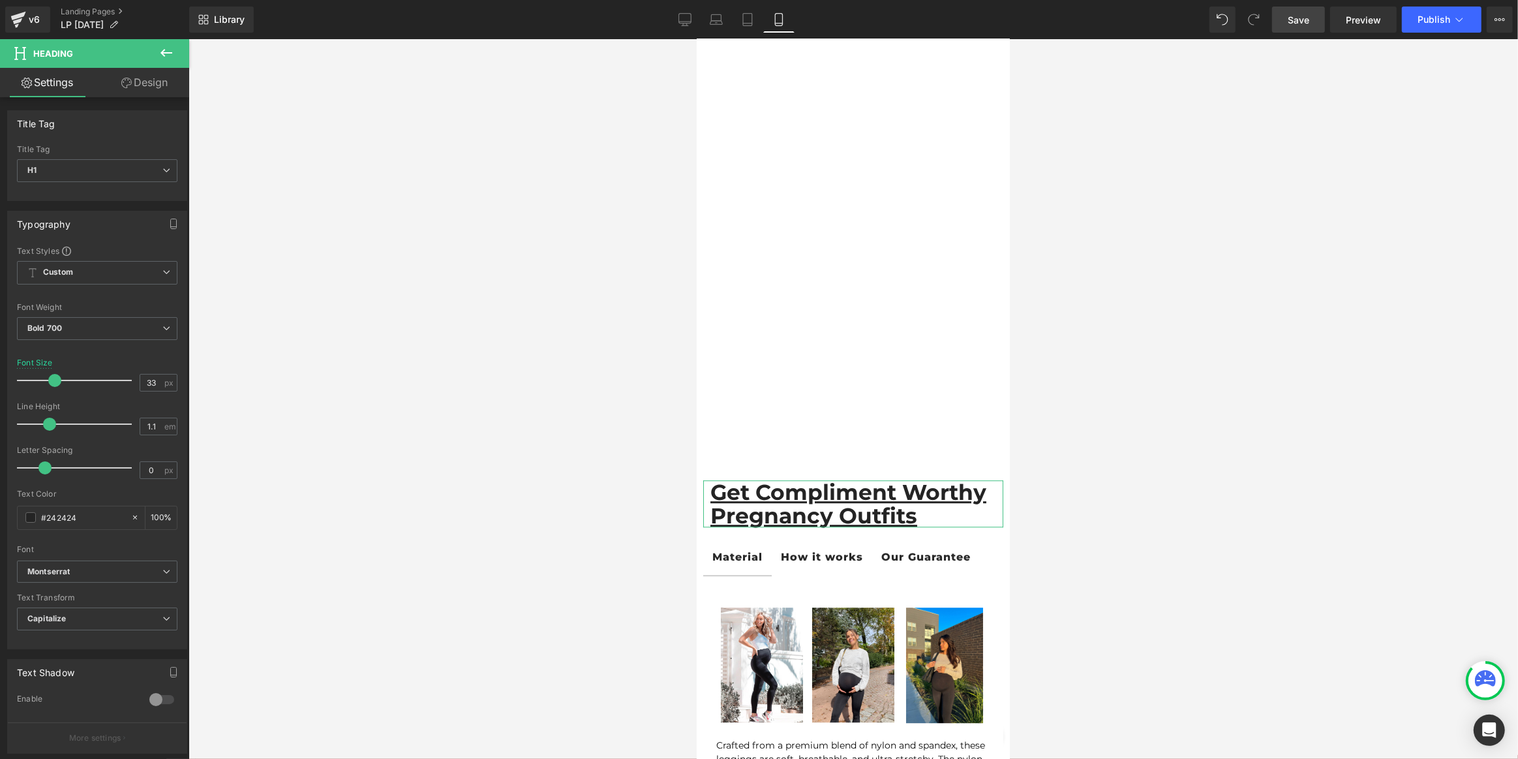
click at [146, 84] on link "Design" at bounding box center [144, 82] width 95 height 29
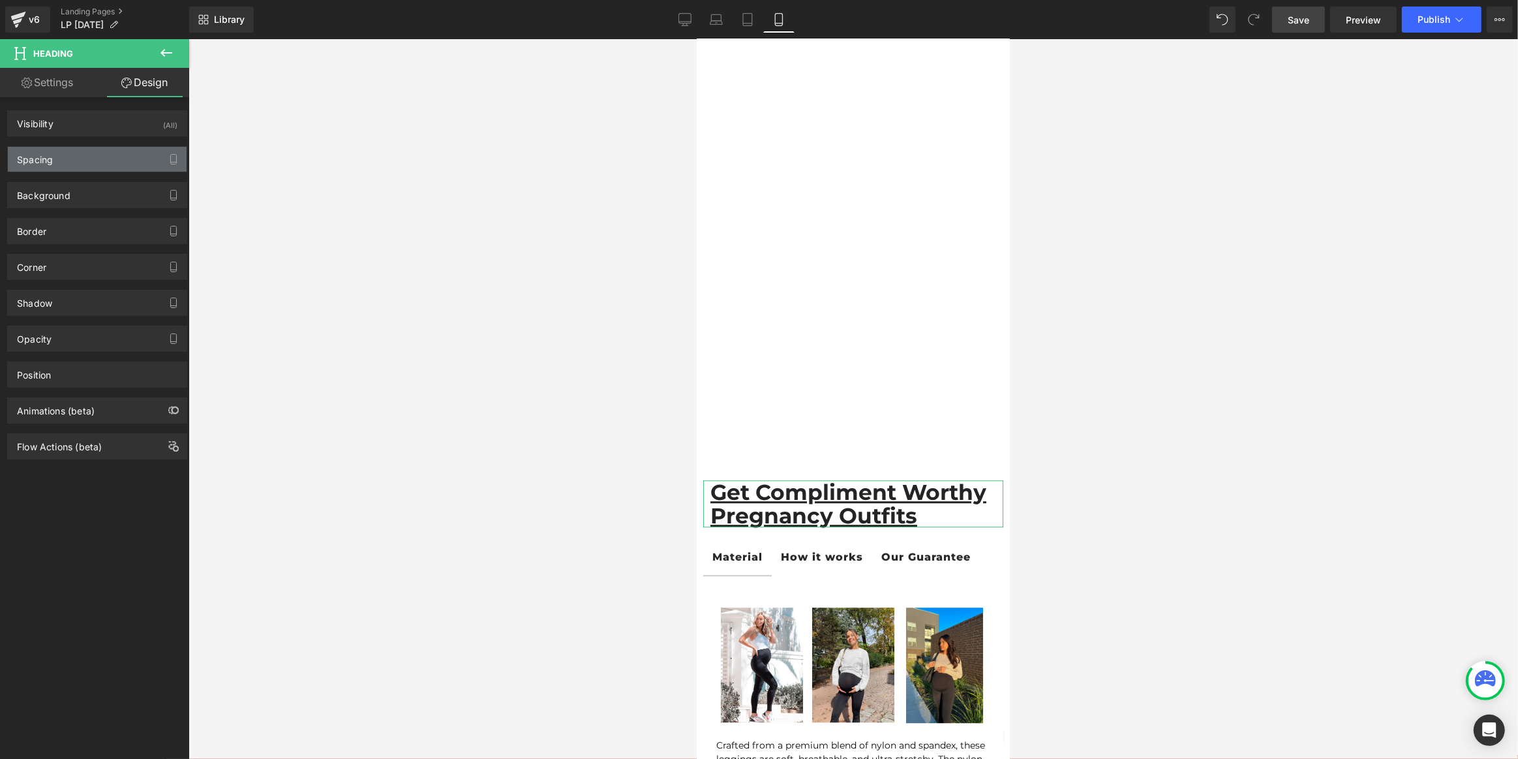
click at [56, 155] on div "Spacing" at bounding box center [97, 159] width 179 height 25
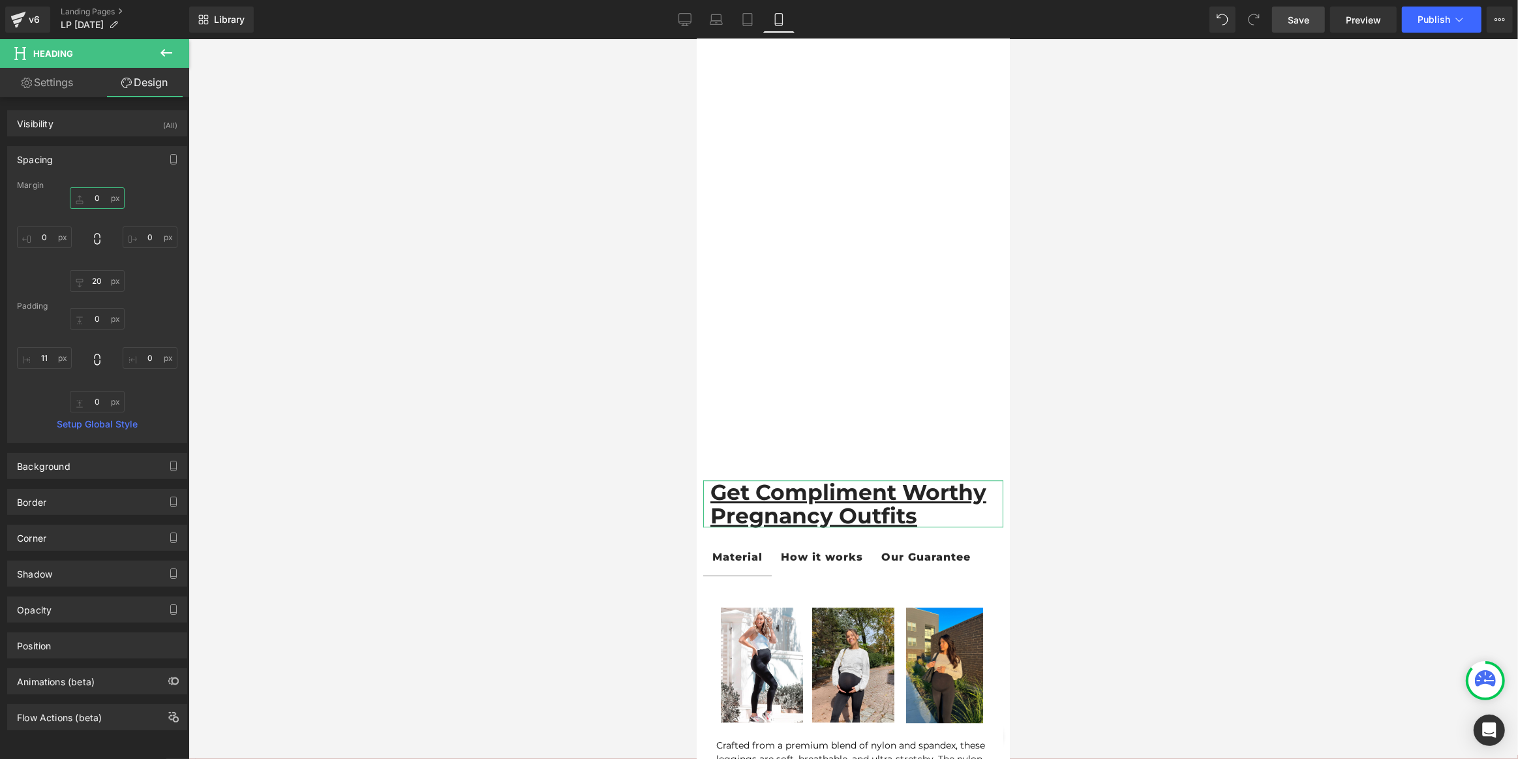
click at [111, 194] on input "text" at bounding box center [97, 198] width 55 height 22
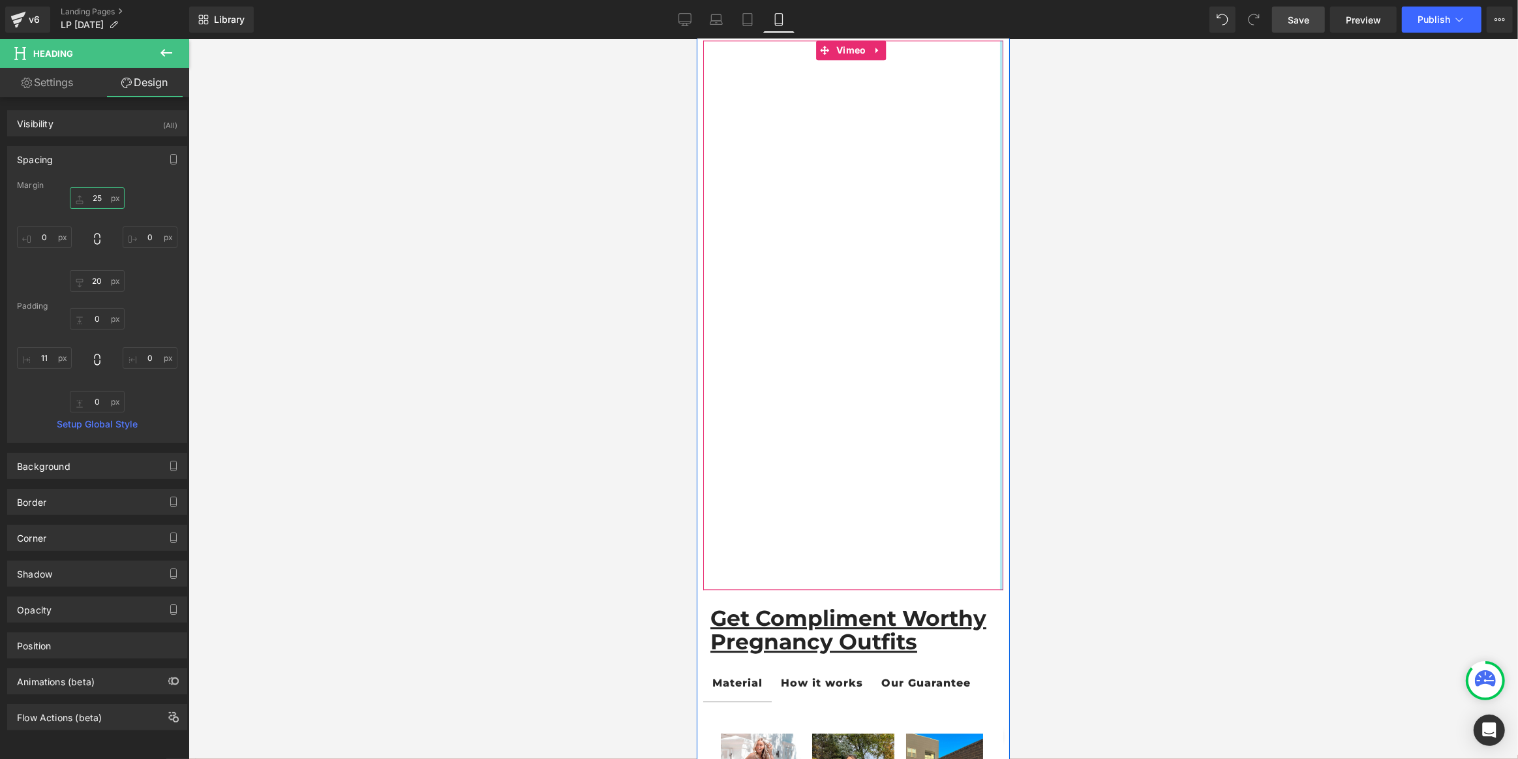
scroll to position [3857, 0]
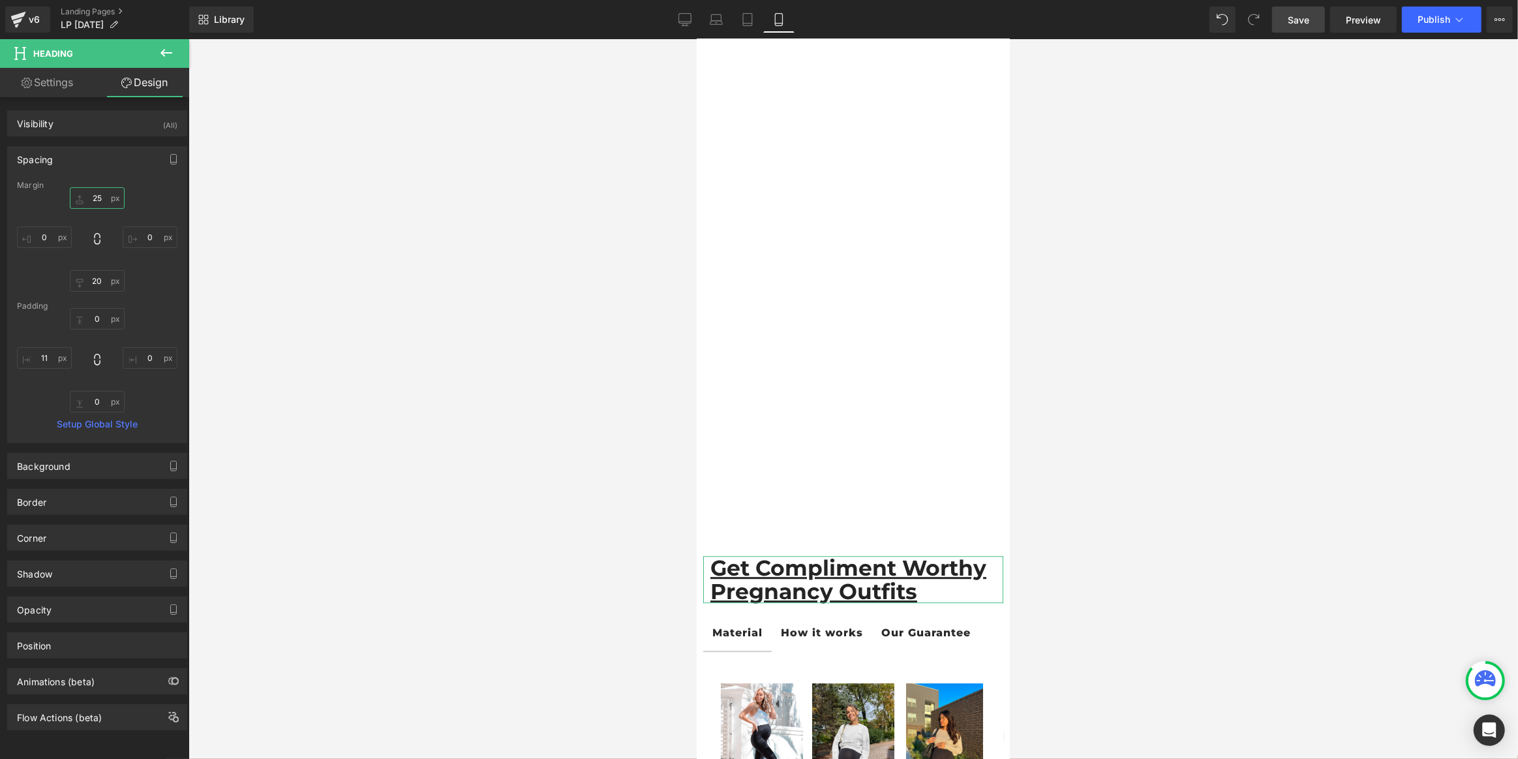
click at [113, 192] on input "25" at bounding box center [97, 198] width 55 height 22
click at [112, 193] on input "25" at bounding box center [97, 198] width 55 height 22
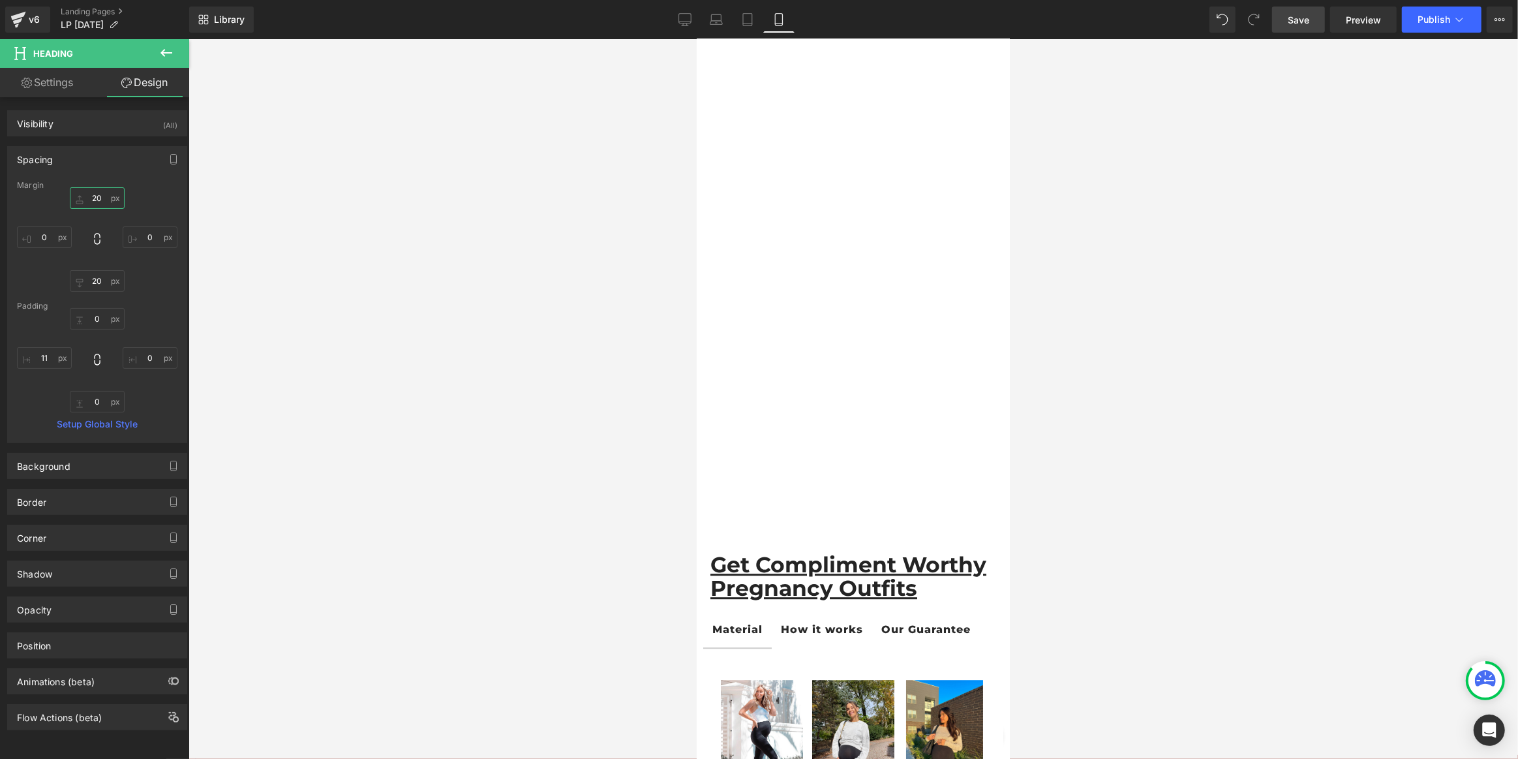
type input "20"
drag, startPoint x: 1322, startPoint y: 18, endPoint x: 144, endPoint y: 534, distance: 1286.1
click at [1322, 18] on link "Save" at bounding box center [1298, 20] width 53 height 26
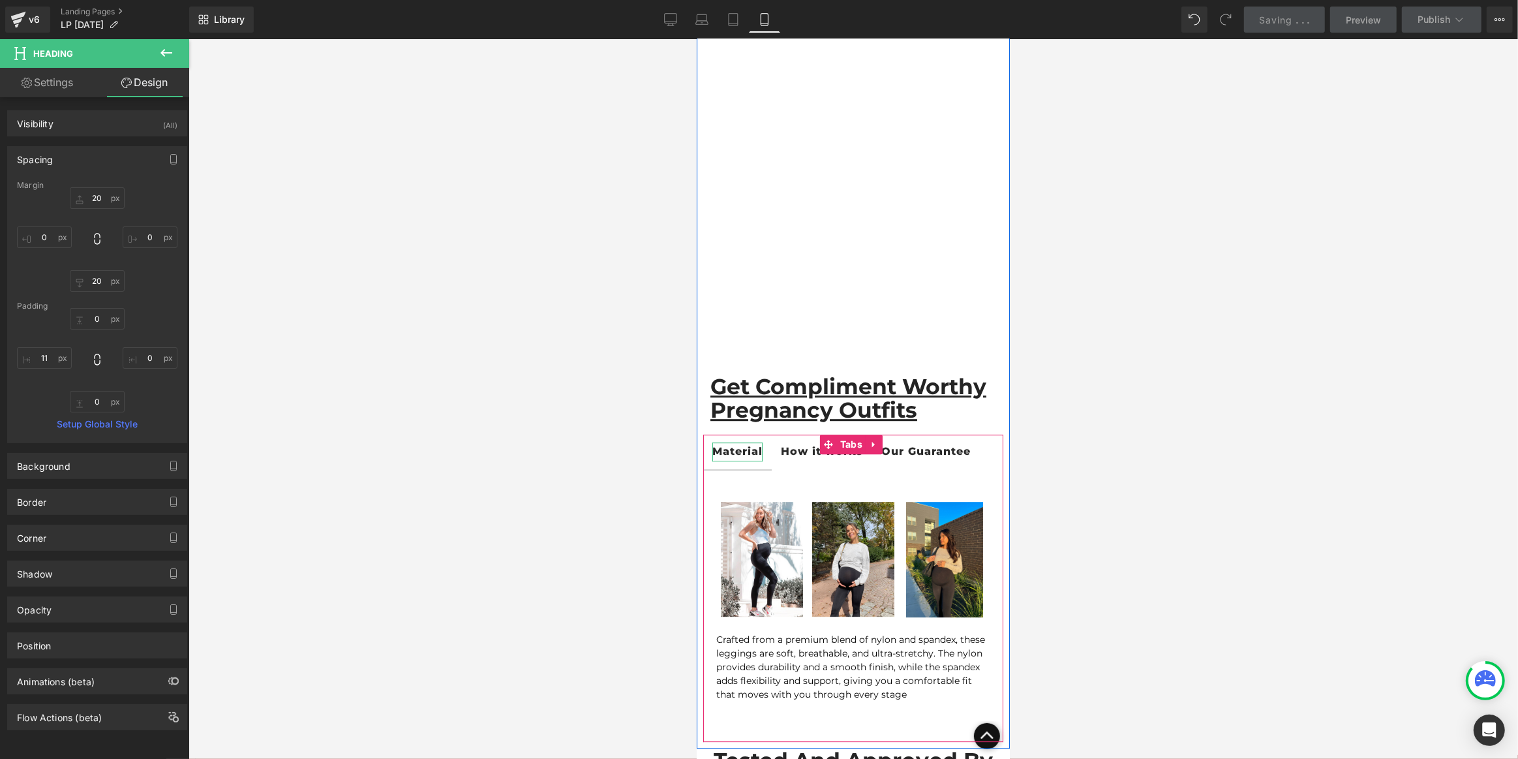
click at [749, 442] on div "Material" at bounding box center [737, 451] width 50 height 19
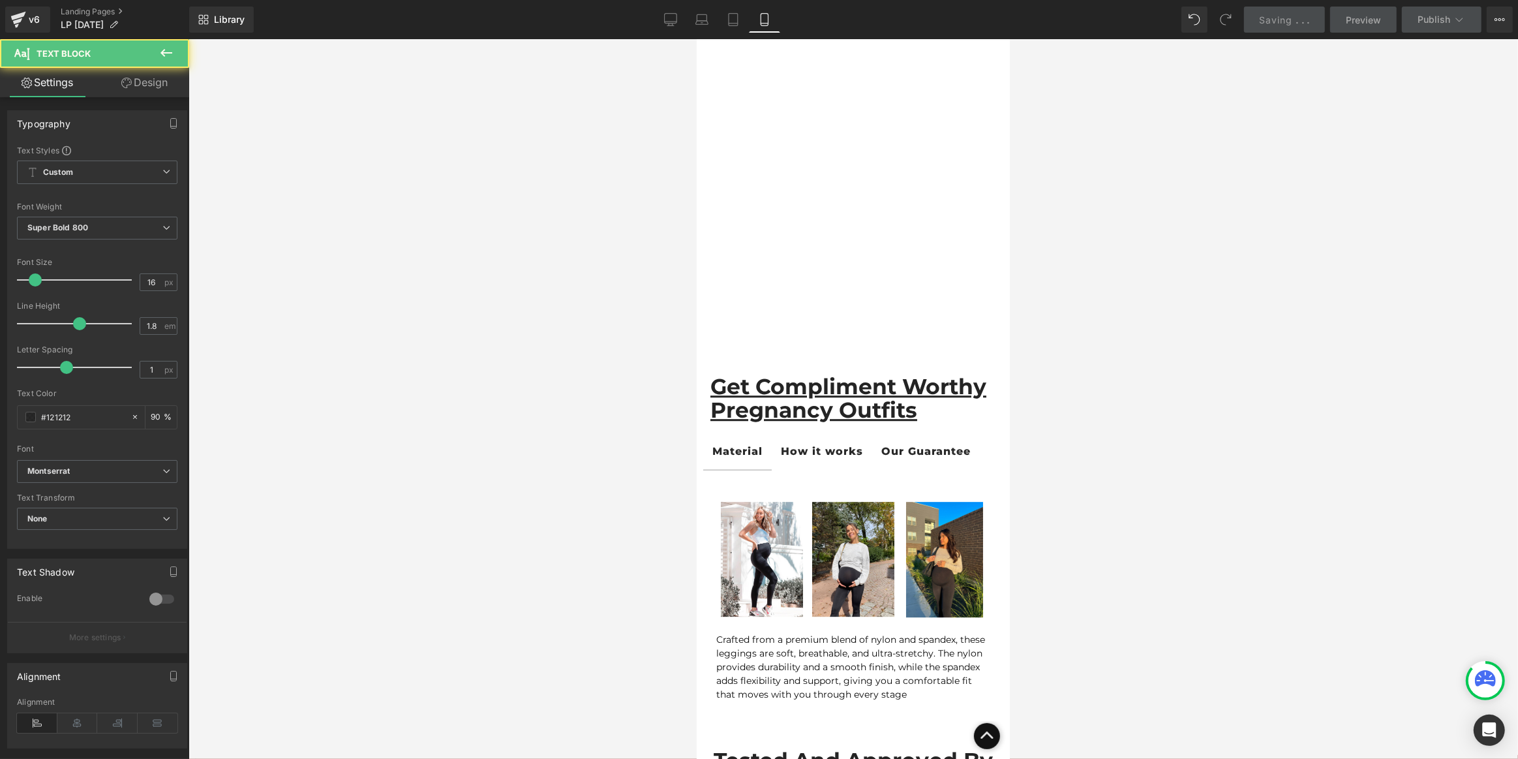
drag, startPoint x: 132, startPoint y: 80, endPoint x: 40, endPoint y: 159, distance: 120.8
click at [132, 81] on link "Design" at bounding box center [144, 82] width 95 height 29
click at [0, 0] on div "Spacing" at bounding box center [0, 0] width 0 height 0
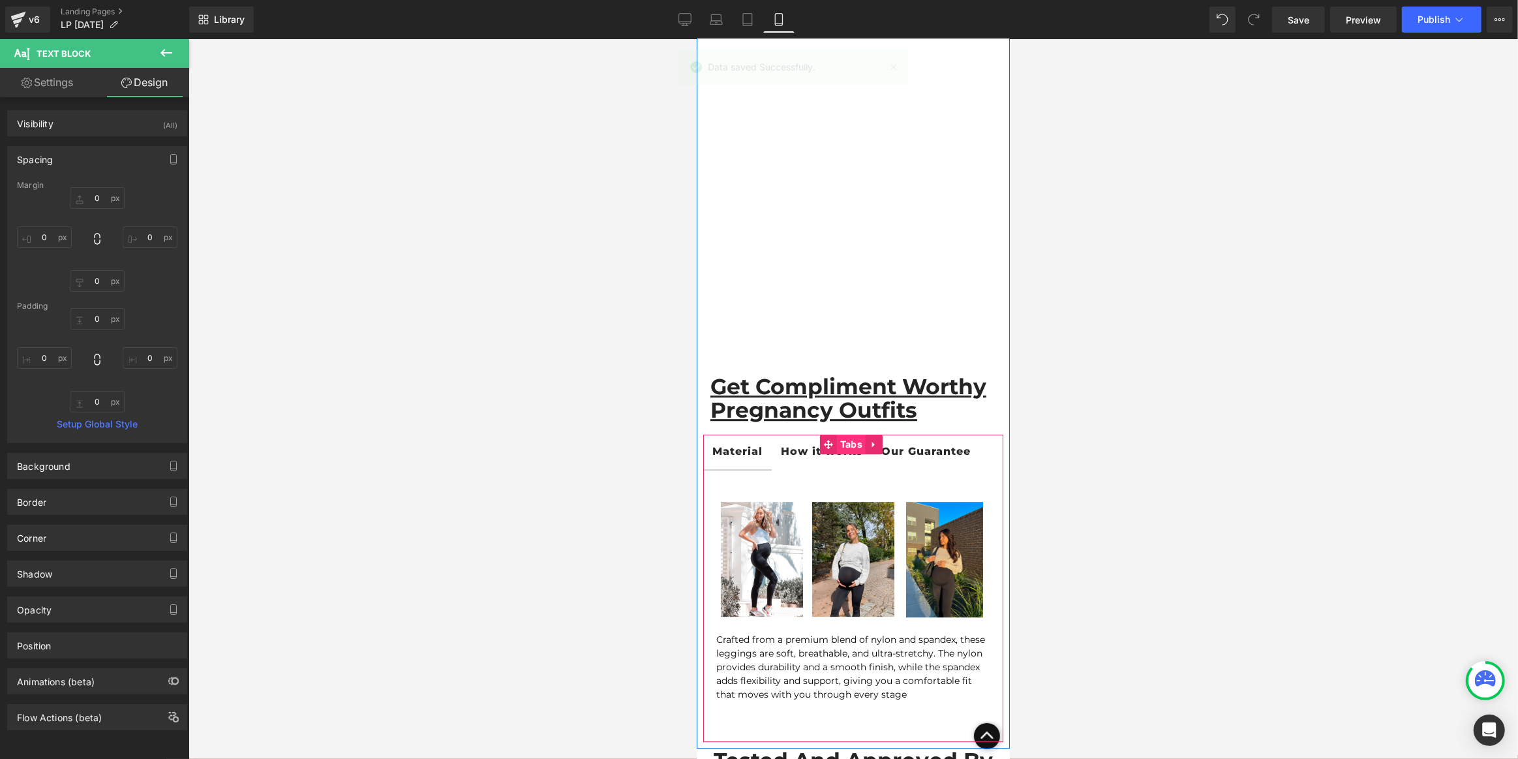
click at [846, 435] on span "Tabs" at bounding box center [850, 445] width 29 height 20
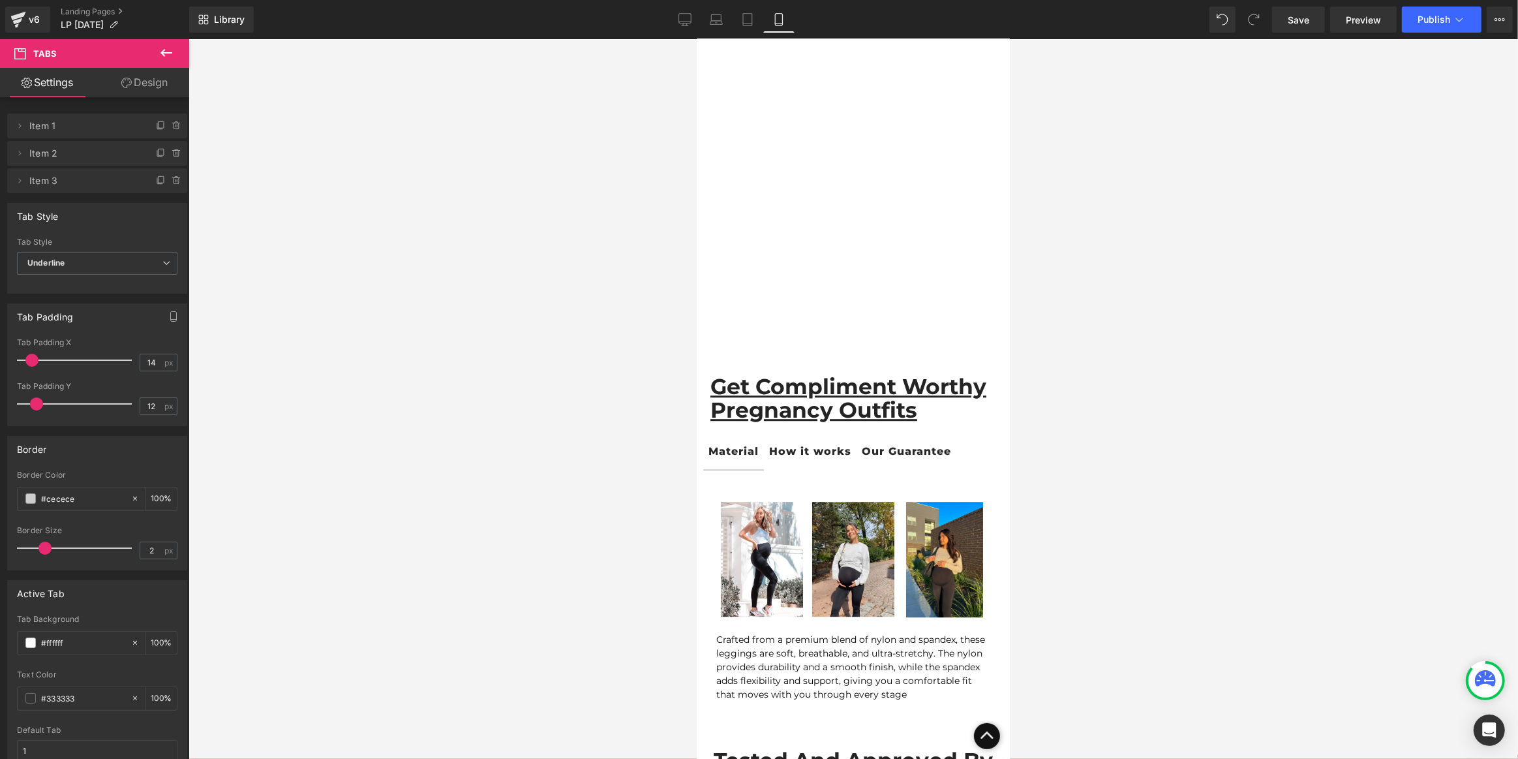
click at [30, 358] on span at bounding box center [31, 360] width 13 height 13
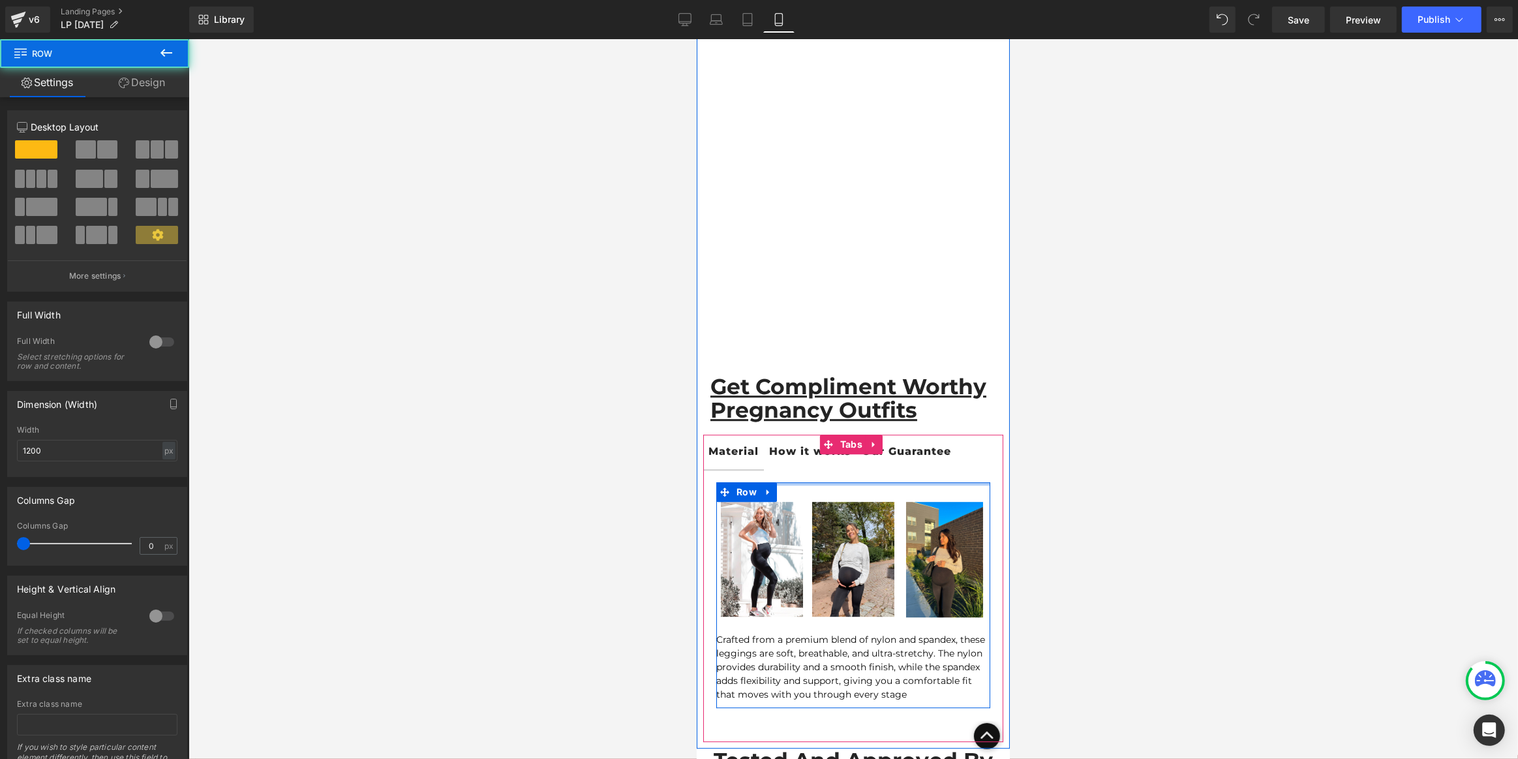
drag, startPoint x: 840, startPoint y: 463, endPoint x: 836, endPoint y: 451, distance: 12.8
click at [838, 469] on div "Image Image Image Row Crafted from a premium blend of nylon and spandex, these …" at bounding box center [853, 595] width 300 height 252
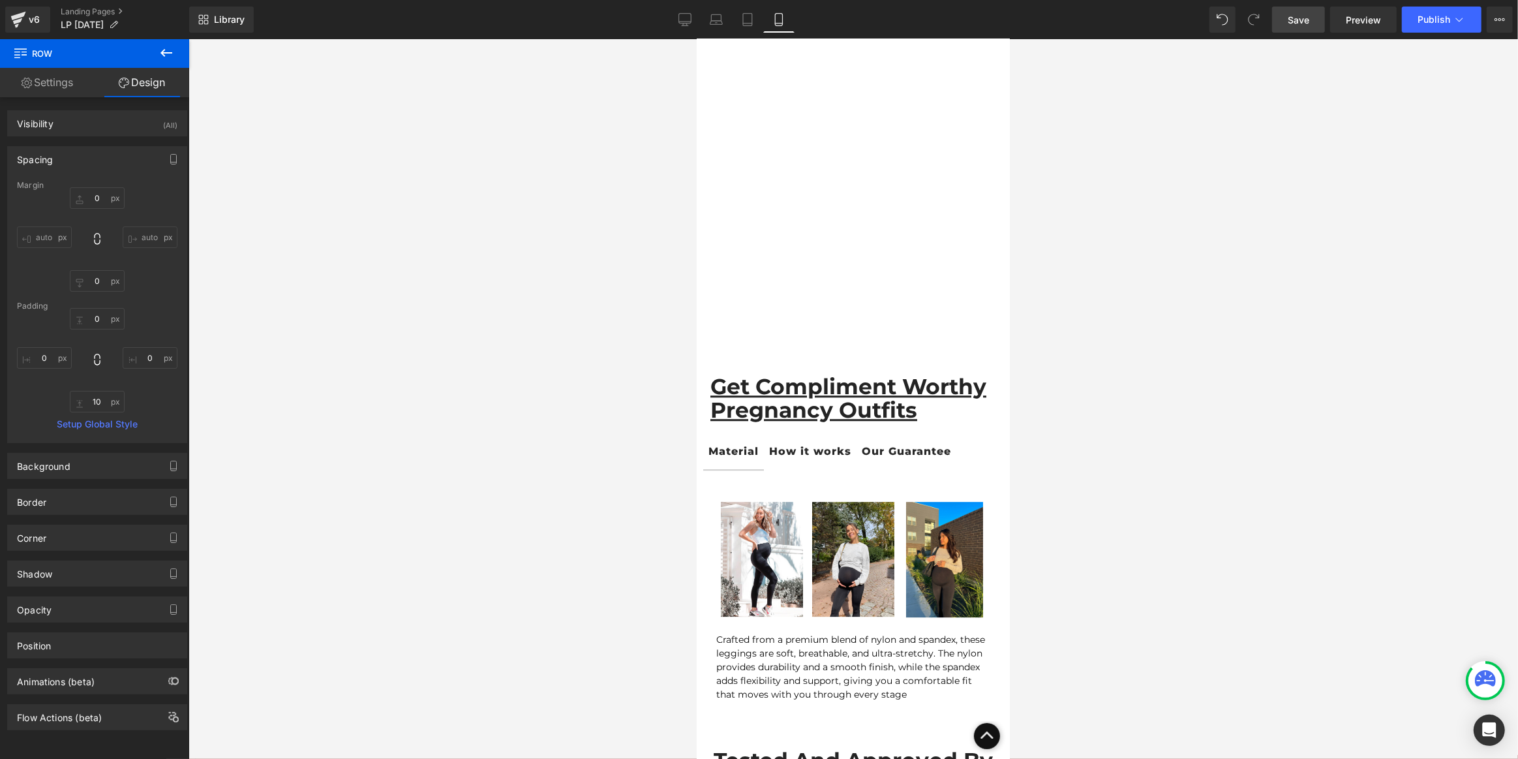
click at [1299, 11] on link "Save" at bounding box center [1298, 20] width 53 height 26
click at [1432, 29] on button "Publish" at bounding box center [1442, 20] width 80 height 26
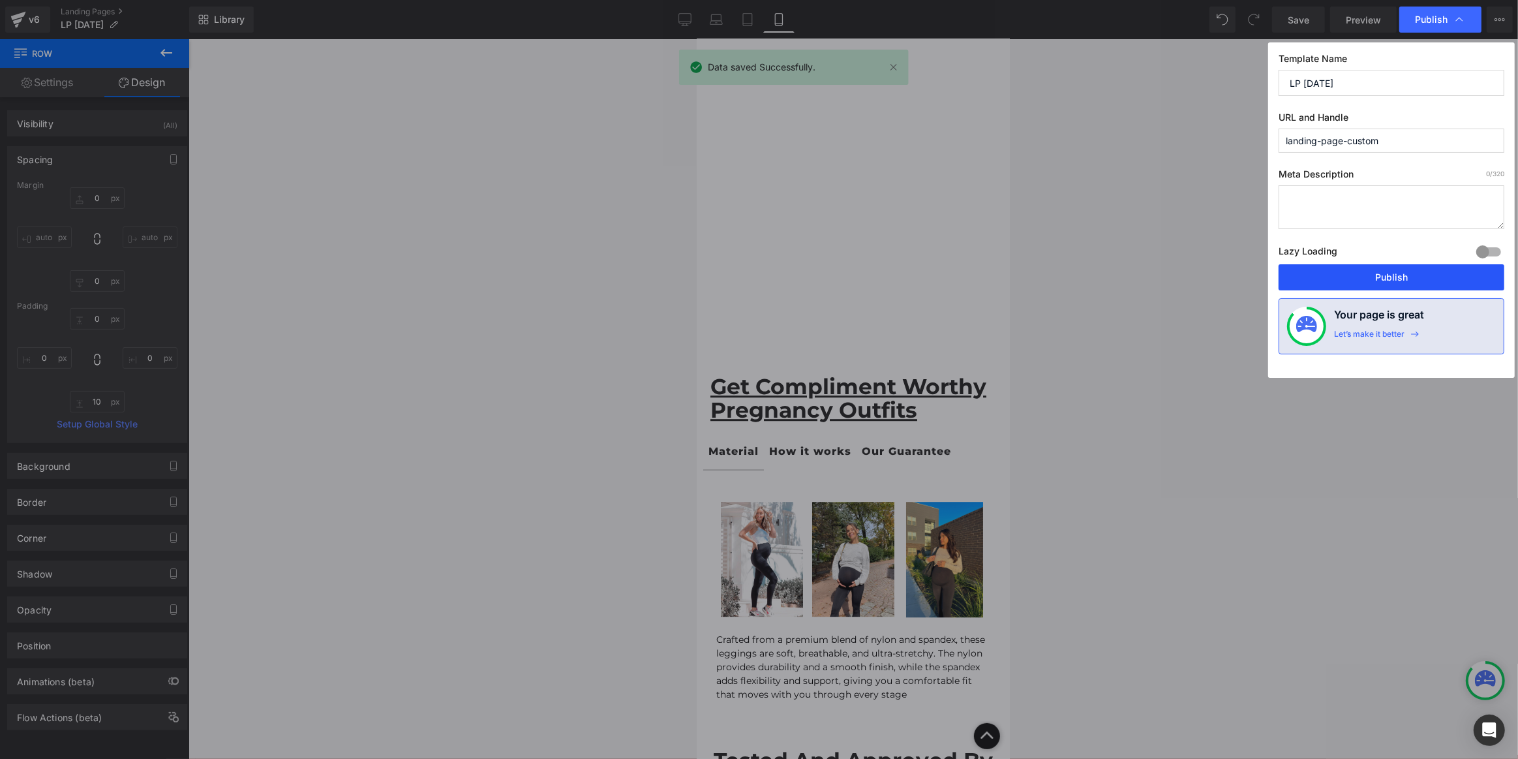
drag, startPoint x: 1375, startPoint y: 281, endPoint x: 151, endPoint y: 354, distance: 1226.9
click at [1375, 281] on button "Publish" at bounding box center [1392, 277] width 226 height 26
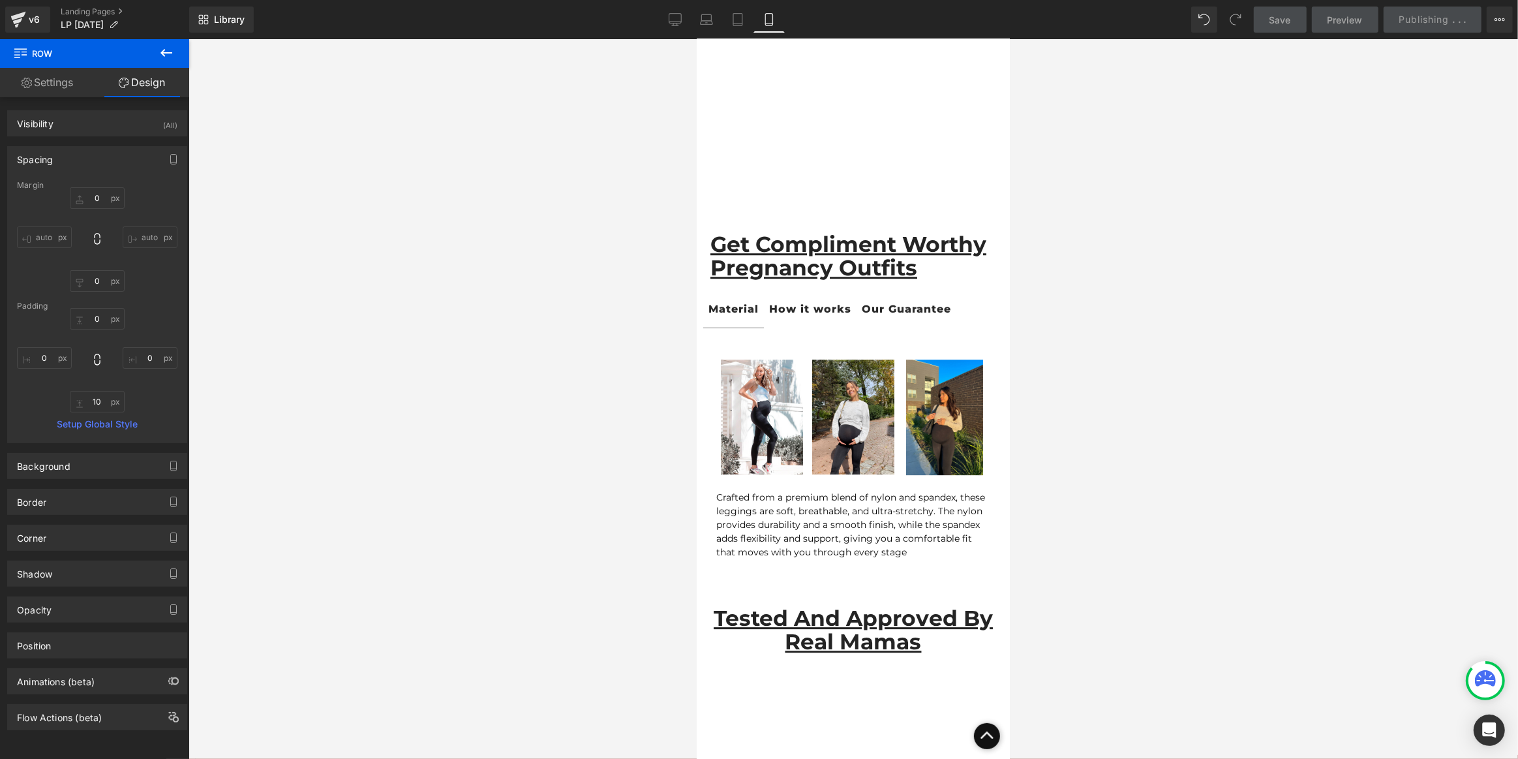
scroll to position [4154, 0]
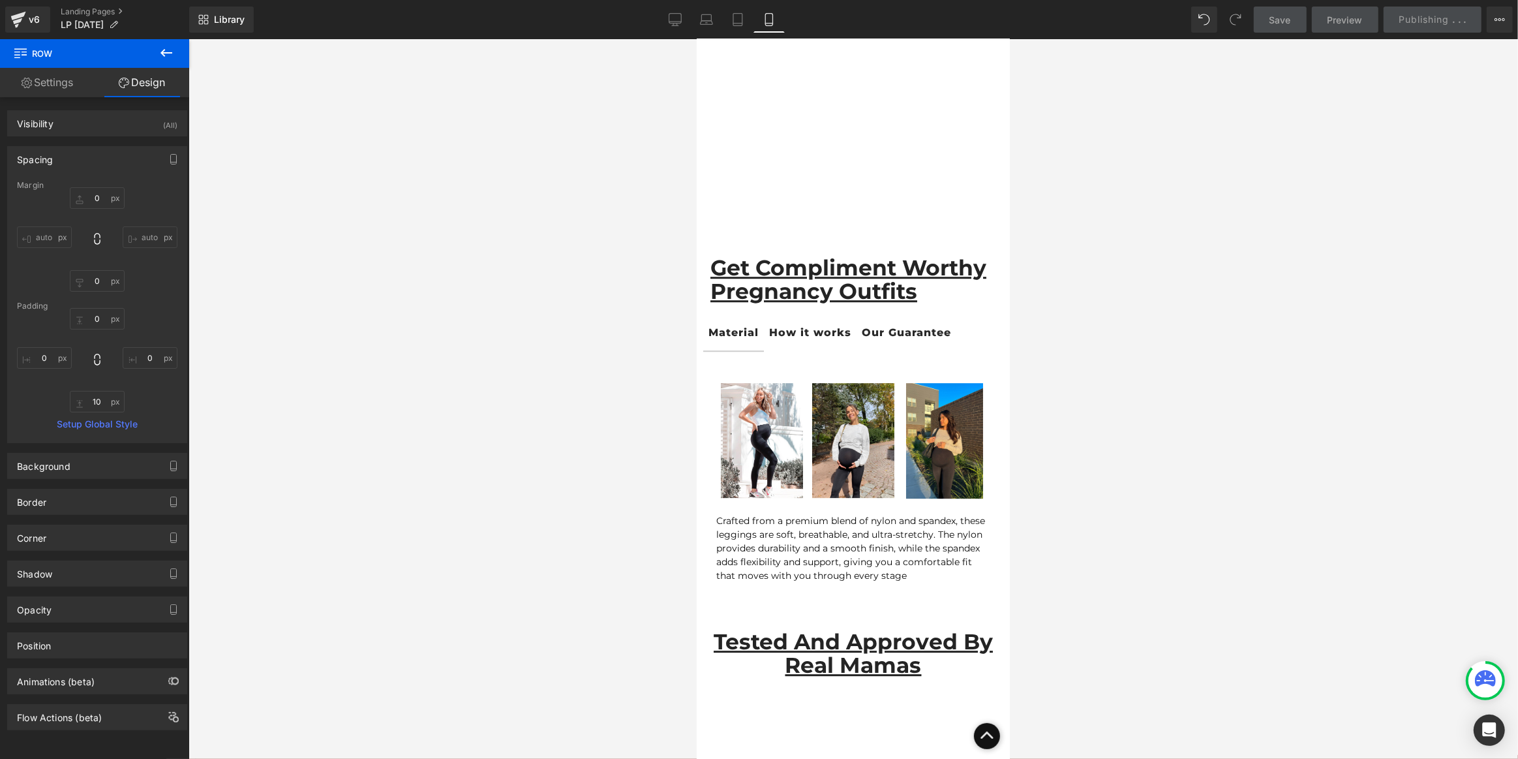
click at [816, 324] on div "How it works" at bounding box center [810, 333] width 82 height 19
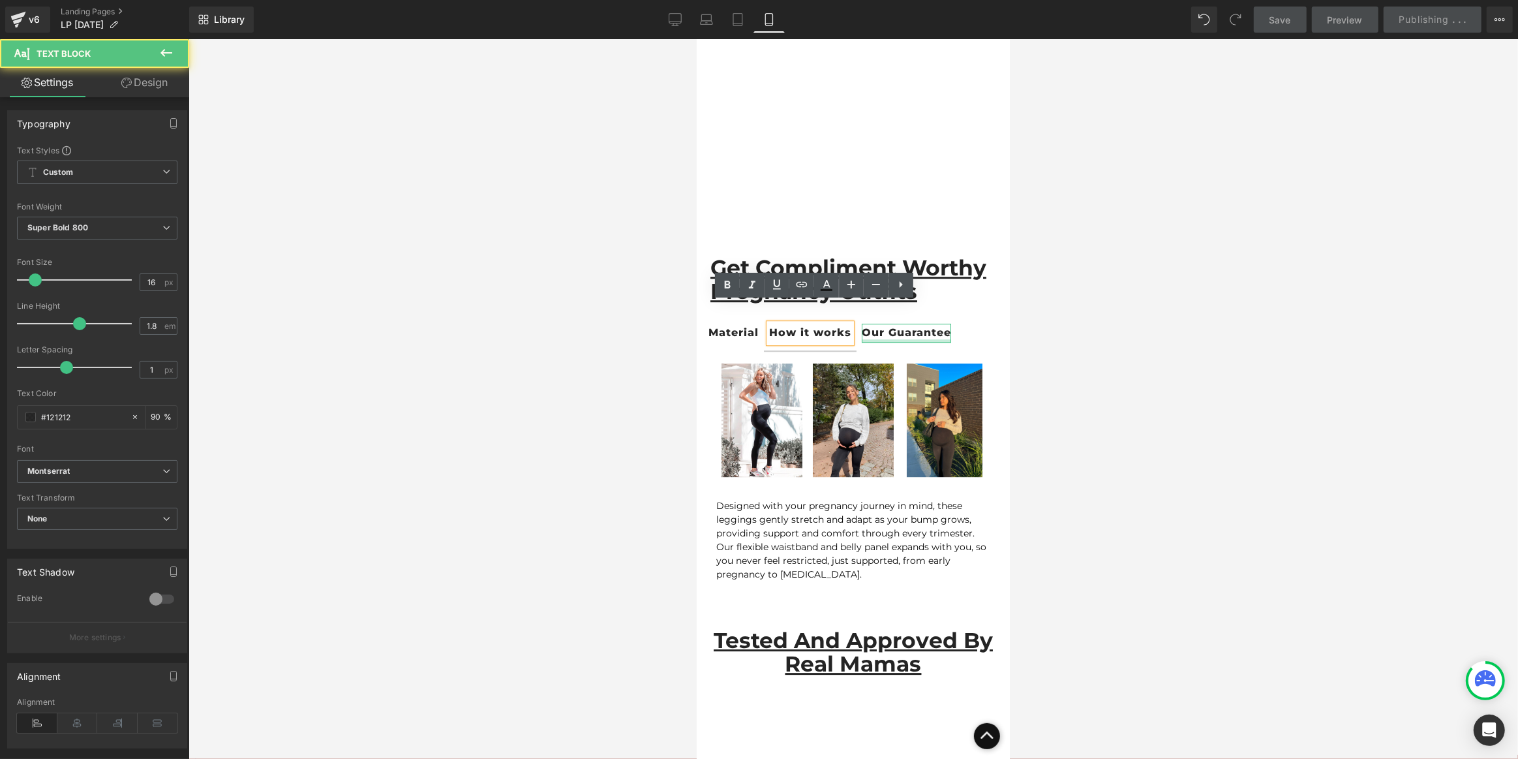
click at [898, 339] on div at bounding box center [905, 340] width 89 height 3
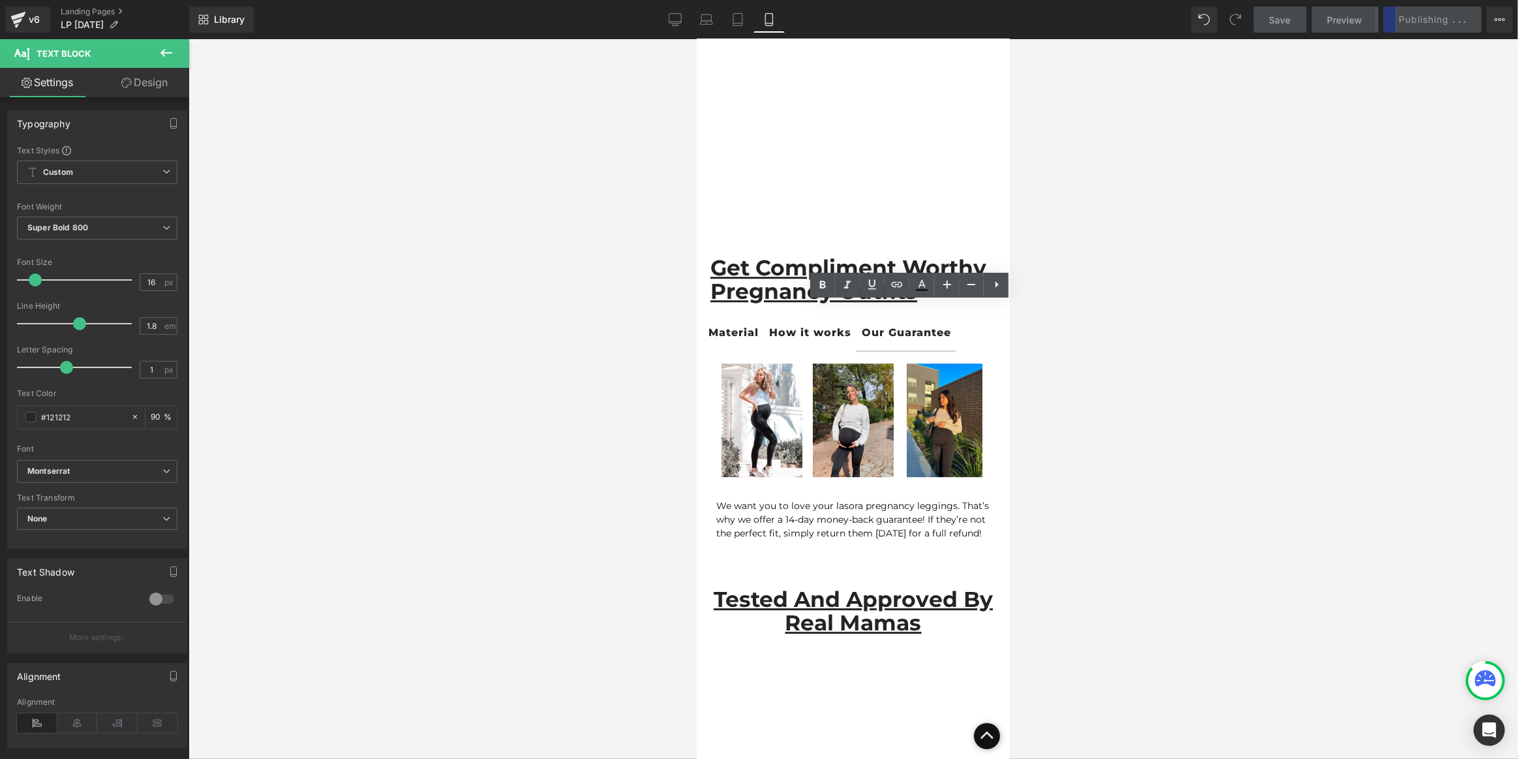
click at [1122, 333] on div at bounding box center [854, 399] width 1330 height 720
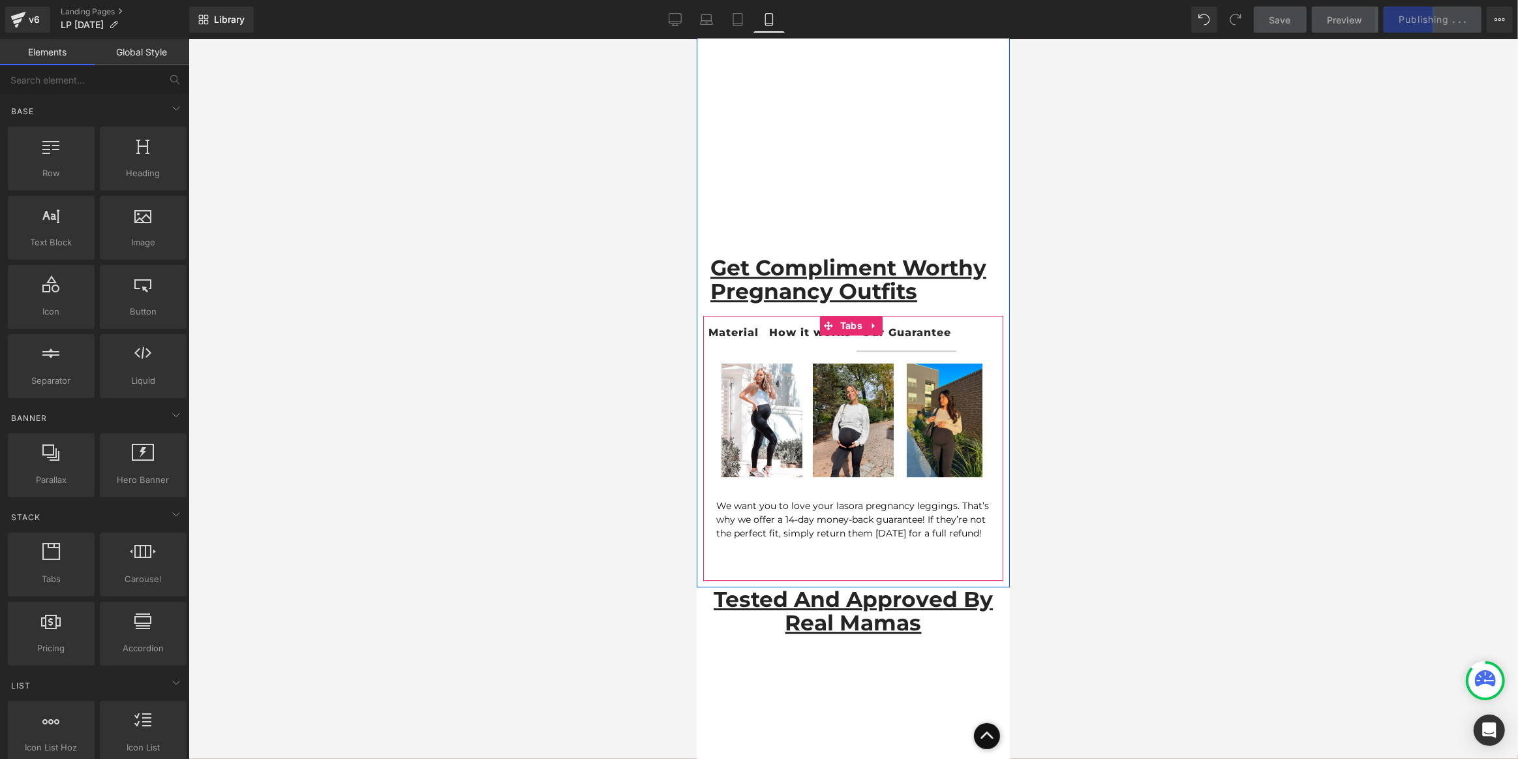
click at [804, 324] on div "How it works" at bounding box center [810, 333] width 82 height 19
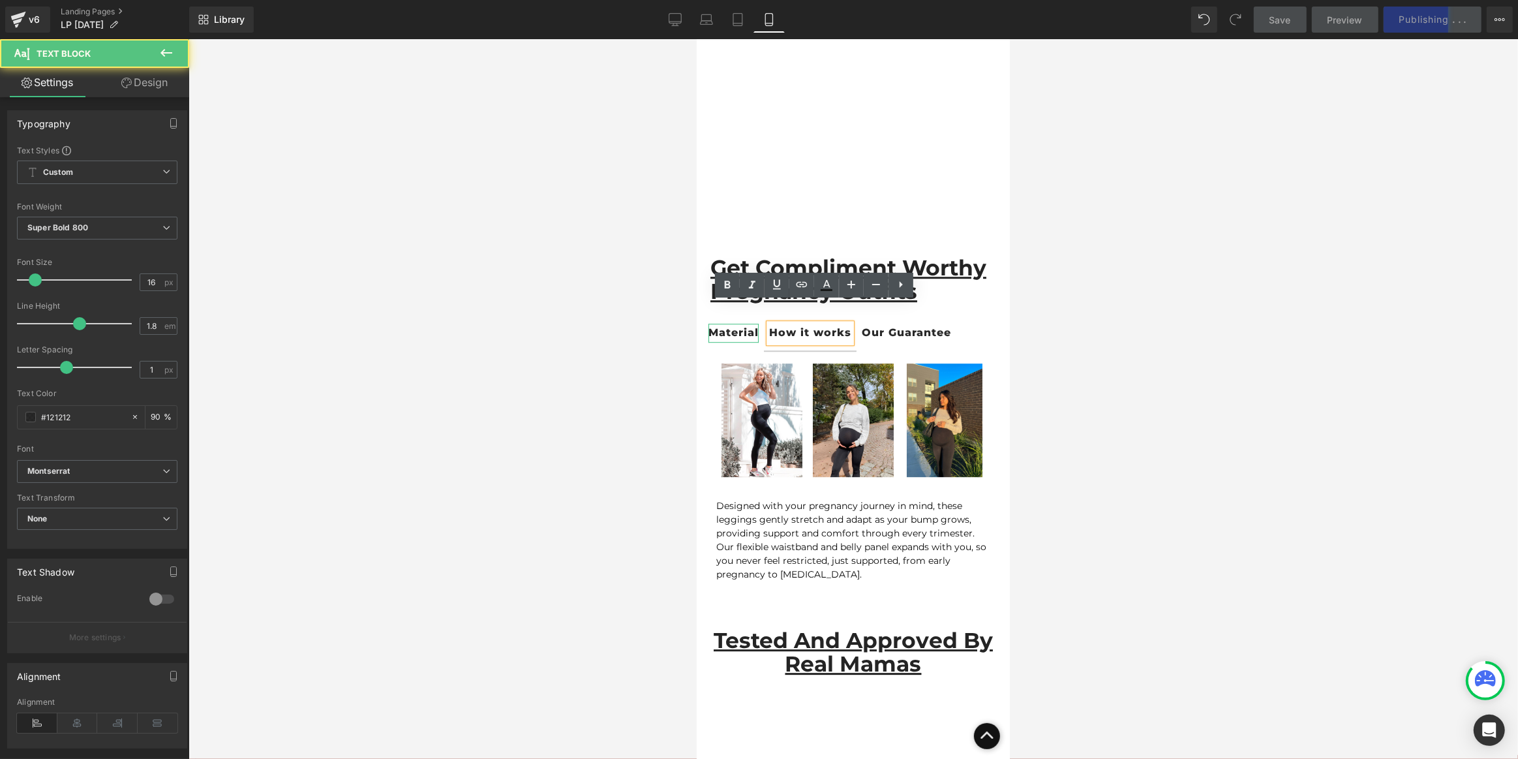
click at [743, 324] on div "Material" at bounding box center [733, 333] width 50 height 19
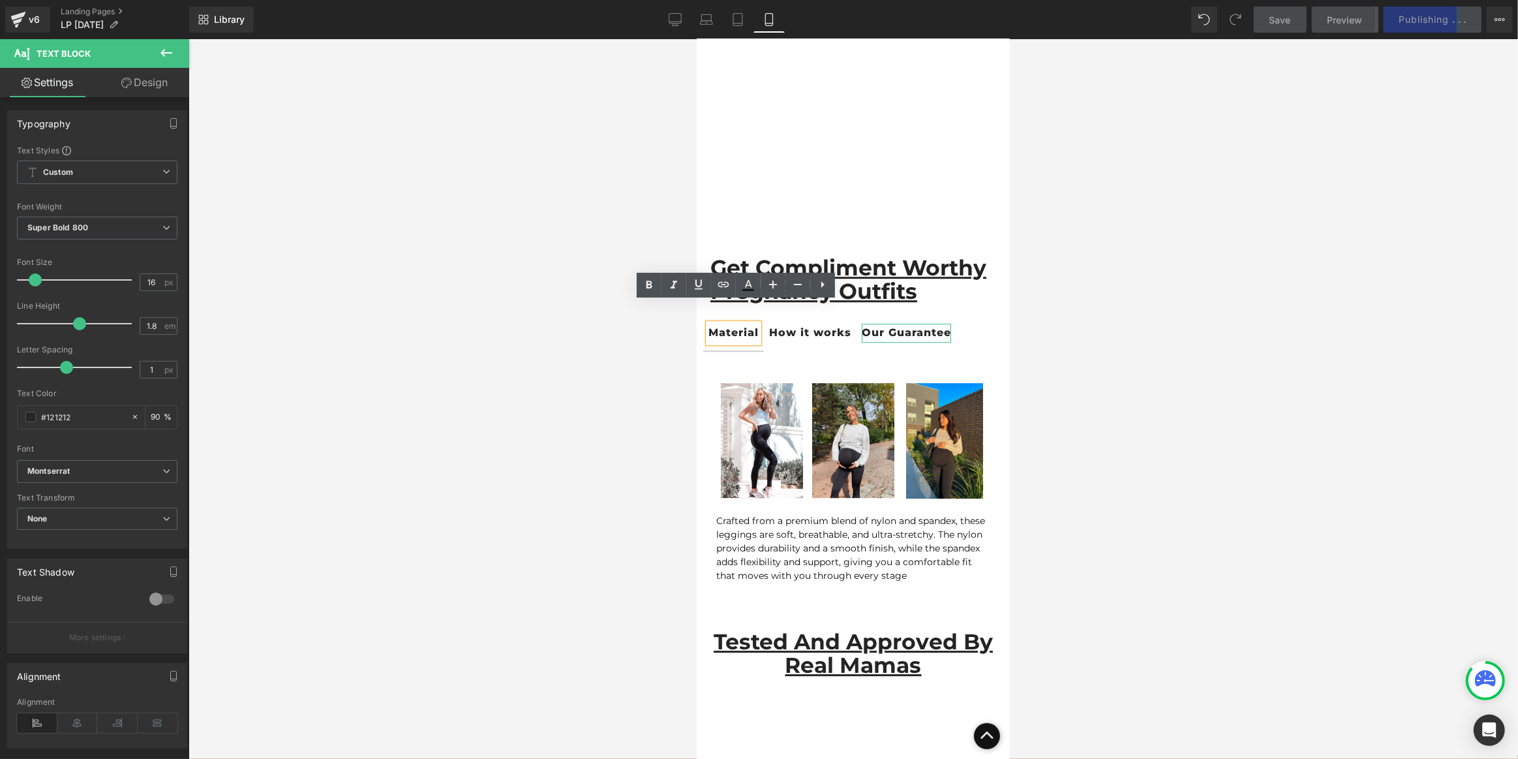
click at [873, 324] on div "Our Guarantee" at bounding box center [905, 333] width 89 height 19
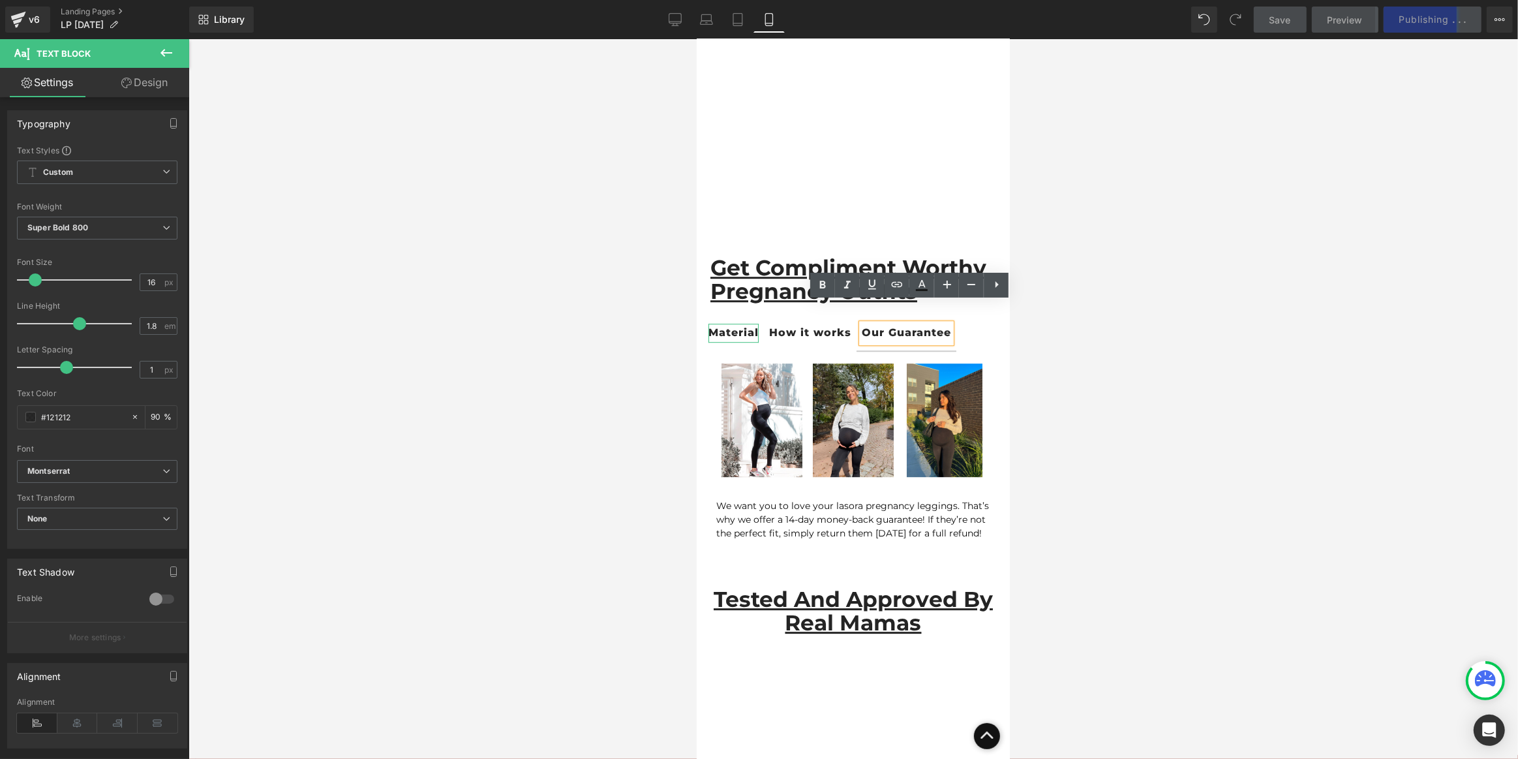
click at [734, 324] on div "Material" at bounding box center [733, 333] width 50 height 19
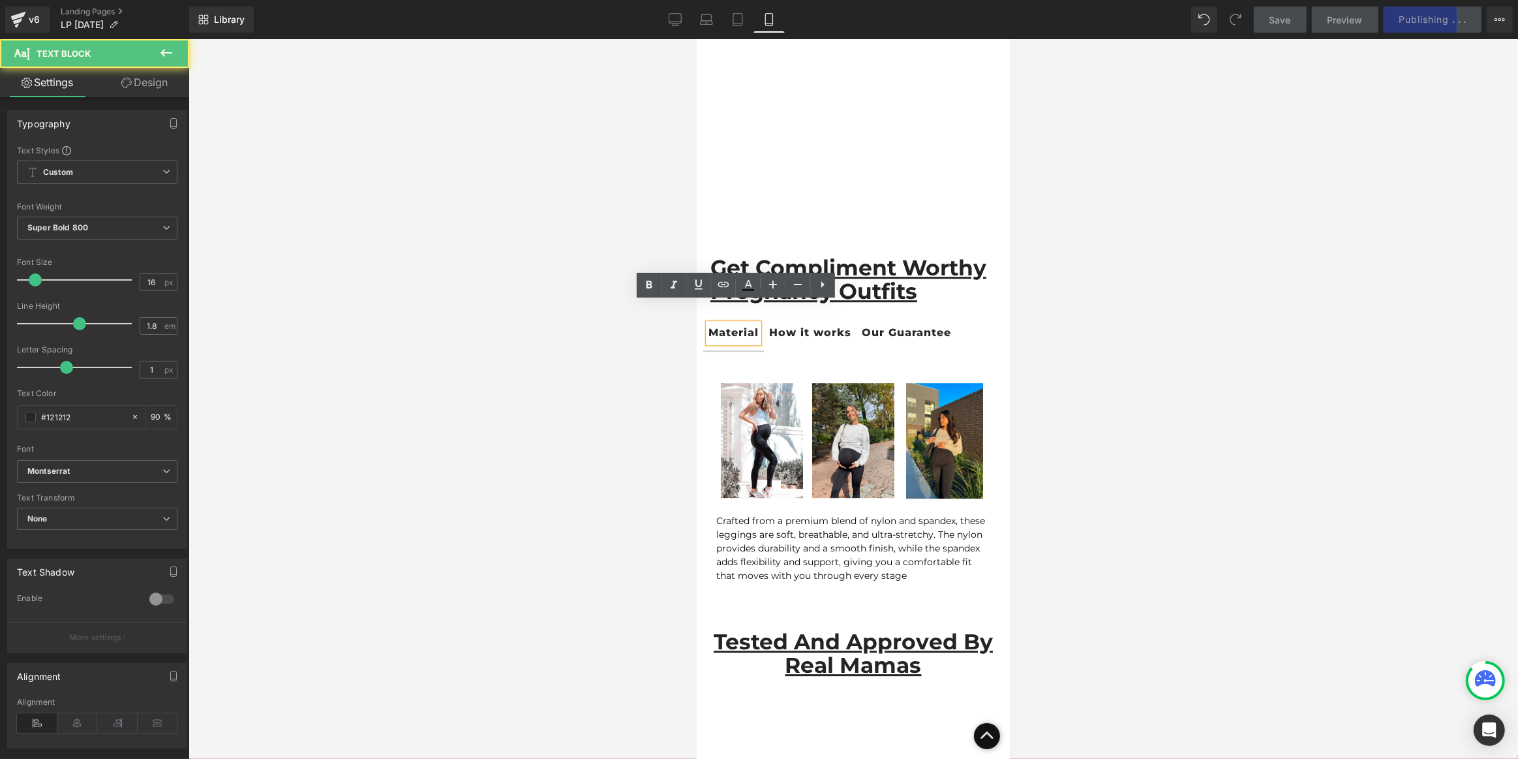
click at [696, 39] on div at bounding box center [696, 39] width 0 height 0
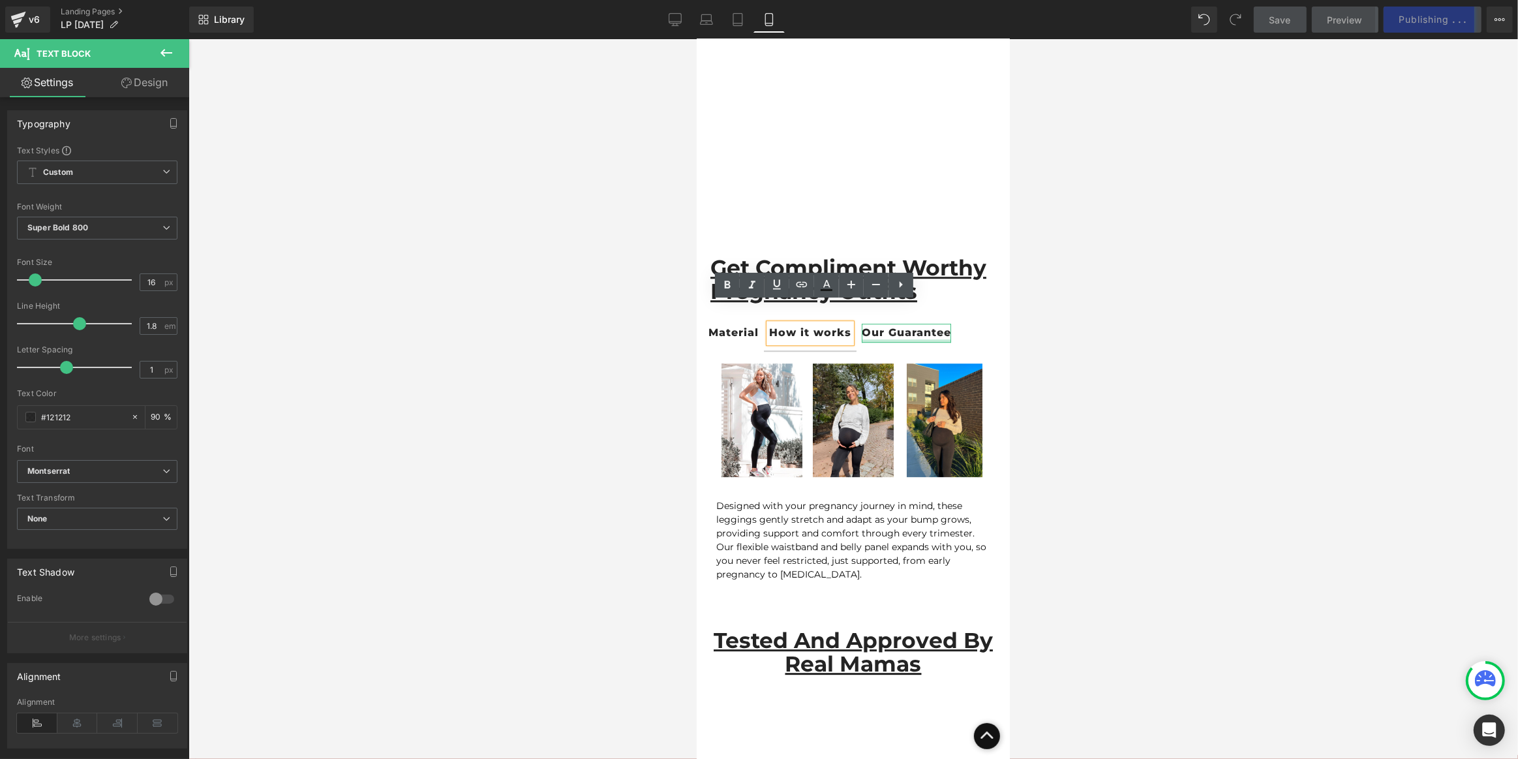
click at [889, 339] on div at bounding box center [905, 340] width 89 height 3
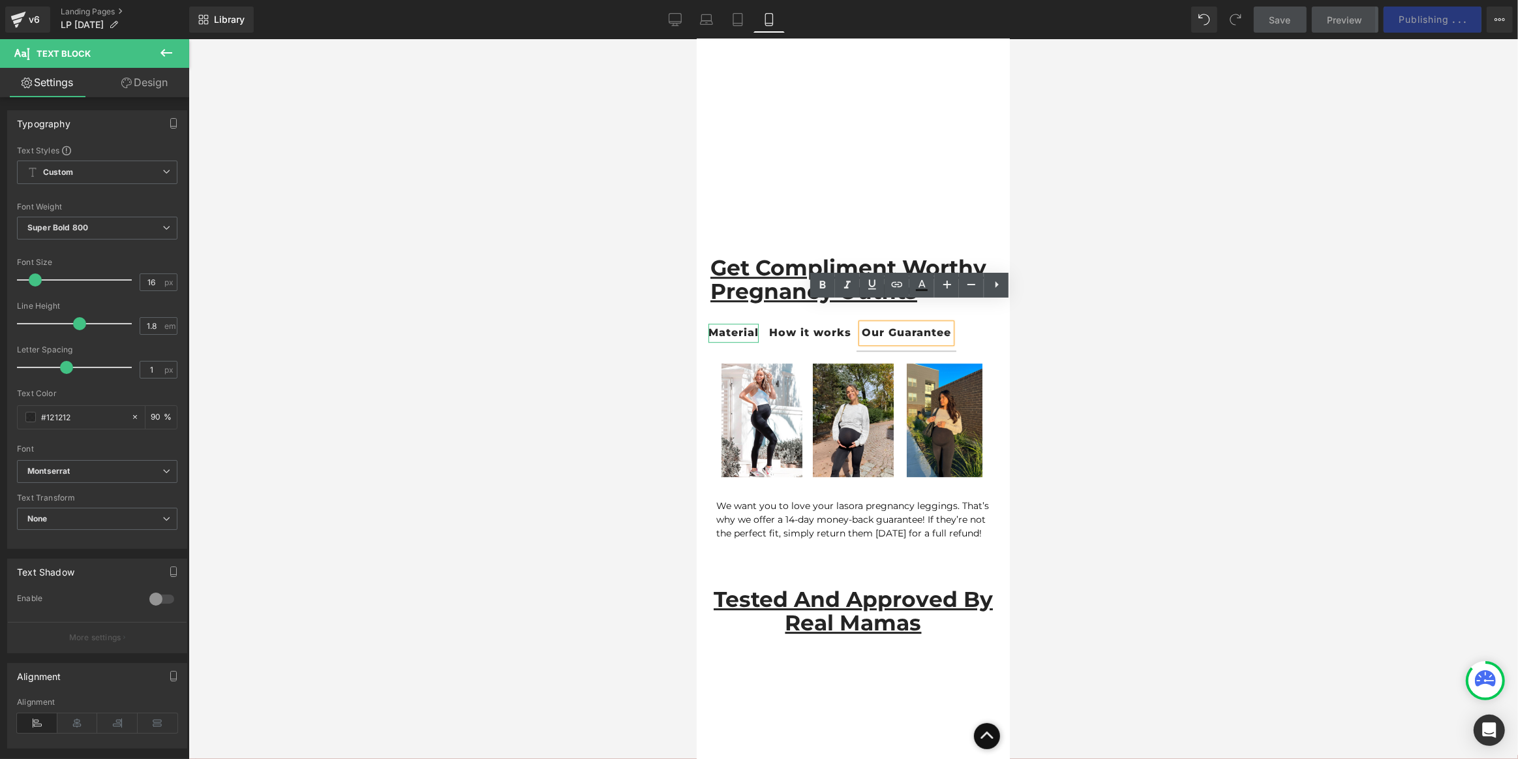
click at [735, 324] on div "Material" at bounding box center [733, 333] width 50 height 19
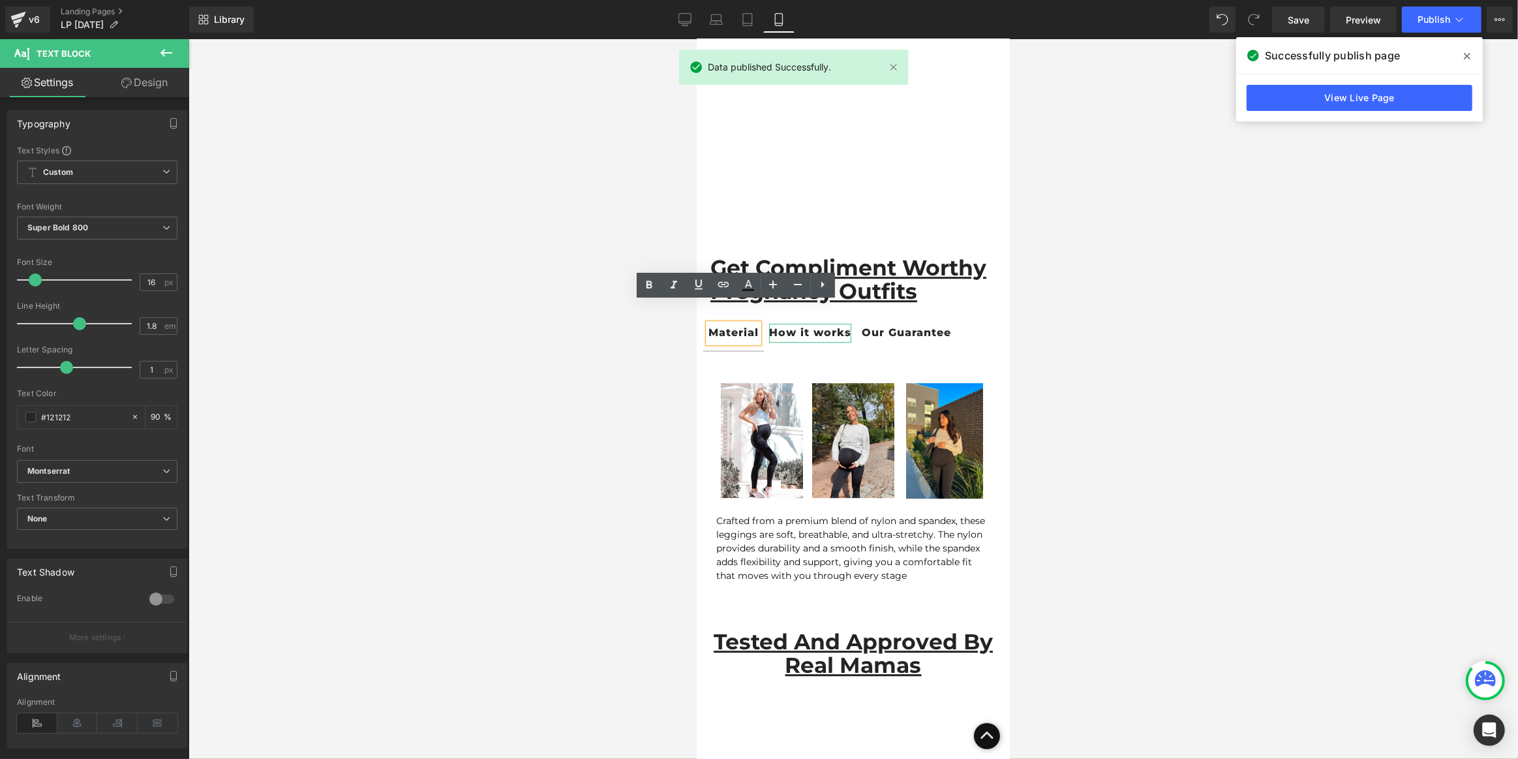
click at [806, 324] on div "How it works" at bounding box center [810, 333] width 82 height 19
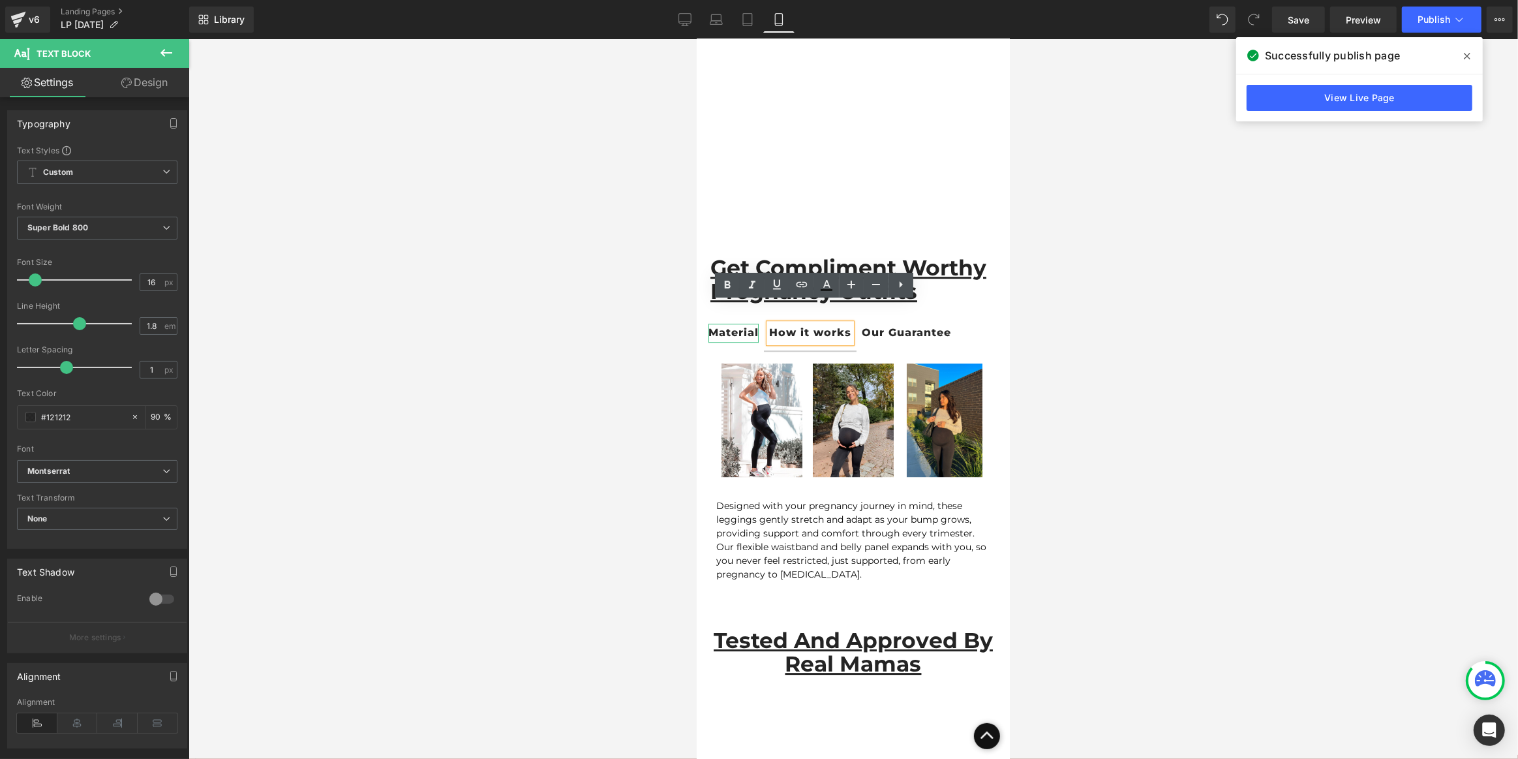
click at [734, 324] on div "Material" at bounding box center [733, 333] width 50 height 19
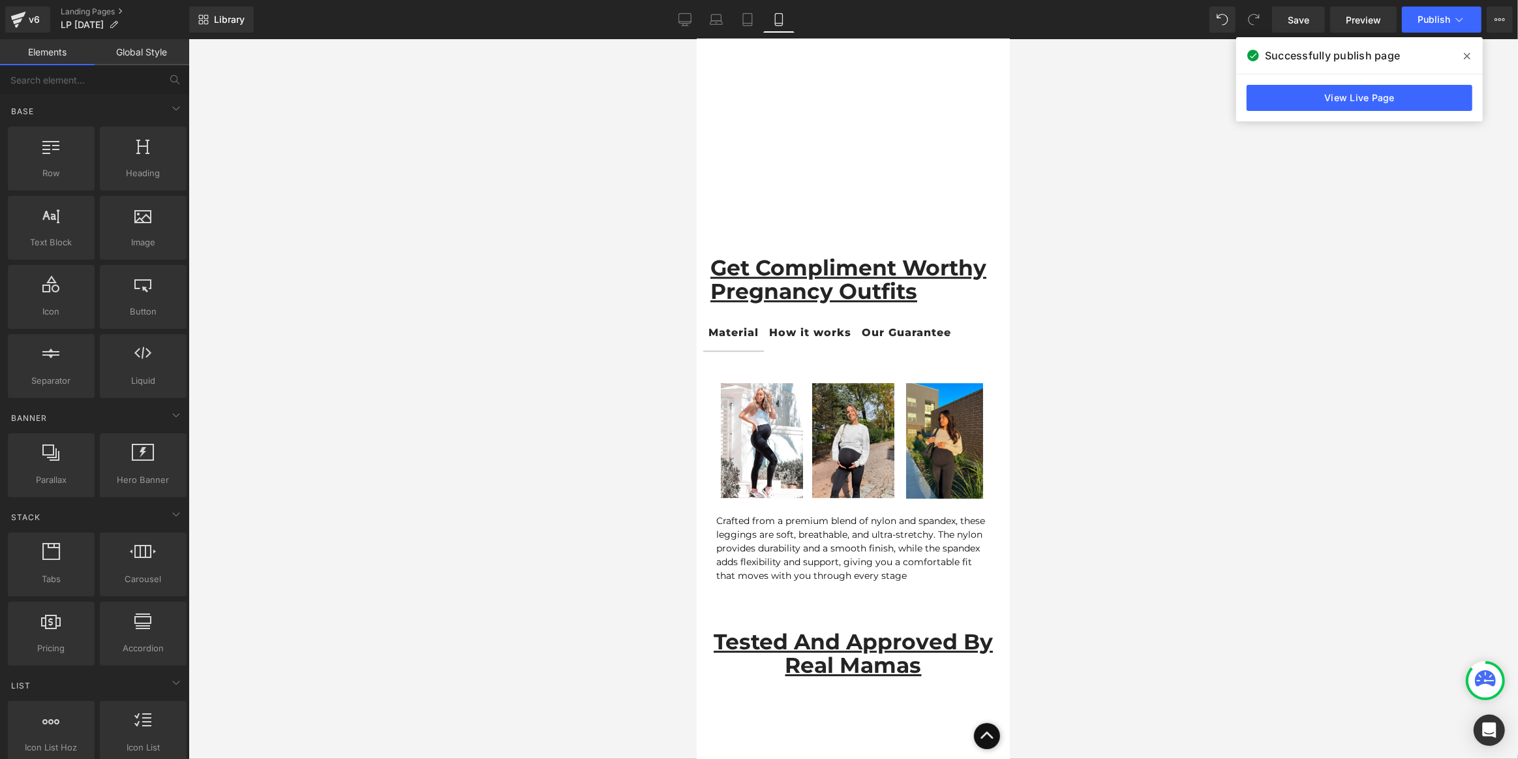
click at [1095, 443] on div at bounding box center [854, 399] width 1330 height 720
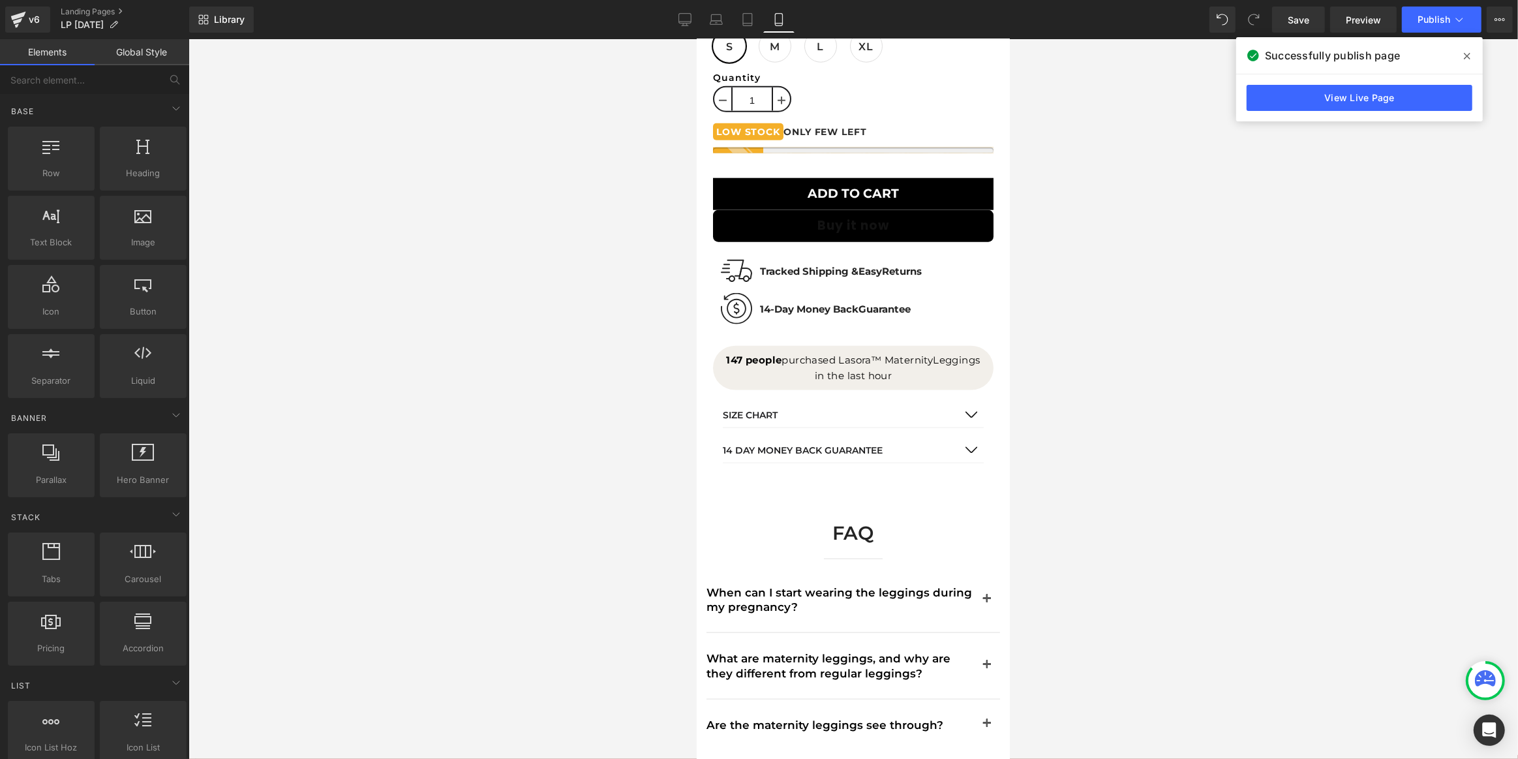
scroll to position [7357, 0]
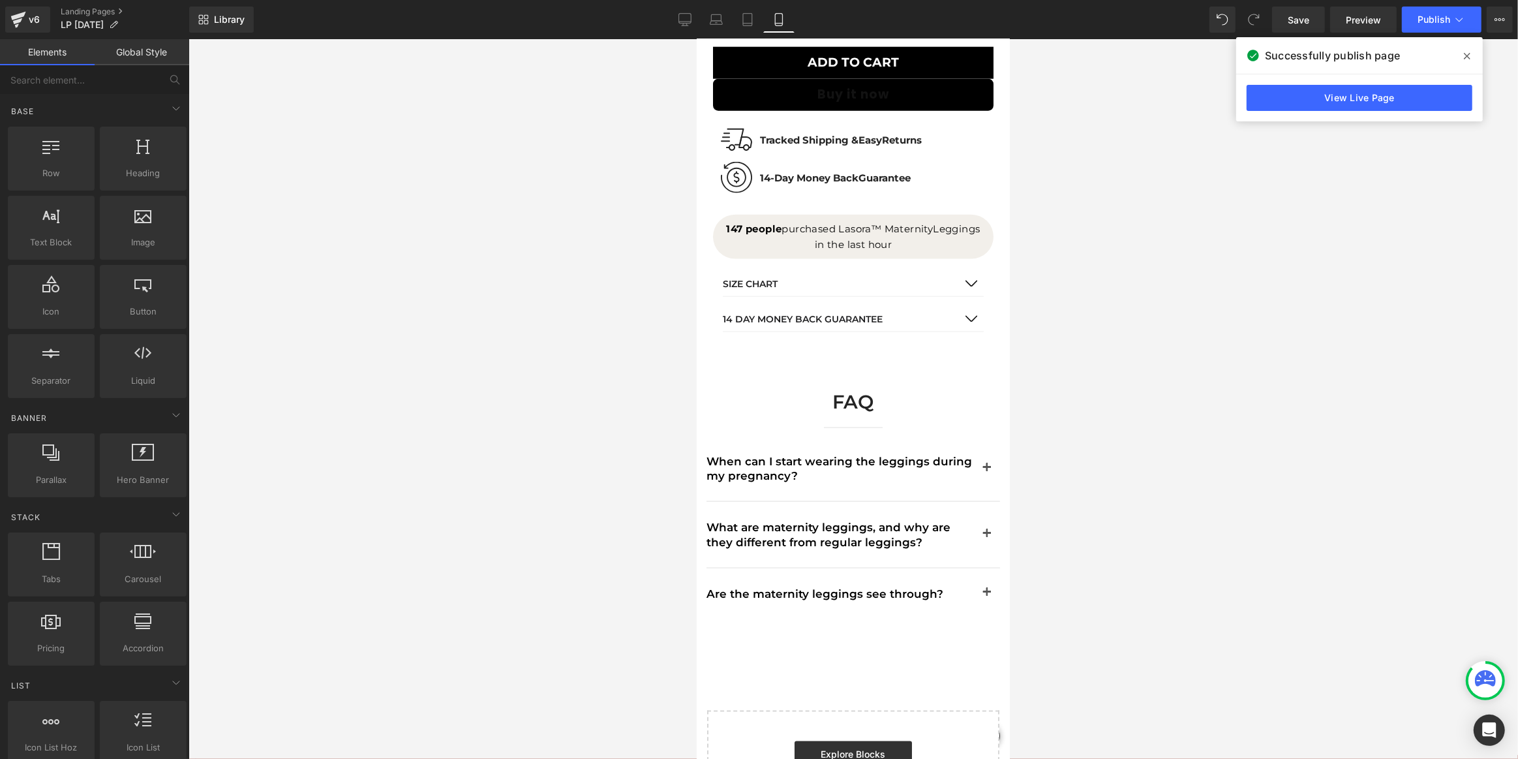
click at [1466, 53] on icon at bounding box center [1467, 56] width 7 height 10
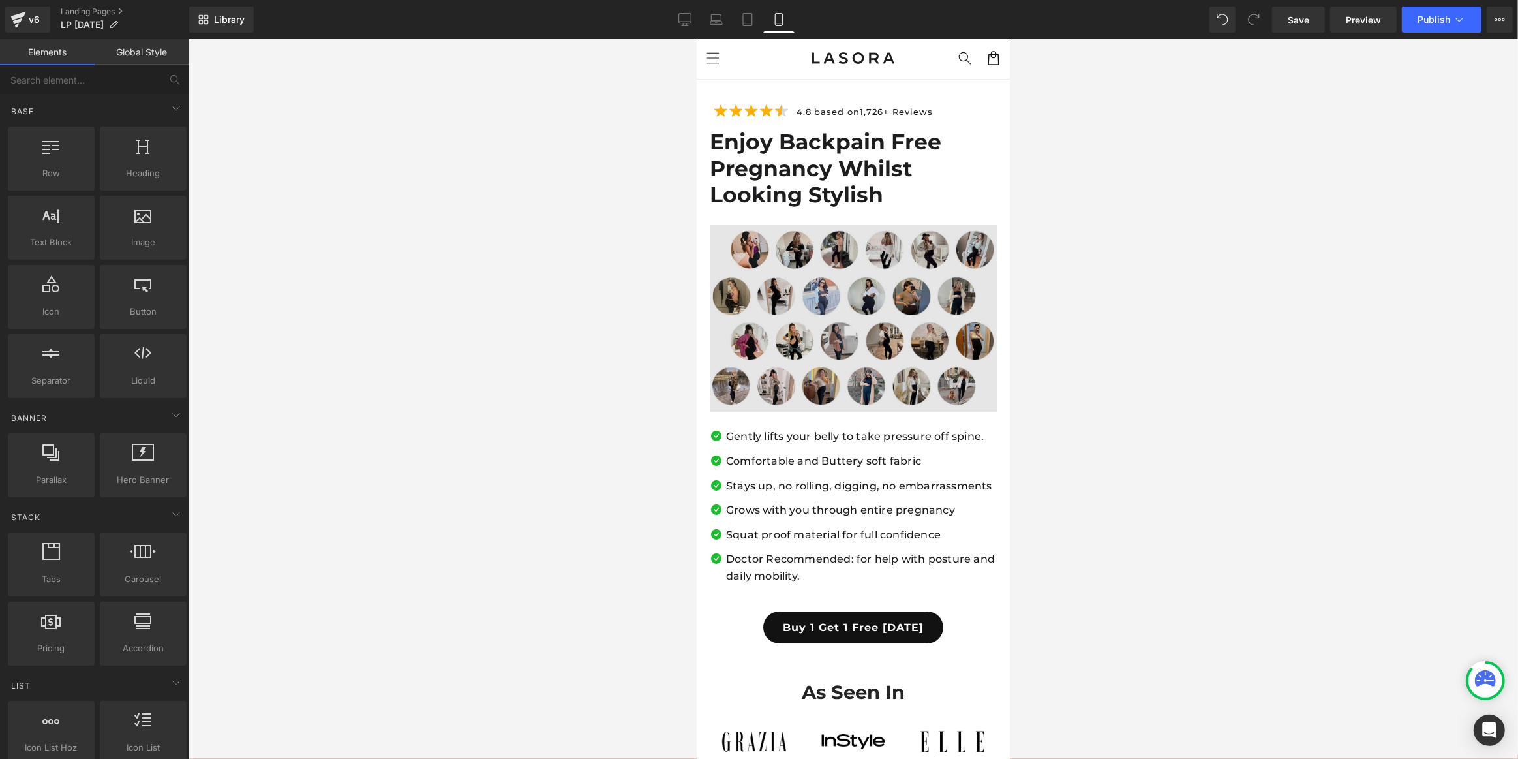
scroll to position [0, 0]
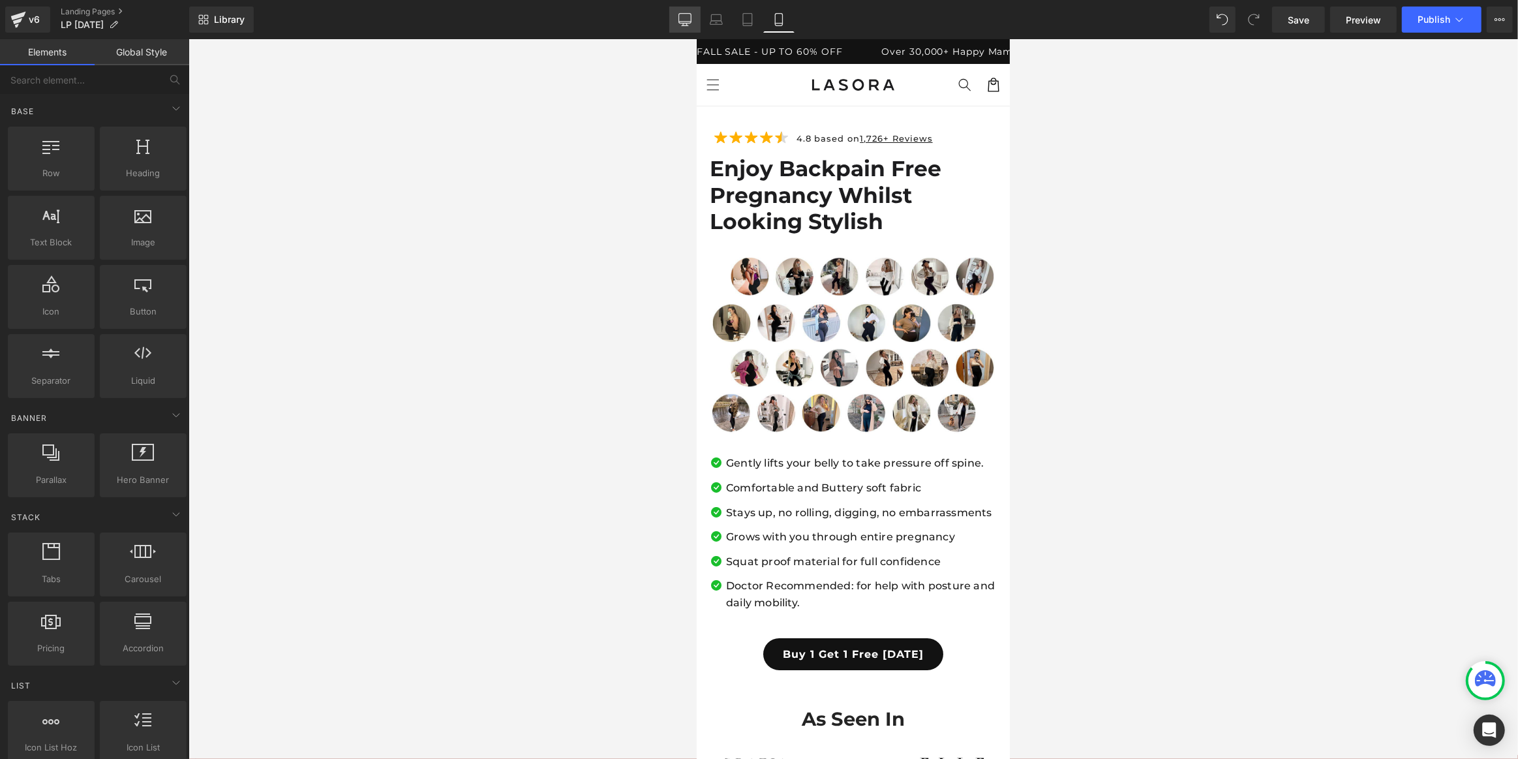
click at [683, 14] on icon at bounding box center [685, 19] width 13 height 13
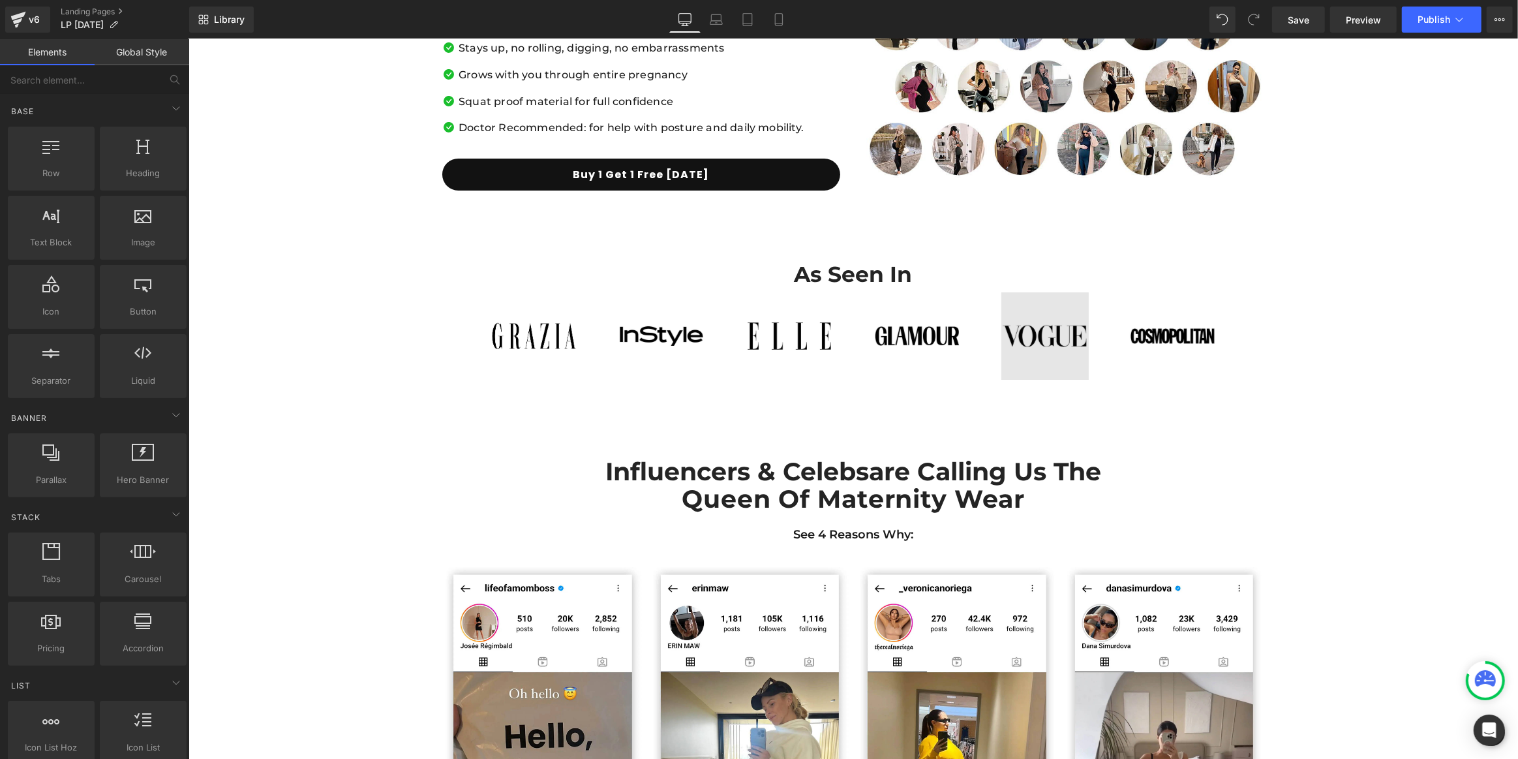
scroll to position [263, 0]
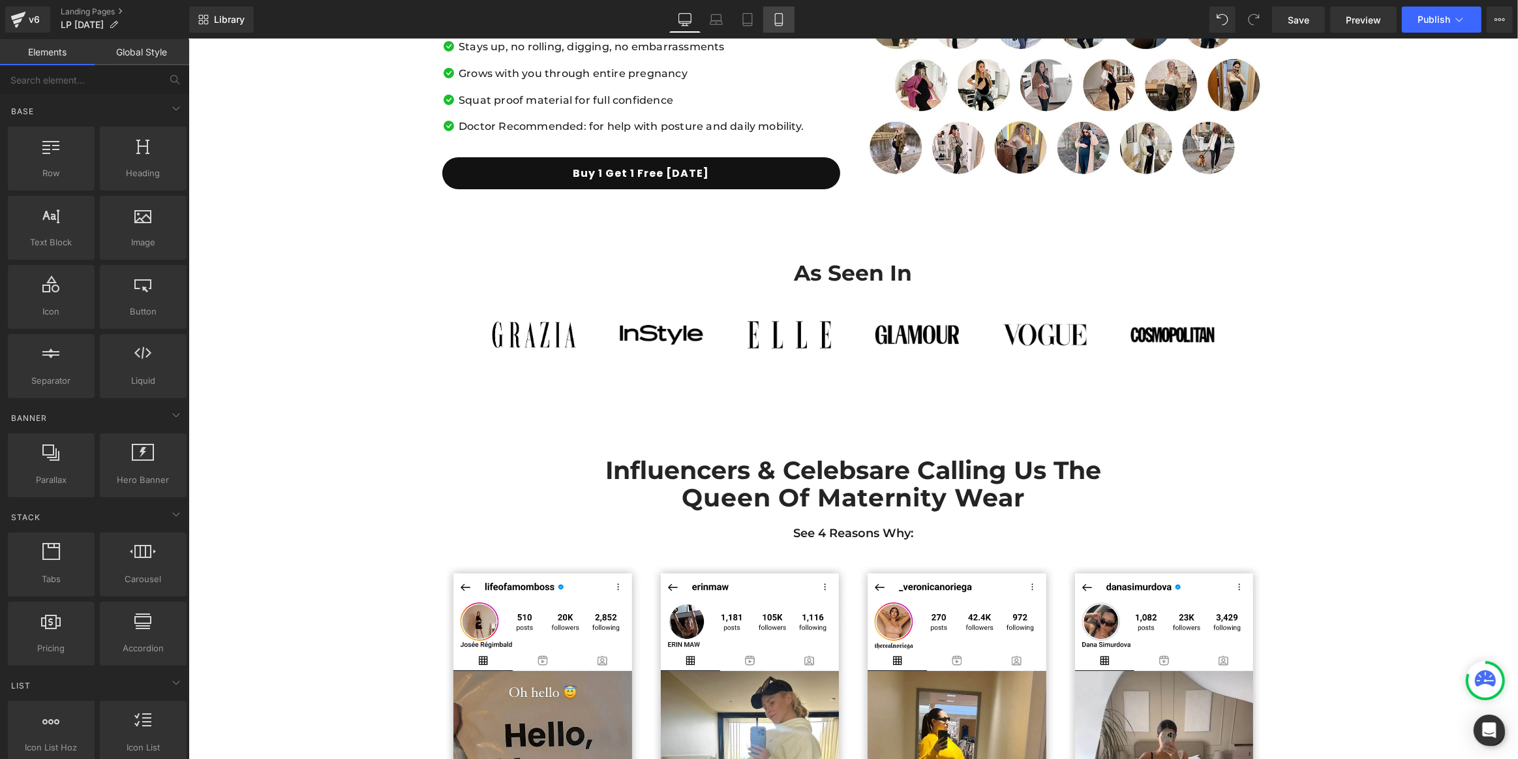
click at [791, 20] on link "Mobile" at bounding box center [778, 20] width 31 height 26
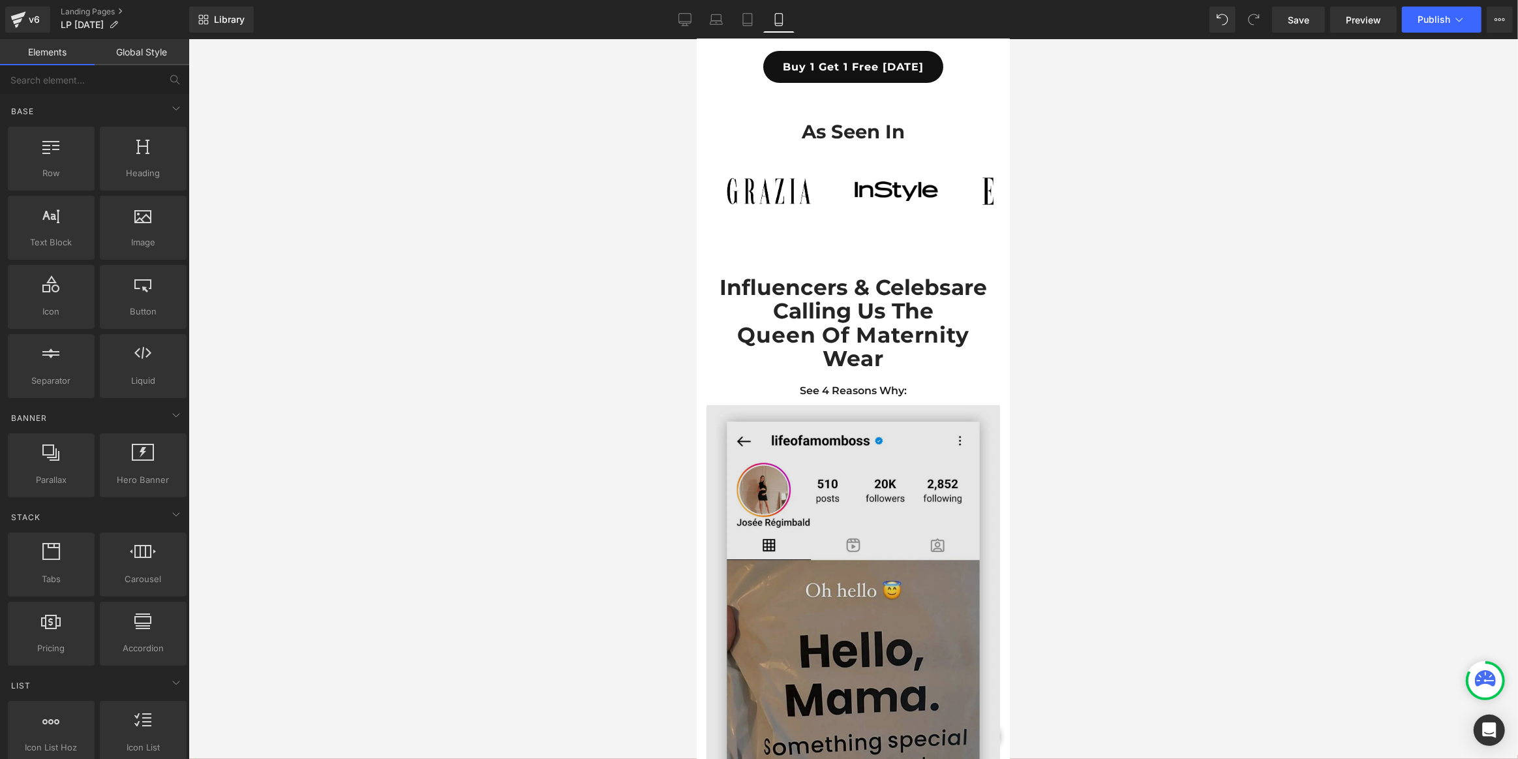
scroll to position [679, 0]
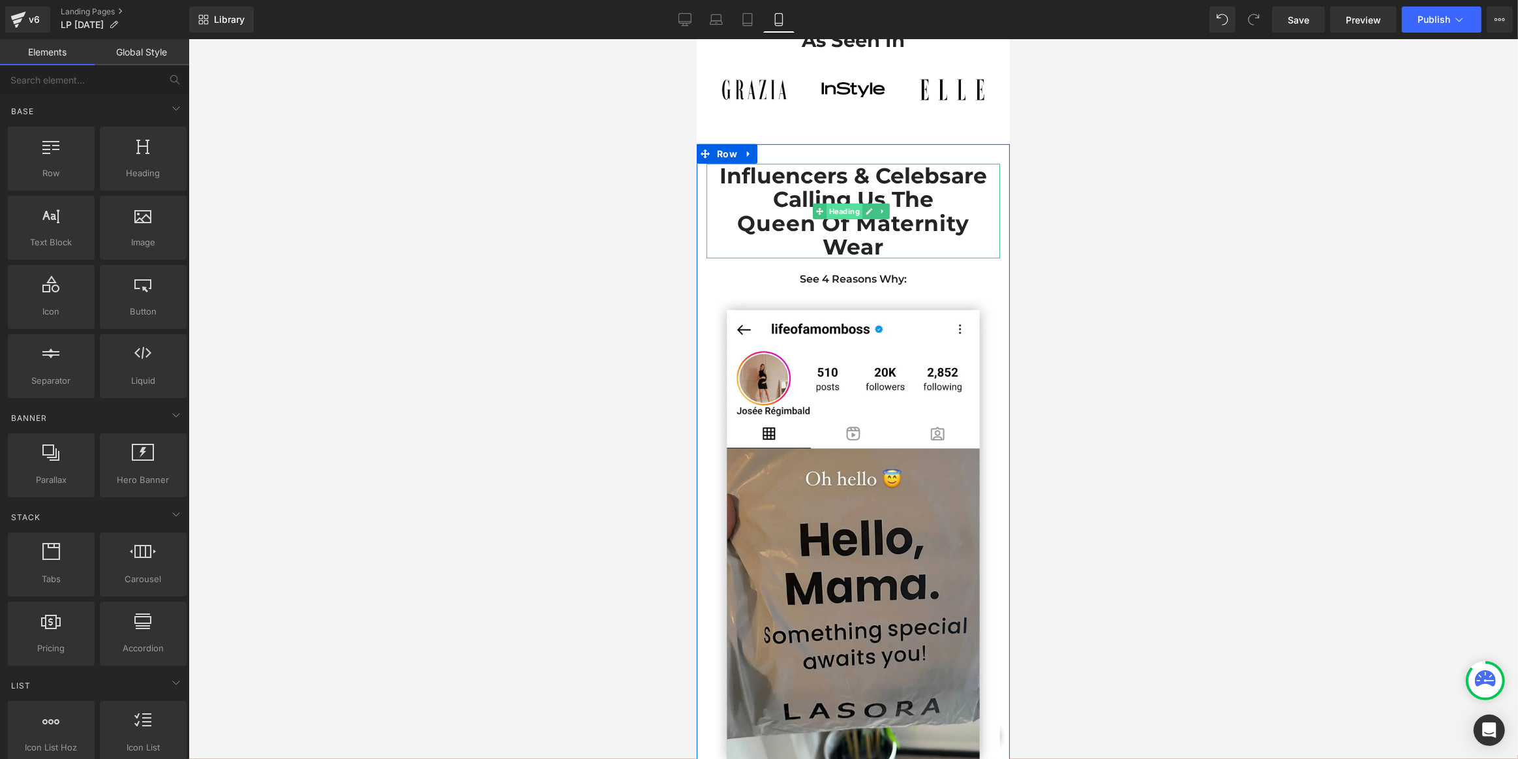
click at [836, 219] on span "Heading" at bounding box center [844, 212] width 36 height 16
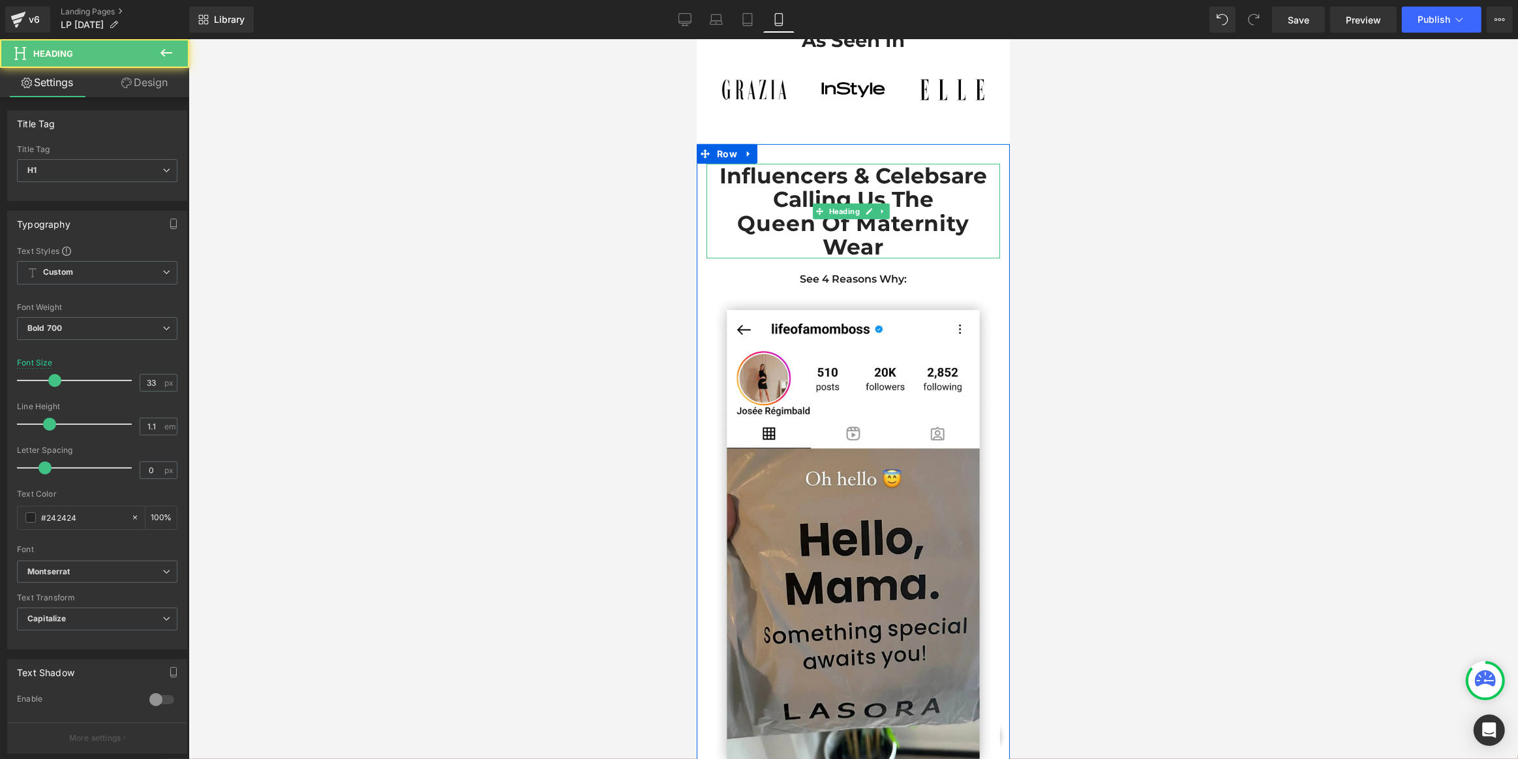
click at [904, 194] on h1 "Influencers & Celebs are calling us the" at bounding box center [853, 188] width 294 height 48
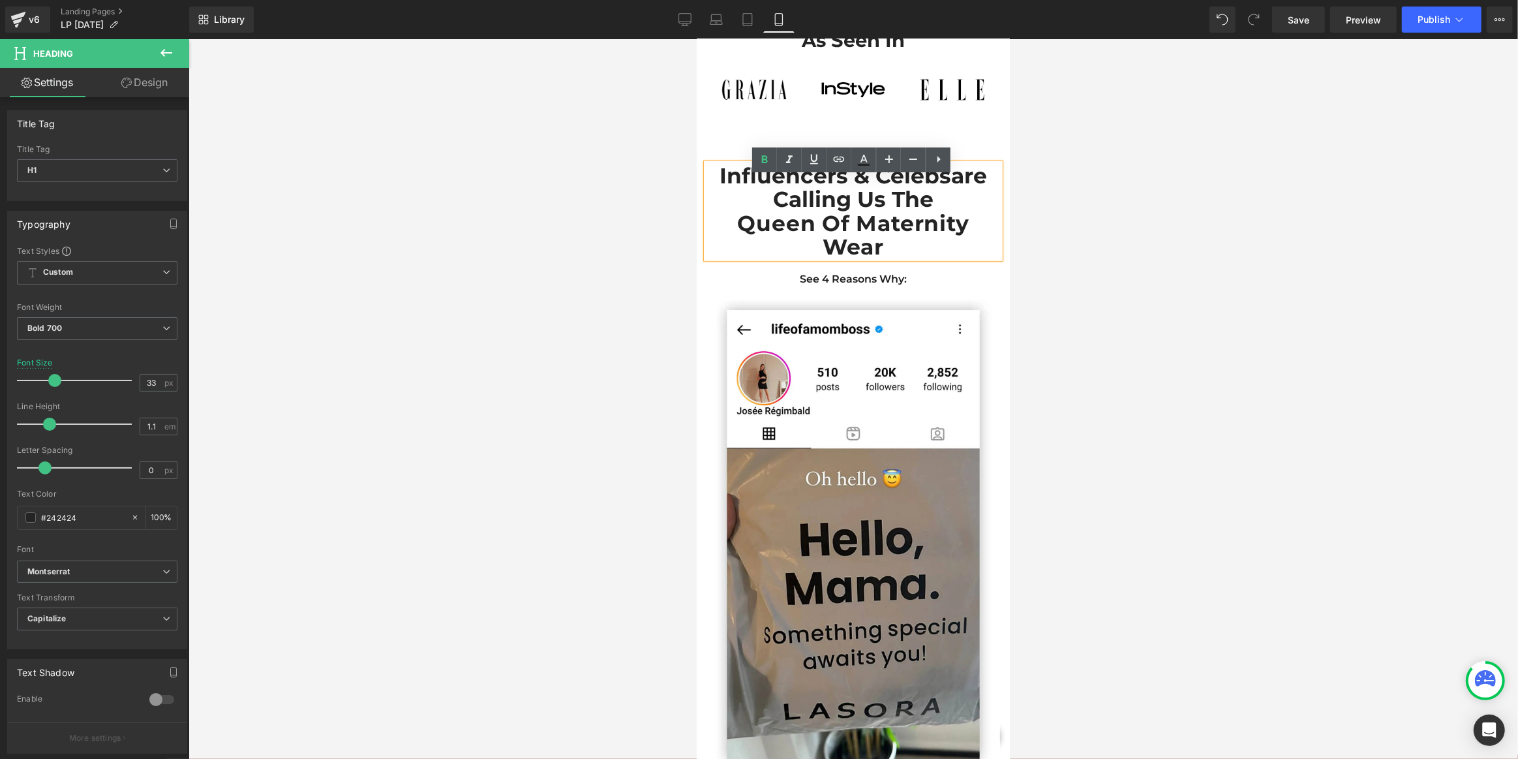
click at [927, 212] on span "are calling us the" at bounding box center [880, 187] width 214 height 50
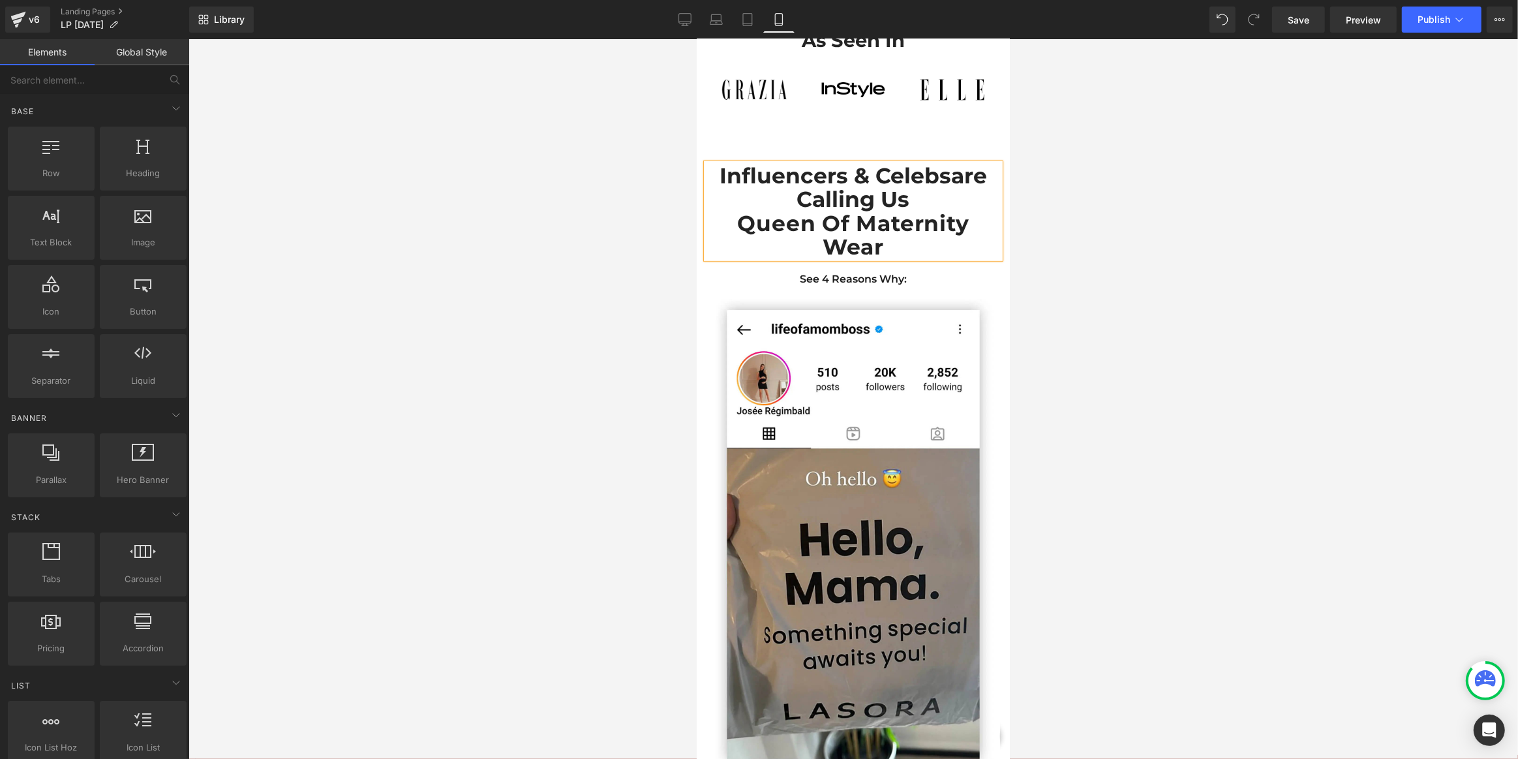
click at [1154, 226] on div at bounding box center [854, 399] width 1330 height 720
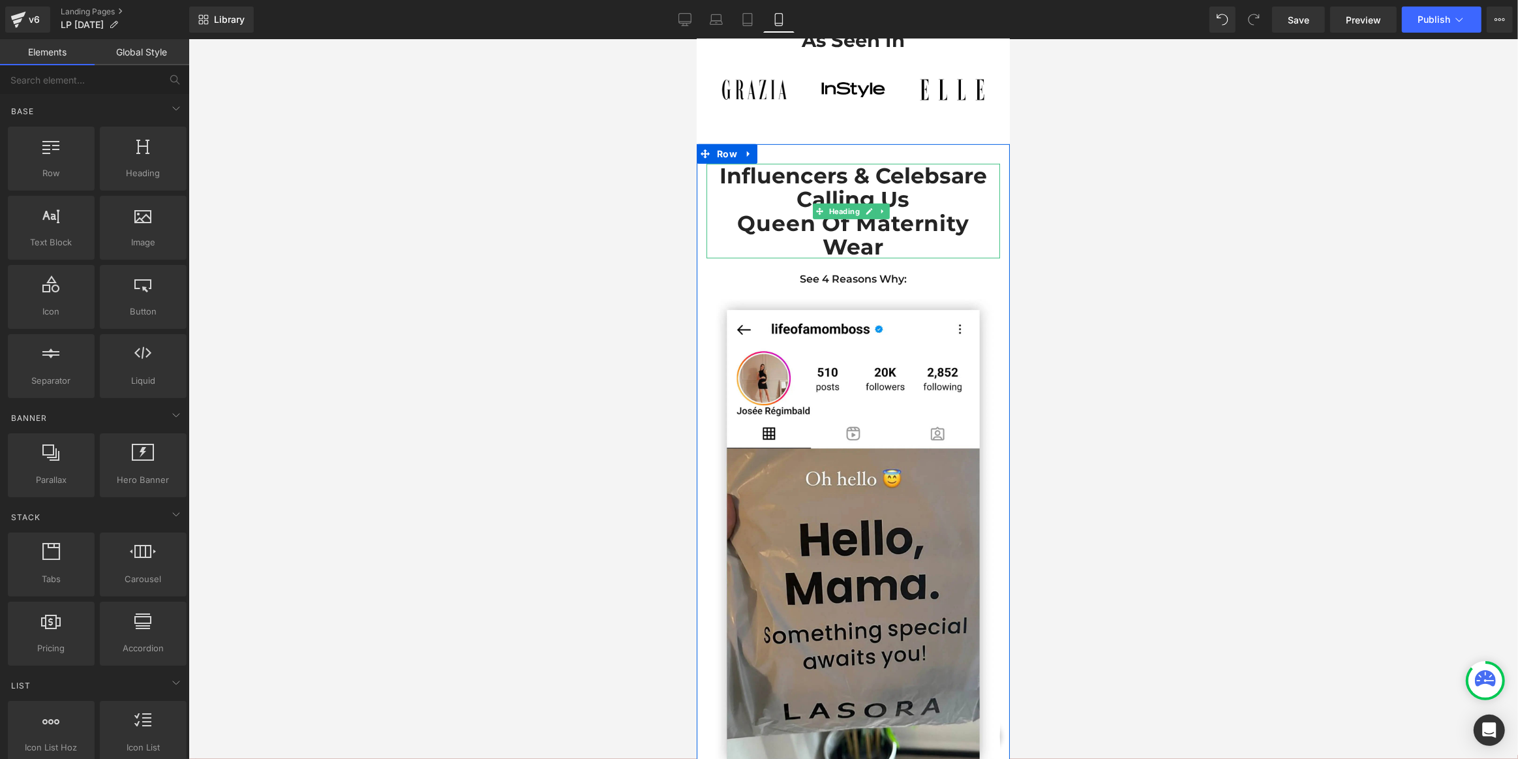
drag, startPoint x: 962, startPoint y: 183, endPoint x: 953, endPoint y: 189, distance: 10.3
click at [962, 183] on span "are calling us" at bounding box center [892, 187] width 191 height 50
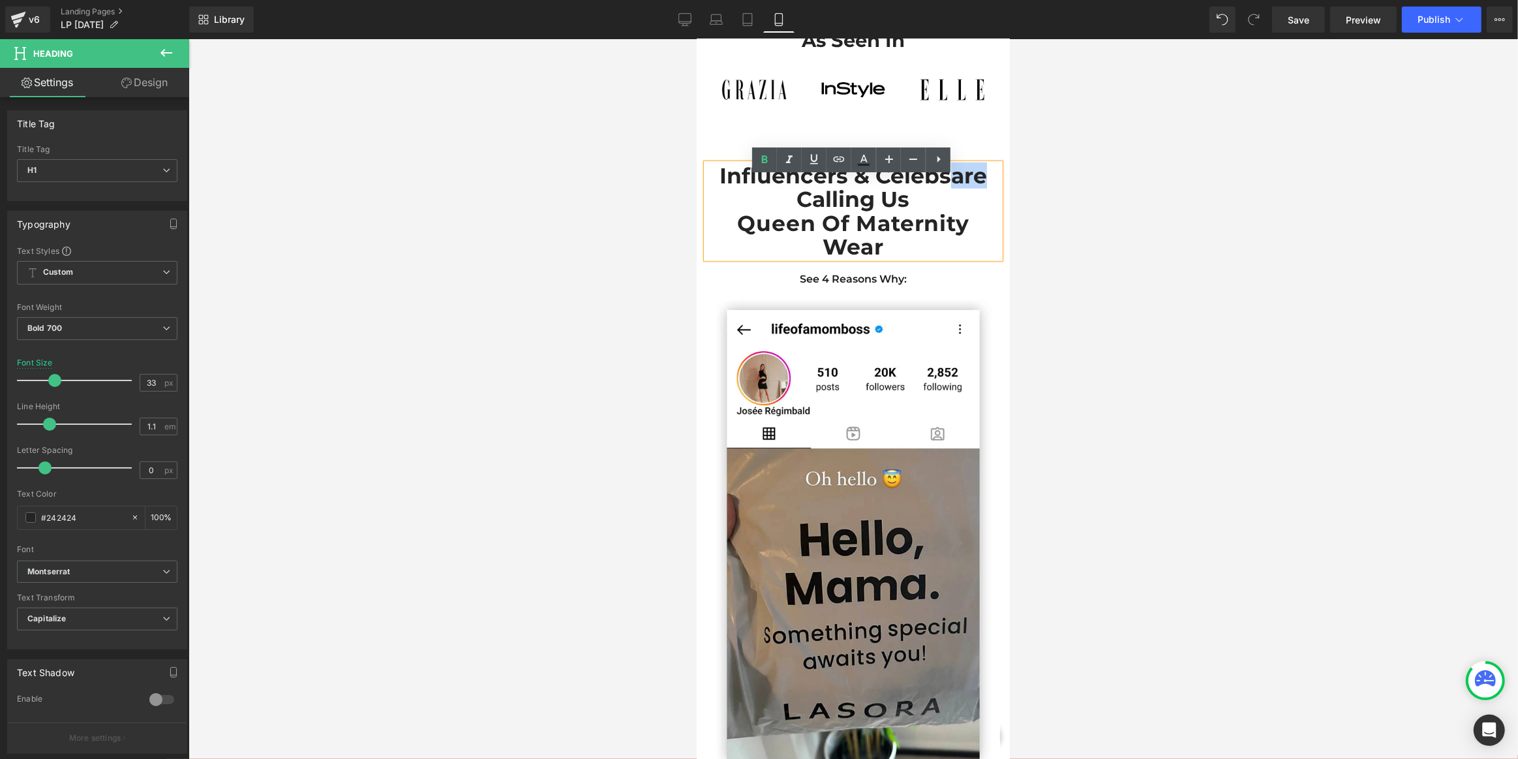
drag, startPoint x: 948, startPoint y: 189, endPoint x: 983, endPoint y: 191, distance: 35.3
click at [983, 191] on h1 "Influencers & Celebs are calling us" at bounding box center [853, 188] width 294 height 48
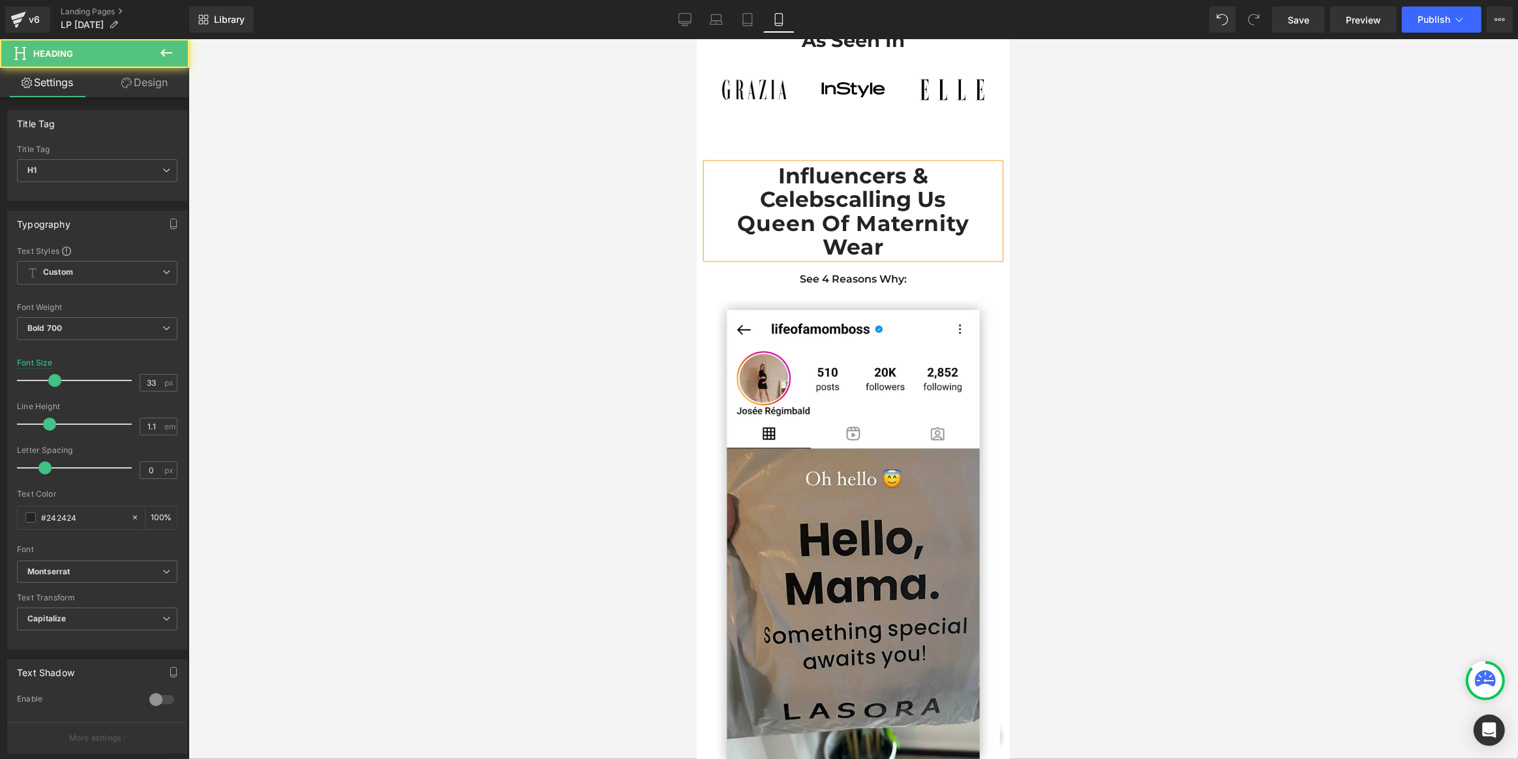
click at [946, 212] on span "calling us" at bounding box center [891, 199] width 110 height 26
drag, startPoint x: 1295, startPoint y: 23, endPoint x: 213, endPoint y: 200, distance: 1096.2
click at [1295, 23] on span "Save" at bounding box center [1299, 20] width 22 height 14
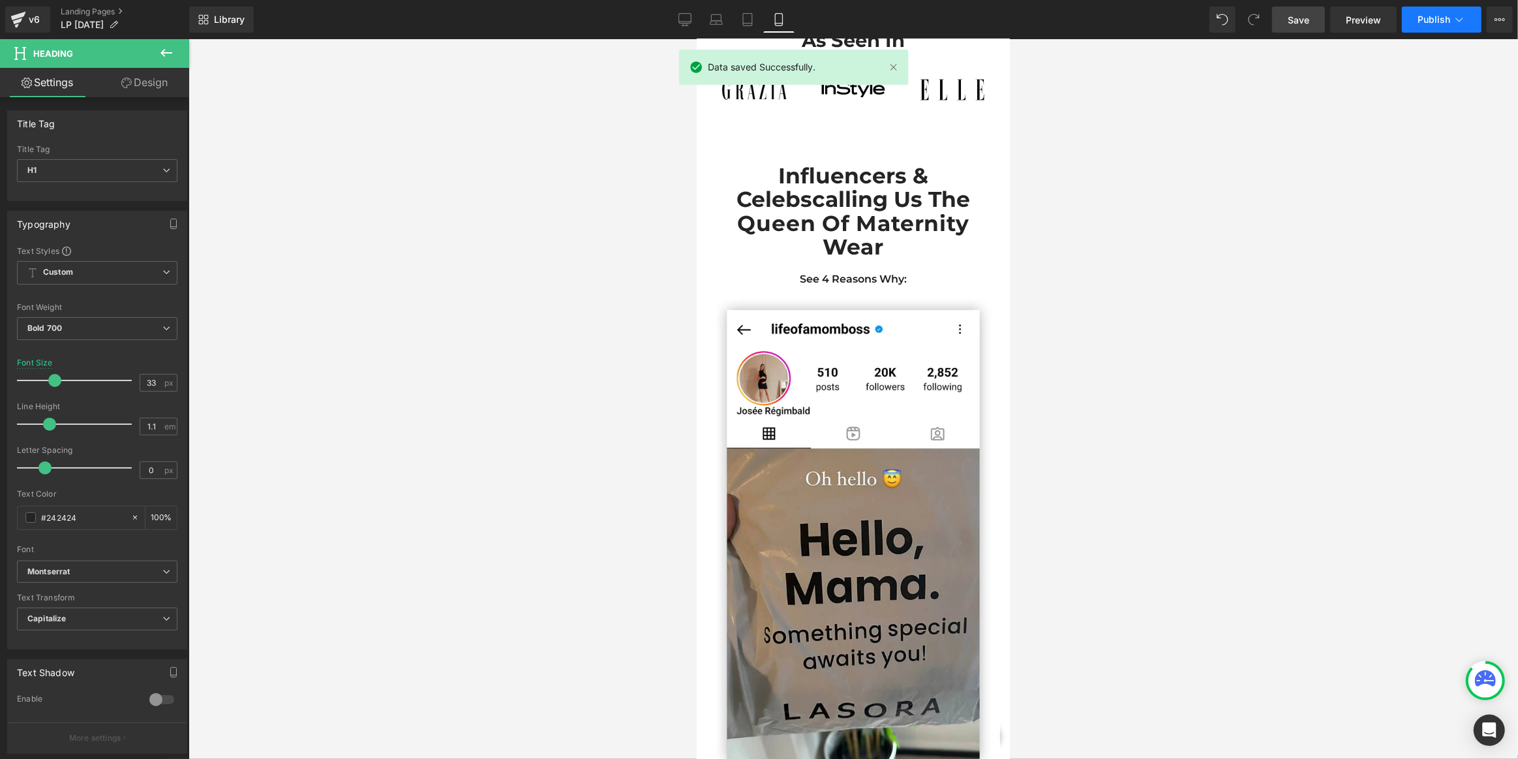
click at [1438, 18] on span "Publish" at bounding box center [1434, 19] width 33 height 10
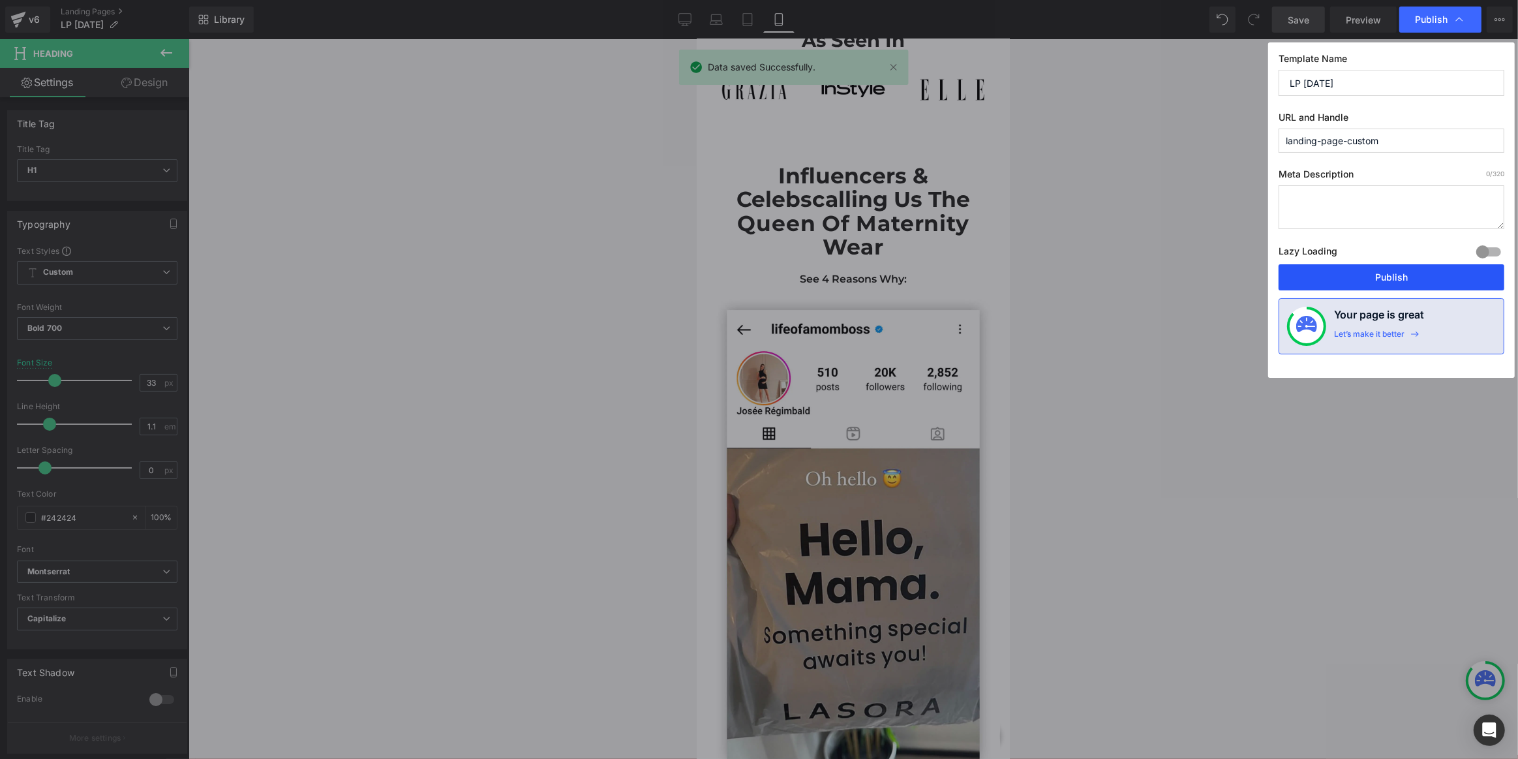
click at [1375, 281] on button "Publish" at bounding box center [1392, 277] width 226 height 26
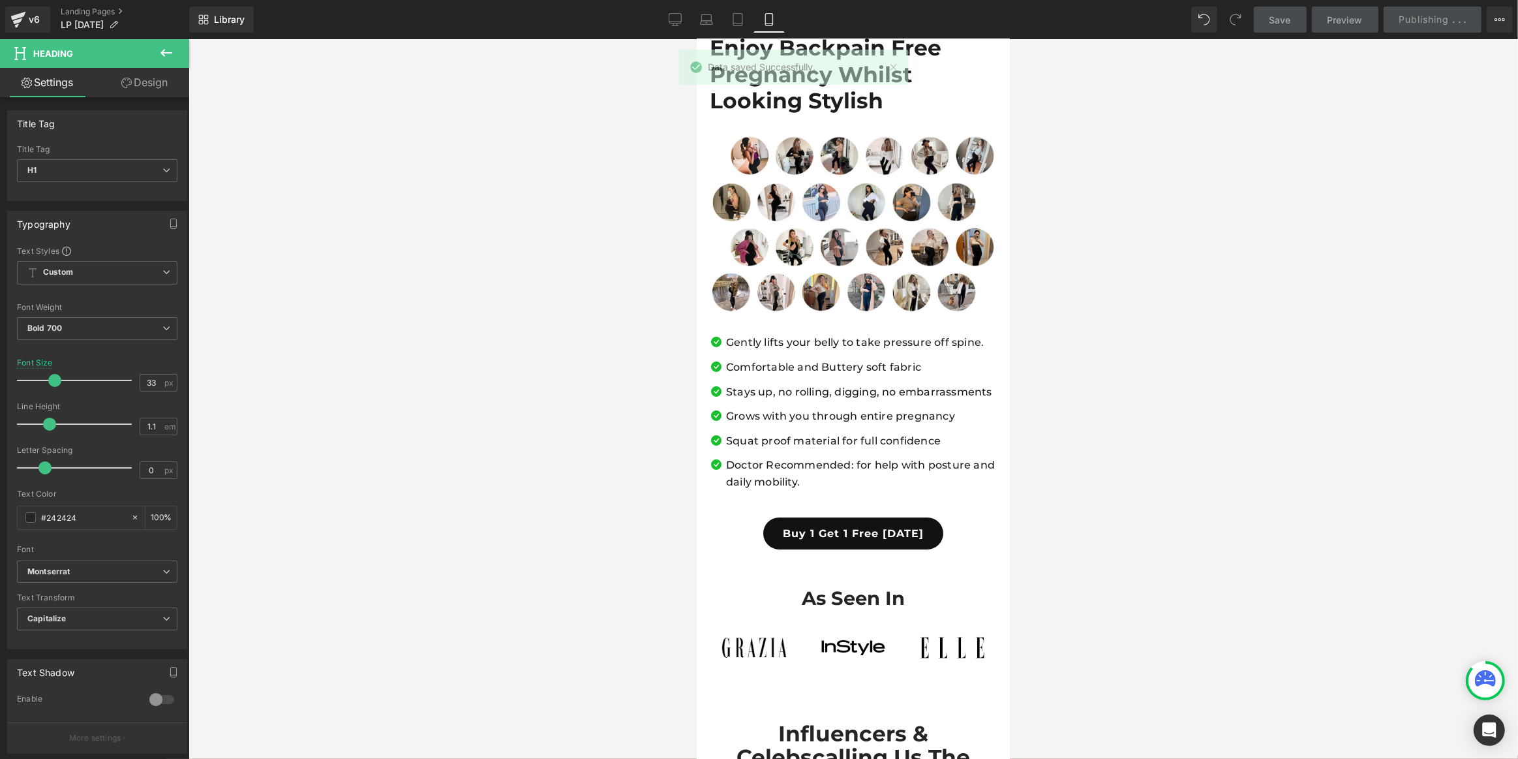
scroll to position [0, 0]
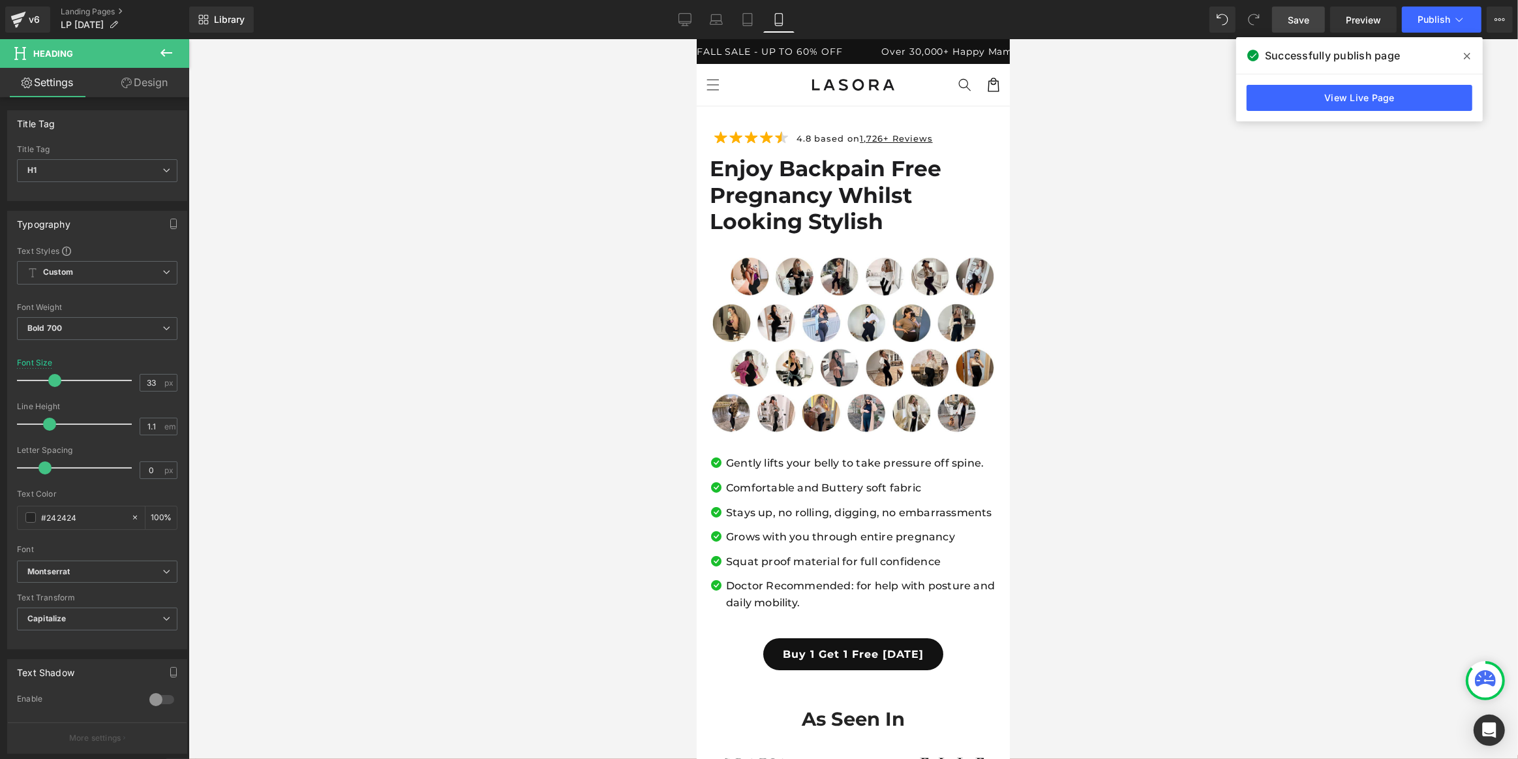
click at [1468, 56] on icon at bounding box center [1467, 56] width 7 height 7
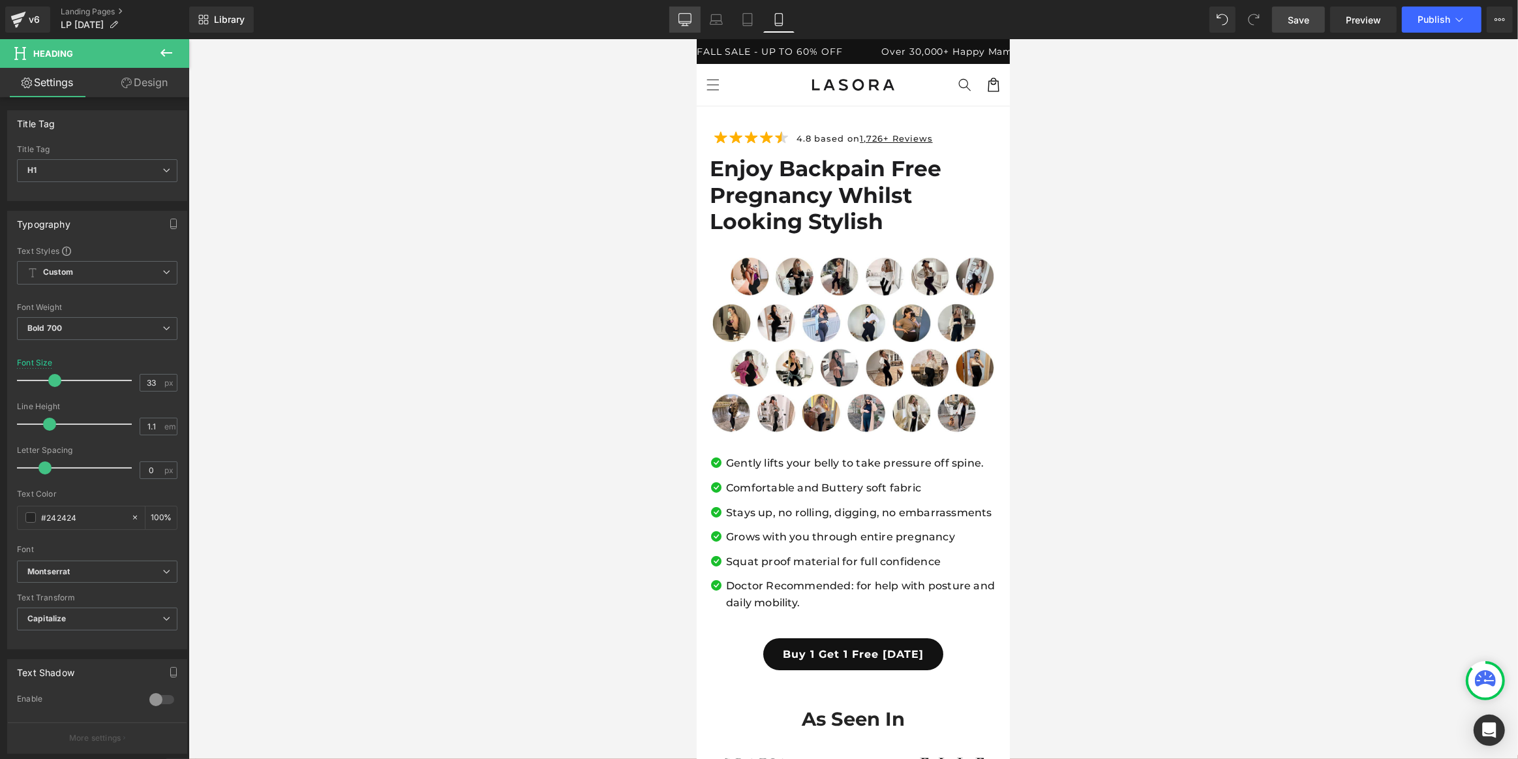
click at [679, 18] on link "Desktop" at bounding box center [684, 20] width 31 height 26
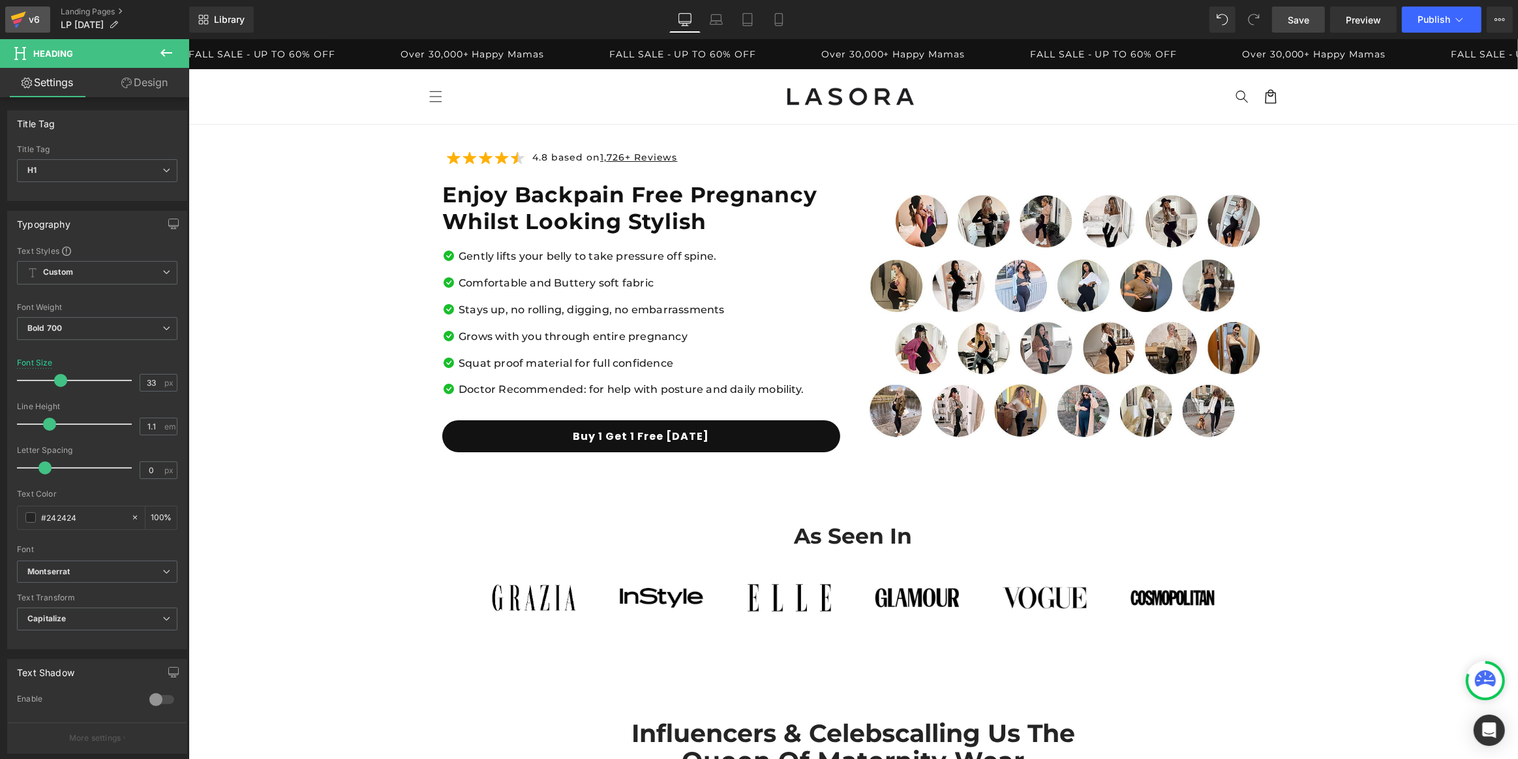
click at [20, 8] on icon at bounding box center [18, 19] width 16 height 33
